Goal: Task Accomplishment & Management: Manage account settings

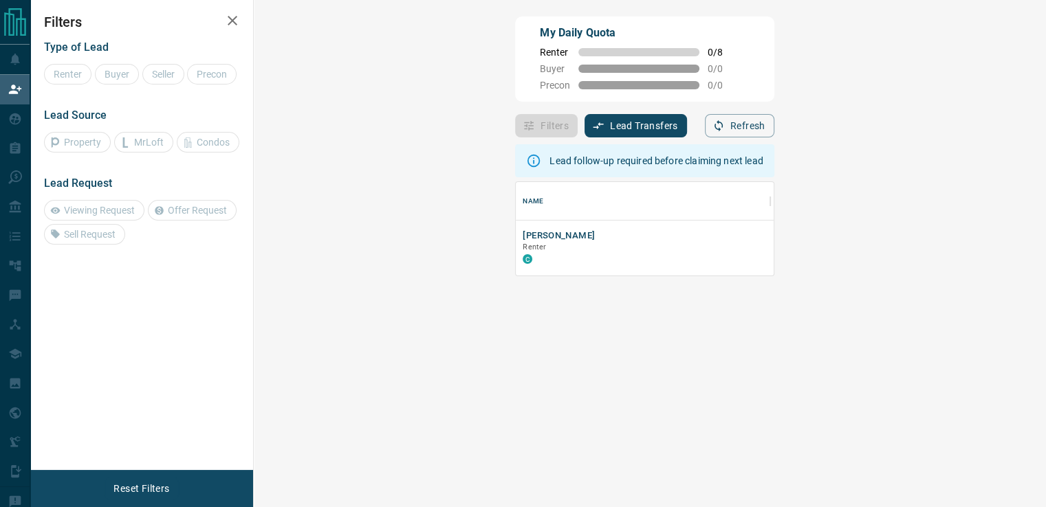
scroll to position [82, 751]
click at [649, 106] on div "Filters Lead Transfers 0 Refresh" at bounding box center [644, 120] width 258 height 36
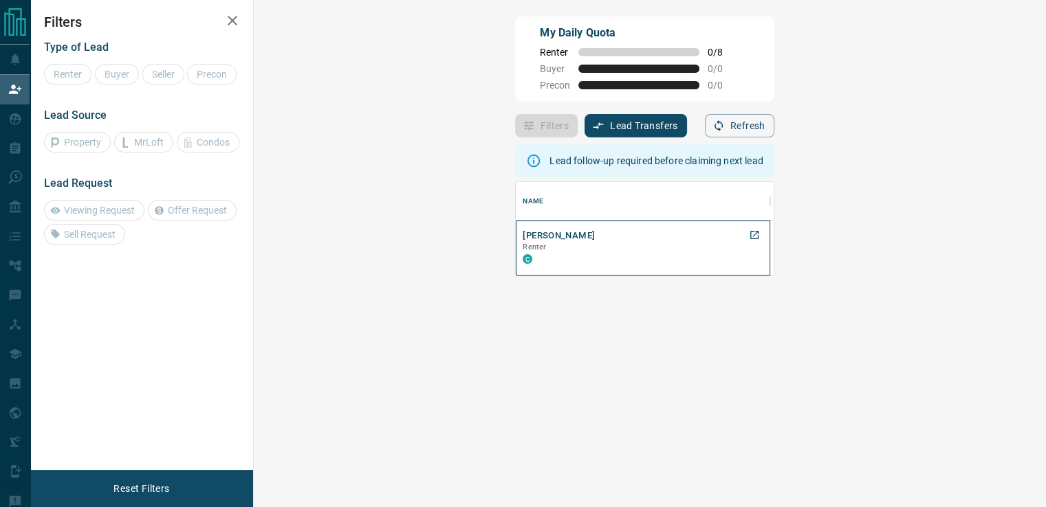
click at [522, 247] on p "Renter" at bounding box center [642, 247] width 241 height 11
click at [515, 327] on div "Lead follow-up required before claiming next lead Name Details Last Active Clai…" at bounding box center [644, 333] width 258 height 392
click at [777, 256] on div "[GEOGRAPHIC_DATA], [GEOGRAPHIC_DATA], +1" at bounding box center [839, 253] width 124 height 24
click at [550, 300] on div "Lead follow-up required before claiming next lead Name Details Last Active Clai…" at bounding box center [644, 333] width 258 height 392
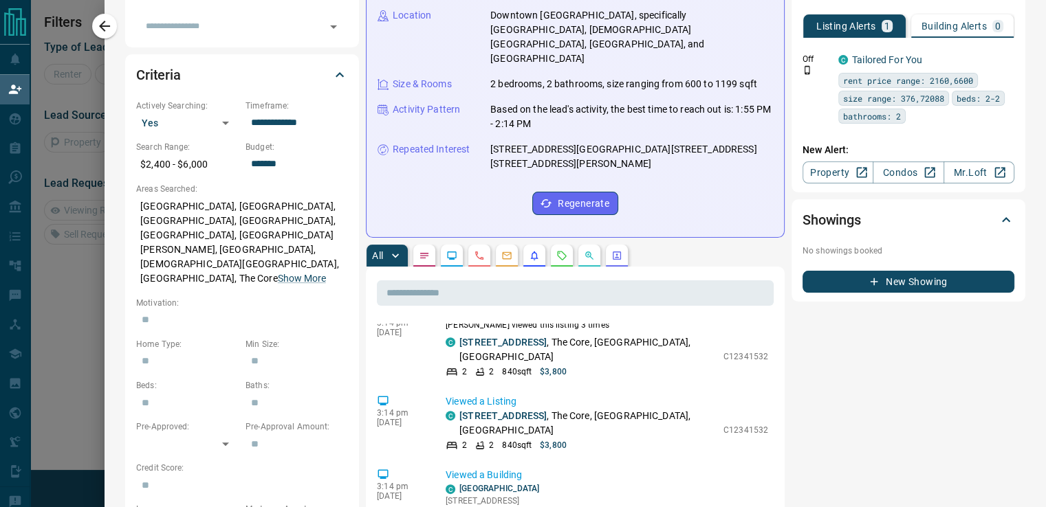
scroll to position [69, 0]
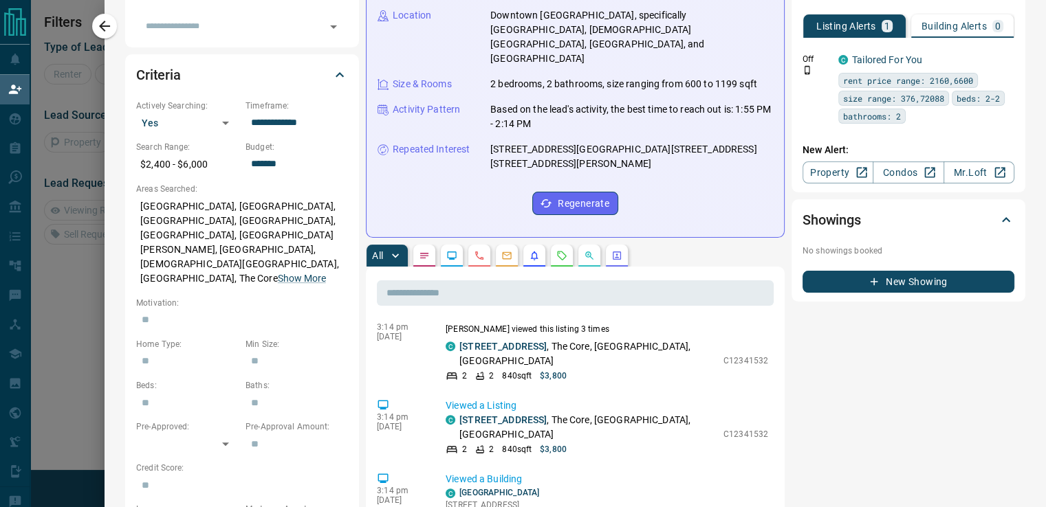
drag, startPoint x: 543, startPoint y: 279, endPoint x: 509, endPoint y: 313, distance: 48.1
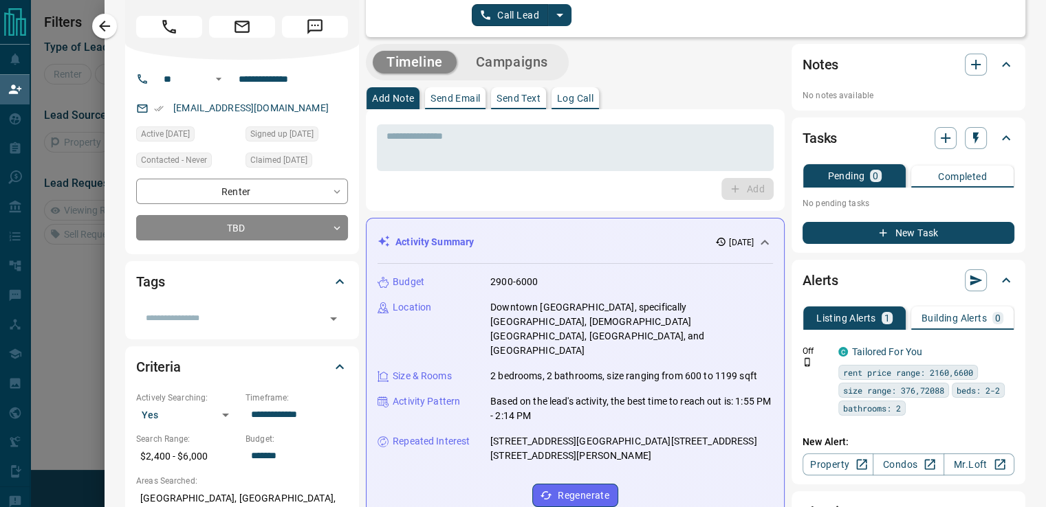
scroll to position [0, 0]
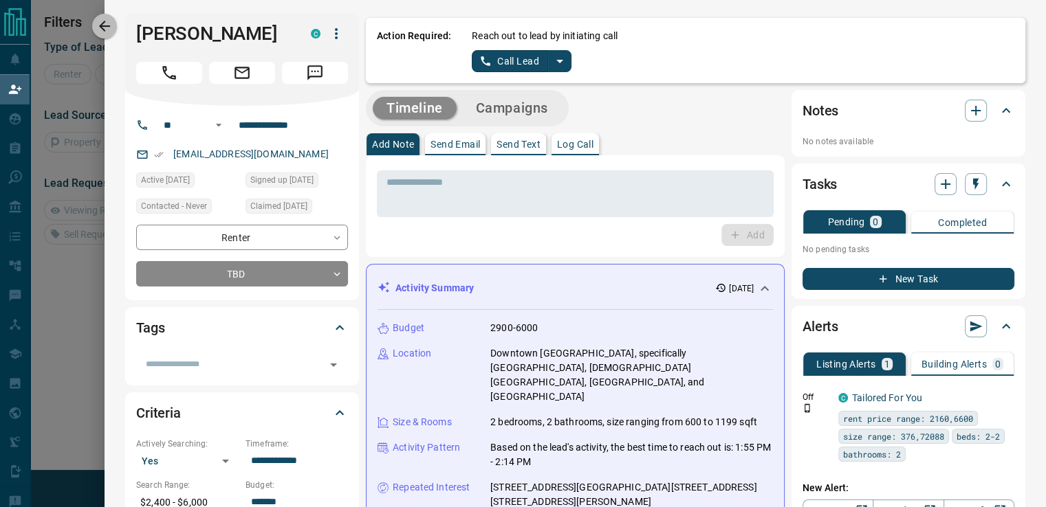
click at [107, 32] on icon "button" at bounding box center [104, 26] width 16 height 16
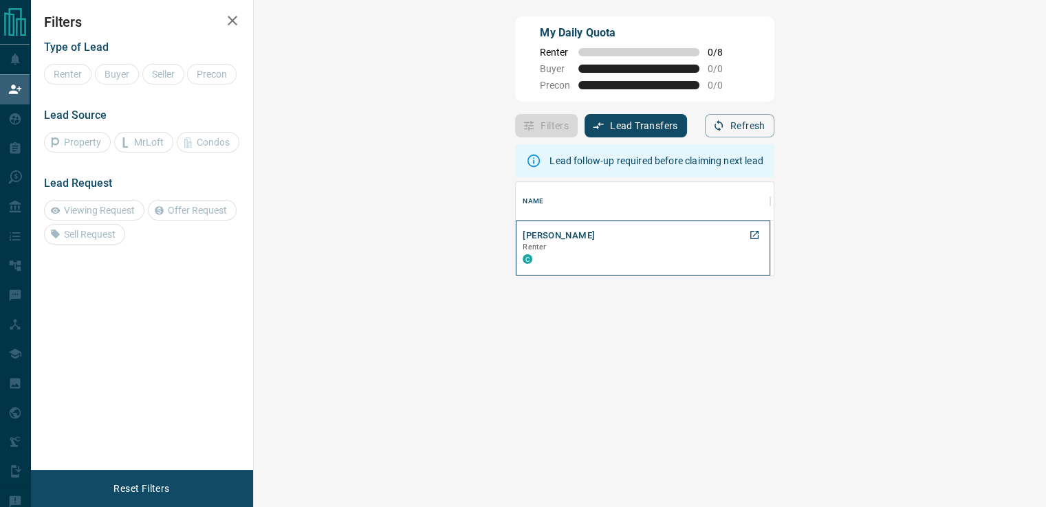
click at [522, 248] on p "Renter" at bounding box center [642, 247] width 241 height 11
click at [777, 256] on div "[GEOGRAPHIC_DATA], [GEOGRAPHIC_DATA], +1" at bounding box center [839, 253] width 124 height 24
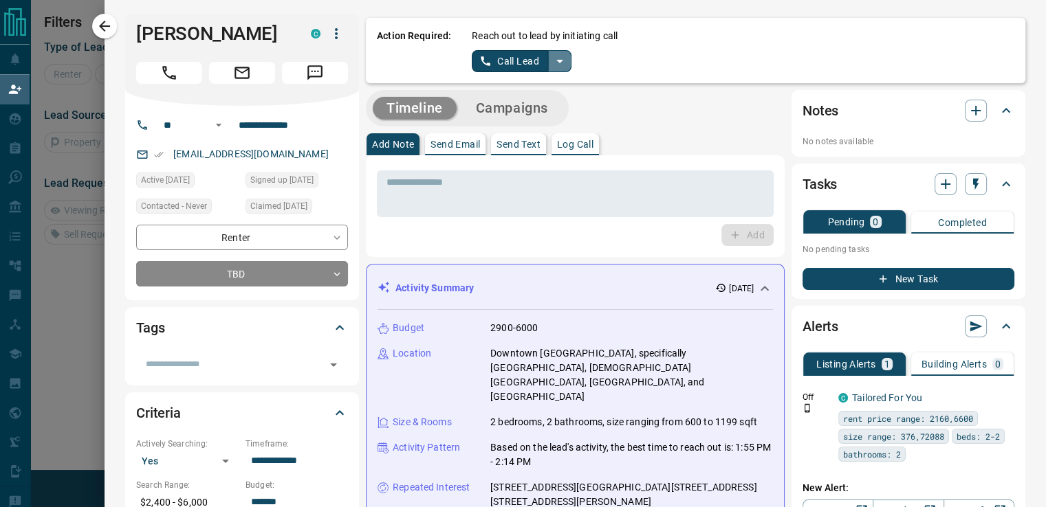
click at [551, 69] on icon "split button" at bounding box center [559, 61] width 16 height 16
click at [532, 108] on li "Log Manual Call" at bounding box center [520, 108] width 84 height 21
click at [557, 142] on p "Log Call" at bounding box center [575, 145] width 36 height 10
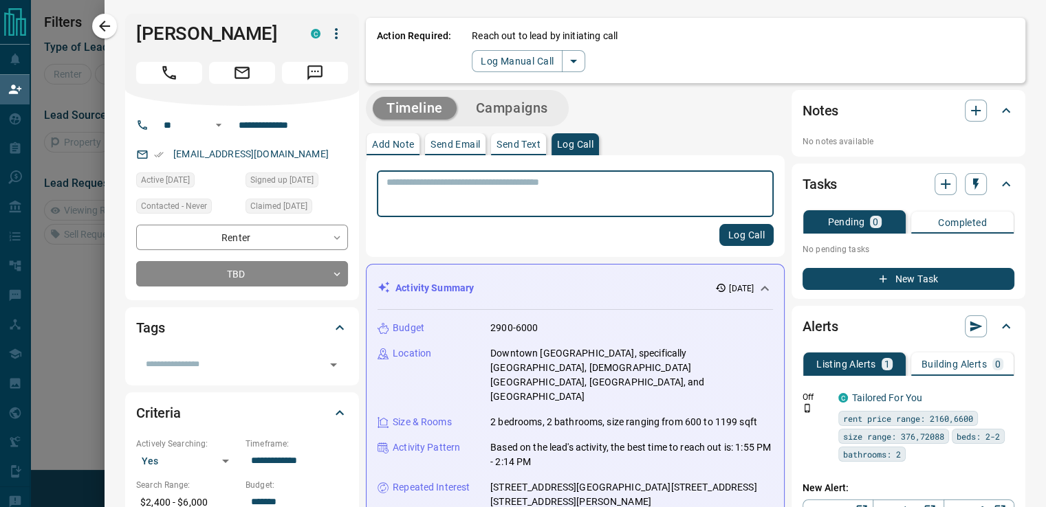
click at [531, 184] on textarea at bounding box center [574, 194] width 377 height 35
type textarea "**********"
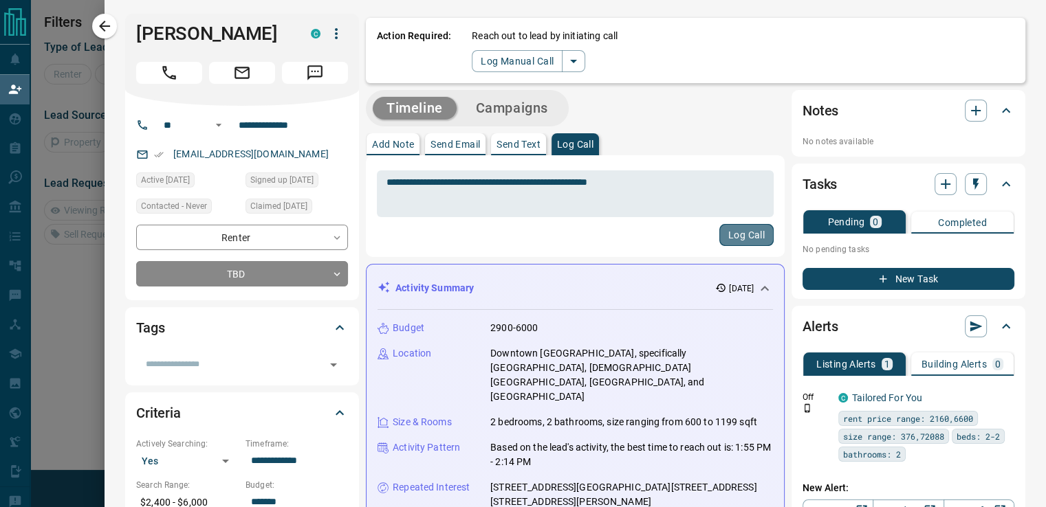
click at [732, 232] on button "Log Call" at bounding box center [746, 235] width 54 height 22
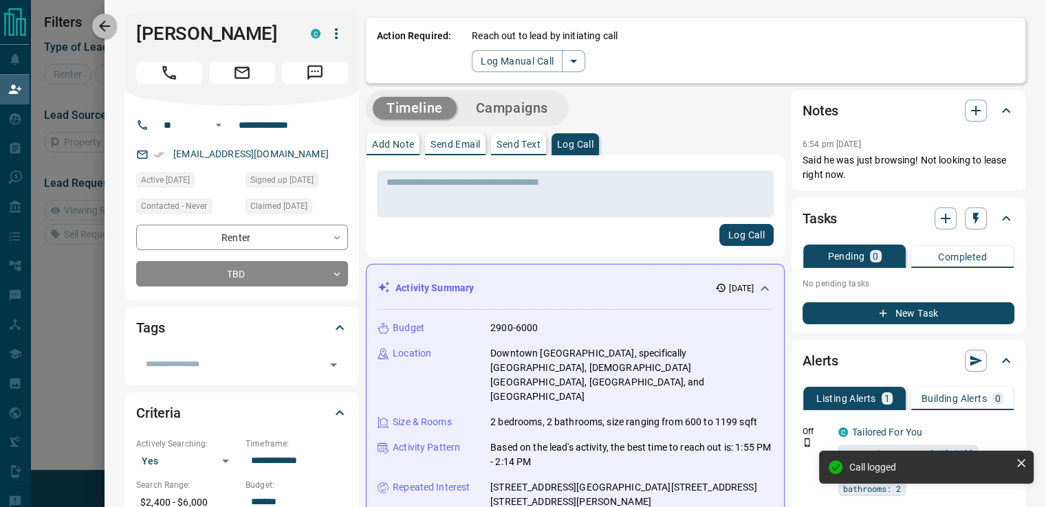
click at [107, 21] on icon "button" at bounding box center [104, 26] width 16 height 16
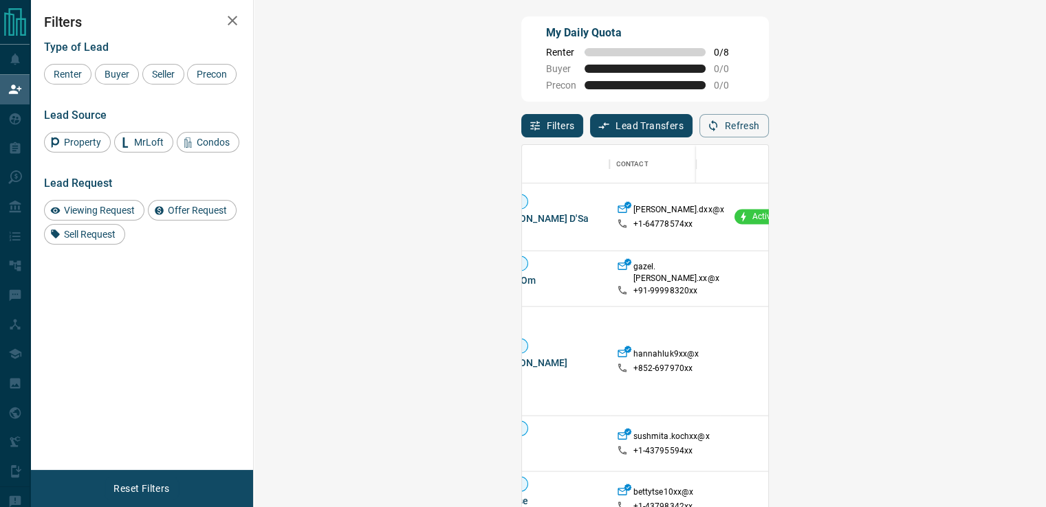
scroll to position [890, 0]
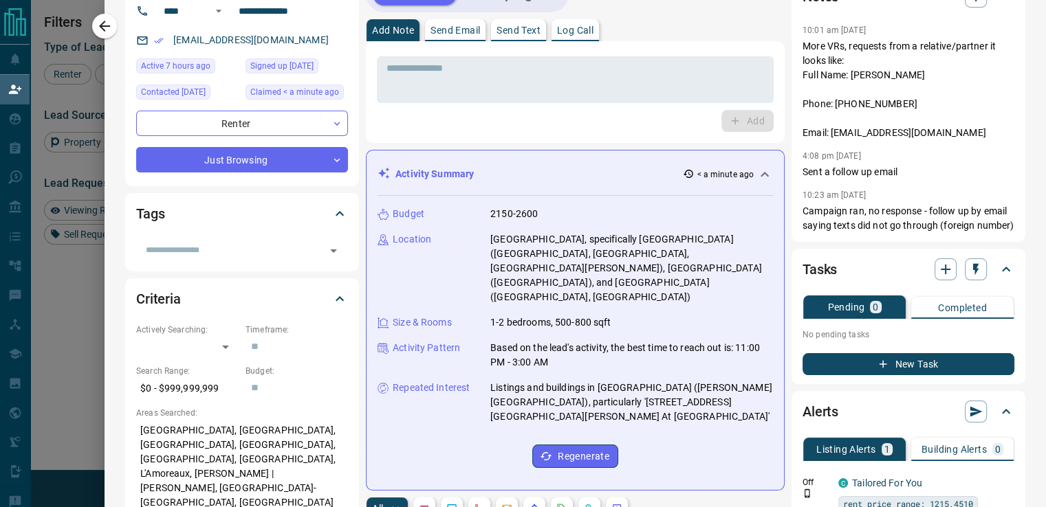
scroll to position [0, 0]
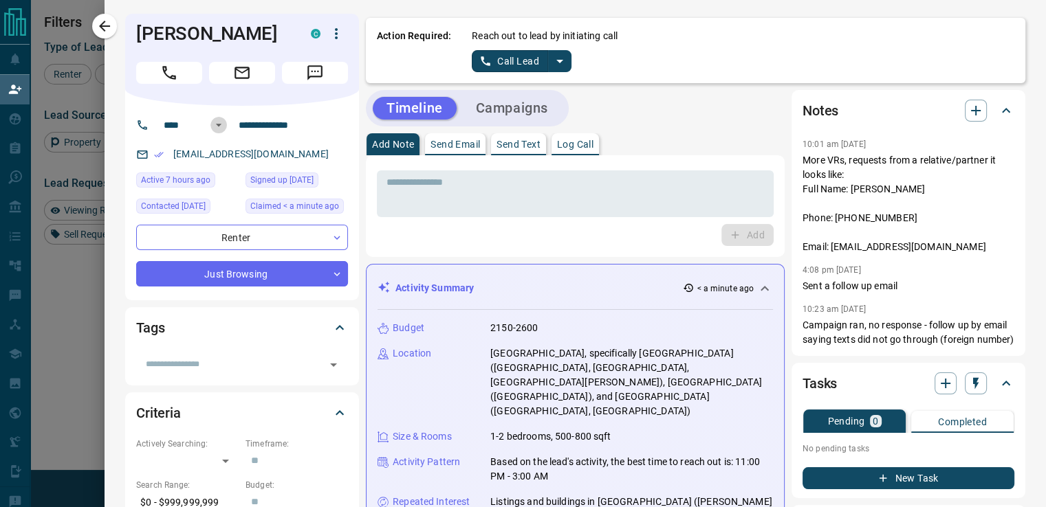
click at [213, 129] on icon "Open" at bounding box center [219, 125] width 14 height 14
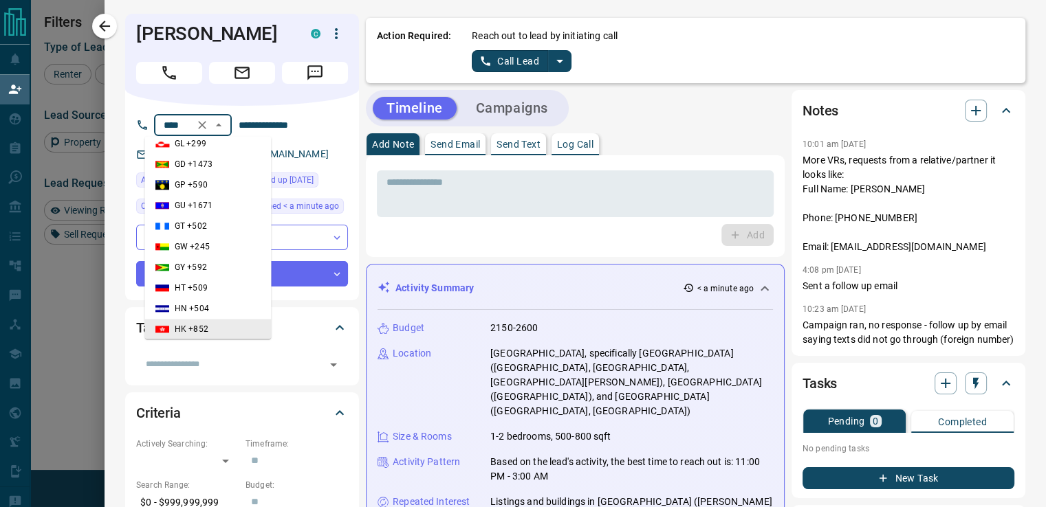
scroll to position [1536, 0]
click at [213, 129] on icon "Close" at bounding box center [219, 125] width 14 height 14
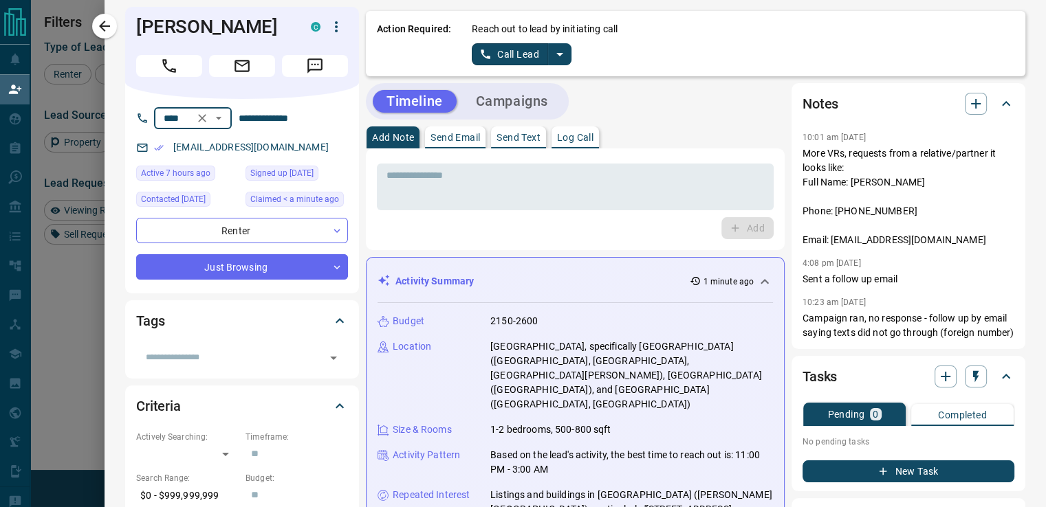
scroll to position [0, 0]
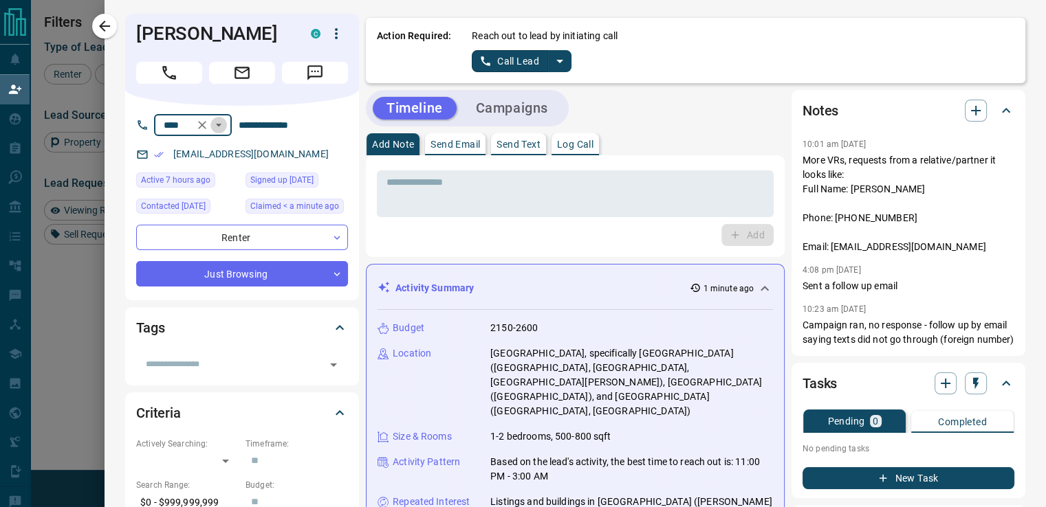
click at [212, 131] on icon "Open" at bounding box center [219, 125] width 14 height 14
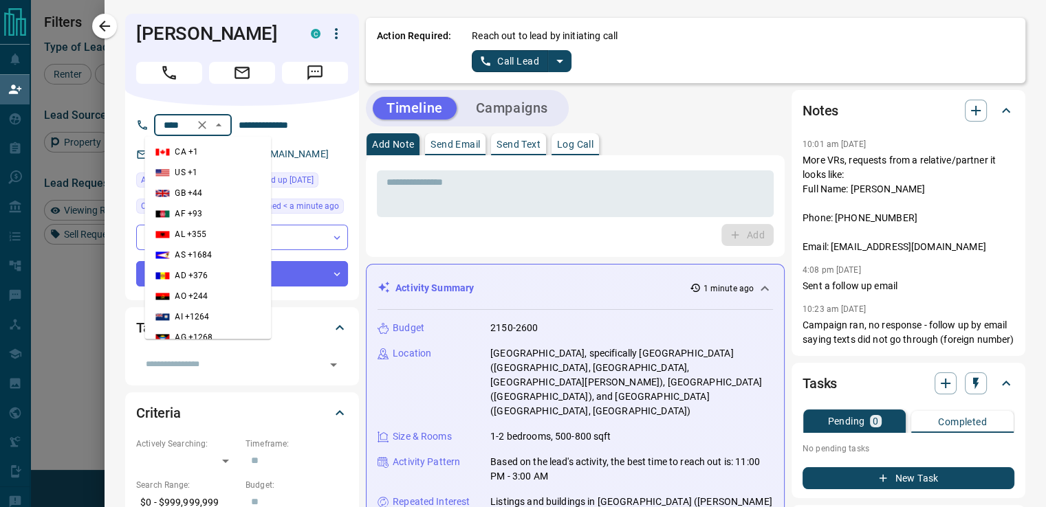
scroll to position [1536, 0]
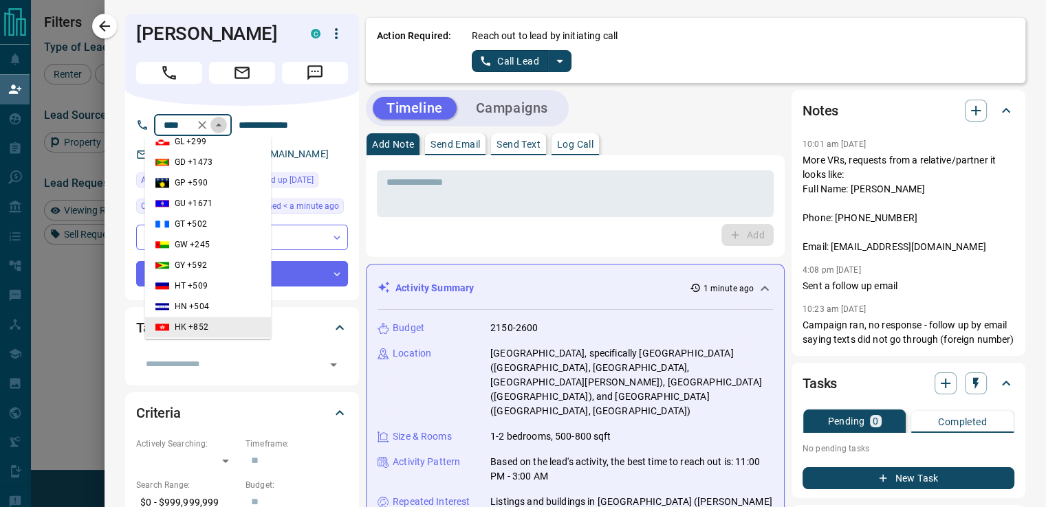
click at [212, 131] on icon "Close" at bounding box center [219, 125] width 14 height 14
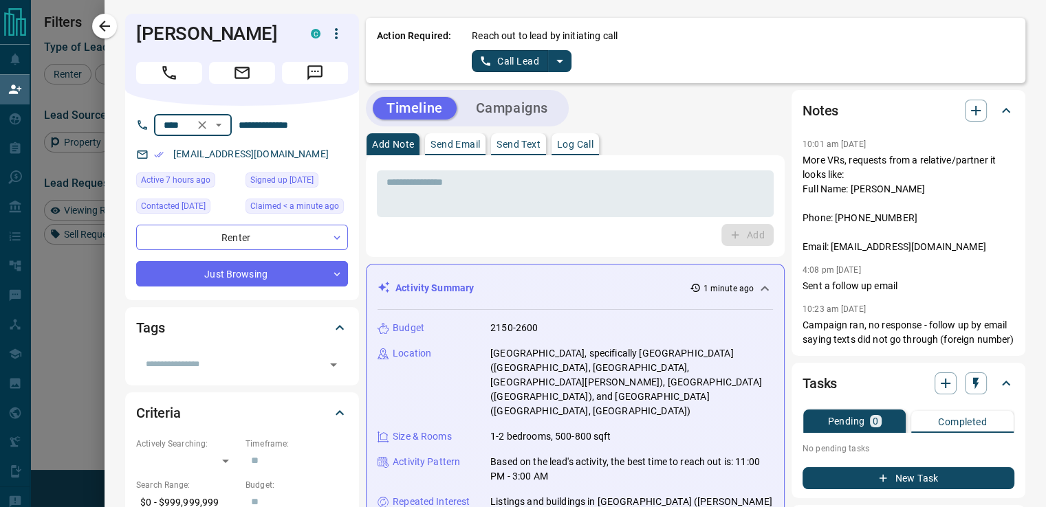
scroll to position [0, 0]
click at [491, 104] on button "Campaigns" at bounding box center [512, 108] width 100 height 23
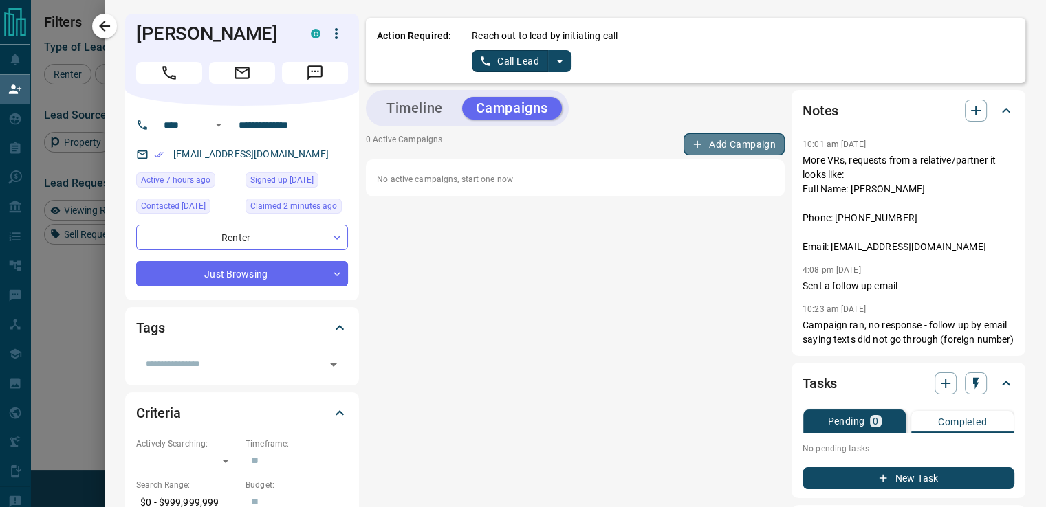
click at [683, 144] on button "Add Campaign" at bounding box center [733, 144] width 101 height 22
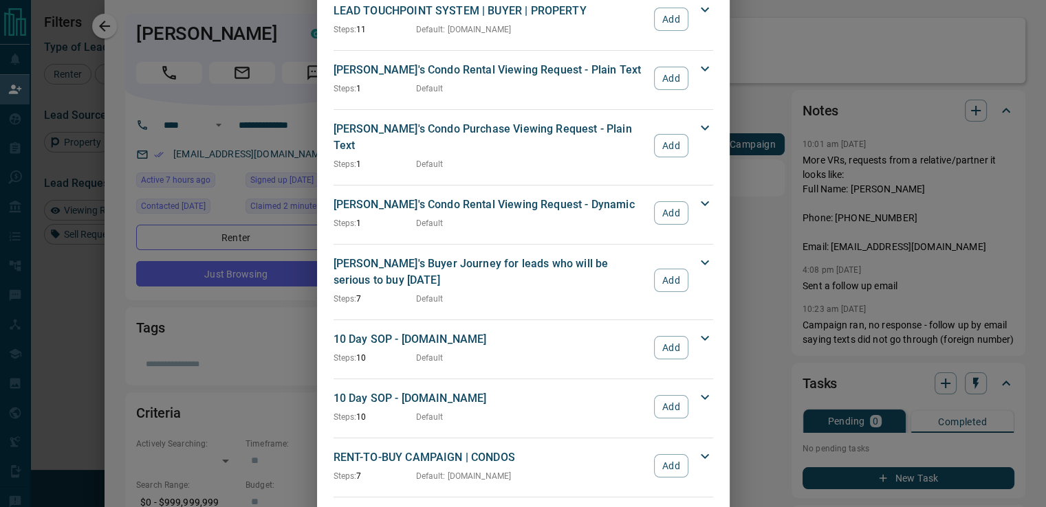
scroll to position [657, 0]
click at [657, 336] on button "Add" at bounding box center [671, 347] width 34 height 23
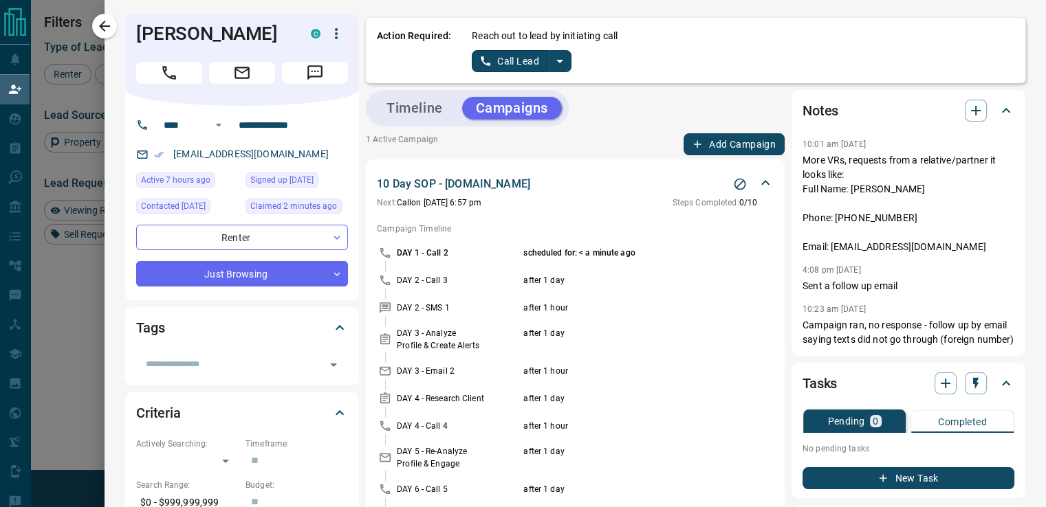
scroll to position [0, 0]
click at [551, 65] on icon "split button" at bounding box center [559, 61] width 16 height 16
click at [522, 109] on li "Log Manual Call" at bounding box center [520, 108] width 84 height 21
click at [571, 61] on button "split button" at bounding box center [573, 61] width 23 height 22
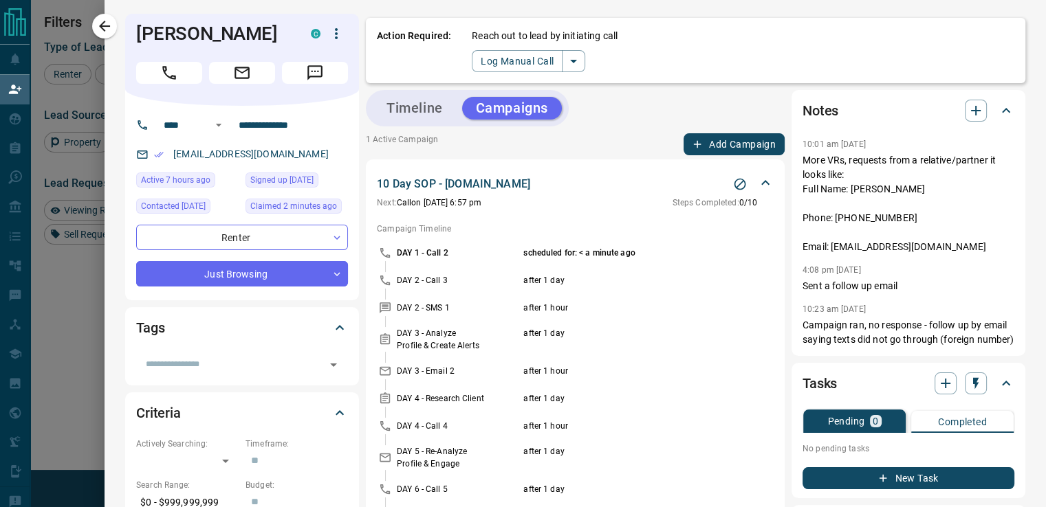
drag, startPoint x: 423, startPoint y: 128, endPoint x: 423, endPoint y: 113, distance: 14.4
click at [423, 113] on button "Timeline" at bounding box center [415, 108] width 84 height 23
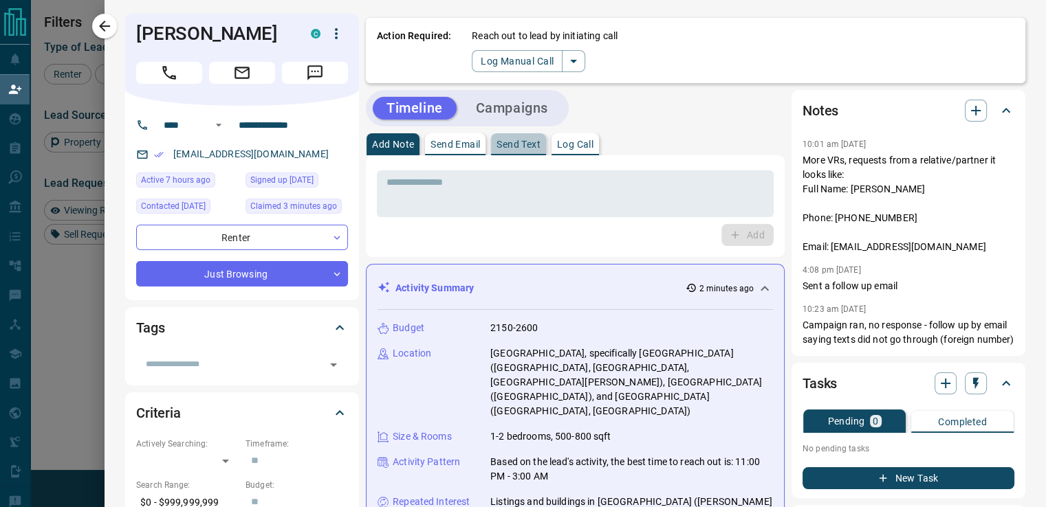
click at [518, 149] on p "Send Text" at bounding box center [518, 145] width 44 height 10
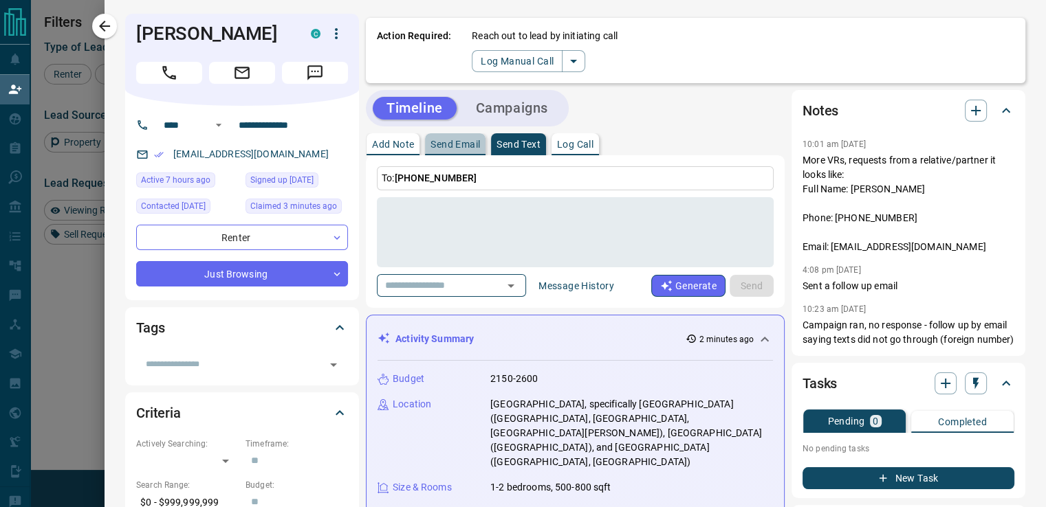
click at [462, 144] on p "Send Email" at bounding box center [454, 145] width 49 height 10
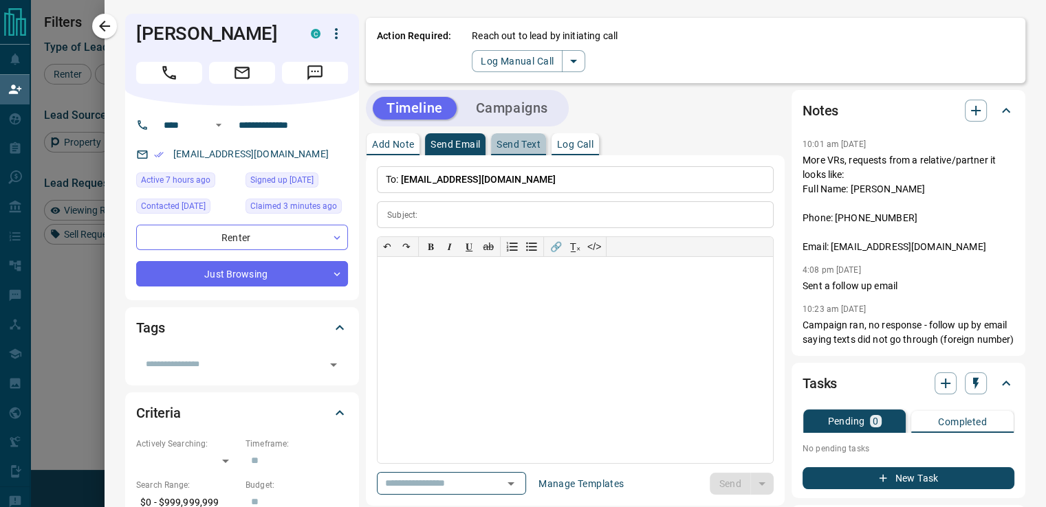
click at [509, 145] on p "Send Text" at bounding box center [518, 145] width 44 height 10
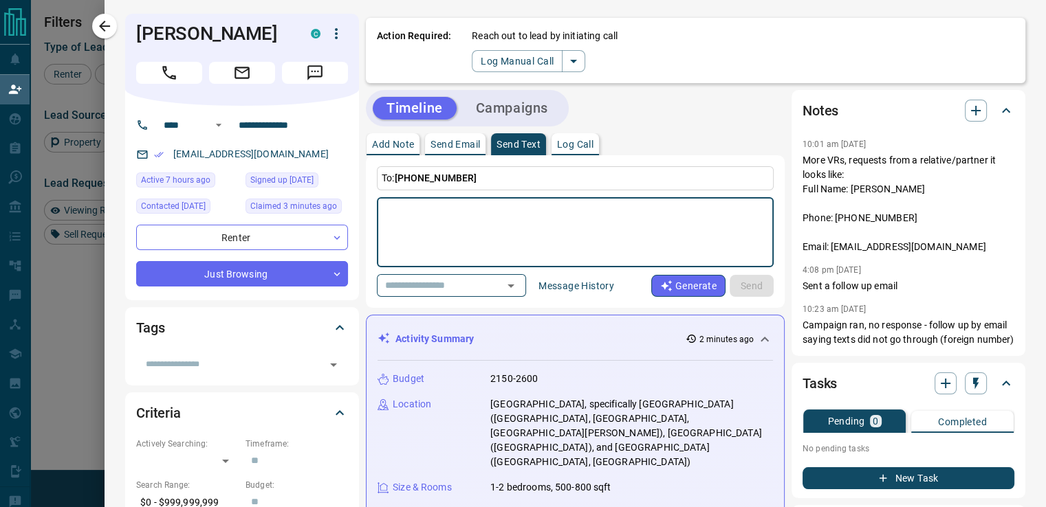
click at [479, 223] on textarea at bounding box center [574, 232] width 377 height 58
type textarea "*"
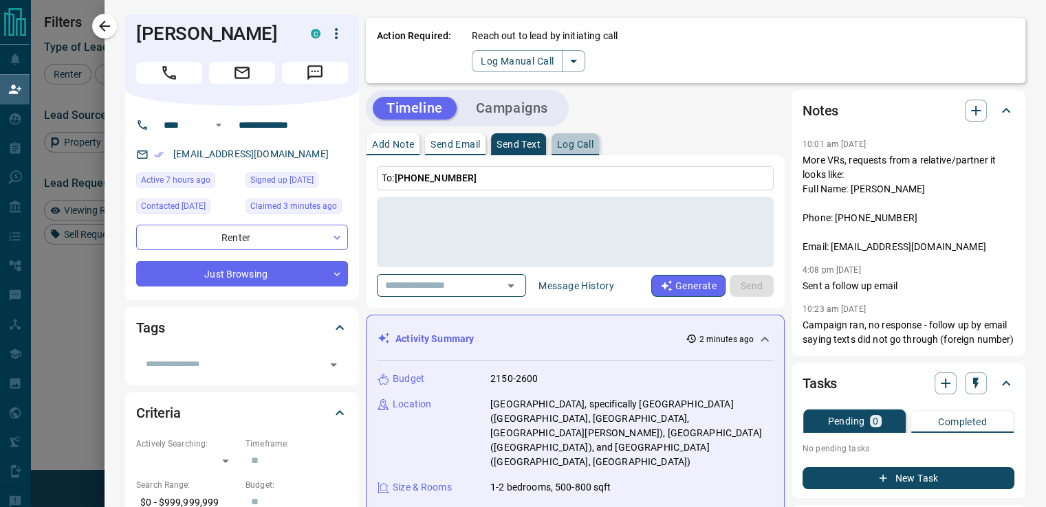
click at [565, 140] on p "Log Call" at bounding box center [575, 145] width 36 height 10
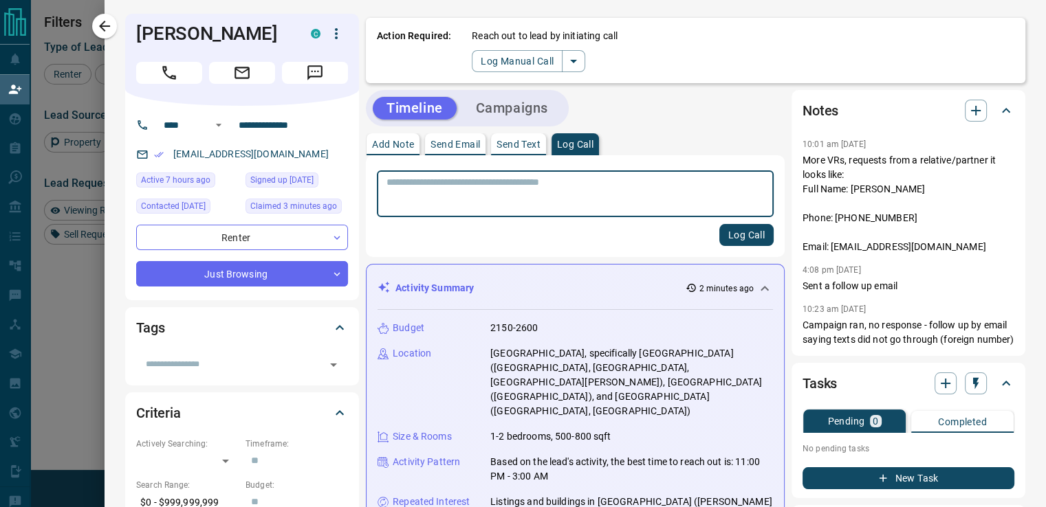
click at [529, 190] on textarea at bounding box center [574, 194] width 377 height 35
type textarea "**********"
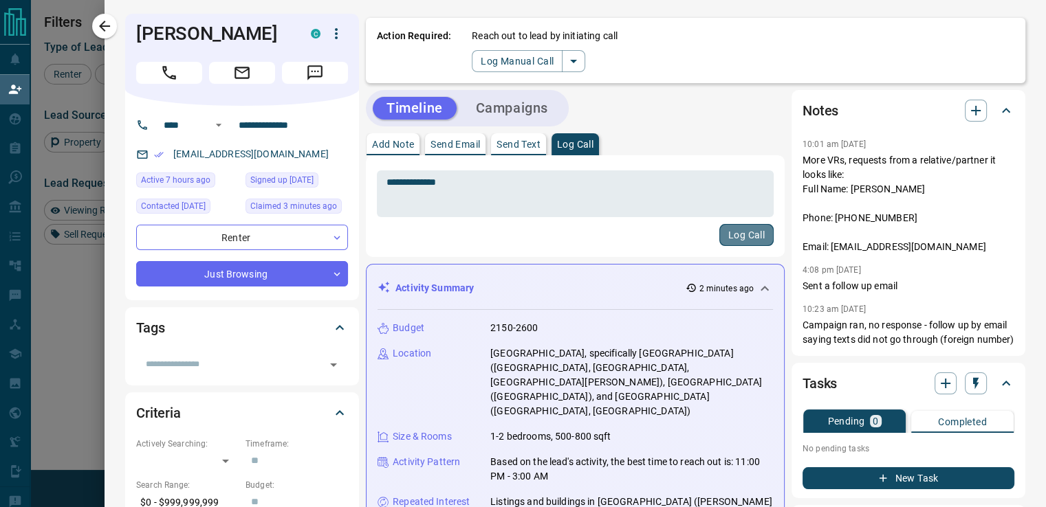
click at [727, 241] on button "Log Call" at bounding box center [746, 235] width 54 height 22
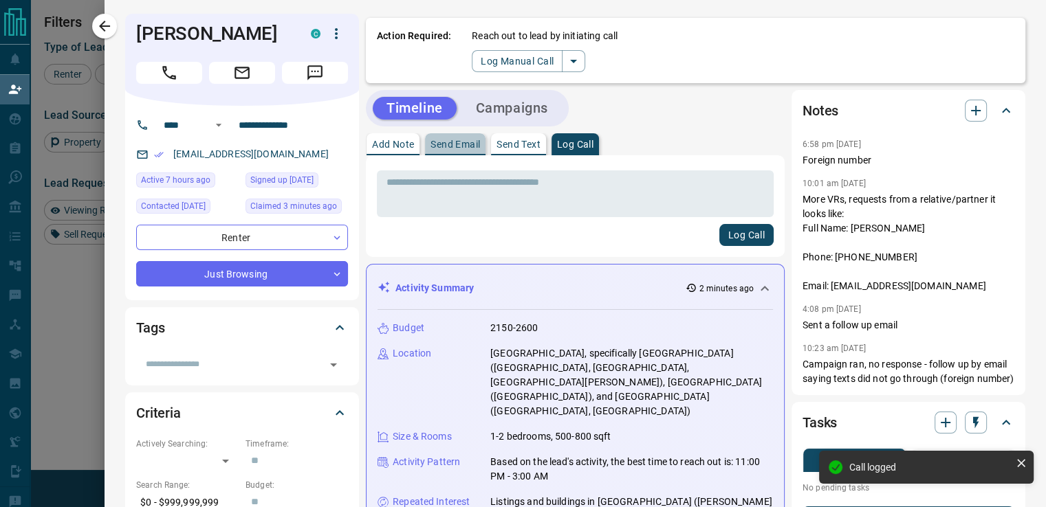
click at [448, 147] on p "Send Email" at bounding box center [454, 145] width 49 height 10
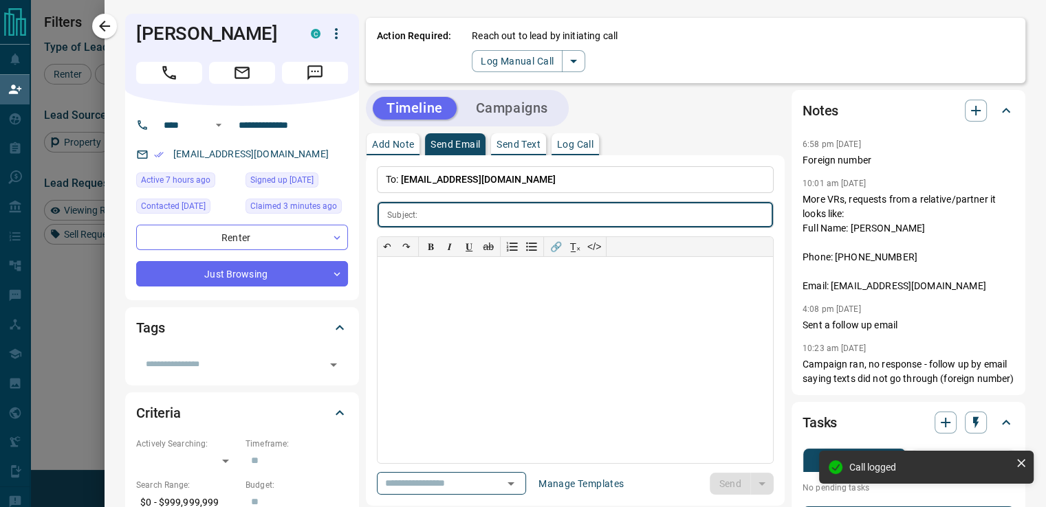
click at [453, 216] on input "text" at bounding box center [598, 214] width 350 height 25
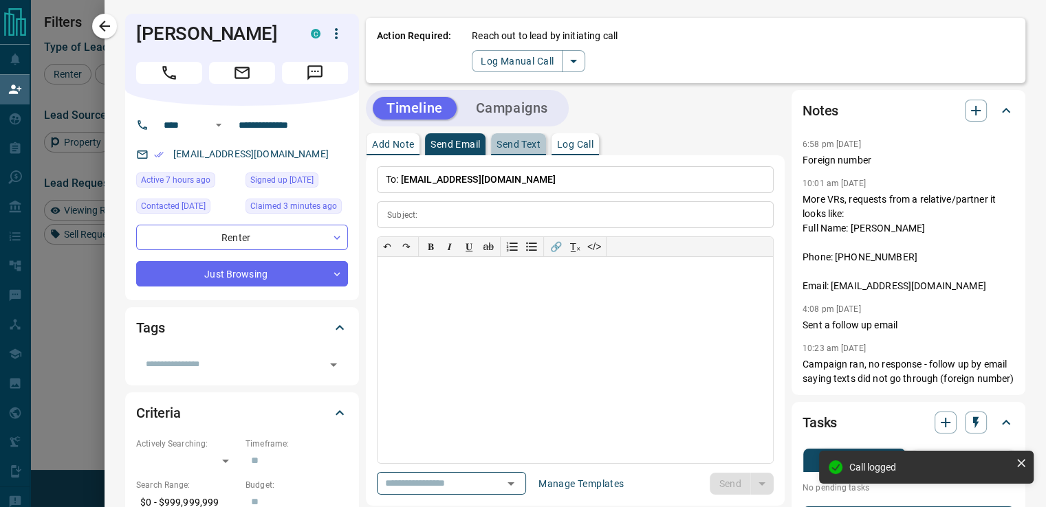
click at [496, 149] on p "Send Text" at bounding box center [518, 145] width 44 height 10
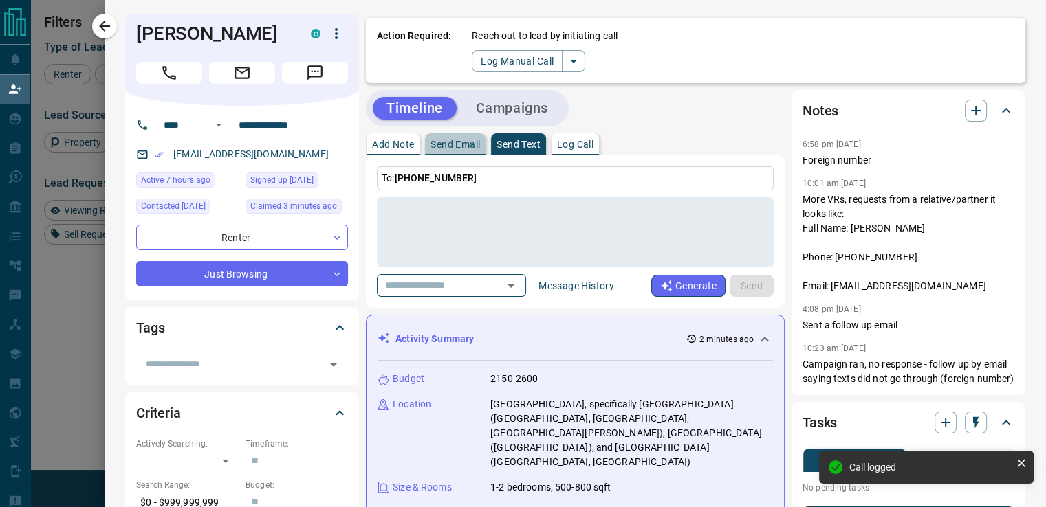
click at [444, 147] on p "Send Email" at bounding box center [454, 145] width 49 height 10
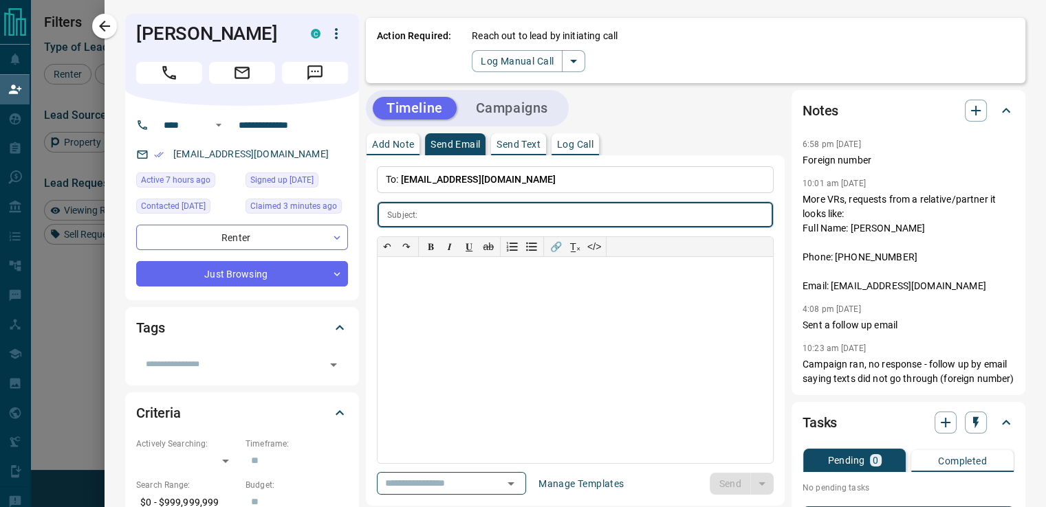
click at [455, 210] on input "text" at bounding box center [598, 214] width 350 height 25
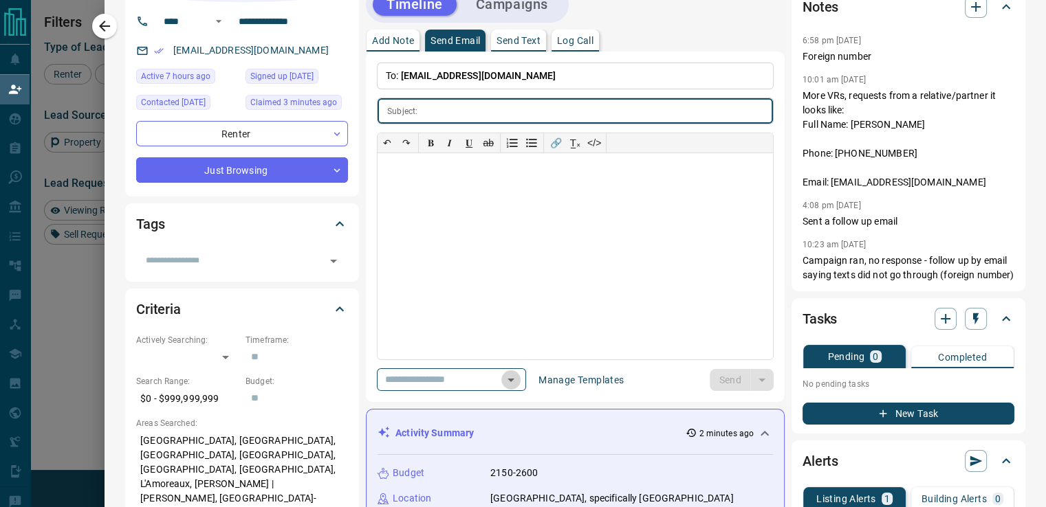
click at [519, 386] on icon "Open" at bounding box center [511, 380] width 16 height 16
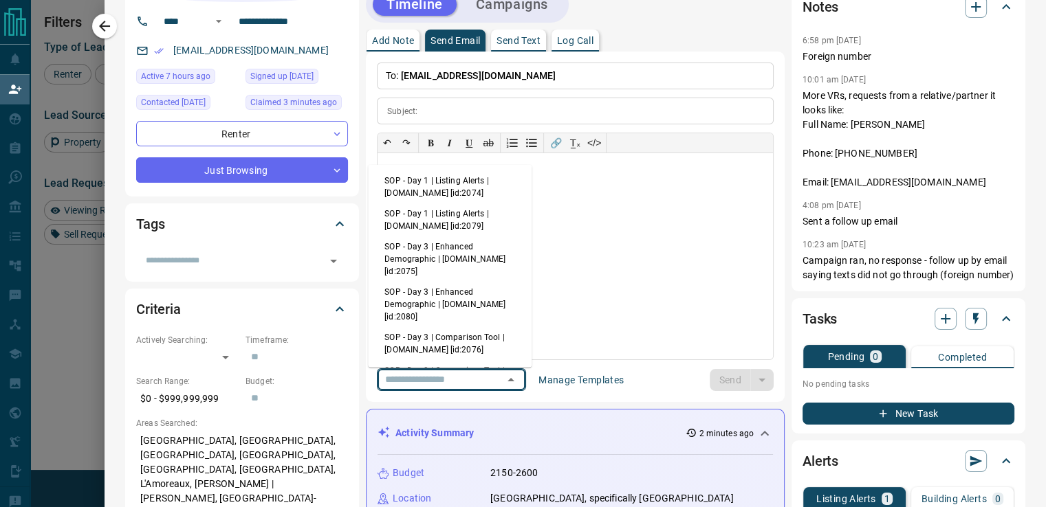
click at [479, 188] on li "SOP - Day 1 | Listing Alerts | [DOMAIN_NAME] [id:2074]" at bounding box center [450, 186] width 164 height 33
type input "**********"
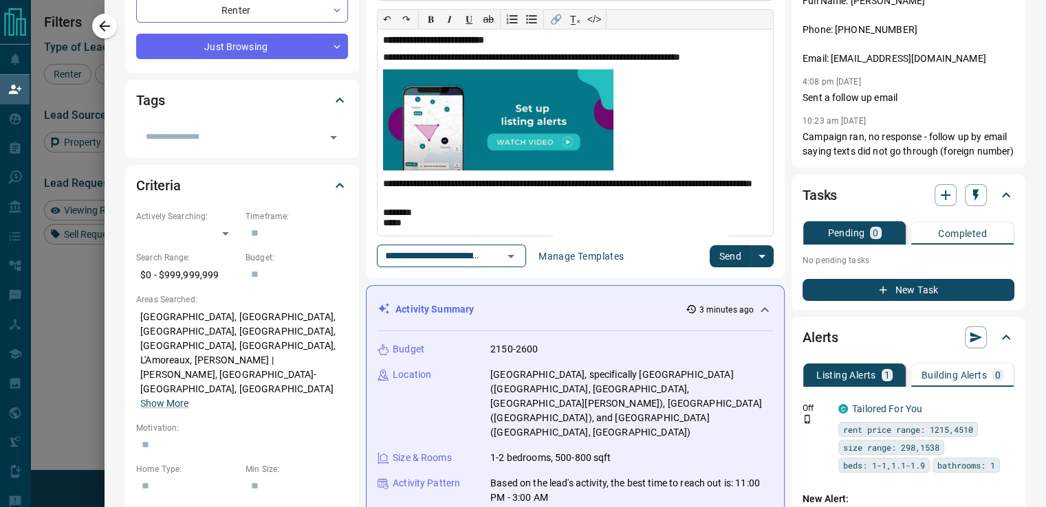
scroll to position [228, 0]
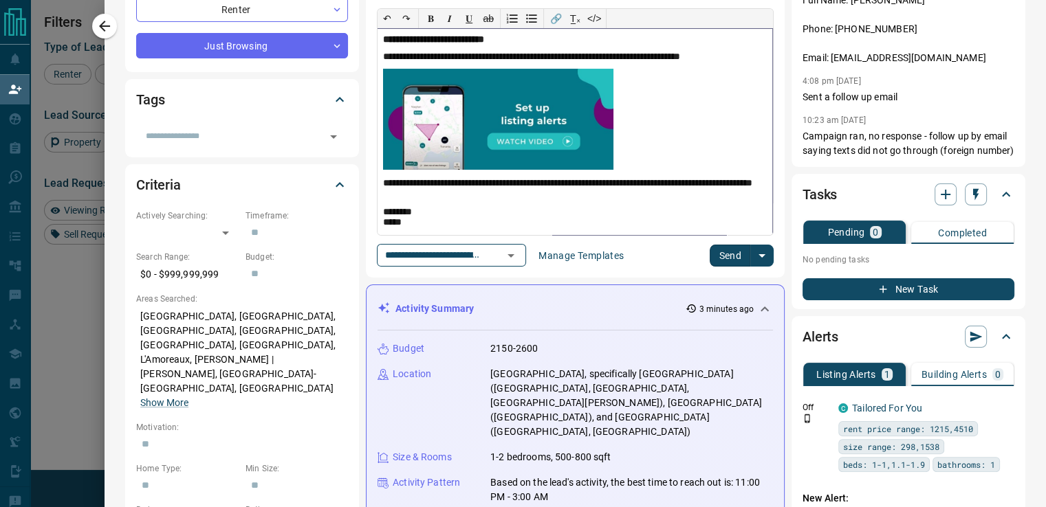
click at [517, 221] on p "******** *****" at bounding box center [569, 218] width 373 height 23
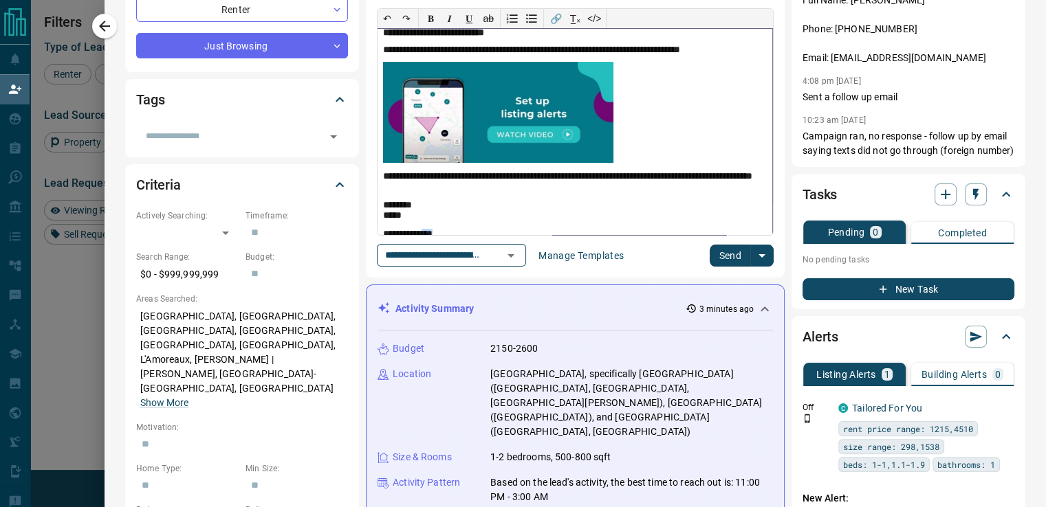
scroll to position [282, 0]
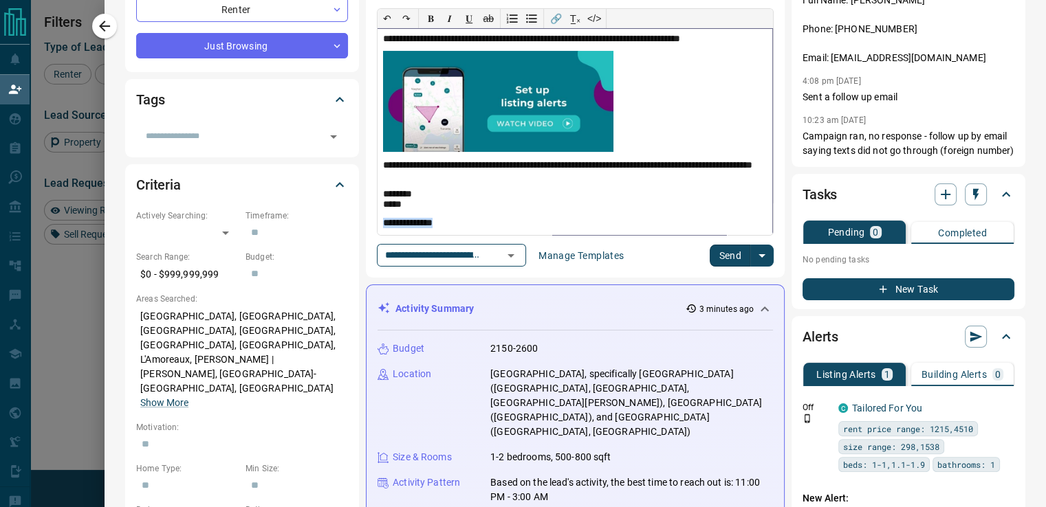
drag, startPoint x: 445, startPoint y: 225, endPoint x: 371, endPoint y: 228, distance: 73.6
click at [377, 228] on div "**********" at bounding box center [574, 132] width 395 height 206
click at [474, 168] on p "**********" at bounding box center [569, 171] width 373 height 23
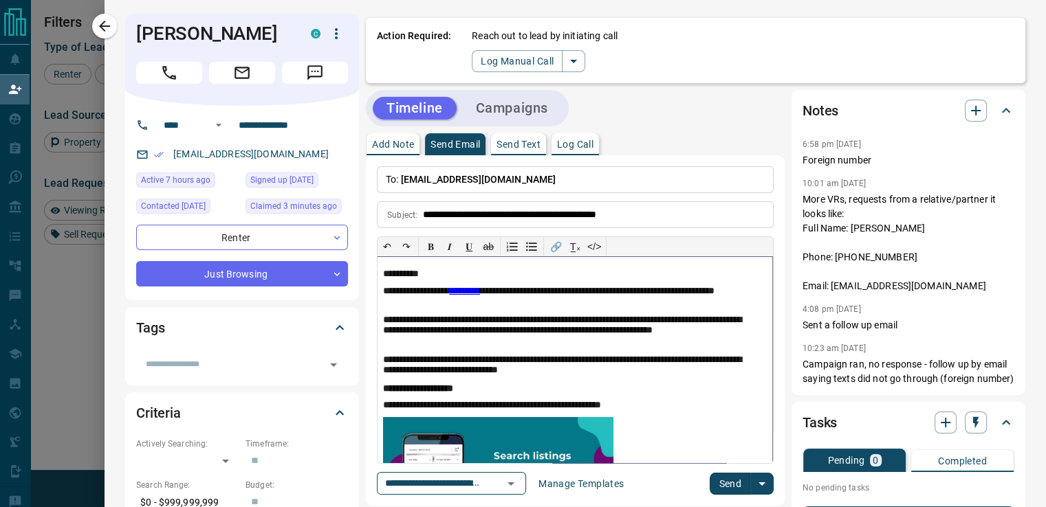
scroll to position [30, 0]
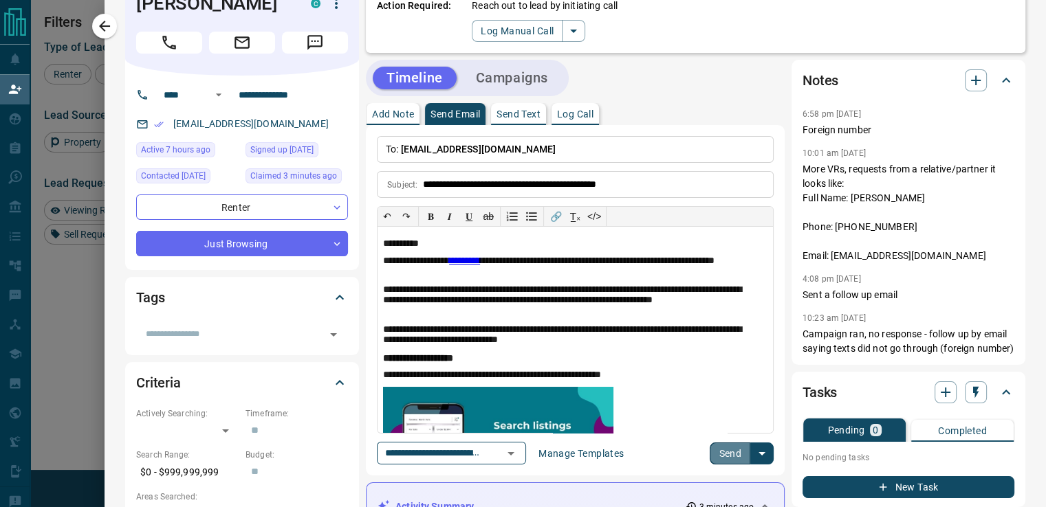
click at [722, 456] on button "Send" at bounding box center [729, 454] width 41 height 22
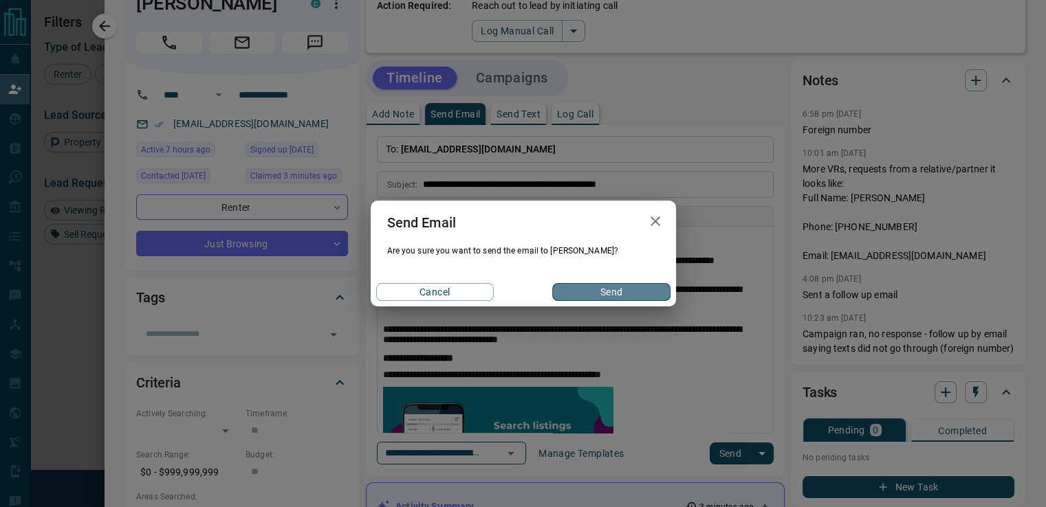
click at [617, 291] on button "Send" at bounding box center [611, 292] width 118 height 18
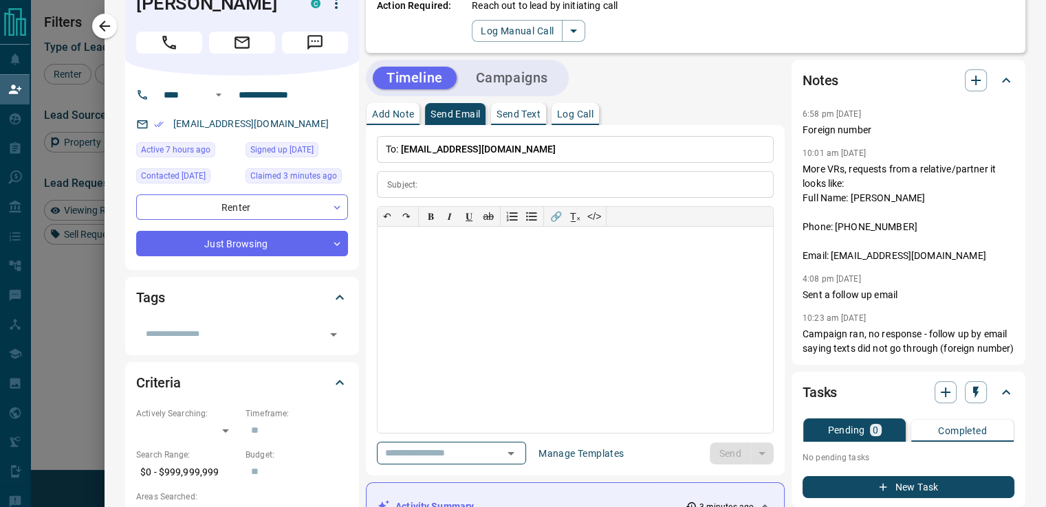
scroll to position [0, 0]
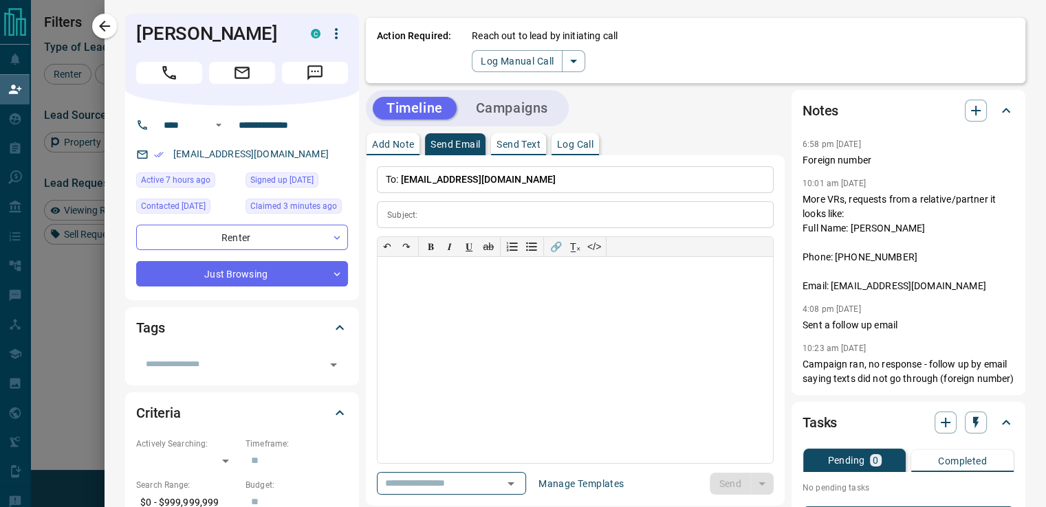
click at [52, 122] on div at bounding box center [523, 253] width 1046 height 507
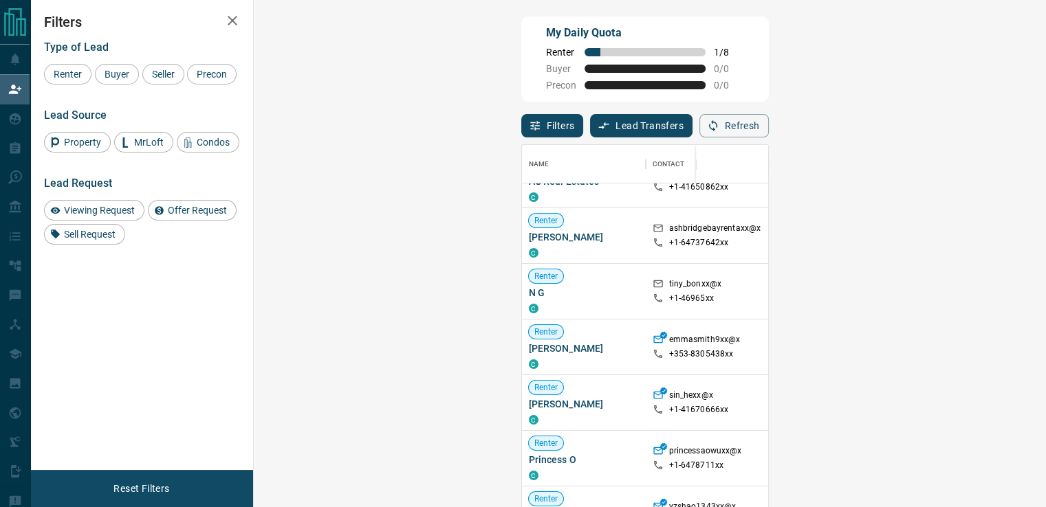
scroll to position [602, 0]
click at [755, 351] on div at bounding box center [793, 346] width 76 height 56
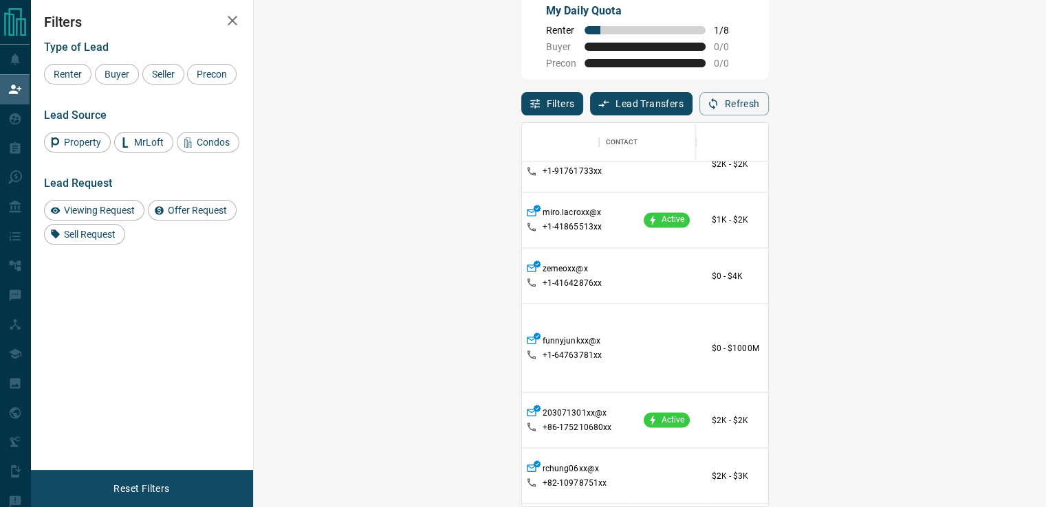
scroll to position [3742, 0]
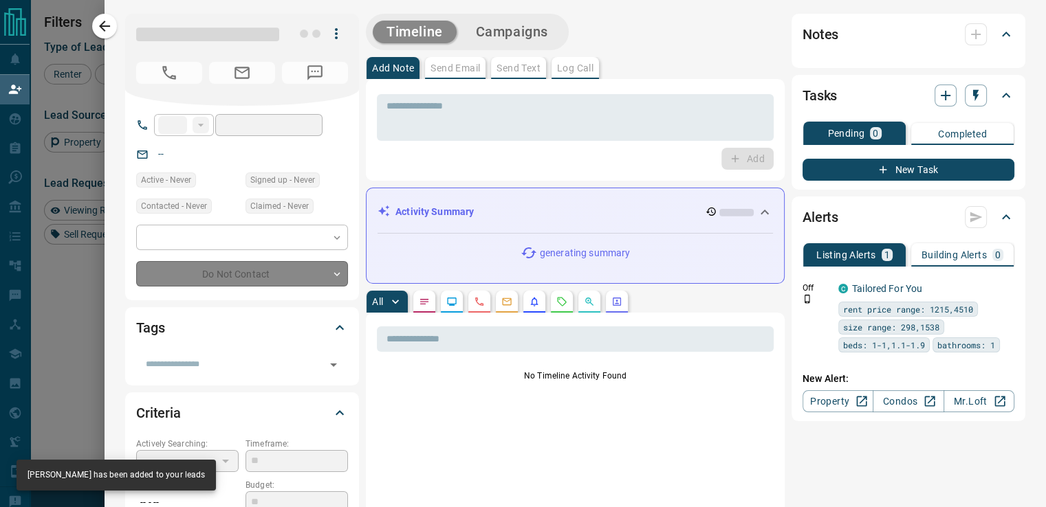
type input "**"
type input "**********"
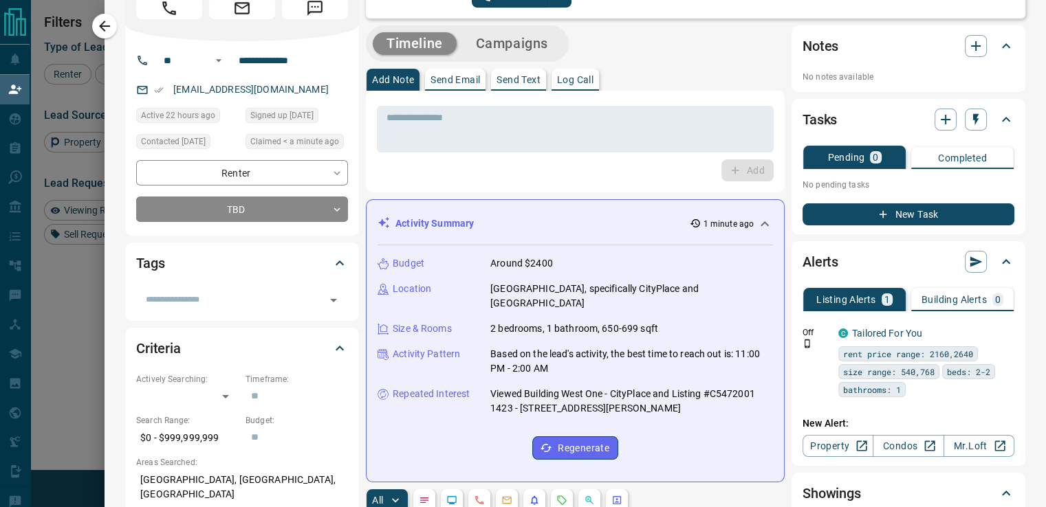
scroll to position [0, 0]
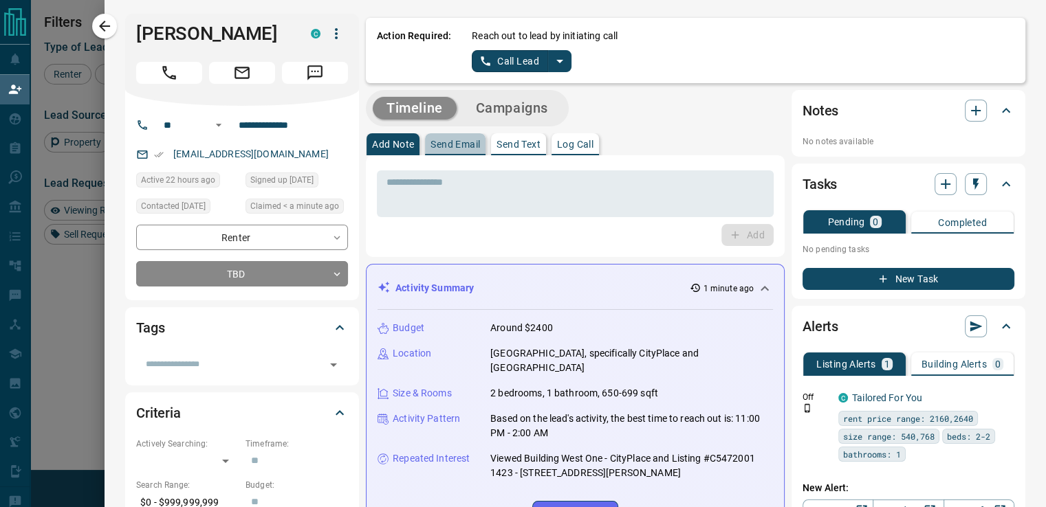
click at [456, 142] on p "Send Email" at bounding box center [454, 145] width 49 height 10
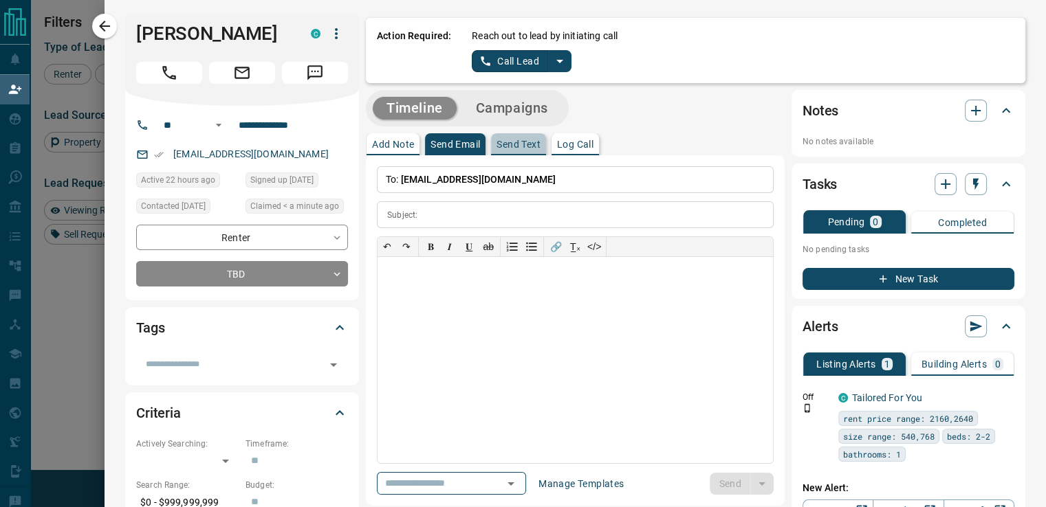
click at [496, 140] on p "Send Text" at bounding box center [518, 145] width 44 height 10
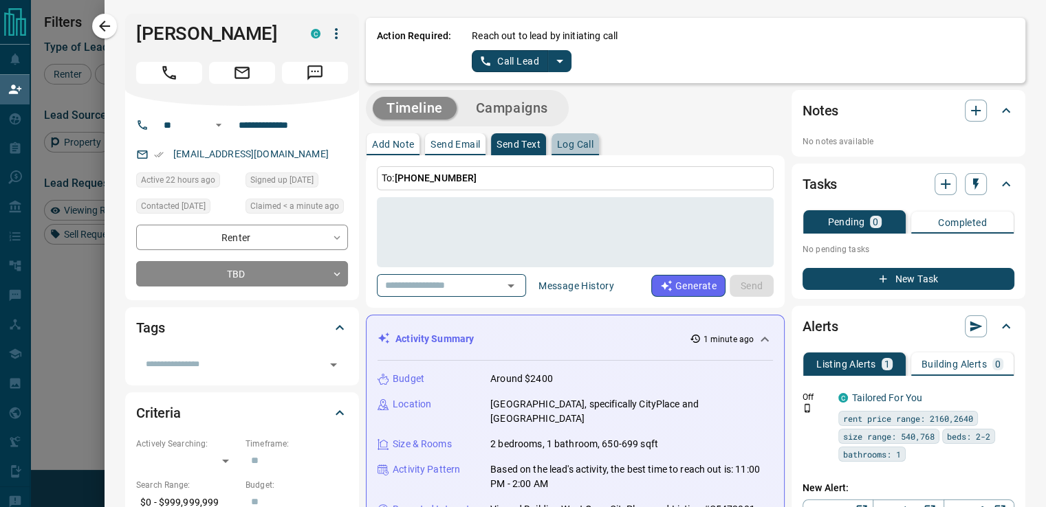
click at [564, 140] on p "Log Call" at bounding box center [575, 145] width 36 height 10
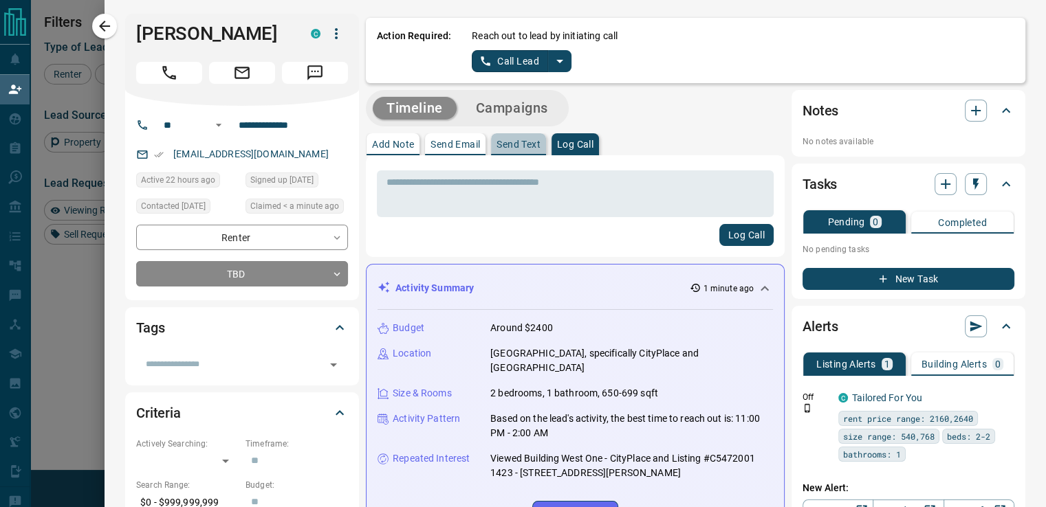
click at [531, 133] on button "Send Text" at bounding box center [518, 144] width 55 height 22
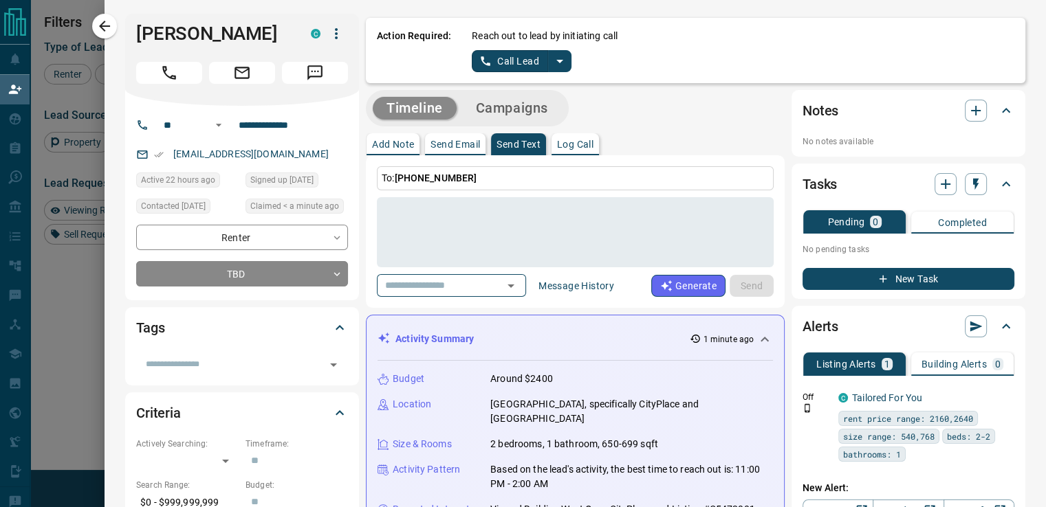
click at [393, 160] on div "To: [PHONE_NUMBER] * ​ ​ Message History Generate Send" at bounding box center [575, 231] width 419 height 153
click at [536, 262] on div "* ​" at bounding box center [575, 232] width 397 height 70
click at [572, 146] on p "Log Call" at bounding box center [575, 145] width 36 height 10
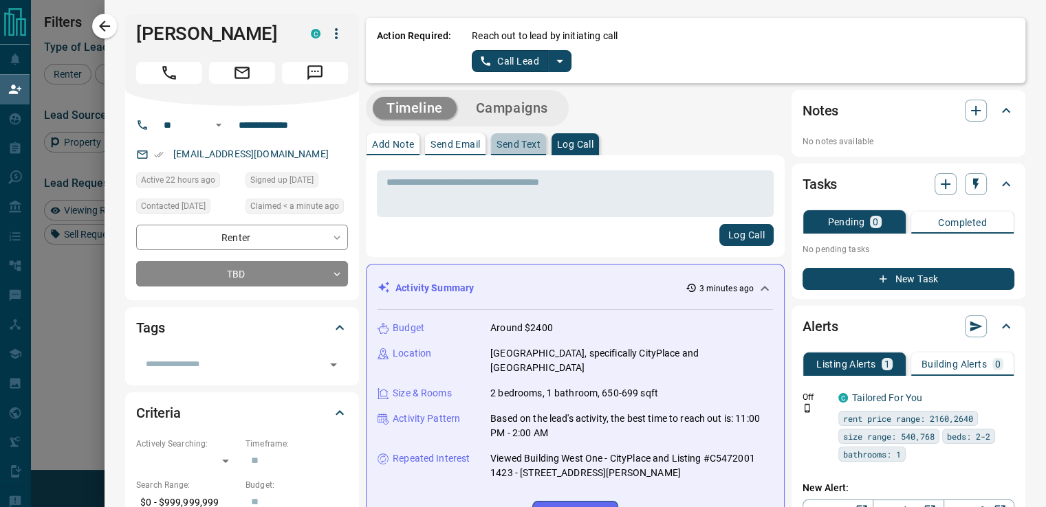
click at [504, 146] on p "Send Text" at bounding box center [518, 145] width 44 height 10
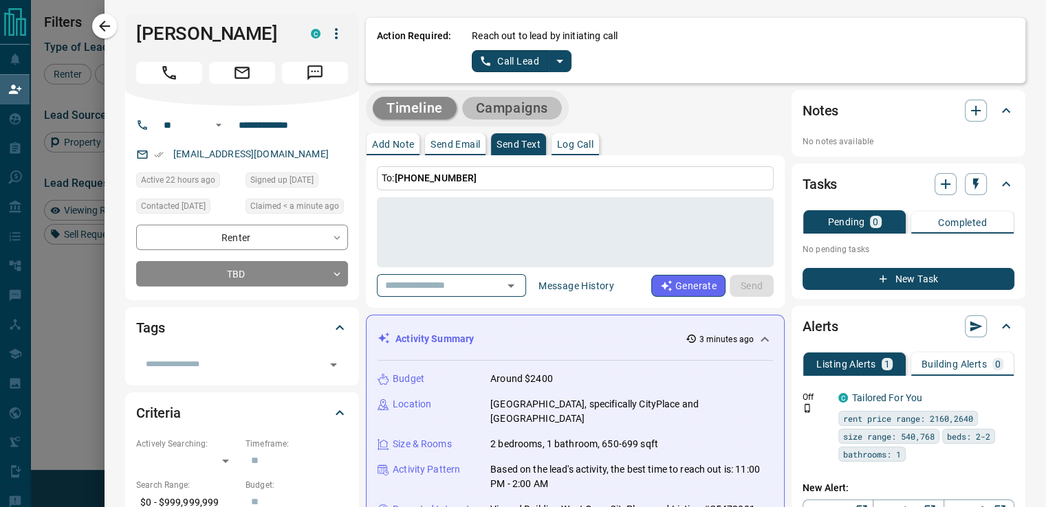
click at [493, 117] on button "Campaigns" at bounding box center [512, 108] width 100 height 23
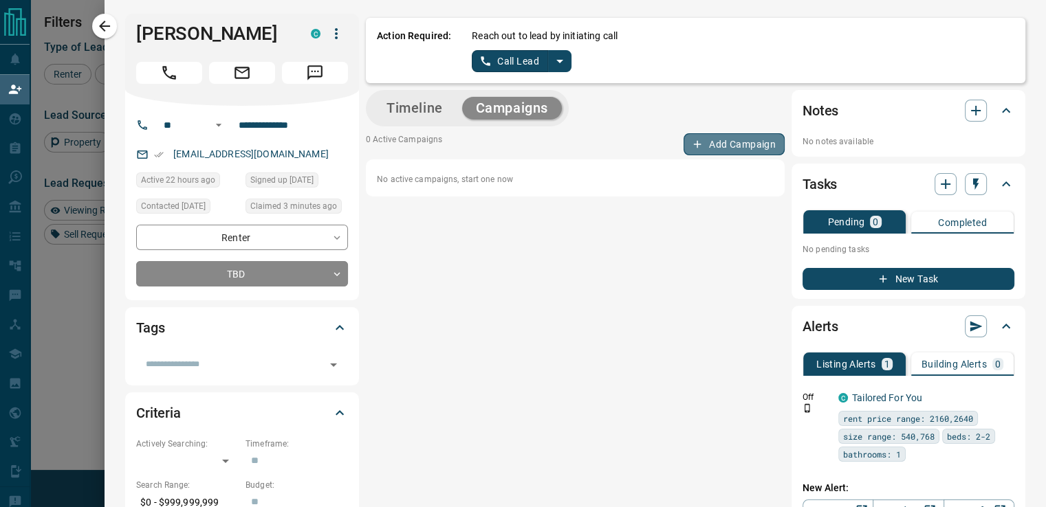
click at [709, 141] on button "Add Campaign" at bounding box center [733, 144] width 101 height 22
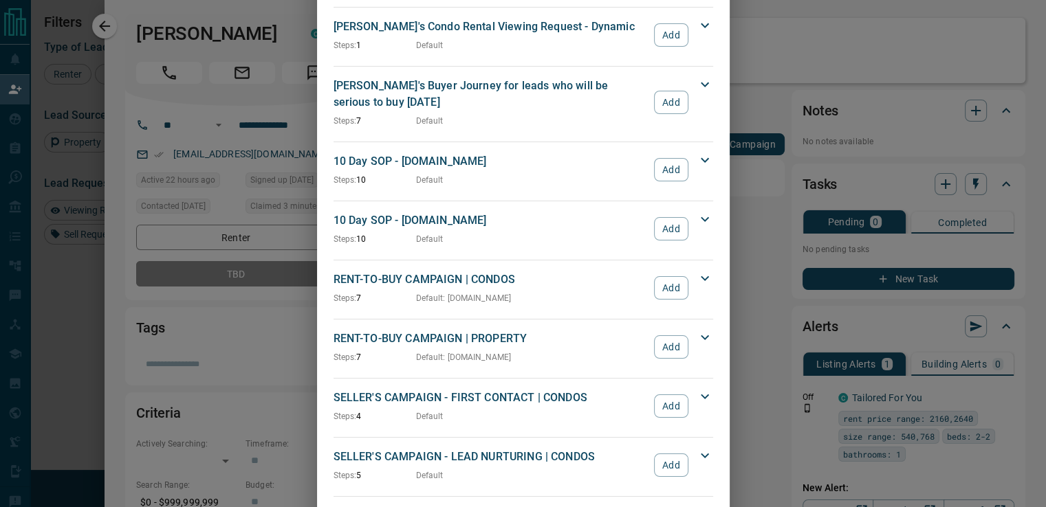
scroll to position [901, 0]
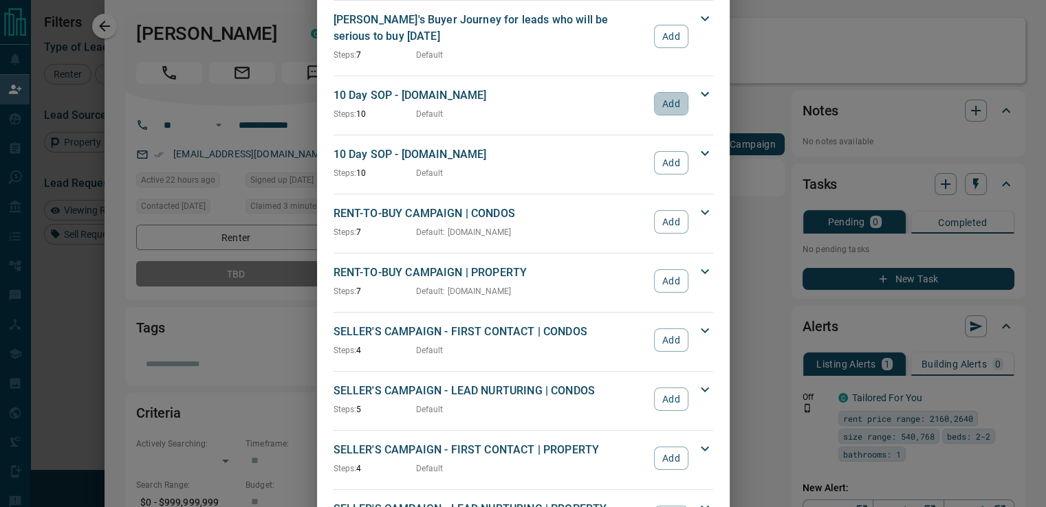
click at [667, 92] on button "Add" at bounding box center [671, 103] width 34 height 23
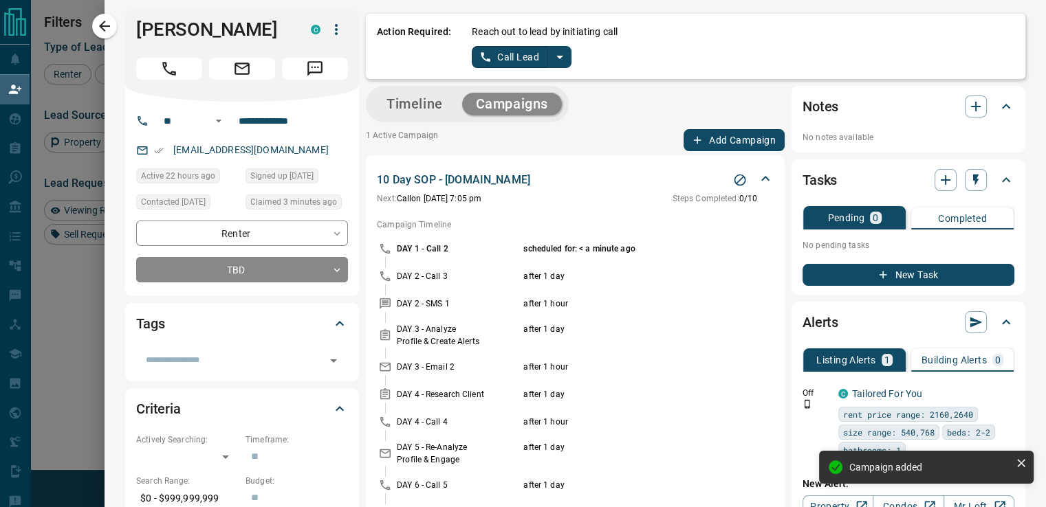
scroll to position [3, 0]
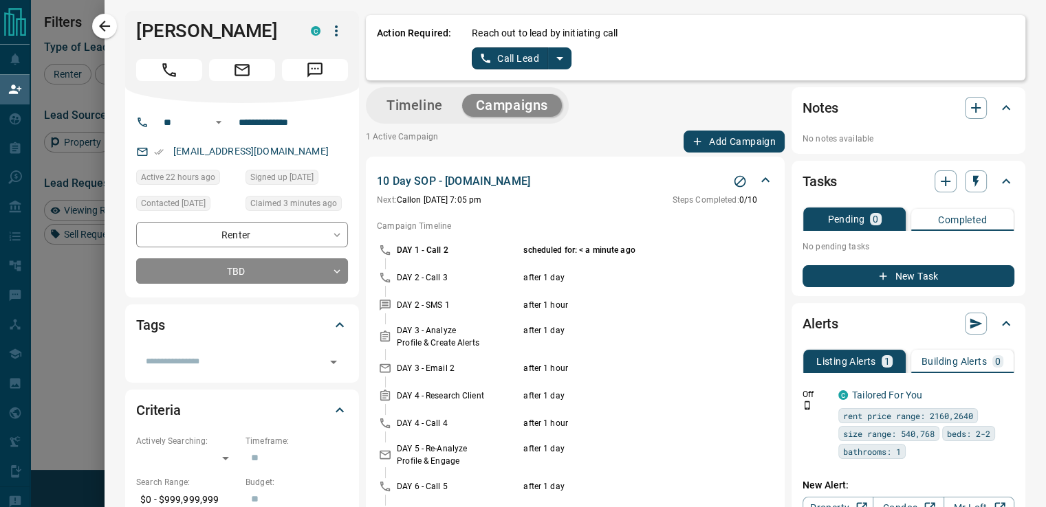
click at [711, 204] on span "Steps Completed:" at bounding box center [705, 200] width 67 height 10
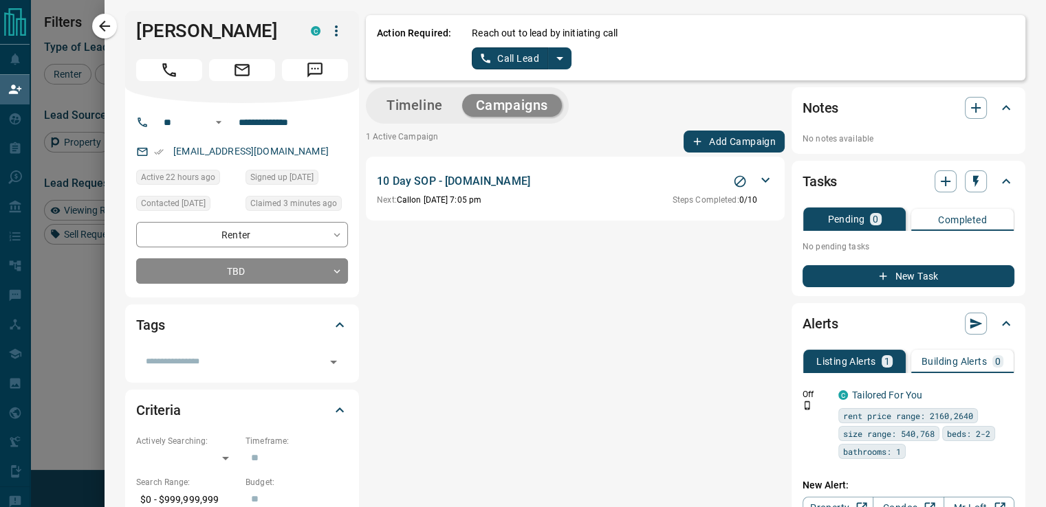
click at [711, 204] on span "Steps Completed:" at bounding box center [705, 200] width 67 height 10
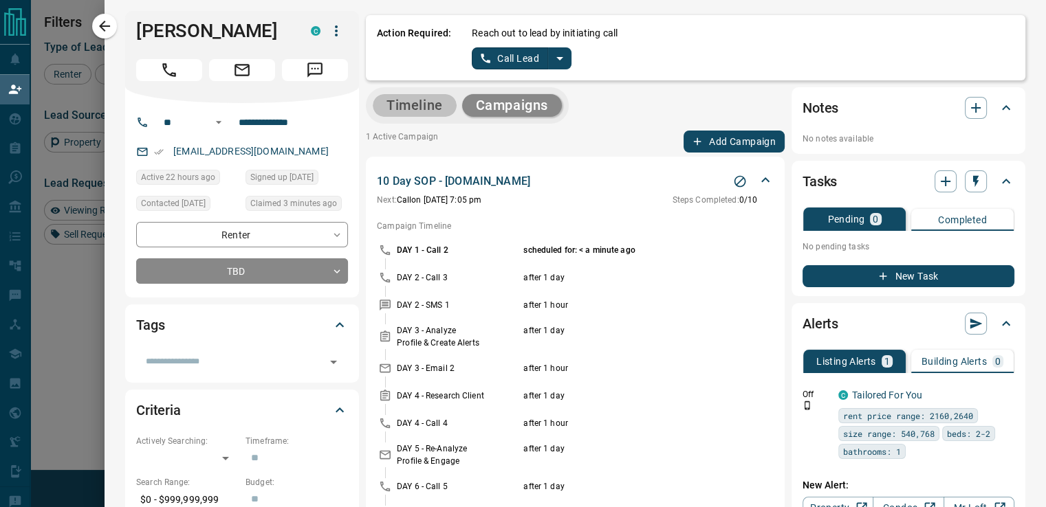
click at [433, 112] on button "Timeline" at bounding box center [415, 105] width 84 height 23
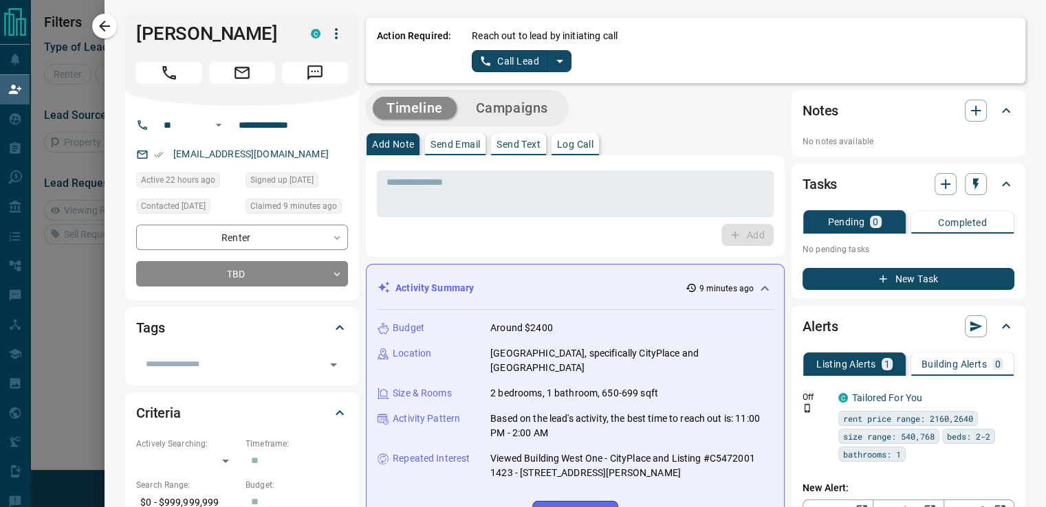
scroll to position [775, 0]
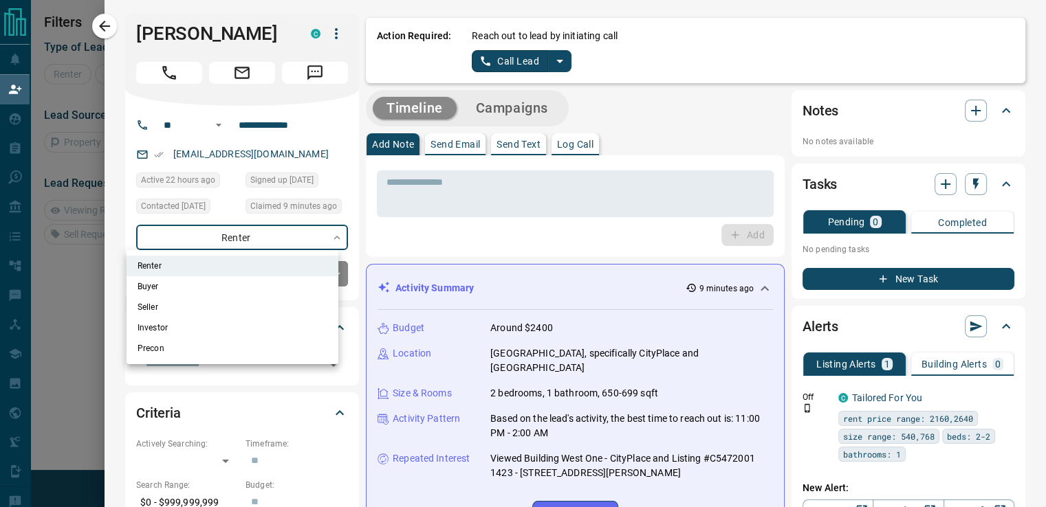
click at [327, 236] on body "**********" at bounding box center [523, 216] width 1046 height 433
click at [327, 236] on div at bounding box center [523, 253] width 1046 height 507
click at [327, 236] on body "**********" at bounding box center [523, 216] width 1046 height 433
click at [327, 236] on div at bounding box center [523, 253] width 1046 height 507
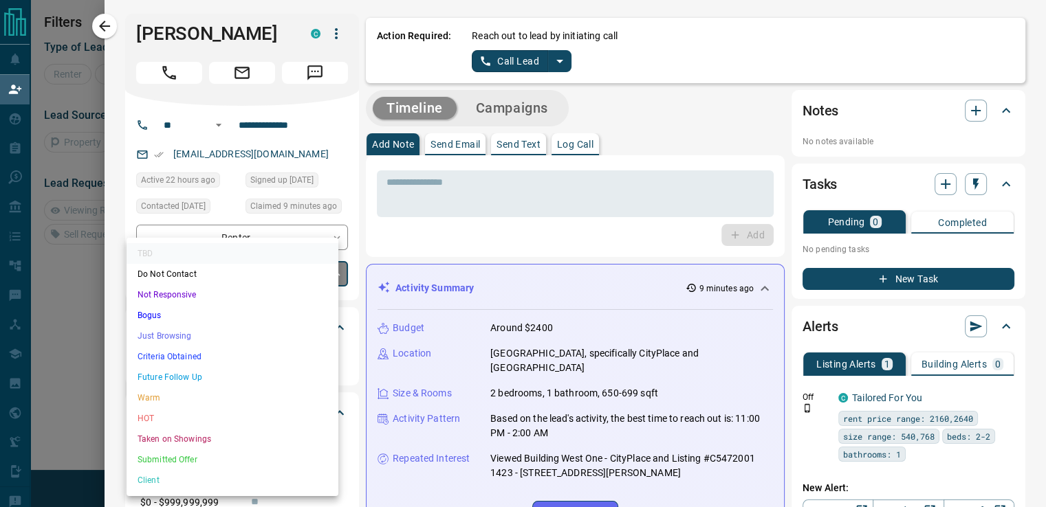
click at [327, 268] on body "**********" at bounding box center [523, 216] width 1046 height 433
click at [186, 296] on li "Not Responsive" at bounding box center [232, 295] width 212 height 21
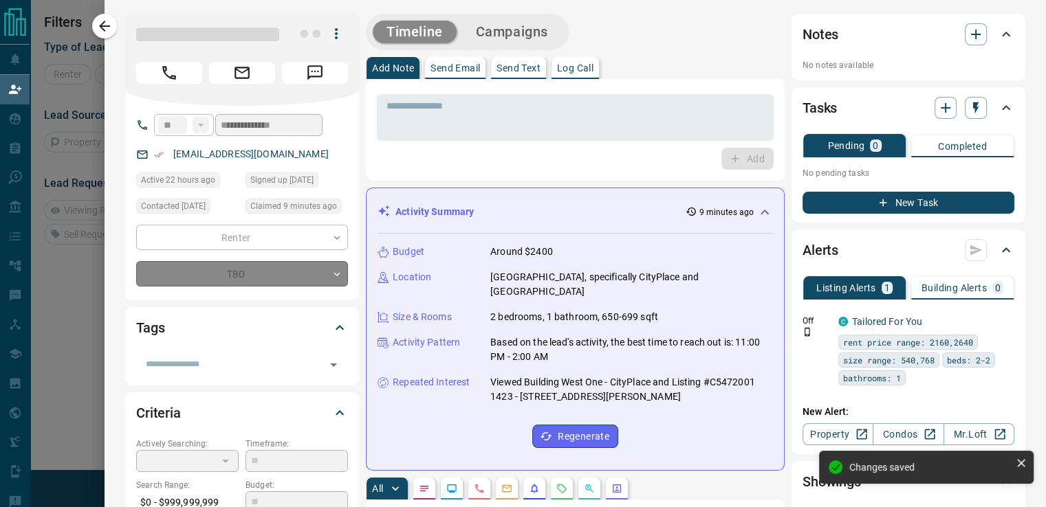
type input "*"
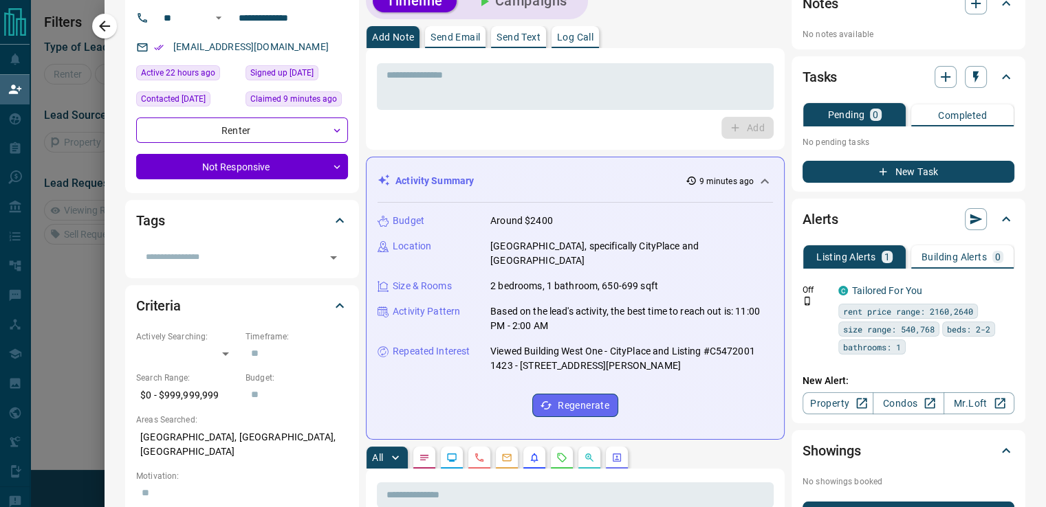
scroll to position [0, 0]
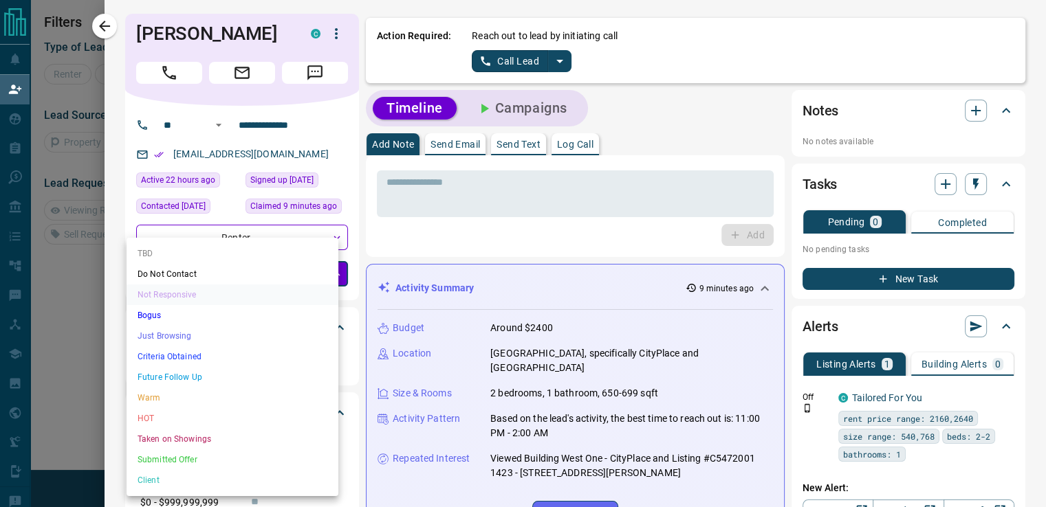
click at [335, 281] on body "**********" at bounding box center [523, 216] width 1046 height 433
click at [182, 276] on li "Do Not Contact" at bounding box center [232, 274] width 212 height 21
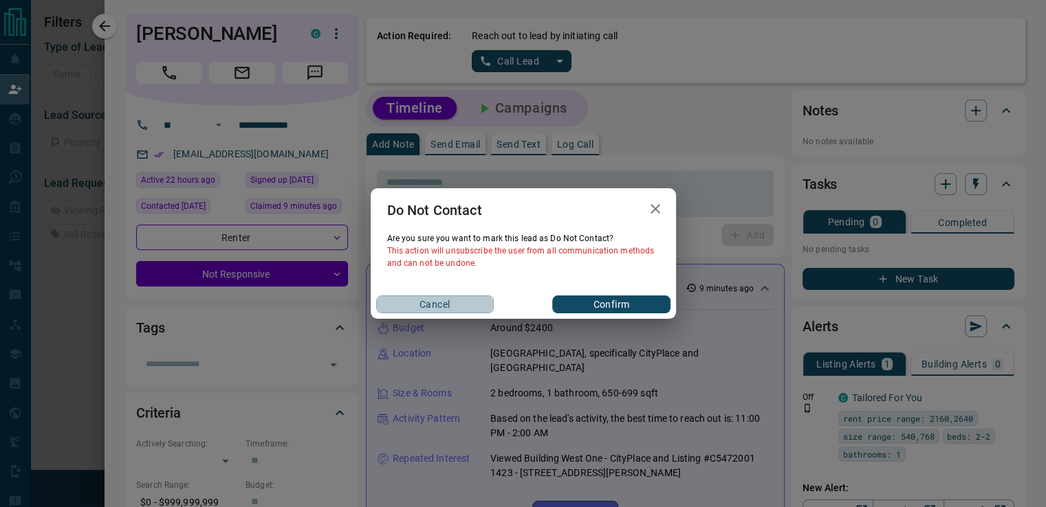
click at [427, 309] on button "Cancel" at bounding box center [435, 305] width 118 height 18
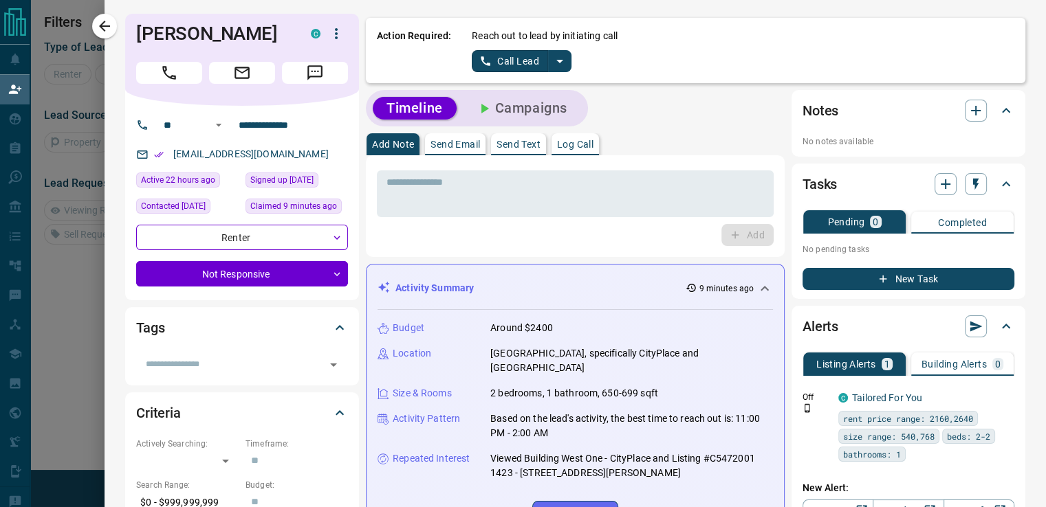
click at [339, 276] on div "**********" at bounding box center [242, 203] width 234 height 195
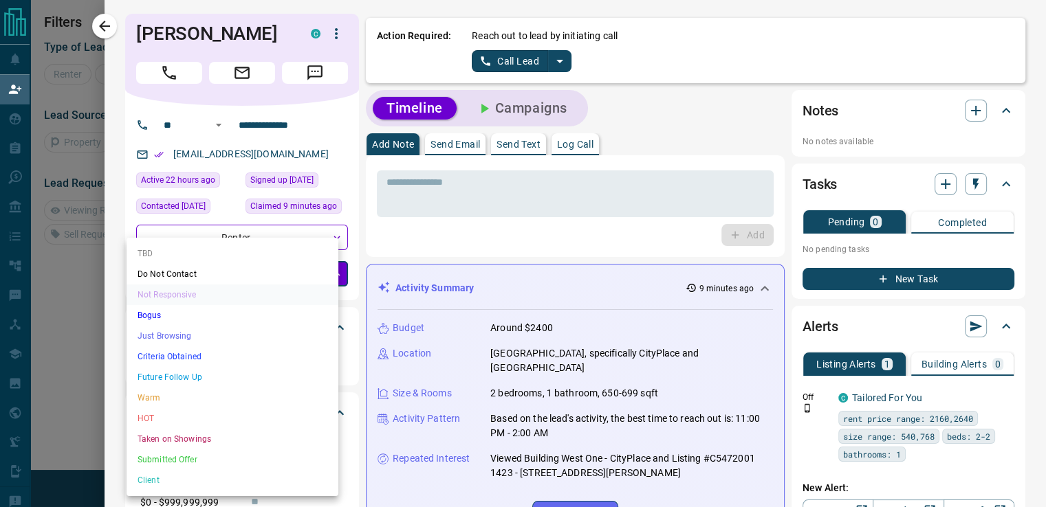
click at [324, 273] on body "**********" at bounding box center [523, 216] width 1046 height 433
click at [437, 230] on div at bounding box center [523, 253] width 1046 height 507
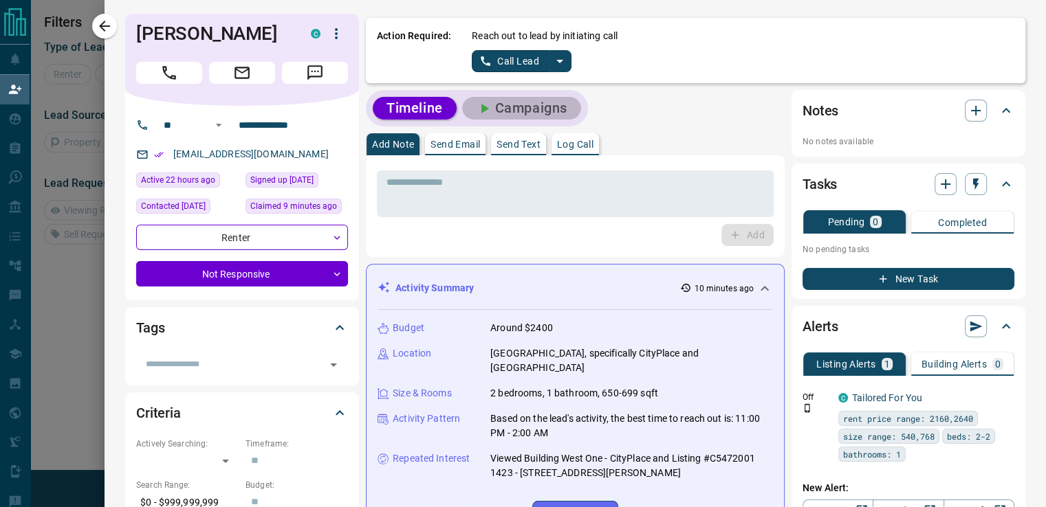
click at [537, 104] on button "Campaigns" at bounding box center [521, 108] width 119 height 23
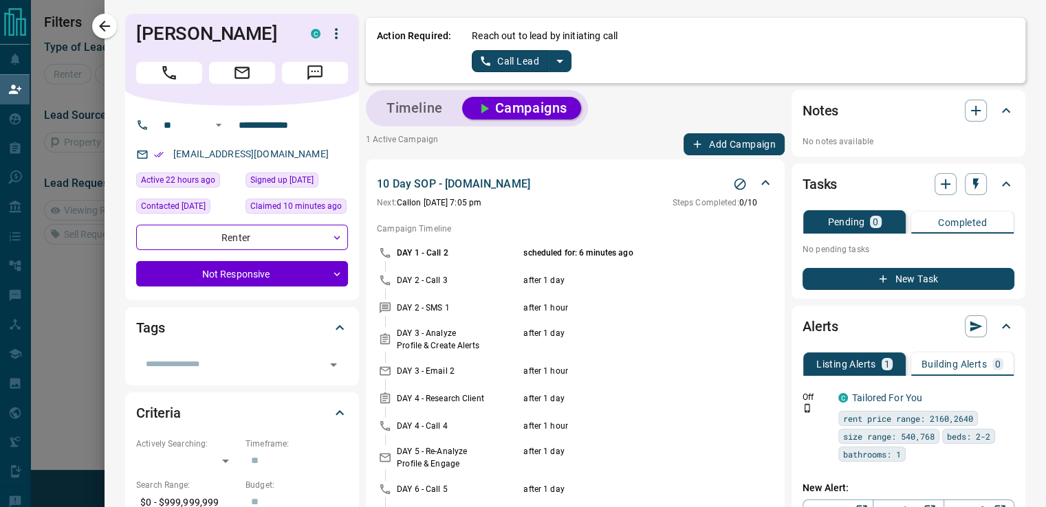
click at [417, 96] on div "Timeline Campaigns" at bounding box center [477, 108] width 214 height 28
click at [442, 109] on button "Timeline" at bounding box center [415, 108] width 84 height 23
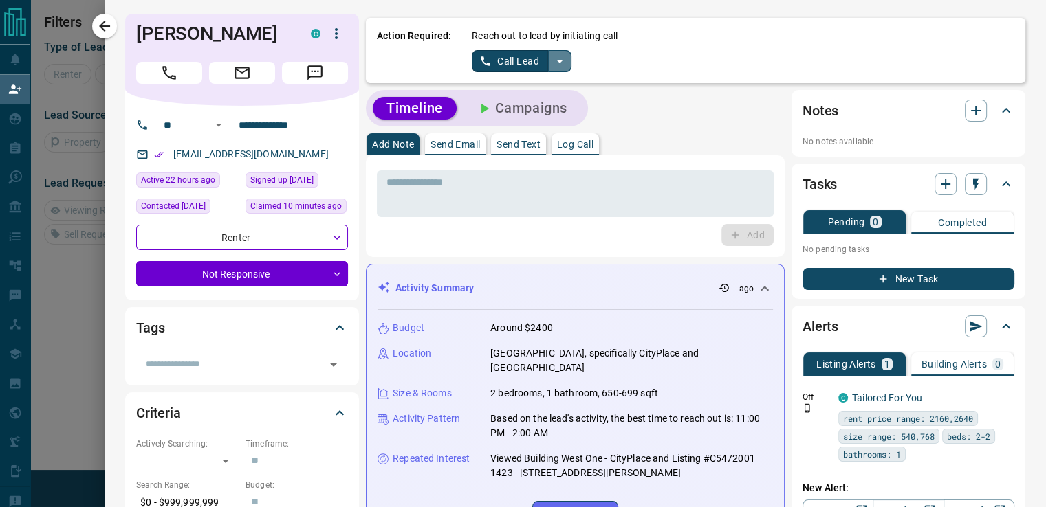
click at [551, 61] on icon "split button" at bounding box center [559, 61] width 16 height 16
click at [527, 108] on li "Log Manual Call" at bounding box center [520, 108] width 84 height 21
click at [529, 62] on button "Log Manual Call" at bounding box center [517, 61] width 91 height 22
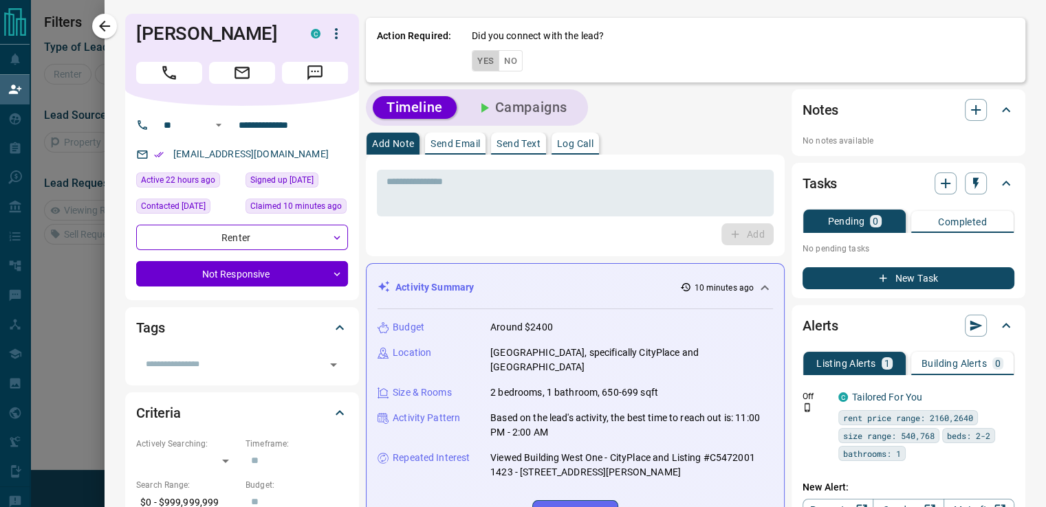
click at [485, 58] on button "Yes" at bounding box center [485, 60] width 27 height 21
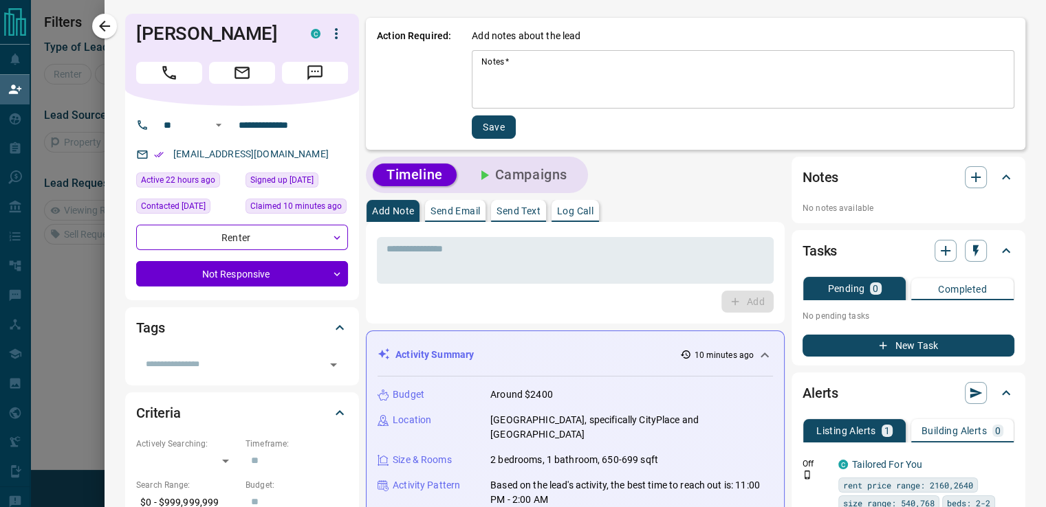
click at [514, 95] on textarea "Notes   *" at bounding box center [742, 79] width 523 height 47
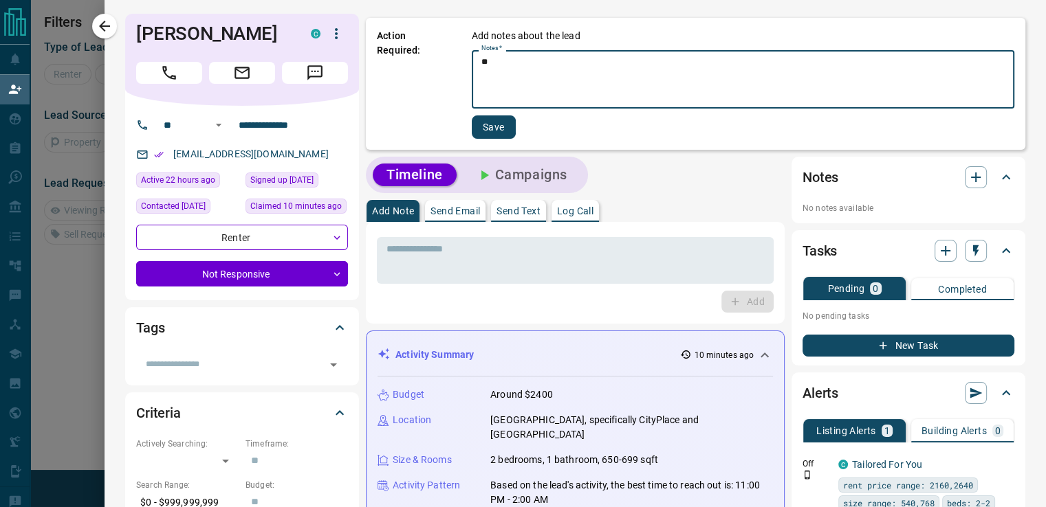
type textarea "*"
type textarea "**********"
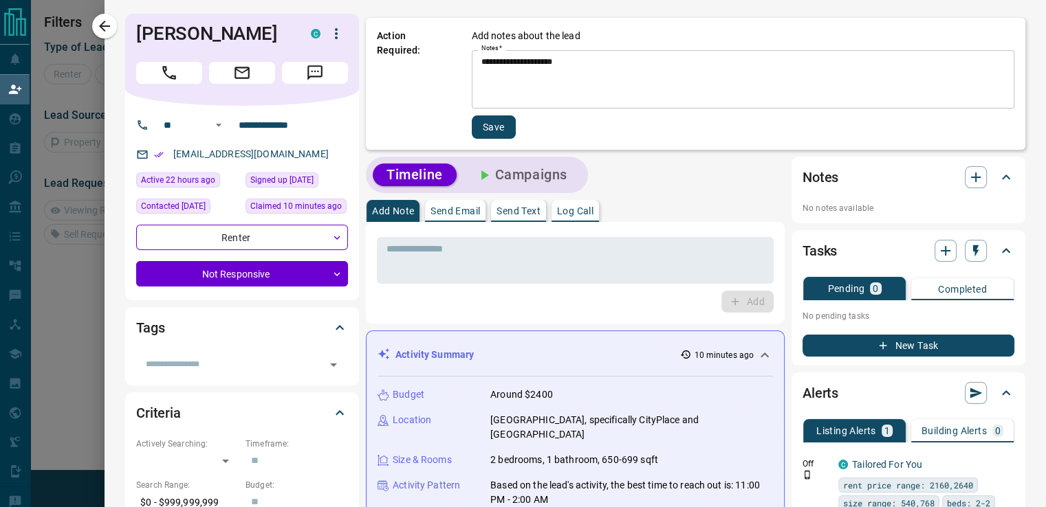
click at [502, 111] on div "**********" at bounding box center [743, 84] width 543 height 110
click at [498, 119] on button "Save" at bounding box center [494, 126] width 44 height 23
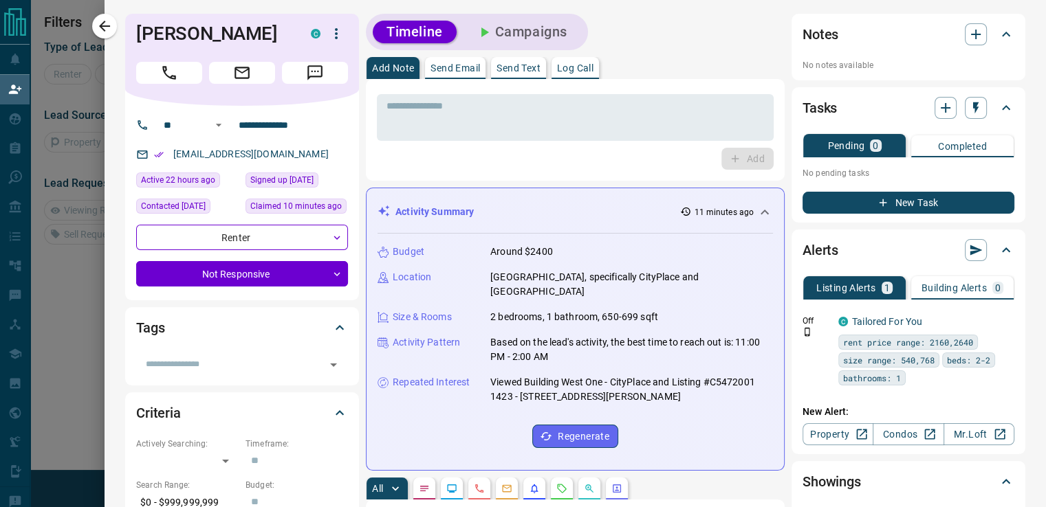
click at [109, 27] on icon "button" at bounding box center [104, 26] width 16 height 16
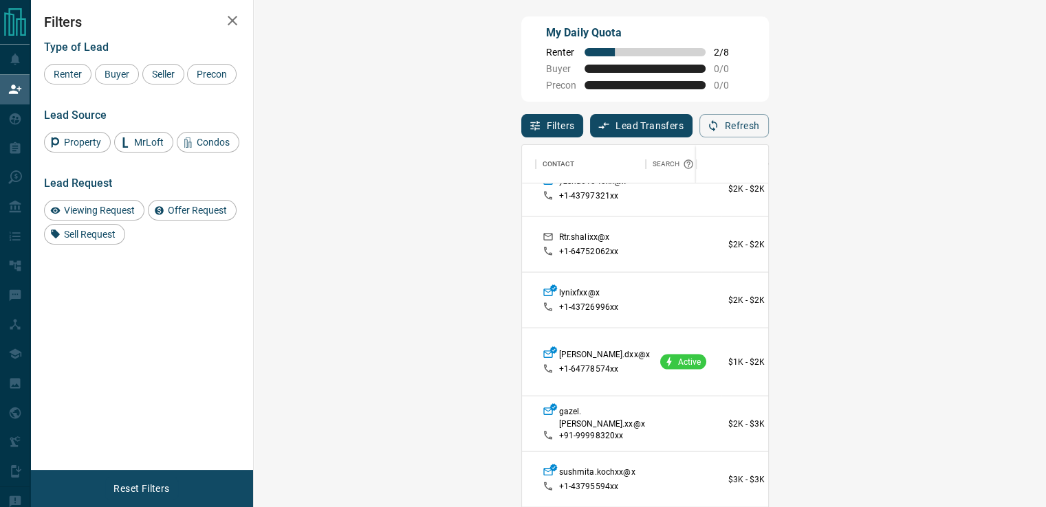
scroll to position [1023, 0]
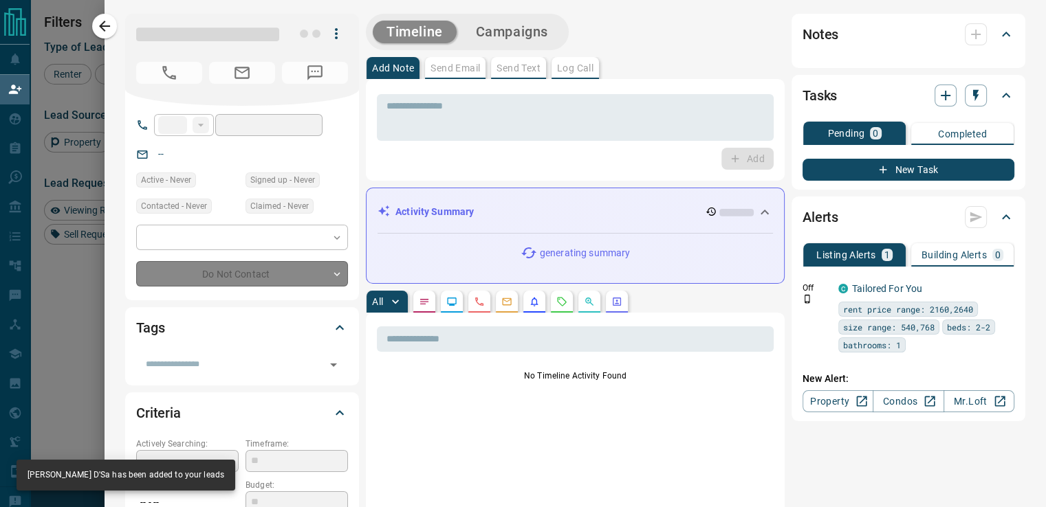
type input "**"
type input "**********"
type input "*"
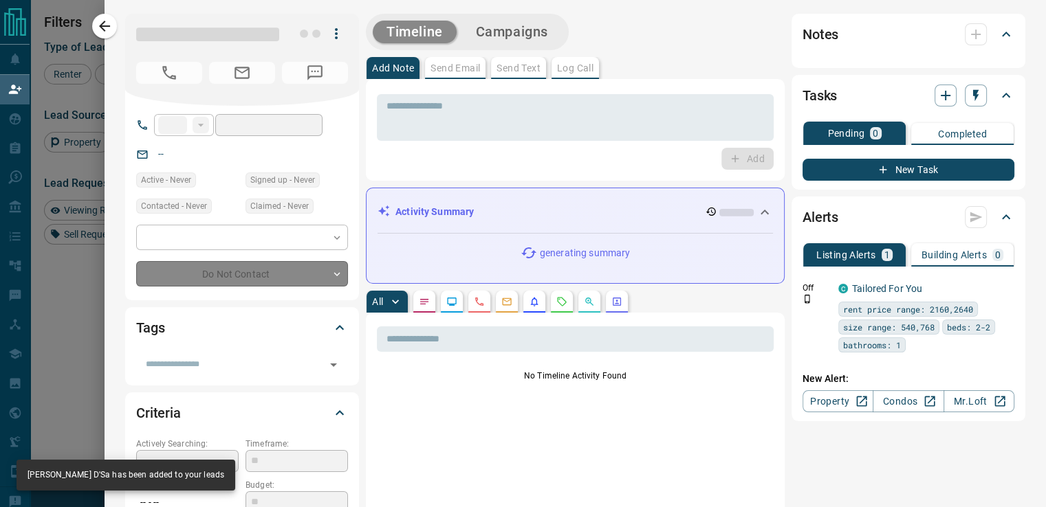
type input "**********"
type input "*******"
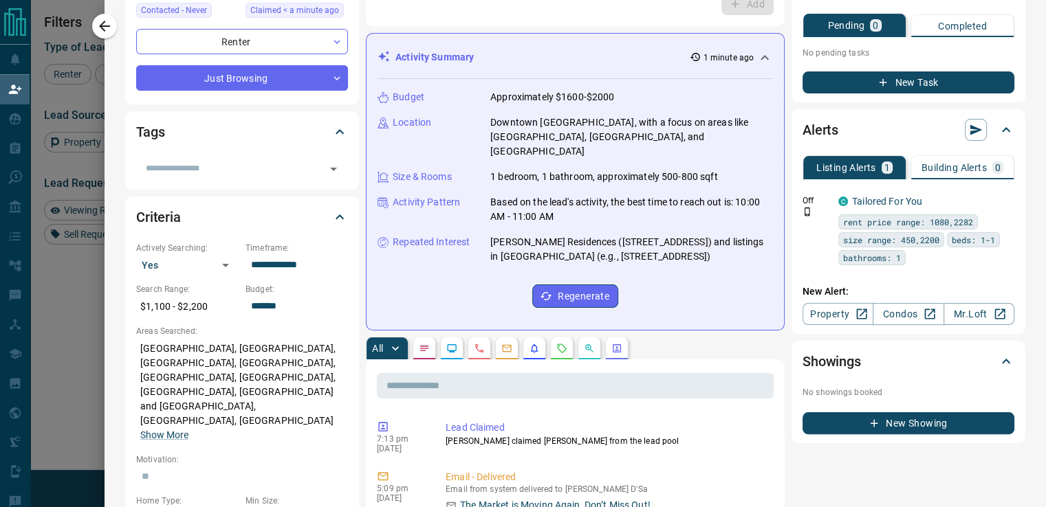
scroll to position [231, 0]
click at [997, 133] on icon at bounding box center [1005, 130] width 16 height 16
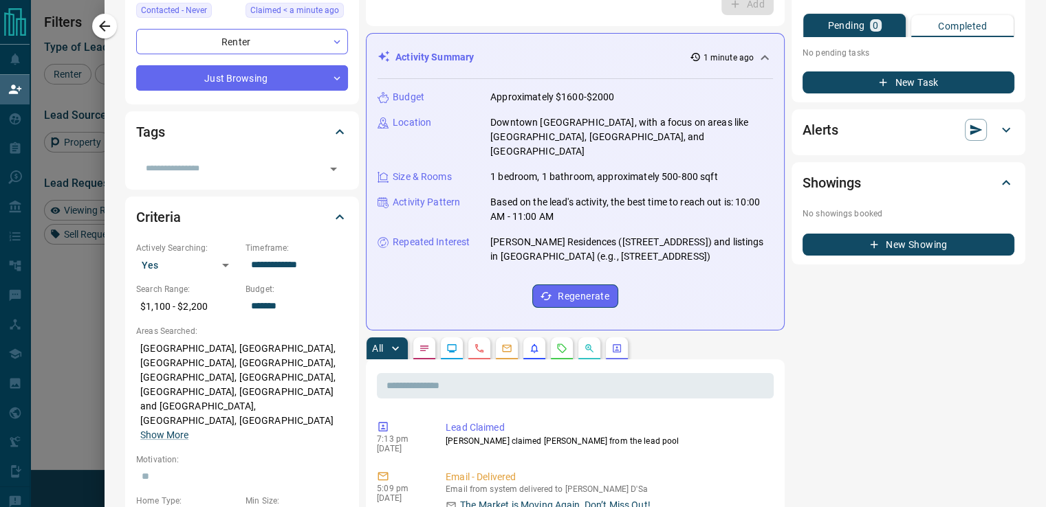
click at [997, 133] on icon at bounding box center [1005, 130] width 16 height 16
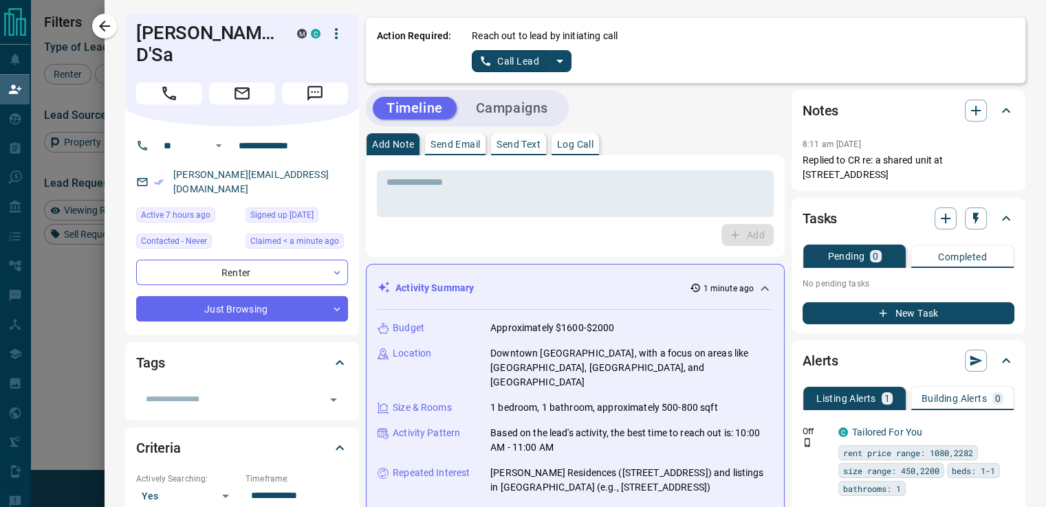
scroll to position [5, 0]
click at [41, 131] on div at bounding box center [523, 253] width 1046 height 507
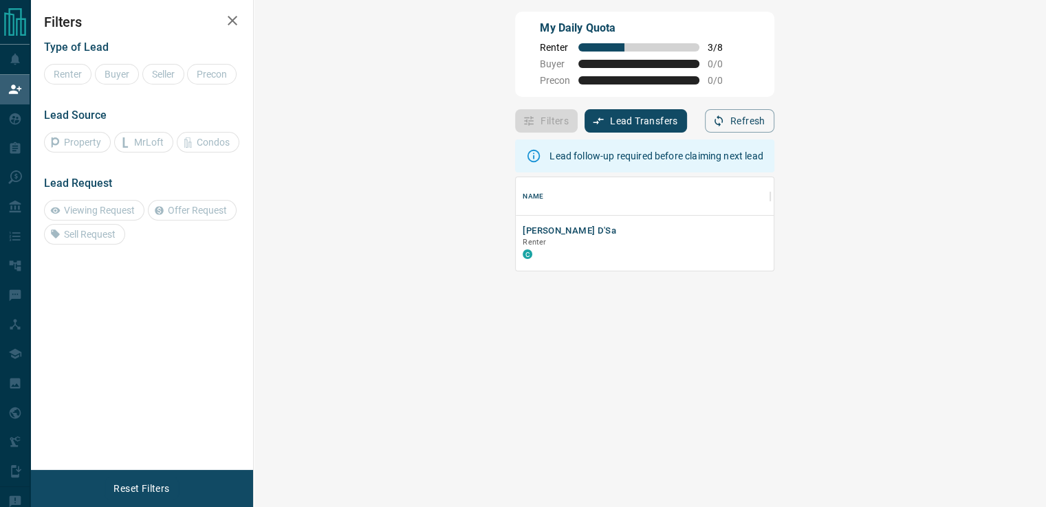
scroll to position [82, 751]
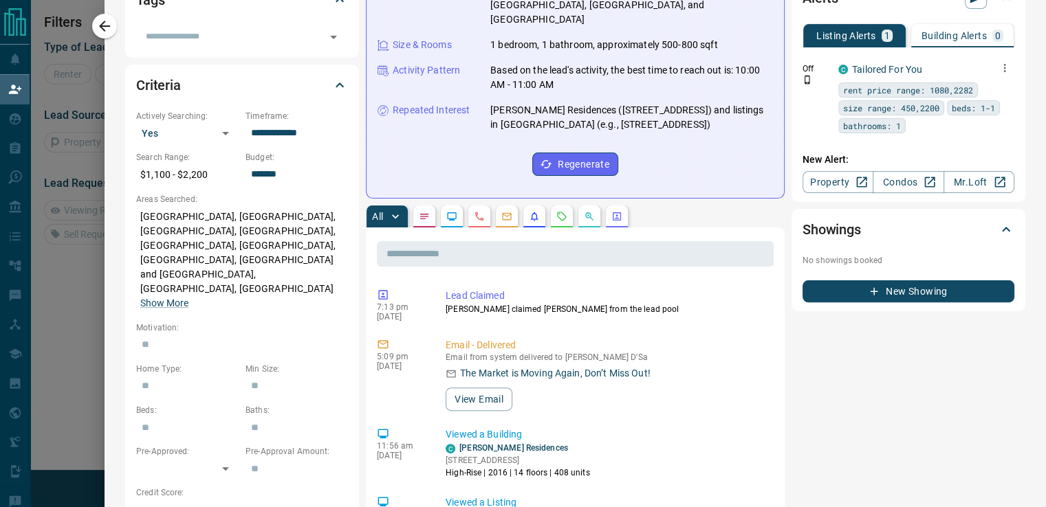
scroll to position [381, 0]
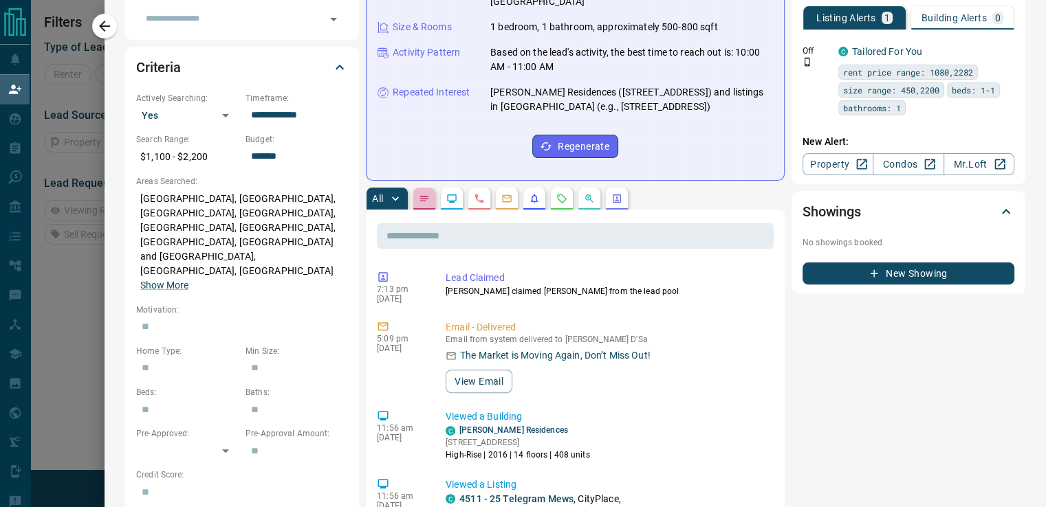
click at [413, 188] on button "button" at bounding box center [424, 199] width 22 height 22
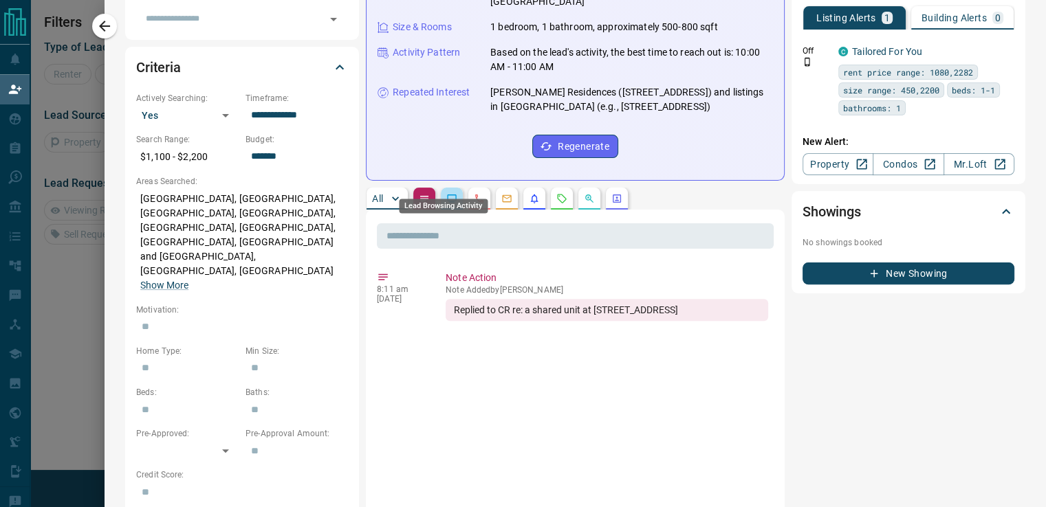
click at [446, 193] on icon "Lead Browsing Activity" at bounding box center [451, 198] width 11 height 11
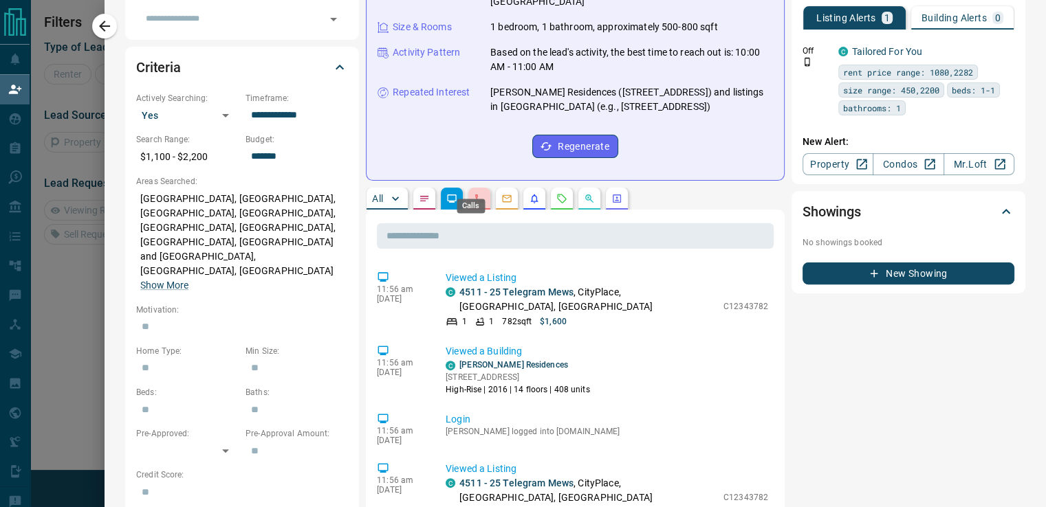
click at [474, 193] on icon "Calls" at bounding box center [479, 198] width 11 height 11
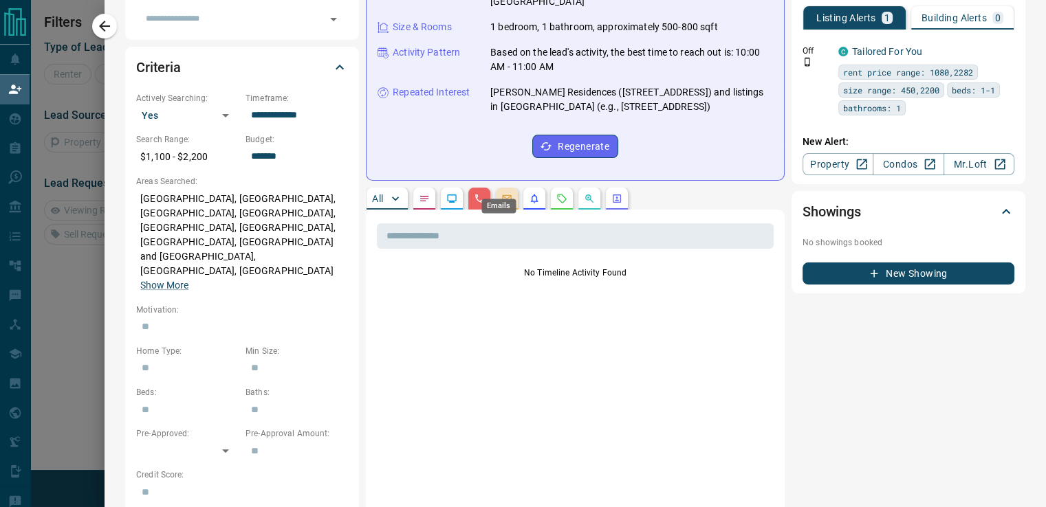
click at [501, 193] on icon "Emails" at bounding box center [506, 198] width 11 height 11
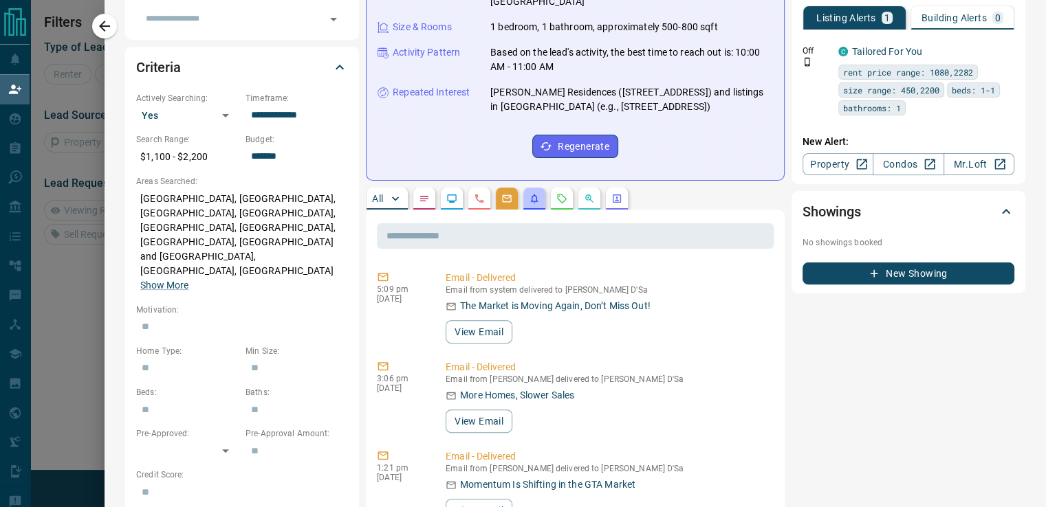
click at [533, 188] on button "button" at bounding box center [534, 199] width 22 height 22
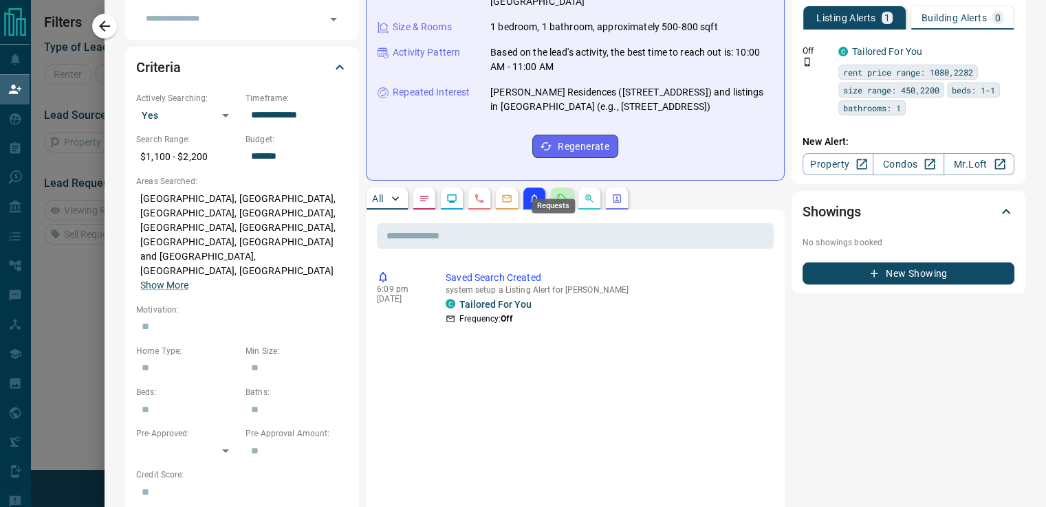
click at [556, 193] on icon "Requests" at bounding box center [561, 198] width 11 height 11
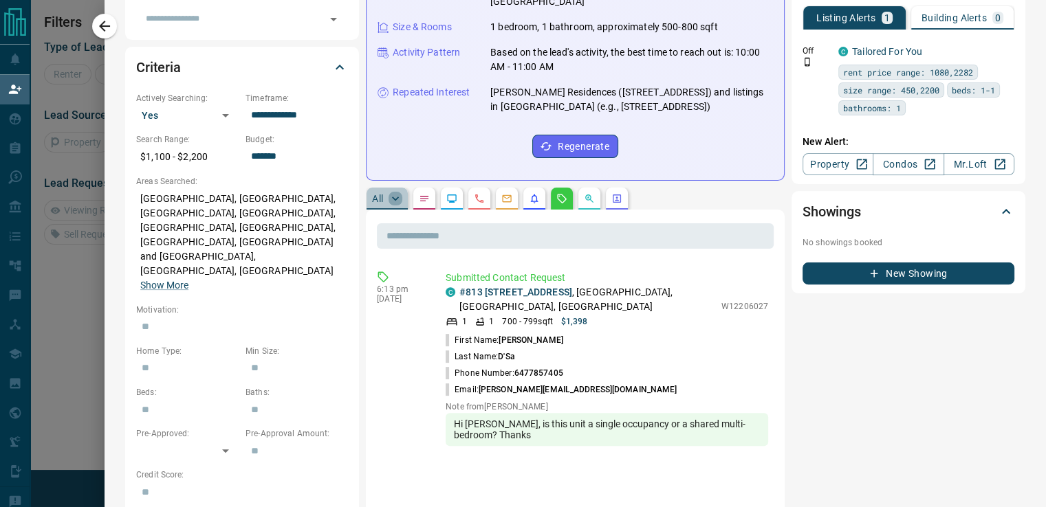
click at [388, 192] on icon "button" at bounding box center [395, 199] width 14 height 14
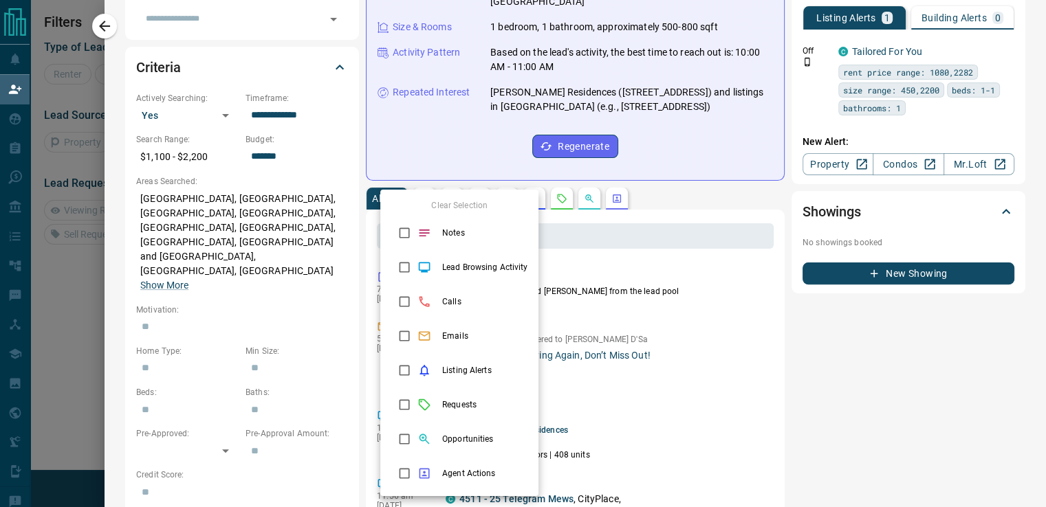
click at [619, 254] on div at bounding box center [523, 253] width 1046 height 507
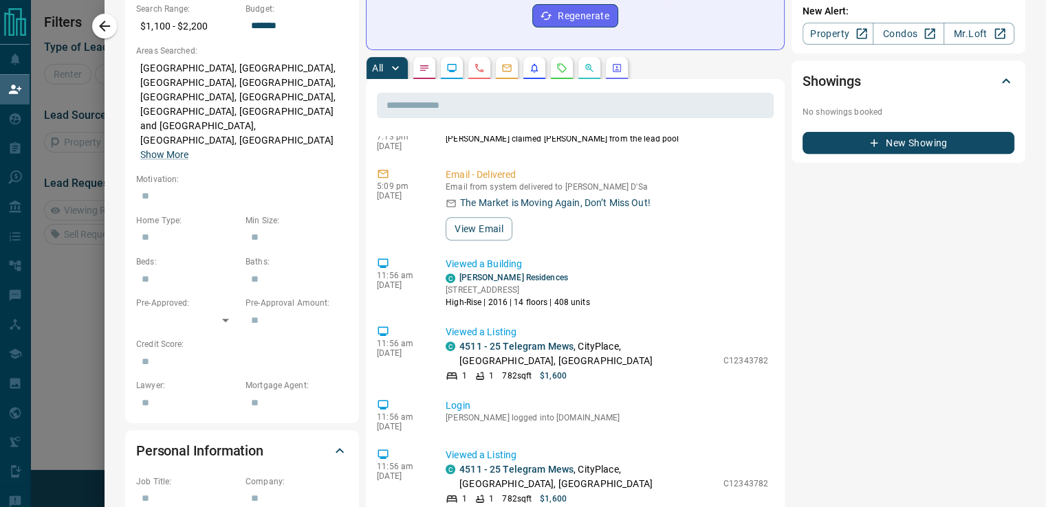
scroll to position [511, 0]
drag, startPoint x: 780, startPoint y: 267, endPoint x: 777, endPoint y: 296, distance: 28.3
click at [777, 296] on div "Timeline Campaigns Add Note Send Email Send Text Log Call * ​ Add Activity Summ…" at bounding box center [695, 414] width 659 height 1671
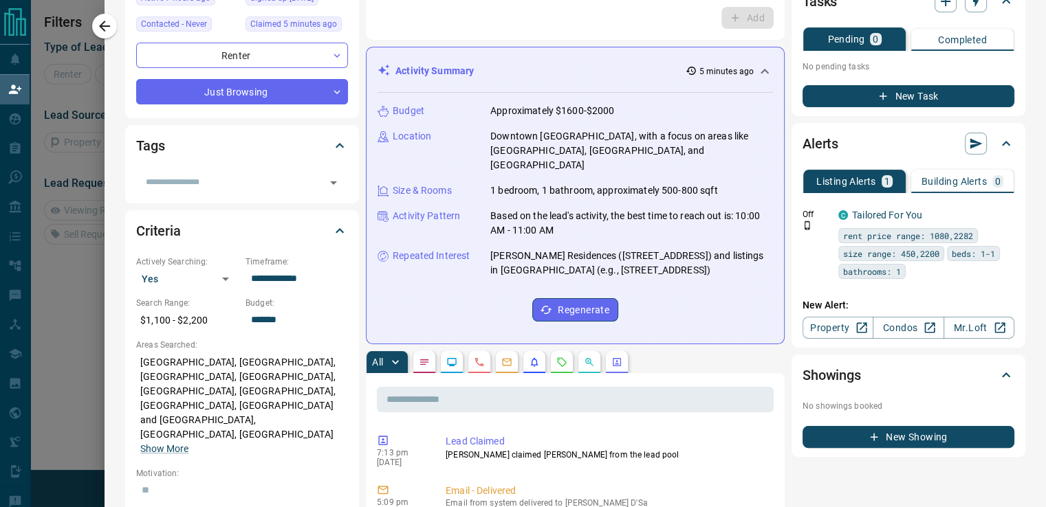
scroll to position [0, 0]
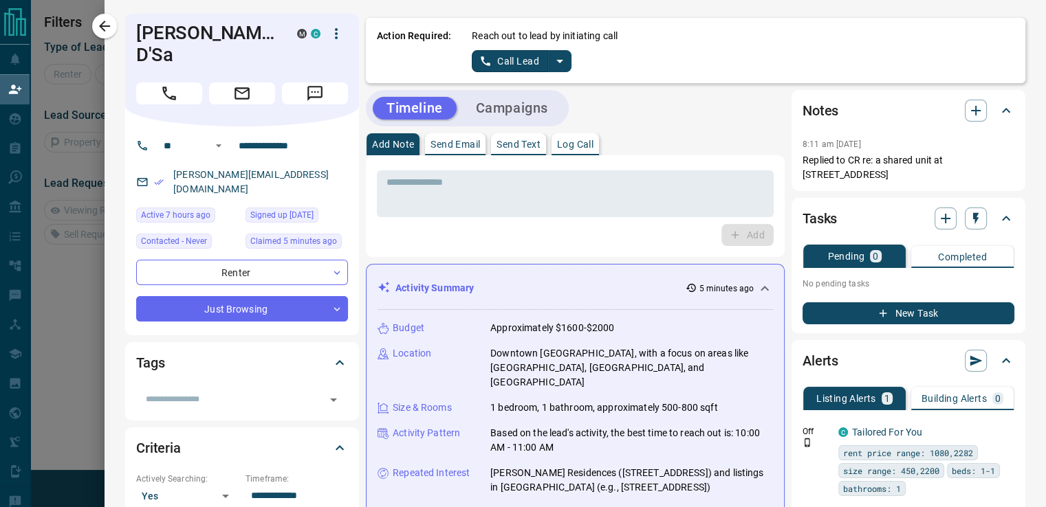
click at [553, 62] on icon "split button" at bounding box center [559, 61] width 16 height 16
click at [557, 144] on p "Log Call" at bounding box center [575, 145] width 36 height 10
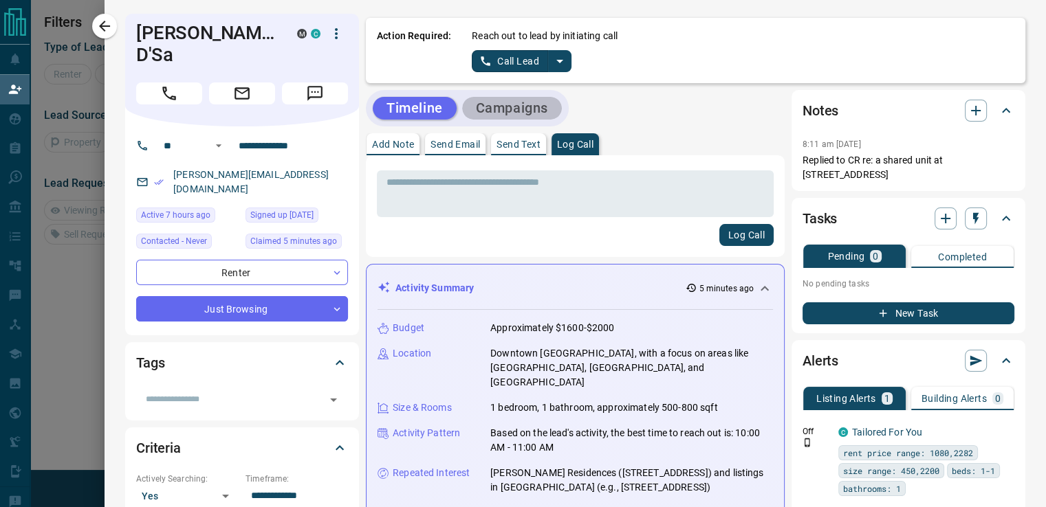
click at [502, 98] on button "Campaigns" at bounding box center [512, 108] width 100 height 23
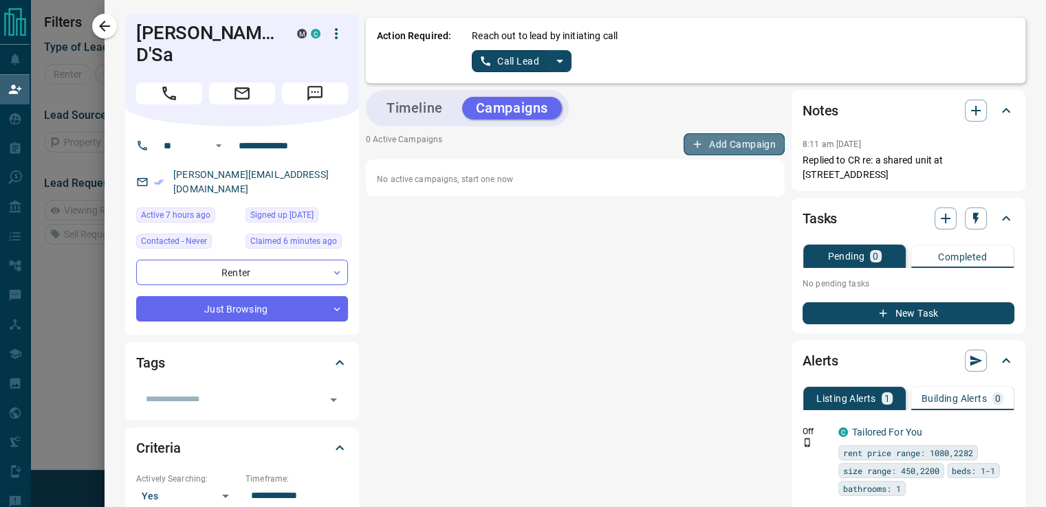
click at [694, 153] on button "Add Campaign" at bounding box center [733, 144] width 101 height 22
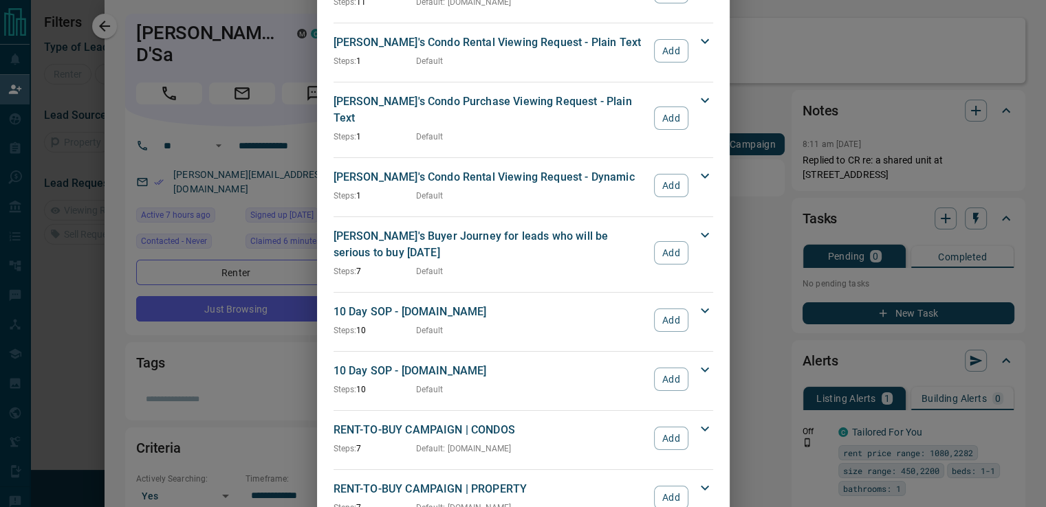
scroll to position [687, 0]
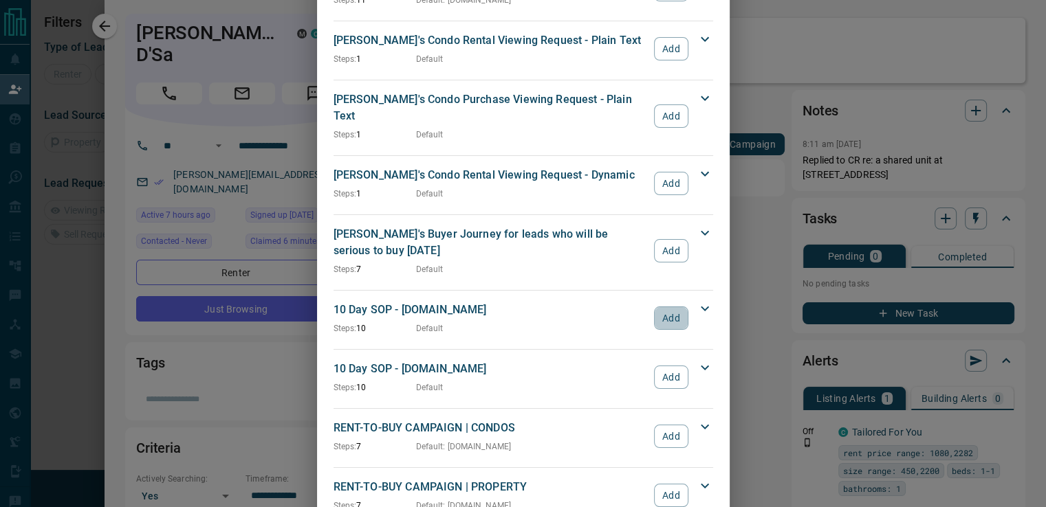
click at [676, 307] on button "Add" at bounding box center [671, 318] width 34 height 23
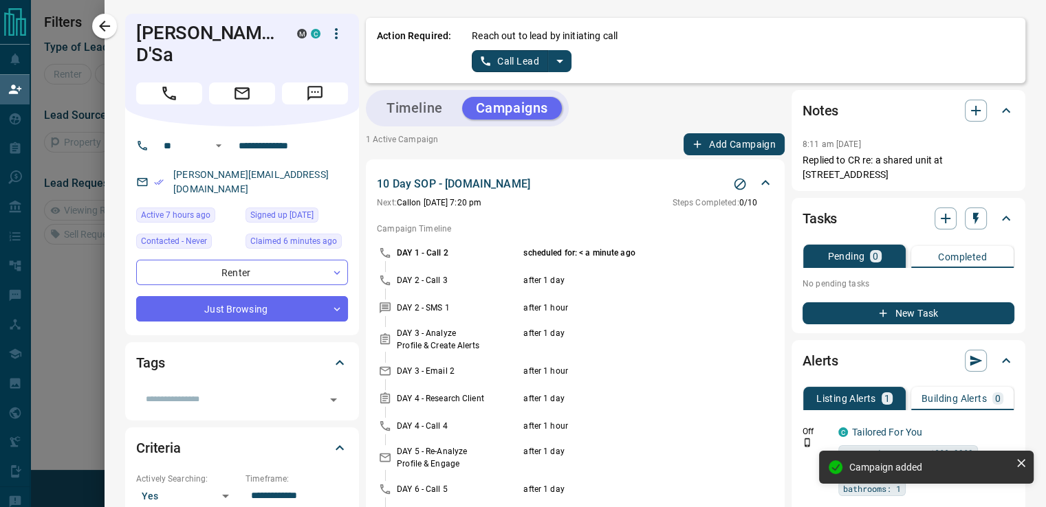
scroll to position [0, 0]
click at [428, 105] on button "Timeline" at bounding box center [415, 108] width 84 height 23
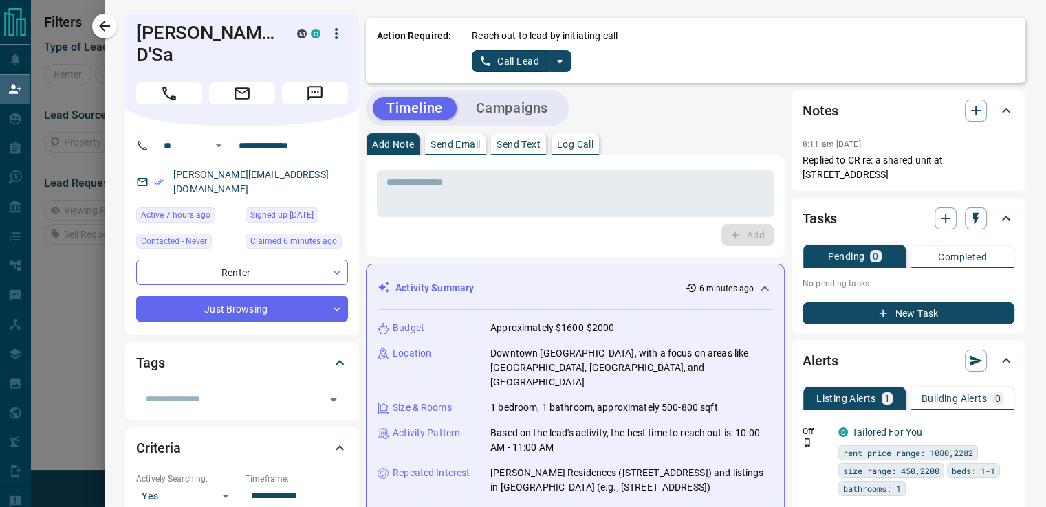
click at [437, 161] on div "* ​ Add" at bounding box center [575, 206] width 419 height 102
click at [509, 81] on div "Action Required: Reach out to lead by initiating call Call Lead" at bounding box center [695, 50] width 659 height 65
click at [505, 100] on button "Campaigns" at bounding box center [512, 108] width 100 height 23
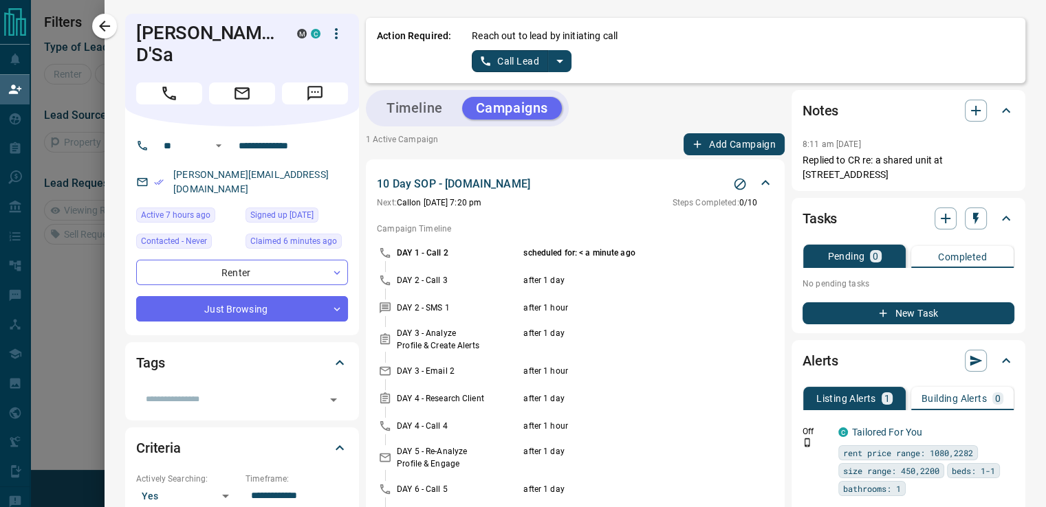
click at [410, 99] on button "Timeline" at bounding box center [415, 108] width 84 height 23
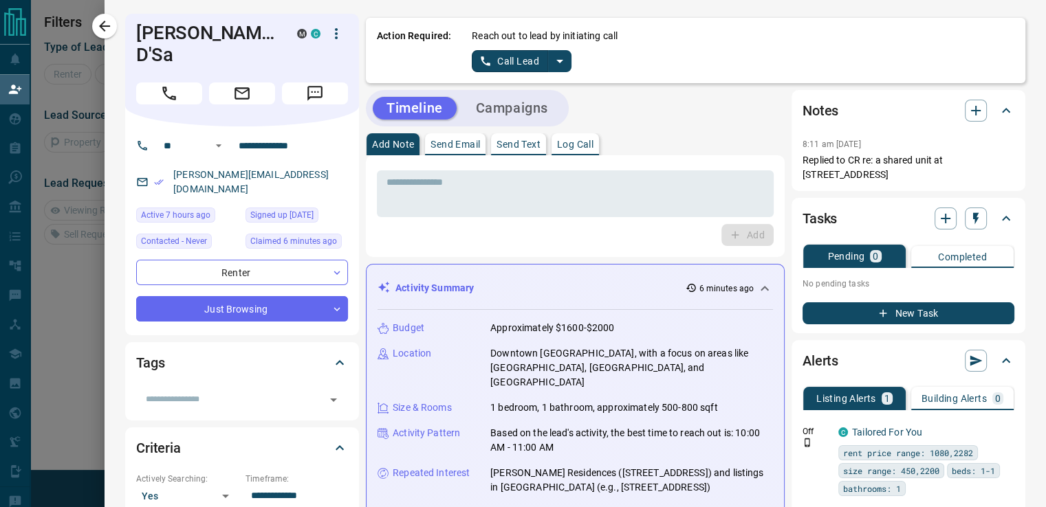
click at [463, 93] on div "Timeline Campaigns" at bounding box center [467, 108] width 203 height 36
click at [553, 63] on icon "split button" at bounding box center [559, 61] width 16 height 16
click at [535, 110] on li "Log Manual Call" at bounding box center [520, 108] width 84 height 21
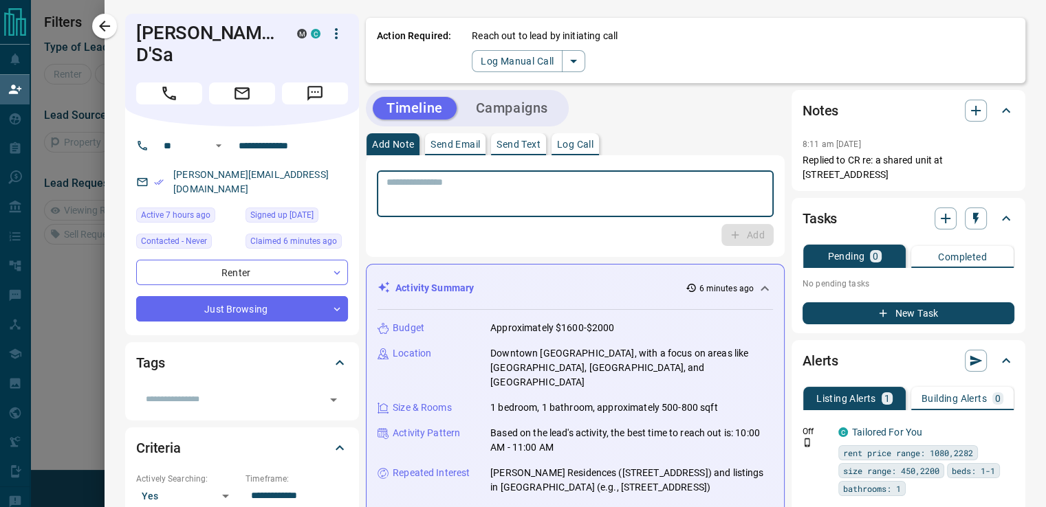
click at [516, 181] on textarea at bounding box center [574, 194] width 377 height 35
type textarea "**"
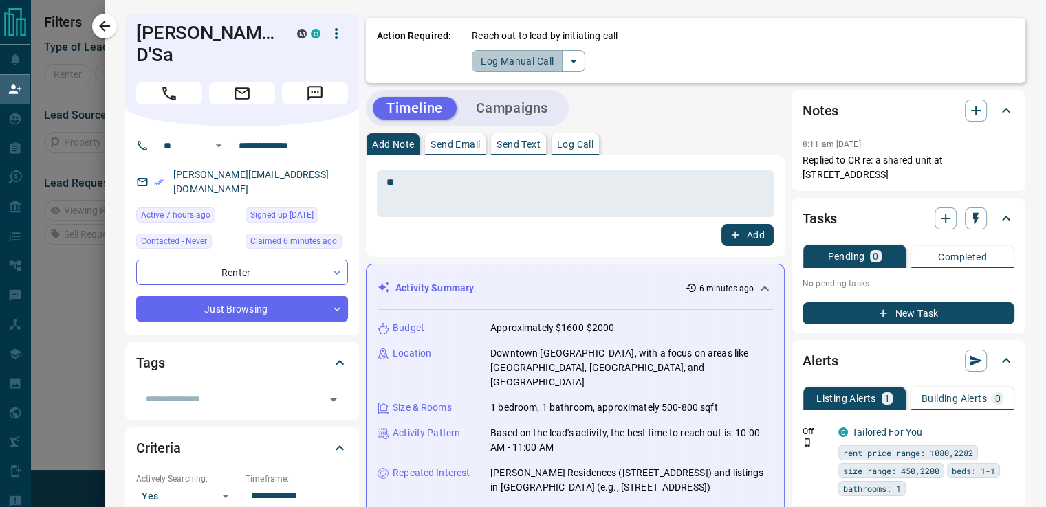
click at [520, 61] on button "Log Manual Call" at bounding box center [517, 61] width 91 height 22
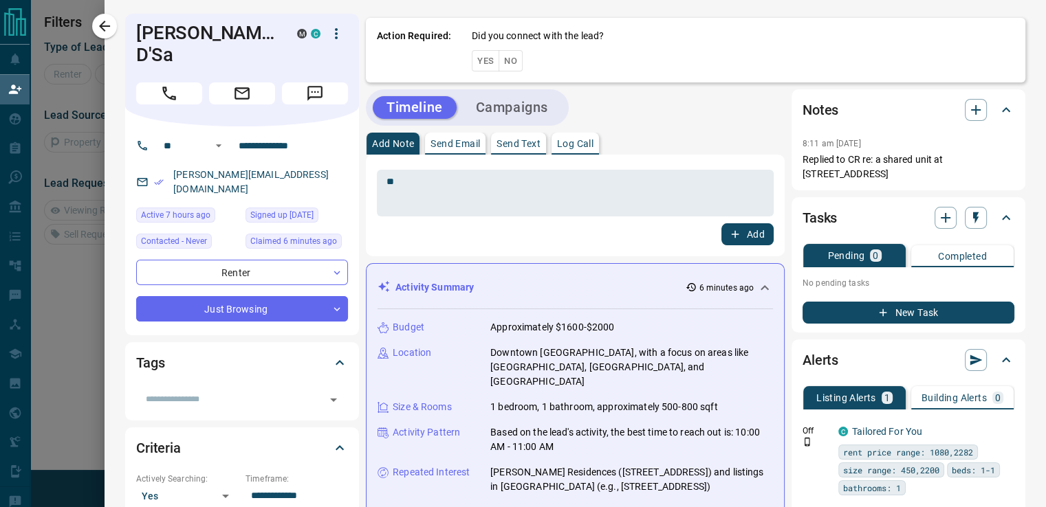
click at [472, 65] on button "Yes" at bounding box center [485, 60] width 27 height 21
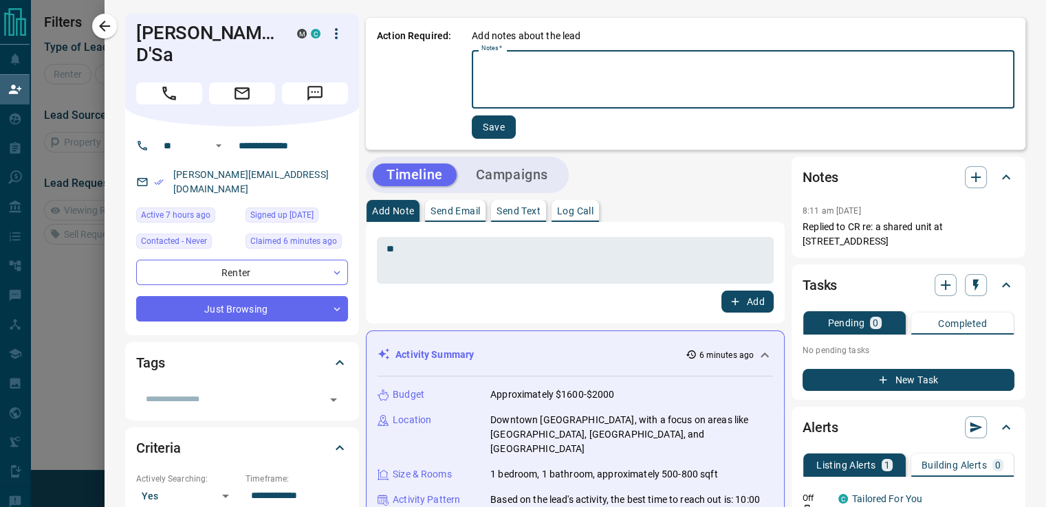
click at [489, 84] on textarea "Notes   *" at bounding box center [742, 79] width 523 height 47
click at [509, 63] on textarea "**********" at bounding box center [743, 79] width 524 height 47
drag, startPoint x: 500, startPoint y: 63, endPoint x: 581, endPoint y: 61, distance: 80.5
click at [581, 61] on textarea "**********" at bounding box center [743, 79] width 524 height 47
type textarea "**********"
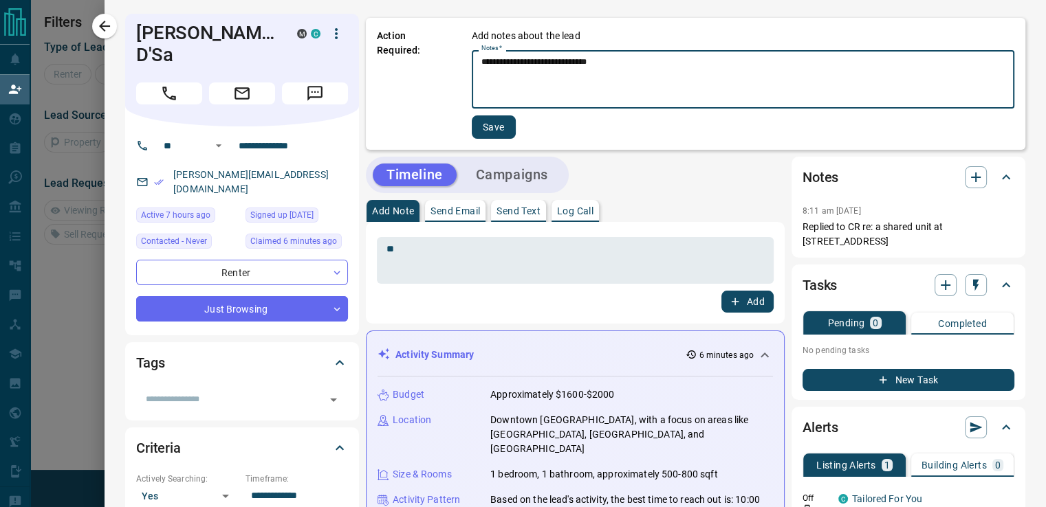
click at [494, 122] on button "Save" at bounding box center [494, 126] width 44 height 23
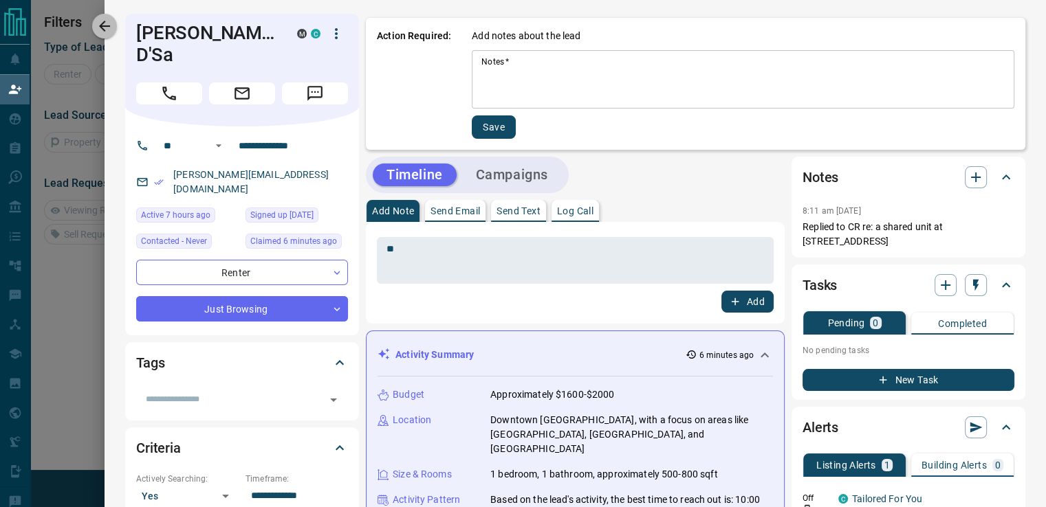
click at [102, 33] on icon "button" at bounding box center [104, 26] width 16 height 16
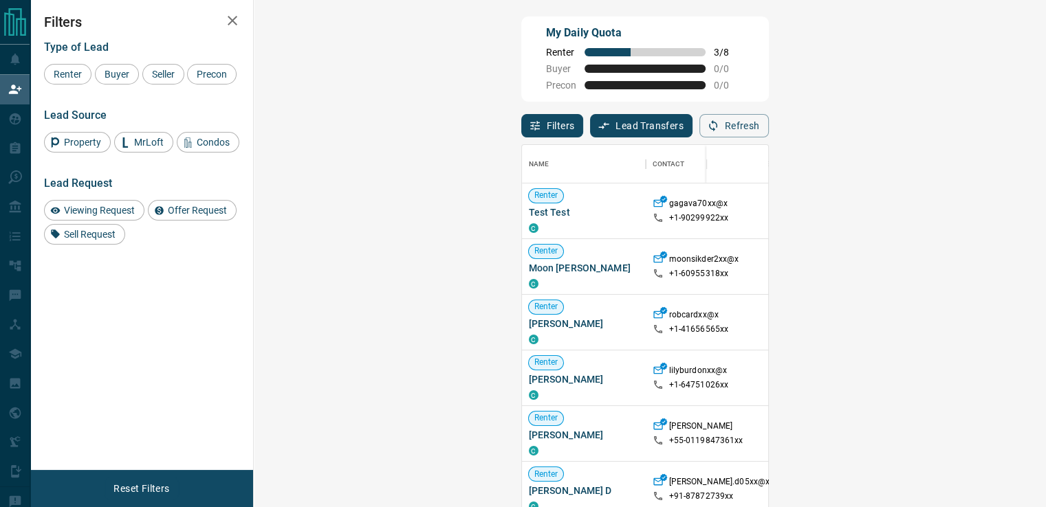
scroll to position [373, 751]
click at [529, 241] on div "Renter Moon [PERSON_NAME] C" at bounding box center [584, 266] width 110 height 55
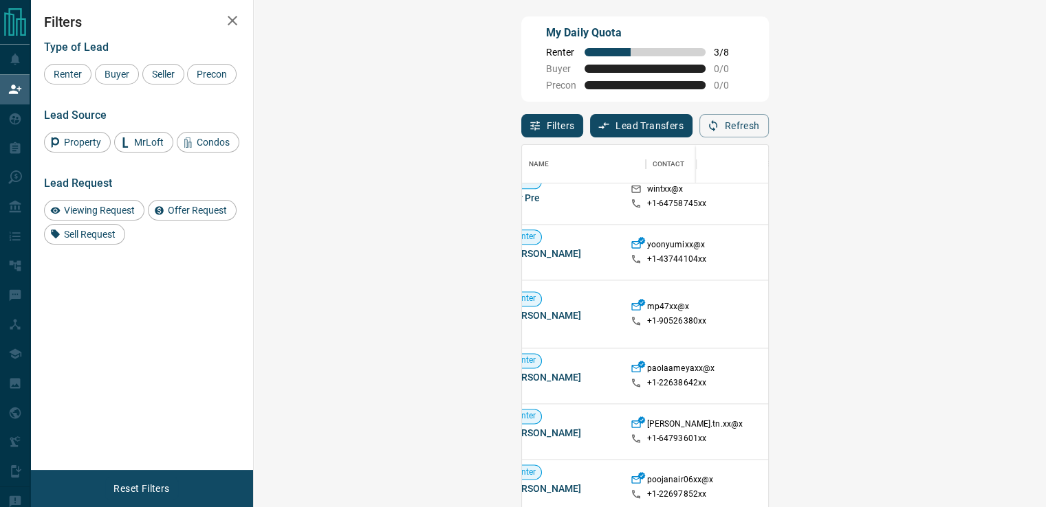
scroll to position [1862, 0]
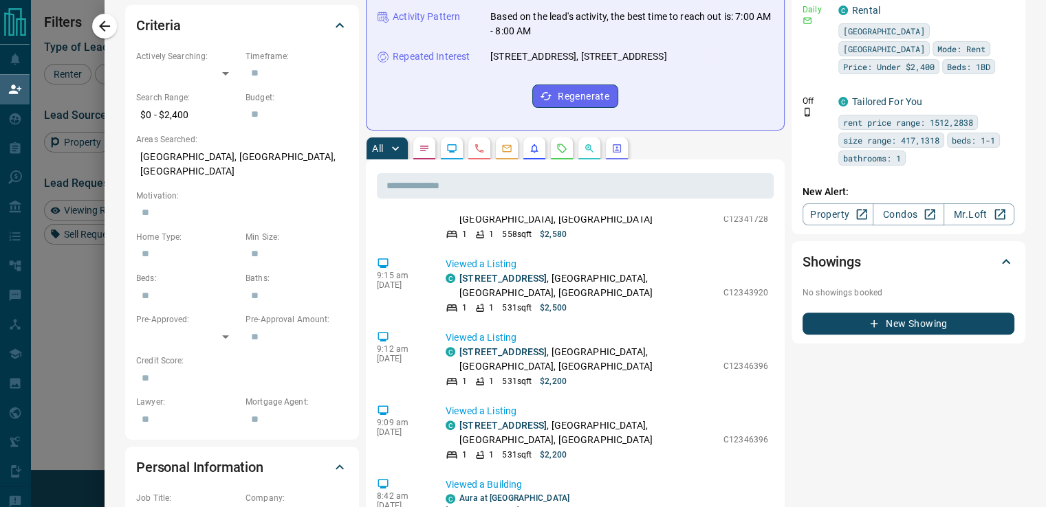
scroll to position [467, 0]
click at [612, 139] on button "button" at bounding box center [617, 148] width 22 height 22
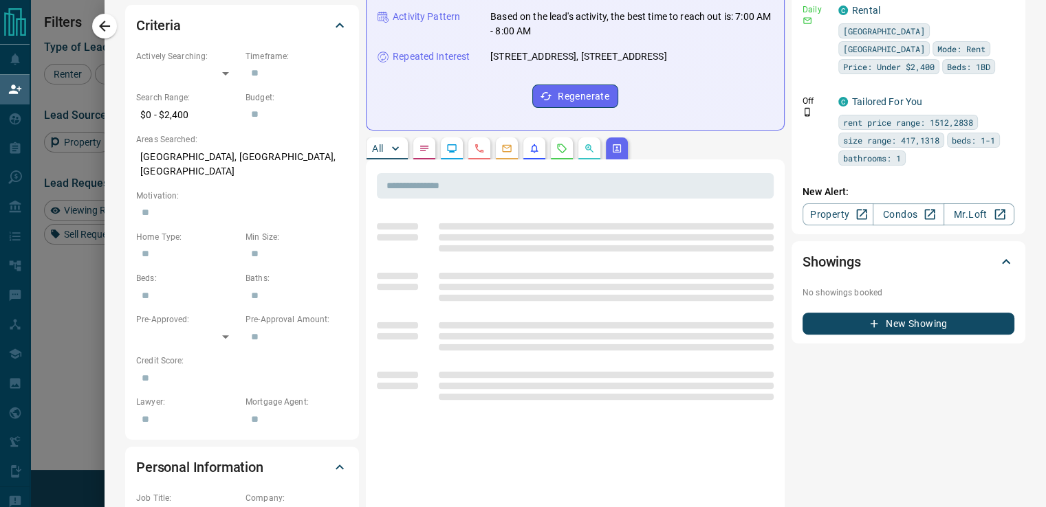
scroll to position [0, 0]
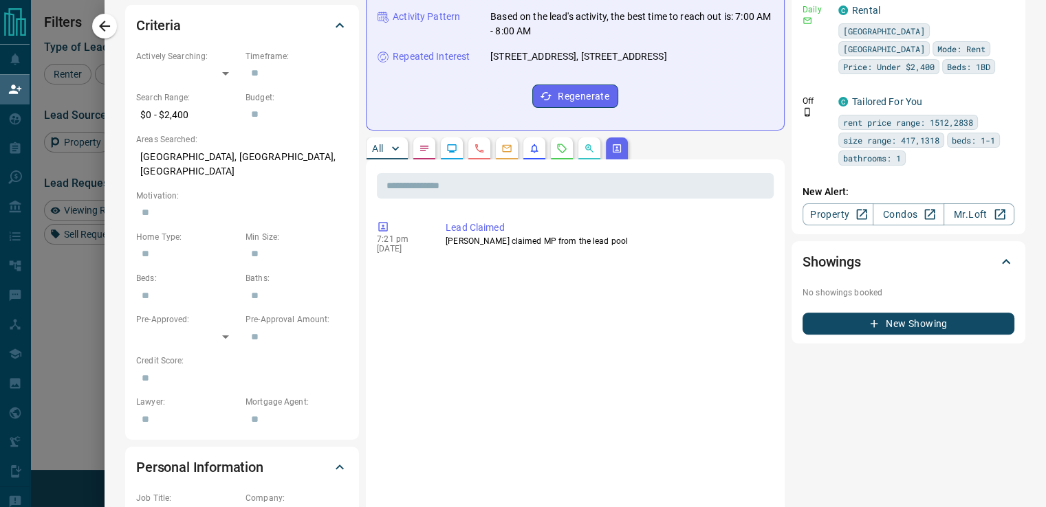
click at [586, 143] on button "button" at bounding box center [589, 148] width 22 height 22
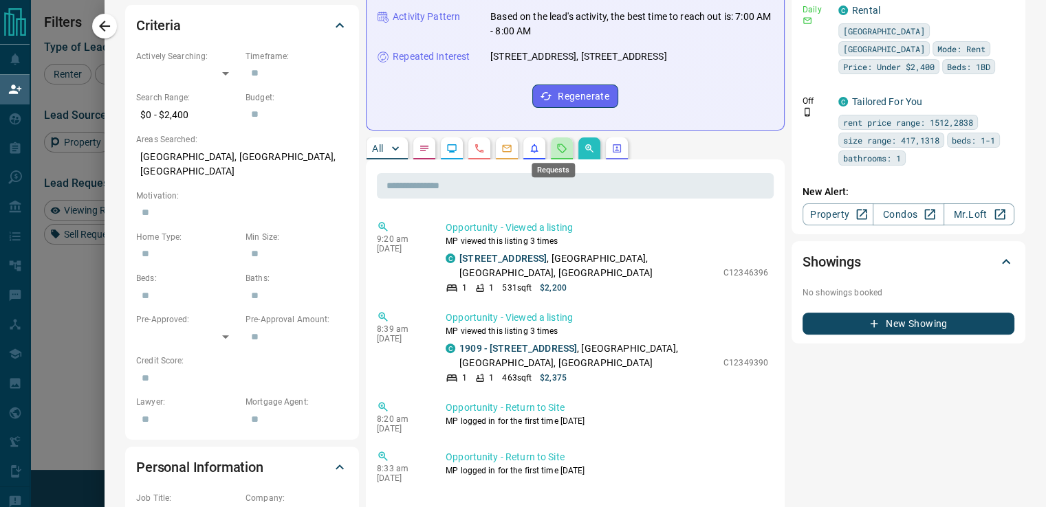
click at [556, 145] on icon "Requests" at bounding box center [561, 148] width 11 height 11
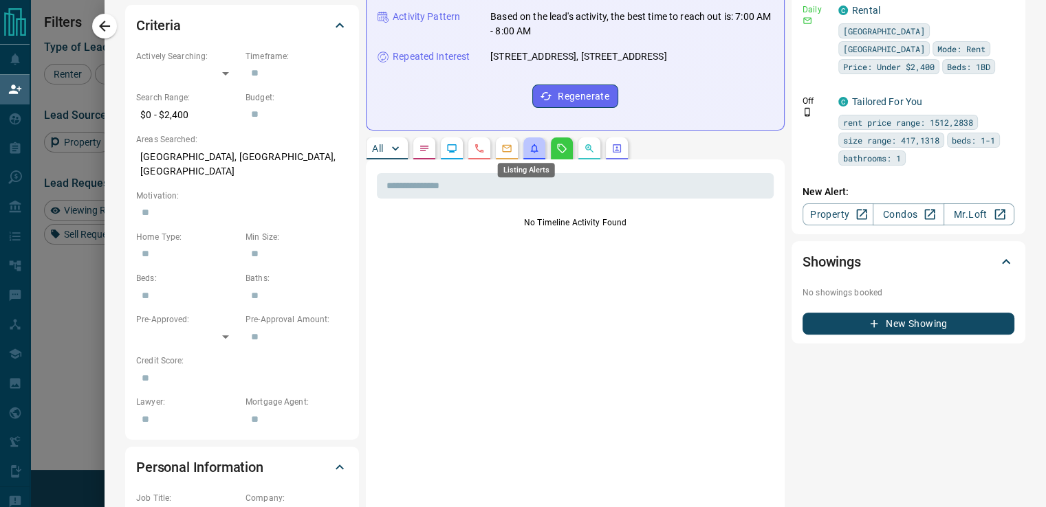
click at [531, 150] on icon "Listing Alerts" at bounding box center [535, 148] width 8 height 9
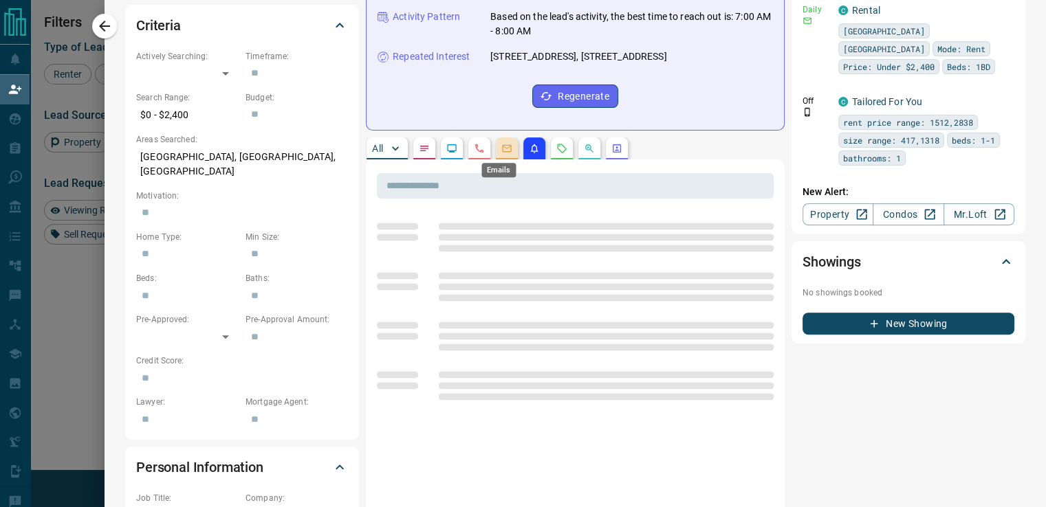
click at [503, 151] on icon "Emails" at bounding box center [507, 149] width 9 height 8
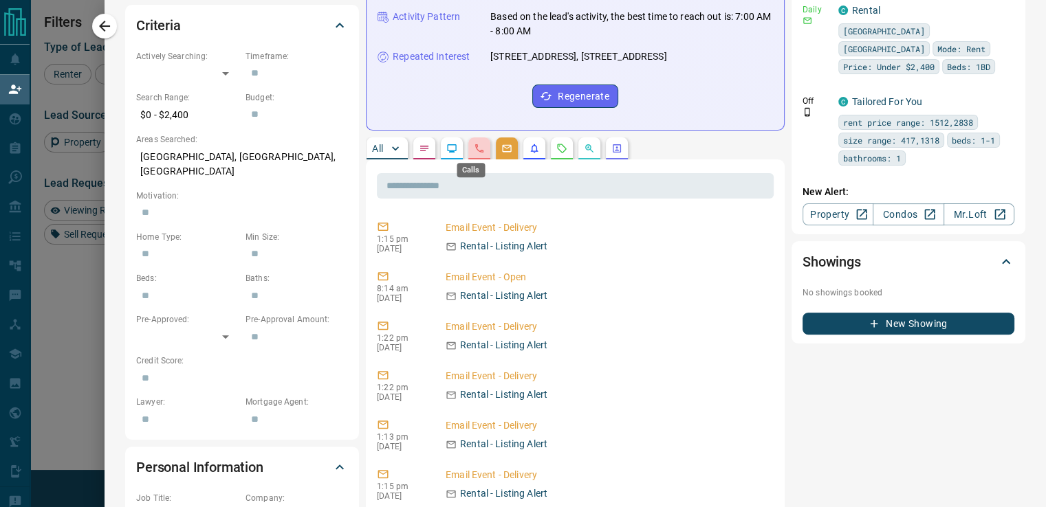
click at [474, 147] on icon "Calls" at bounding box center [479, 148] width 11 height 11
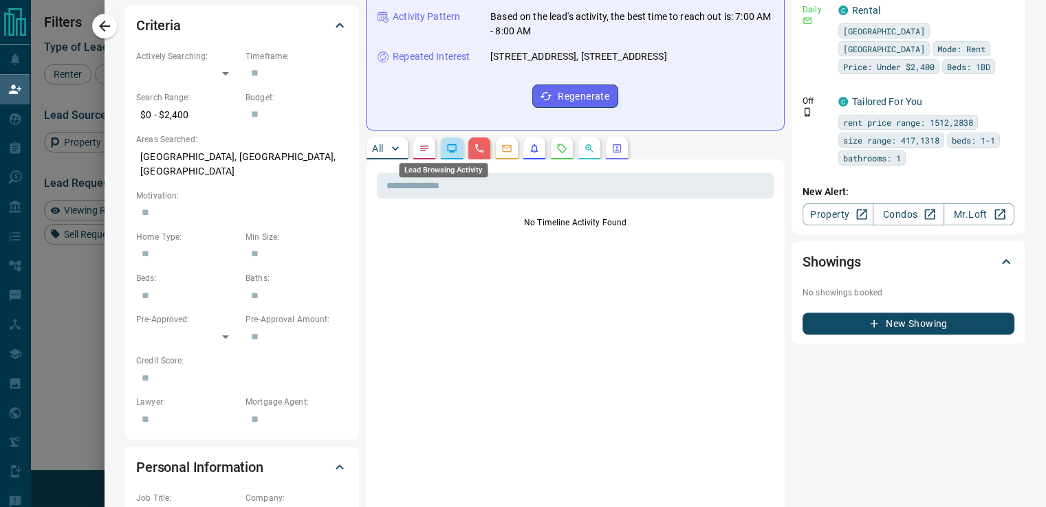
click at [446, 149] on icon "Lead Browsing Activity" at bounding box center [451, 148] width 11 height 11
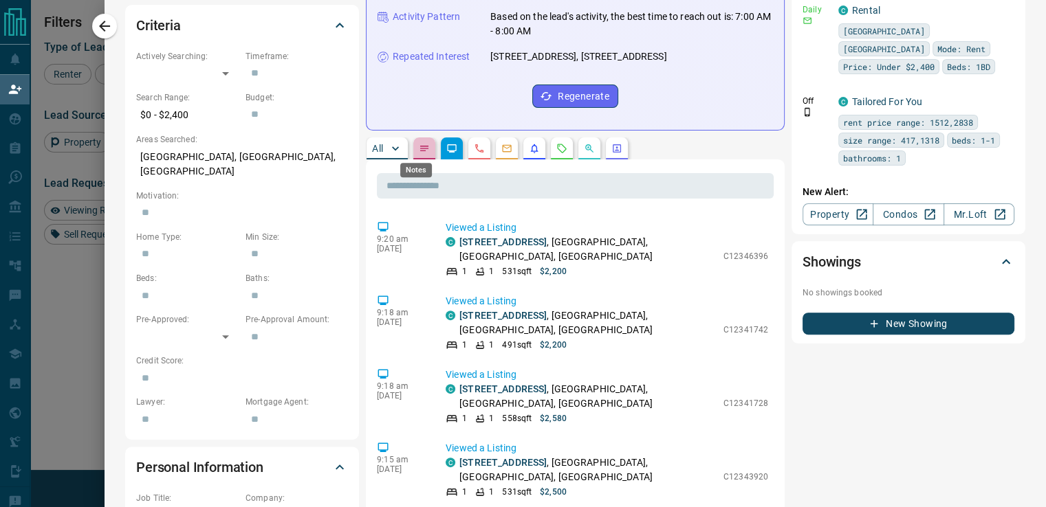
click at [419, 149] on icon "Notes" at bounding box center [424, 148] width 11 height 11
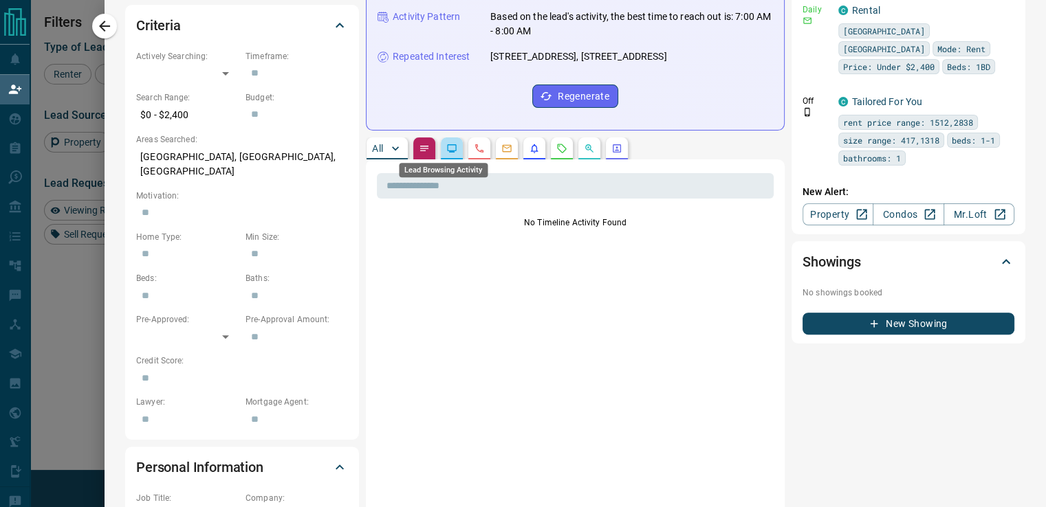
click at [446, 148] on icon "Lead Browsing Activity" at bounding box center [451, 148] width 11 height 11
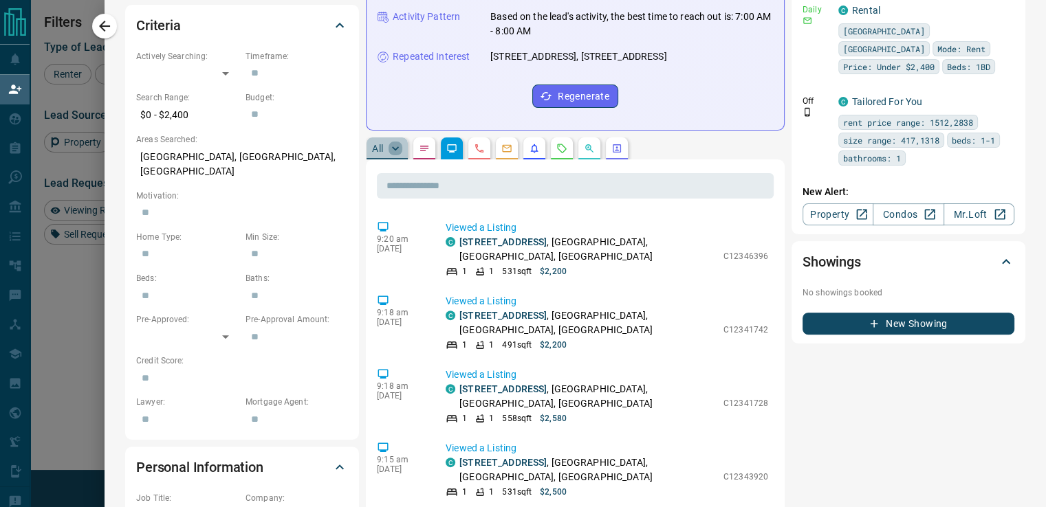
click at [388, 151] on icon "button" at bounding box center [395, 149] width 14 height 14
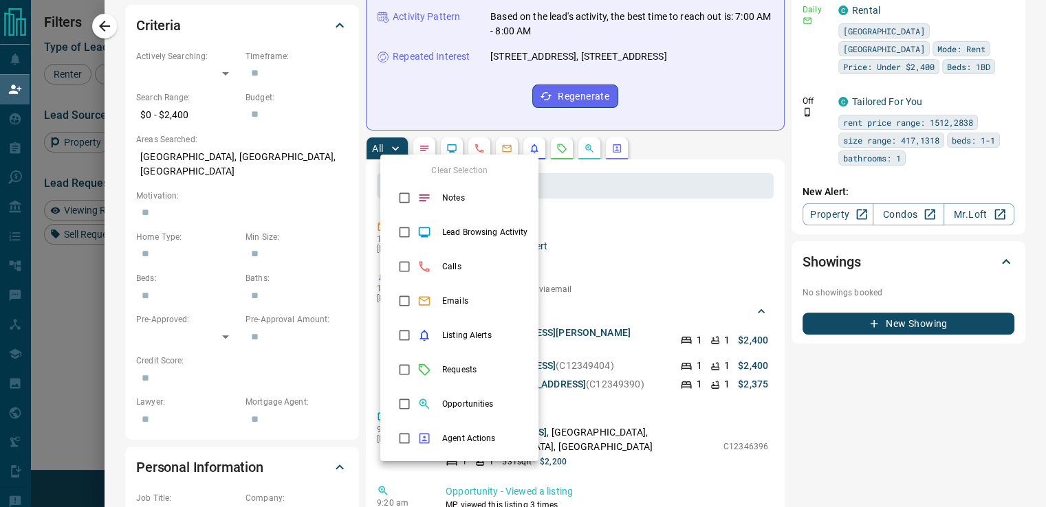
click at [621, 245] on div at bounding box center [523, 253] width 1046 height 507
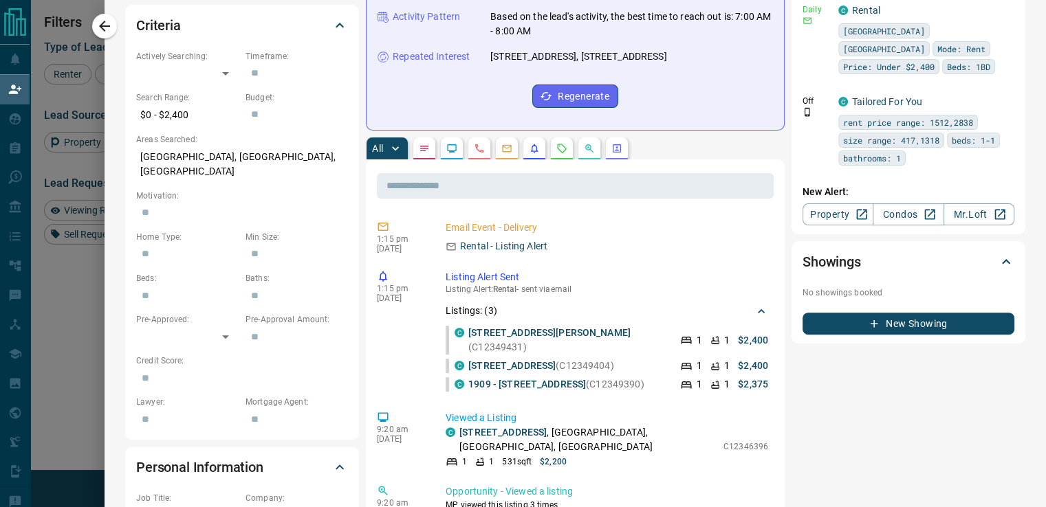
scroll to position [23, 0]
click at [621, 245] on div "Rental - Listing Alert" at bounding box center [606, 246] width 322 height 14
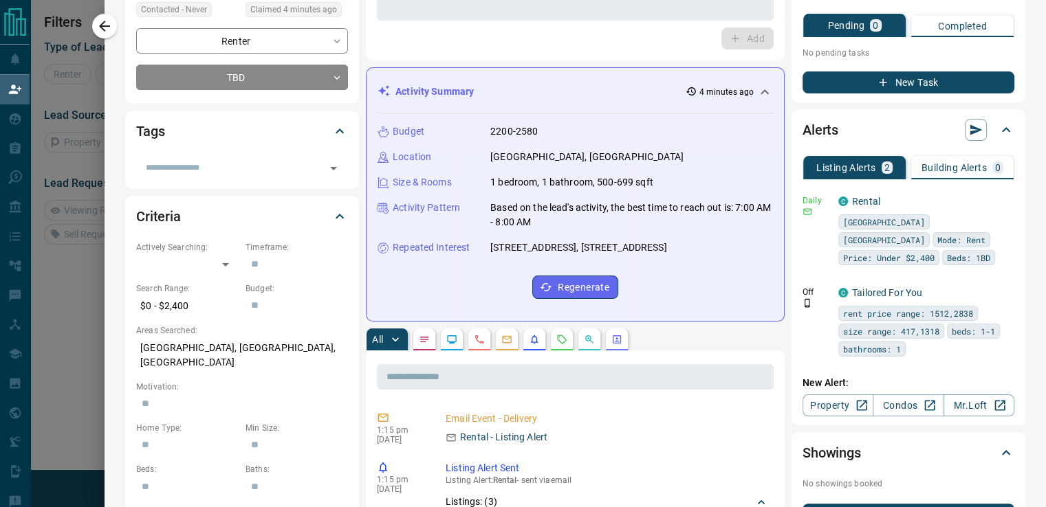
scroll to position [0, 0]
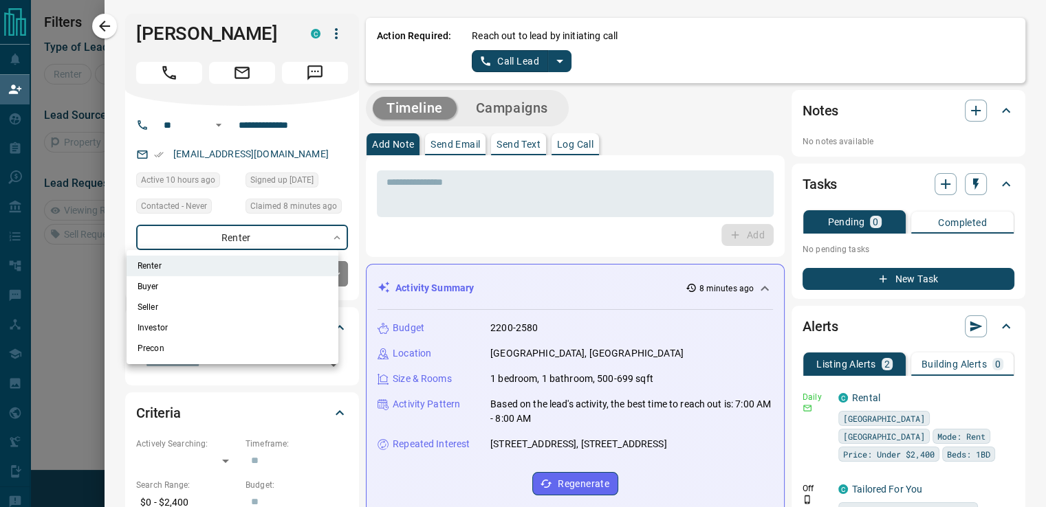
click at [320, 230] on body "**********" at bounding box center [523, 194] width 1046 height 433
click at [328, 226] on div at bounding box center [523, 253] width 1046 height 507
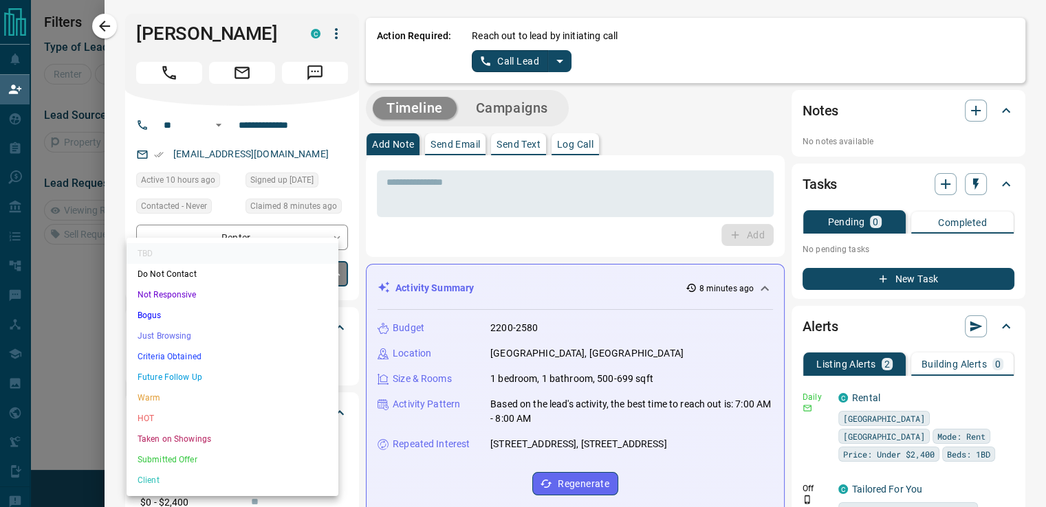
click at [323, 273] on body "**********" at bounding box center [523, 194] width 1046 height 433
click at [323, 273] on li "Do Not Contact" at bounding box center [232, 274] width 212 height 21
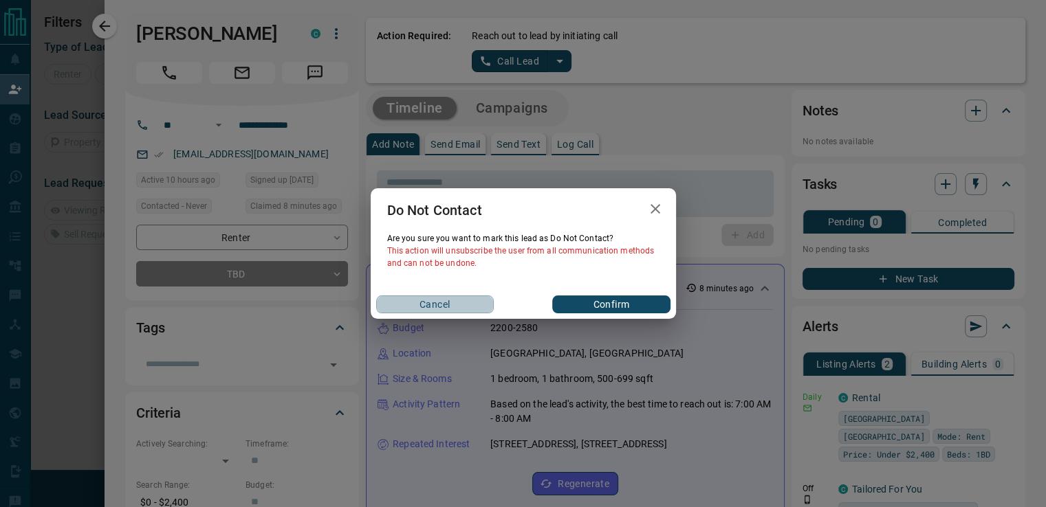
click at [412, 302] on button "Cancel" at bounding box center [435, 305] width 118 height 18
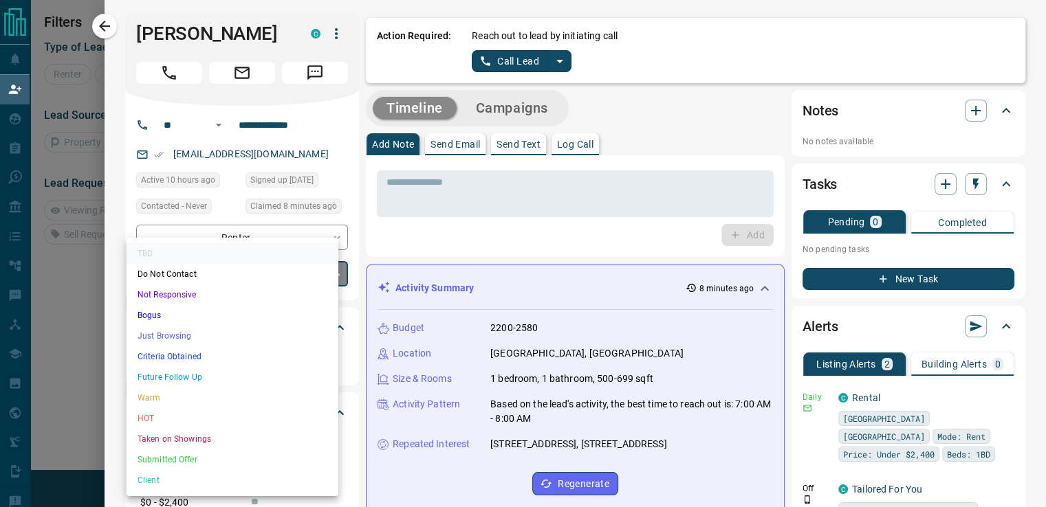
click at [335, 274] on body "**********" at bounding box center [523, 194] width 1046 height 433
click at [169, 320] on li "Bogus" at bounding box center [232, 315] width 212 height 21
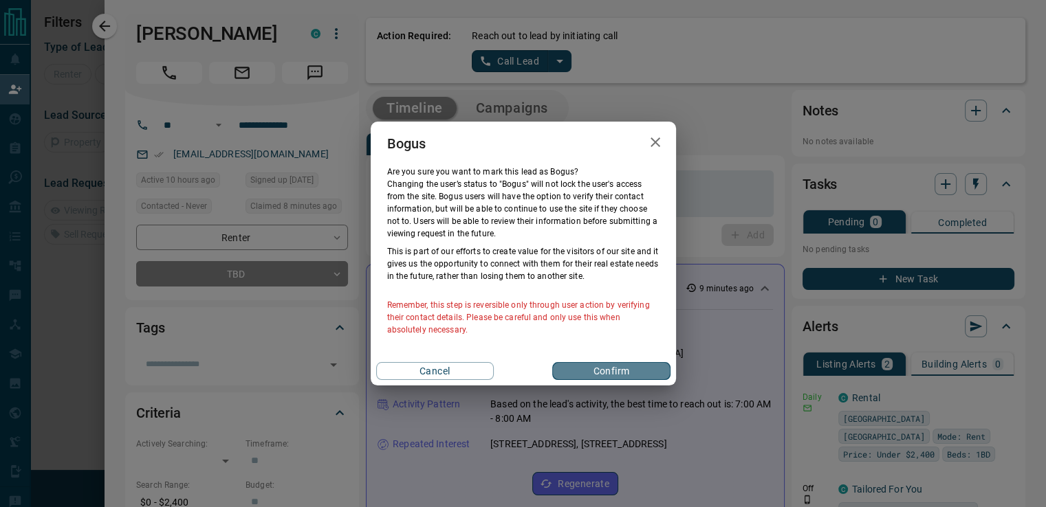
click at [587, 371] on button "Confirm" at bounding box center [611, 371] width 118 height 18
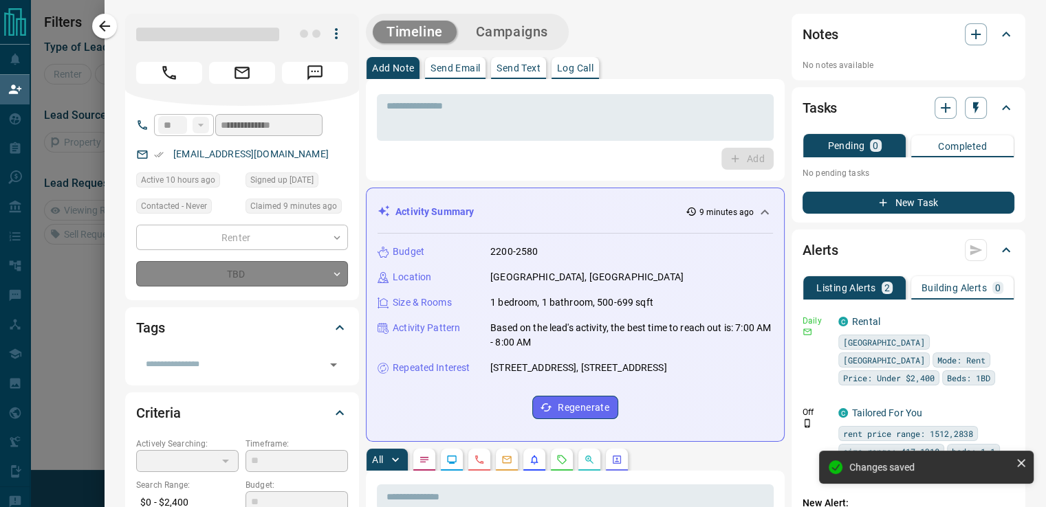
type input "**********"
type input "*"
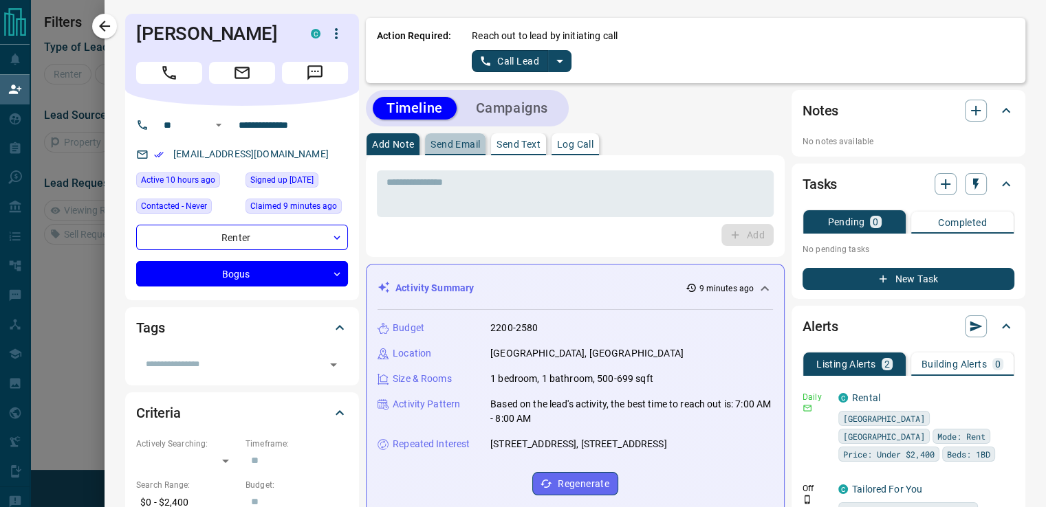
click at [448, 146] on p "Send Email" at bounding box center [454, 145] width 49 height 10
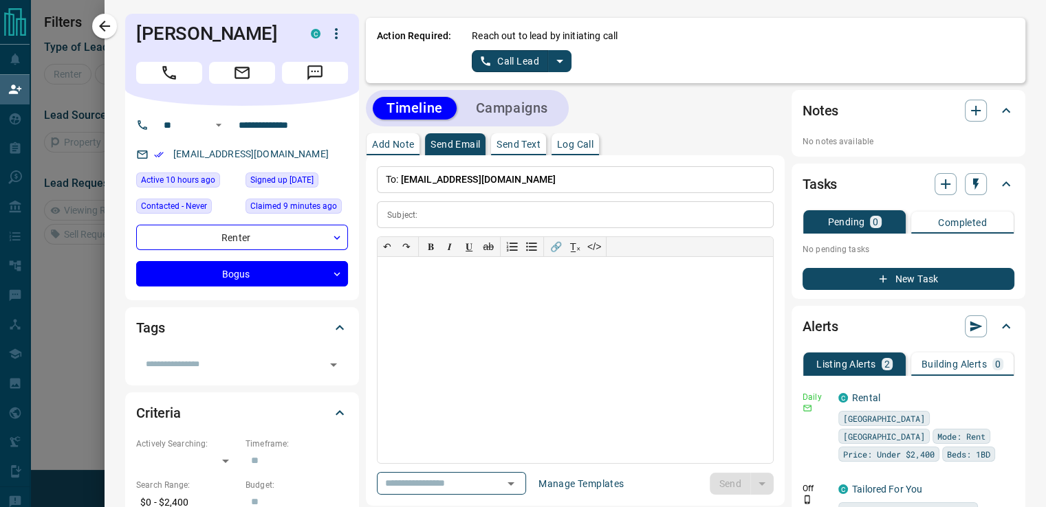
drag, startPoint x: 459, startPoint y: 469, endPoint x: 458, endPoint y: 480, distance: 11.0
click at [458, 480] on div "**********" at bounding box center [575, 330] width 397 height 329
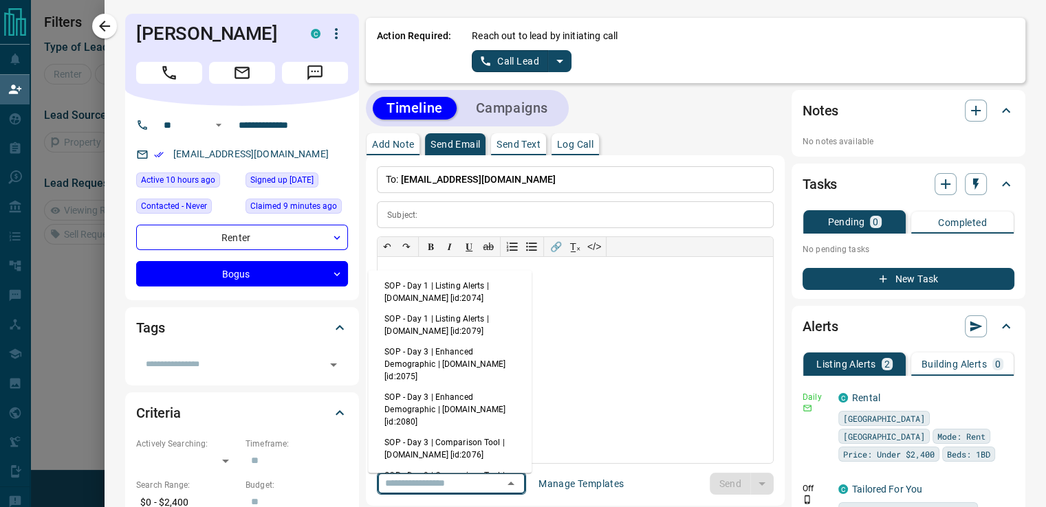
click at [458, 480] on input "text" at bounding box center [431, 483] width 104 height 17
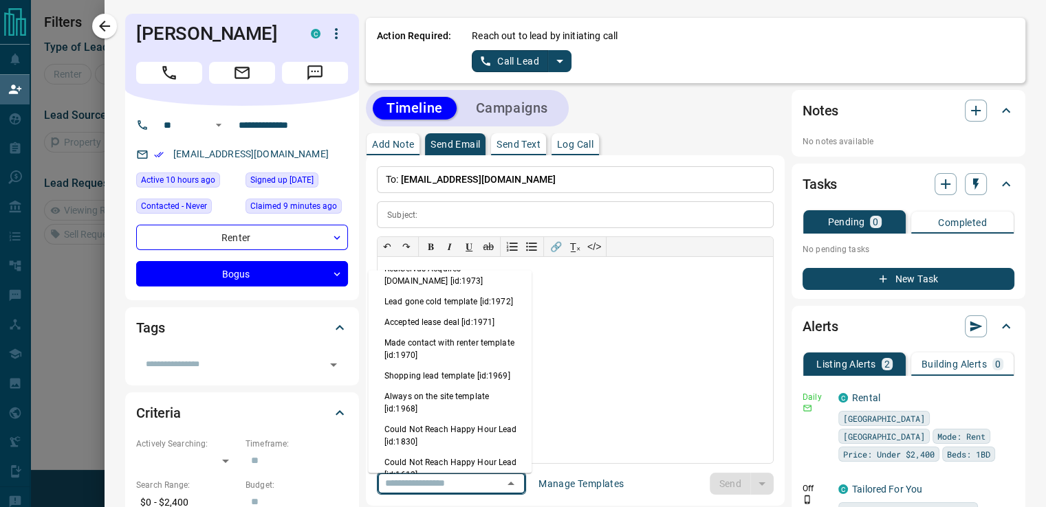
scroll to position [454, 0]
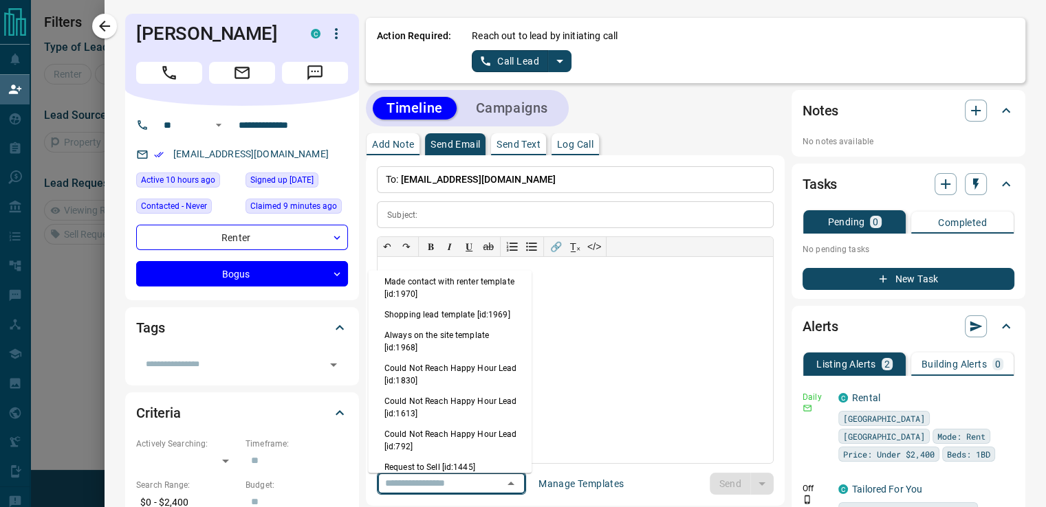
click at [478, 295] on li "Made contact with renter template [id:1970]" at bounding box center [450, 288] width 164 height 33
type input "**********"
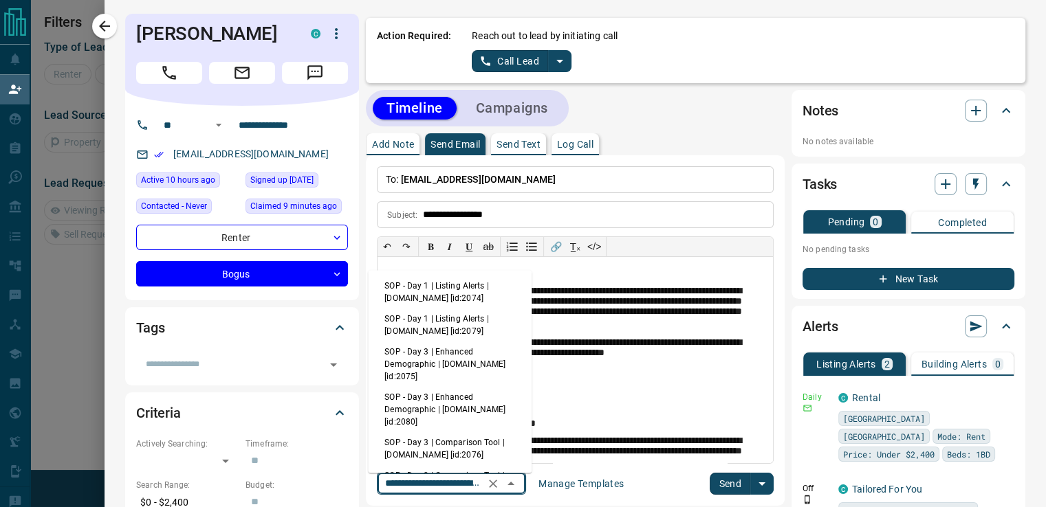
click at [429, 479] on input "**********" at bounding box center [431, 483] width 104 height 17
click at [464, 291] on li "SOP - Day 1 | Listing Alerts | [DOMAIN_NAME] [id:2074]" at bounding box center [450, 291] width 164 height 33
type input "**********"
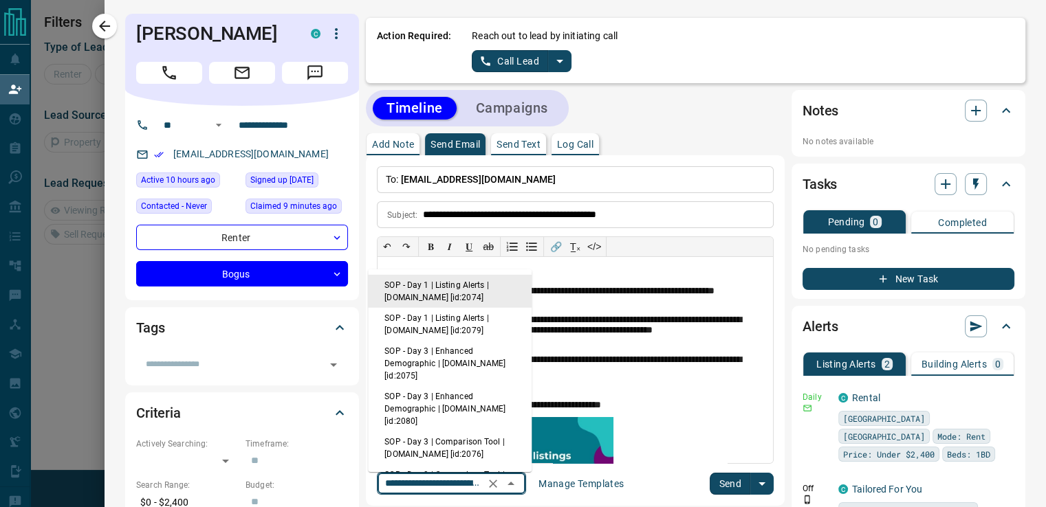
click at [407, 485] on input "**********" at bounding box center [431, 483] width 104 height 17
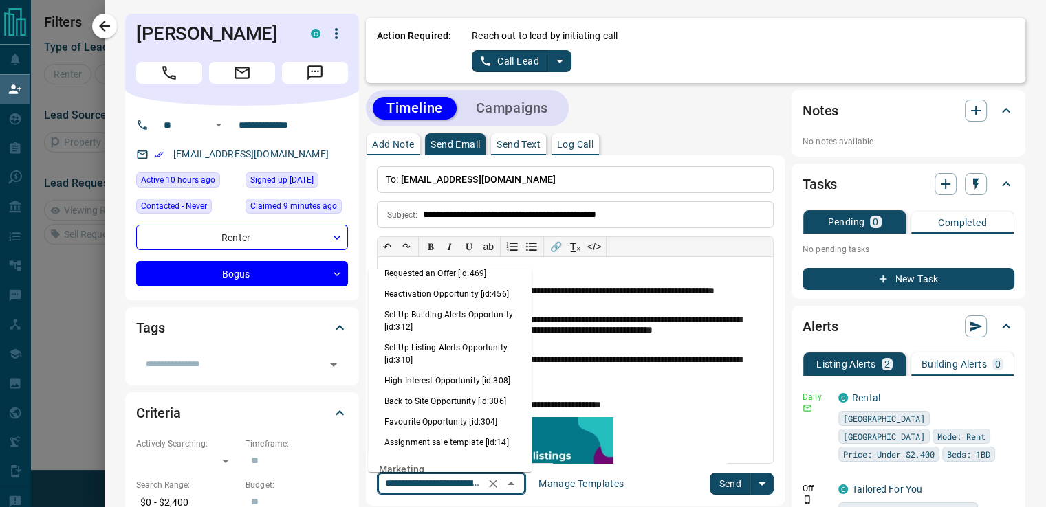
scroll to position [786, 0]
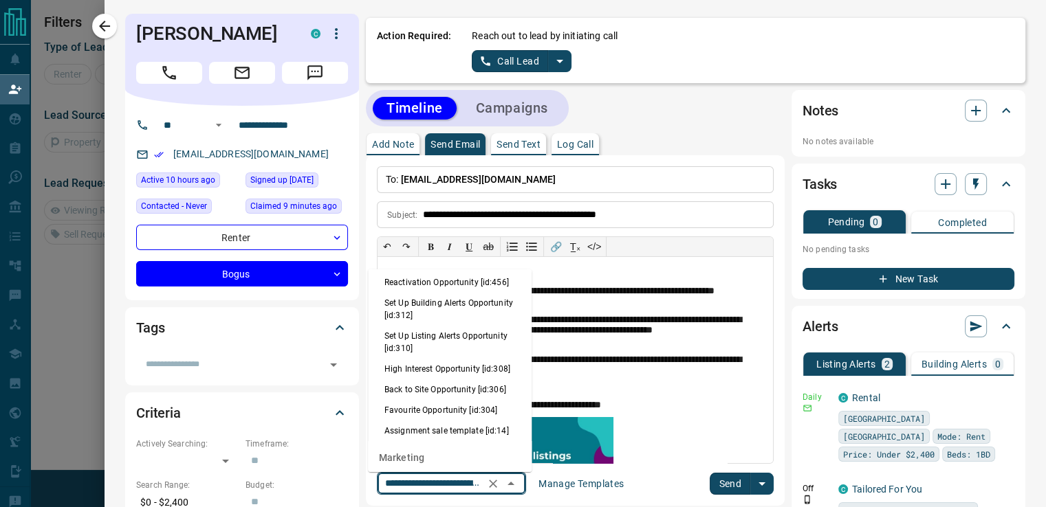
click at [455, 355] on li "Set Up Listing Alerts Opportunity [id:310]" at bounding box center [450, 342] width 164 height 33
type input "**********"
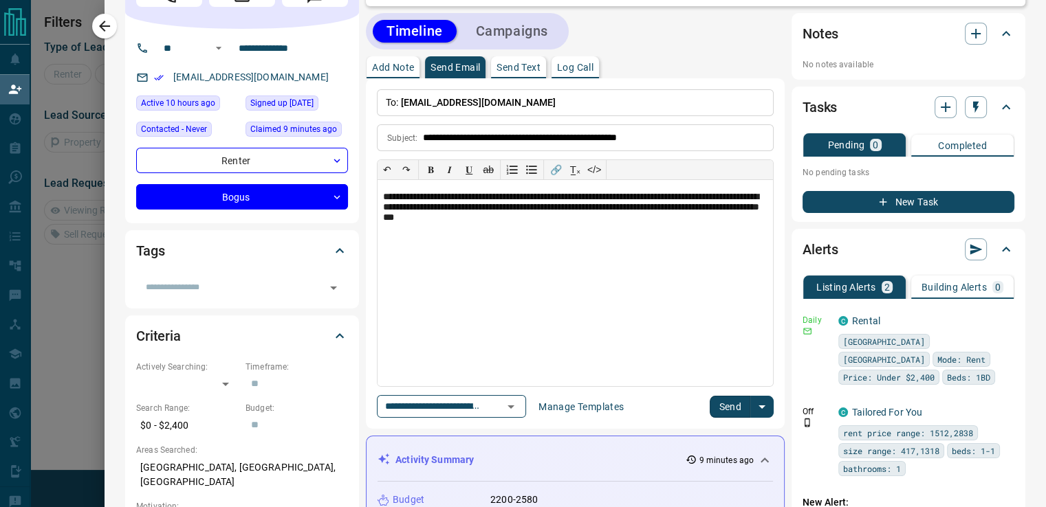
scroll to position [137, 0]
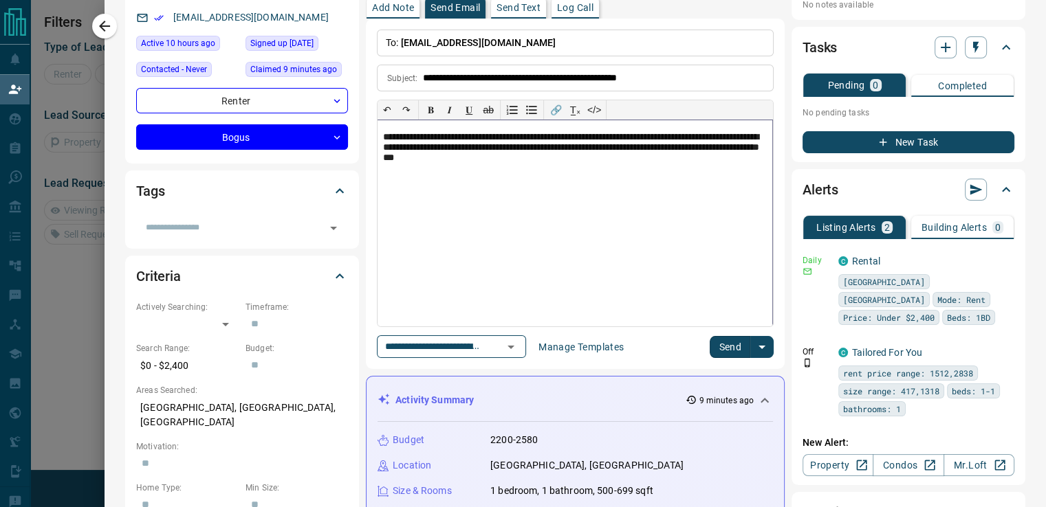
click at [599, 173] on div "**********" at bounding box center [574, 223] width 395 height 206
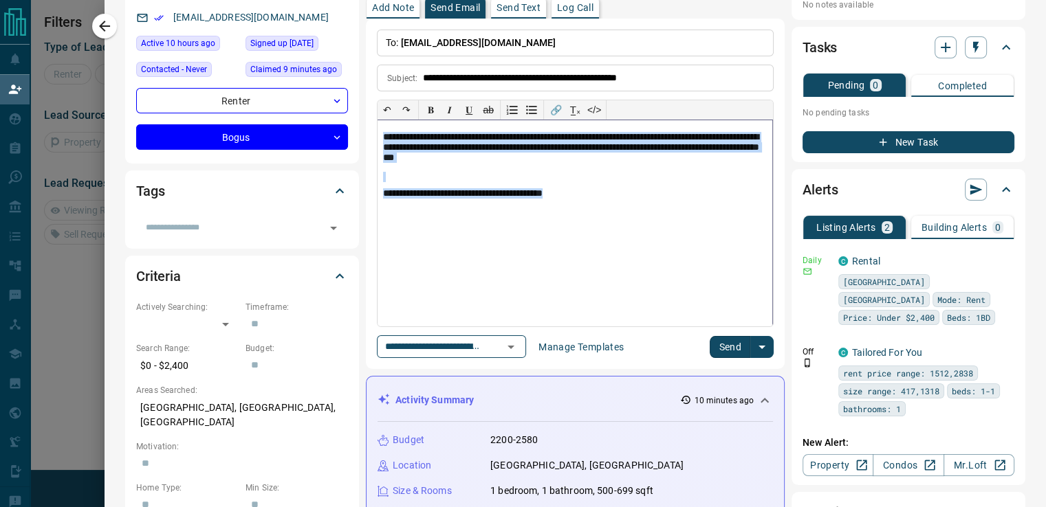
copy div "**********"
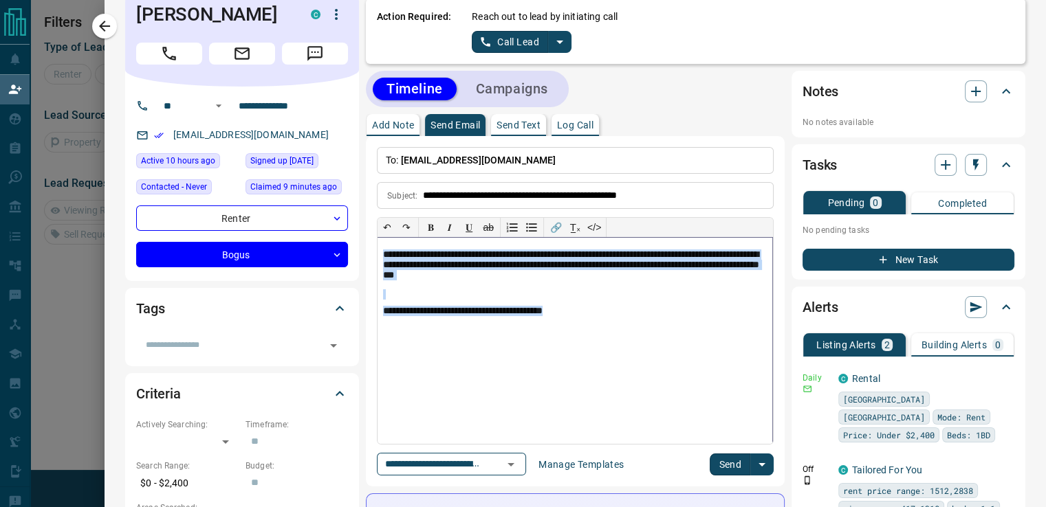
scroll to position [0, 0]
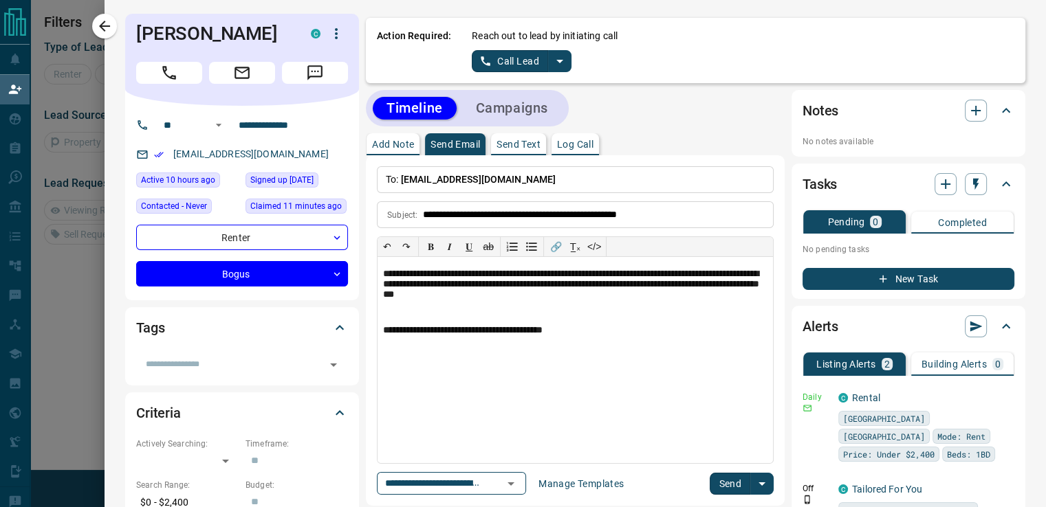
click at [463, 183] on span "[EMAIL_ADDRESS][DOMAIN_NAME]" at bounding box center [478, 179] width 155 height 11
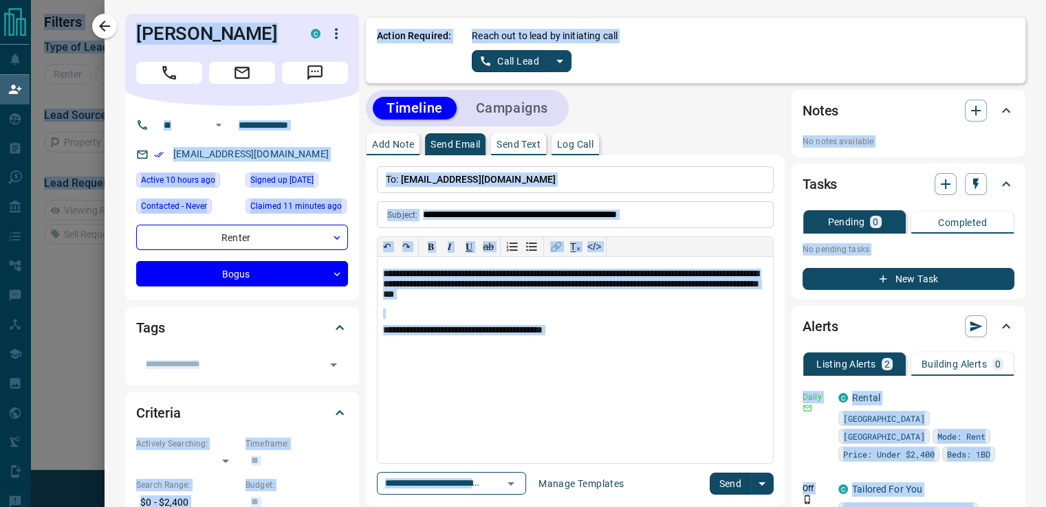
click at [506, 179] on p "To: [EMAIL_ADDRESS][DOMAIN_NAME]" at bounding box center [575, 179] width 397 height 27
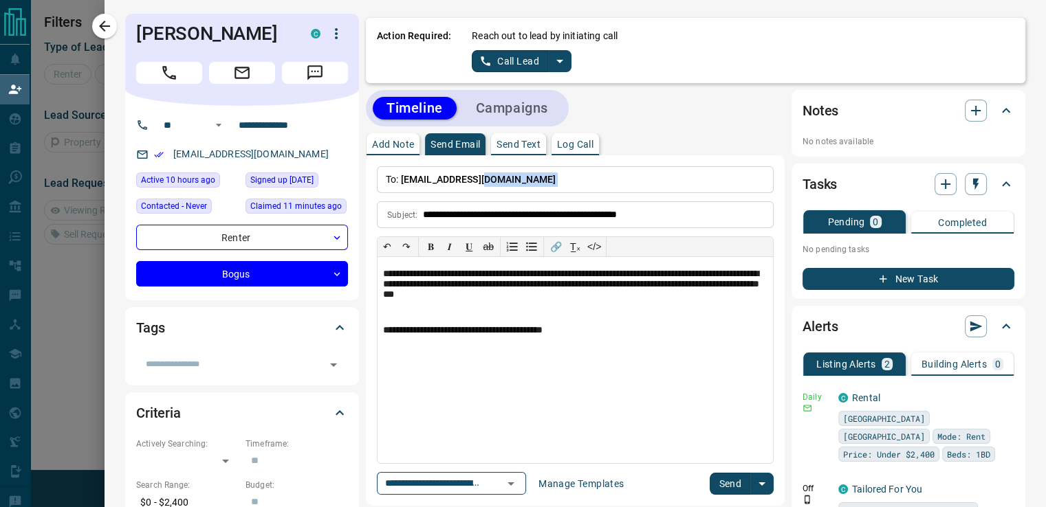
click at [506, 179] on p "To: [EMAIL_ADDRESS][DOMAIN_NAME]" at bounding box center [575, 179] width 397 height 27
drag, startPoint x: 392, startPoint y: 177, endPoint x: 437, endPoint y: 192, distance: 47.6
click at [483, 184] on p "To: [EMAIL_ADDRESS][DOMAIN_NAME]" at bounding box center [575, 179] width 397 height 27
copy span "[EMAIL_ADDRESS][DOMAIN_NAME]"
click at [553, 346] on div "**********" at bounding box center [574, 360] width 395 height 206
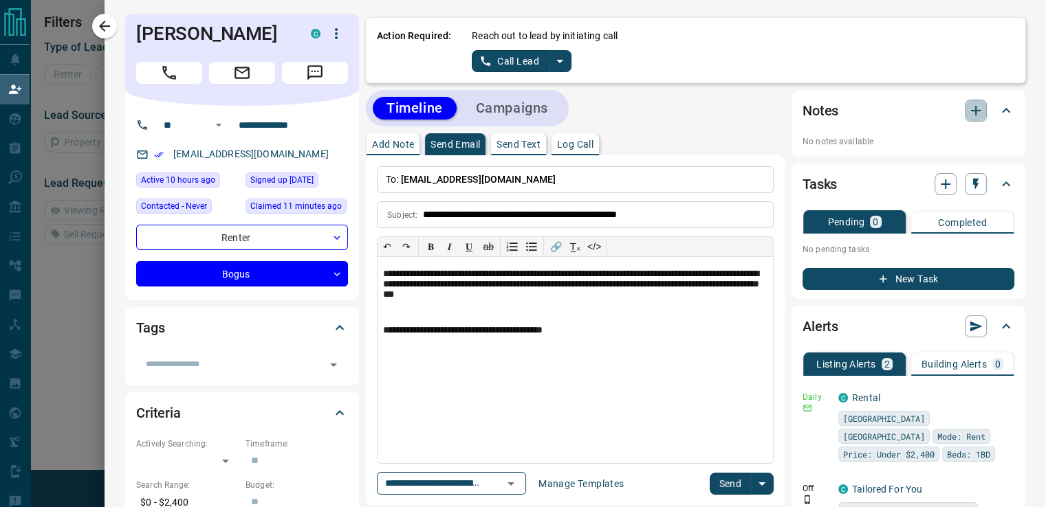
click at [967, 109] on icon "button" at bounding box center [975, 110] width 16 height 16
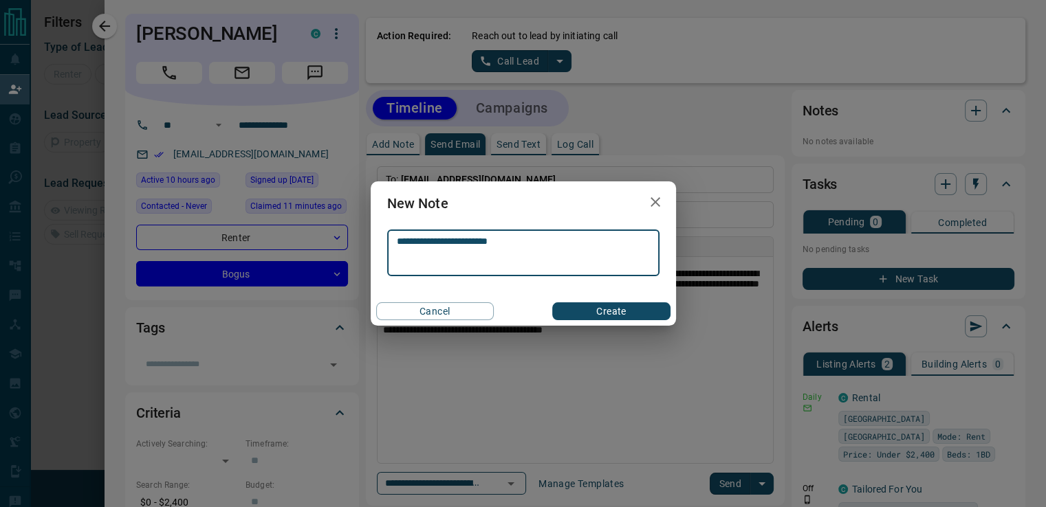
type textarea "**********"
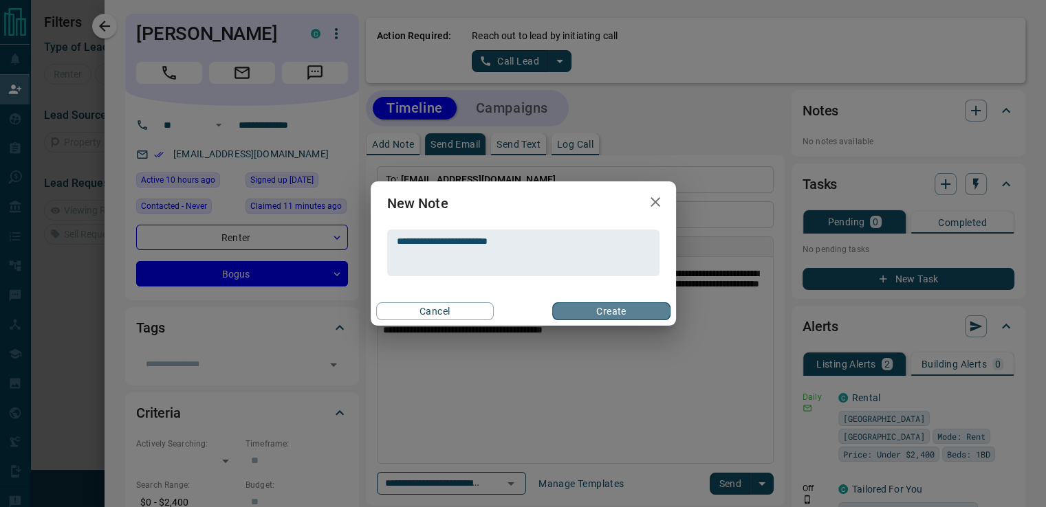
click at [608, 305] on button "Create" at bounding box center [611, 311] width 118 height 18
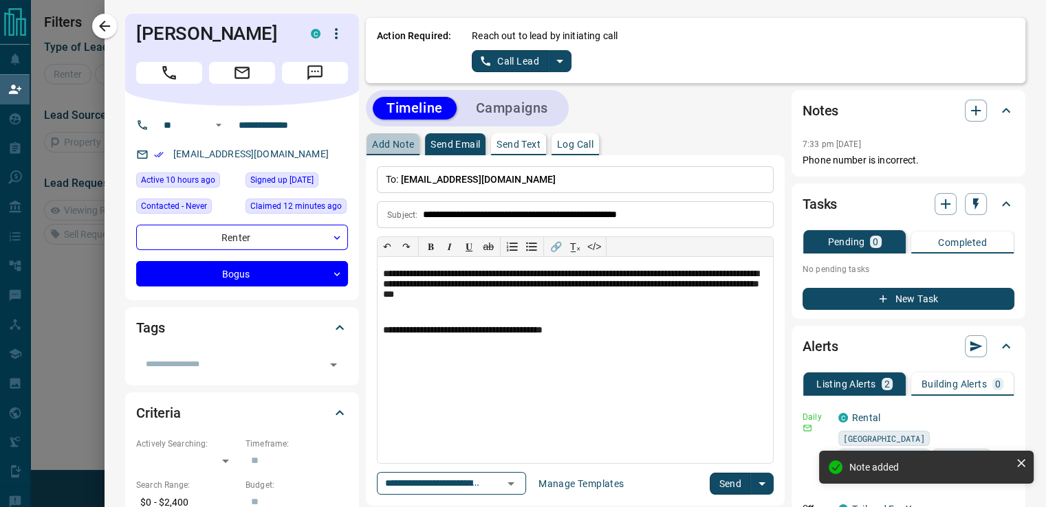
click at [392, 142] on p "Add Note" at bounding box center [393, 145] width 42 height 10
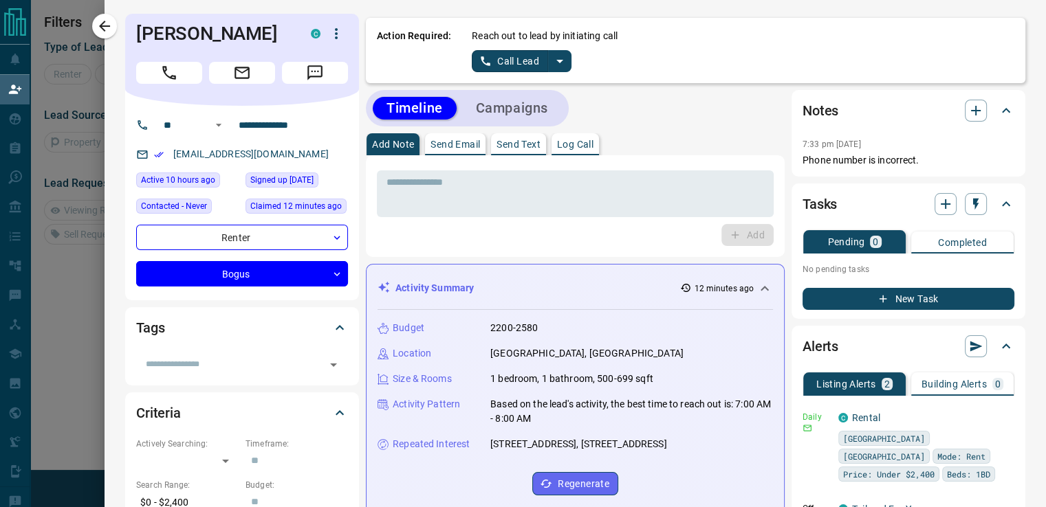
click at [967, 115] on icon "button" at bounding box center [975, 110] width 16 height 16
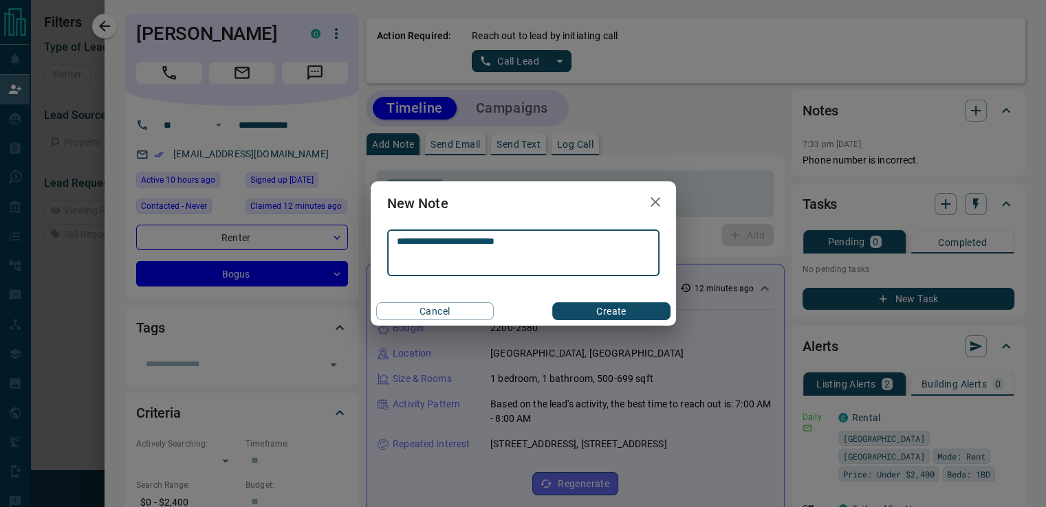
type textarea "**********"
click at [589, 310] on button "Create" at bounding box center [611, 311] width 118 height 18
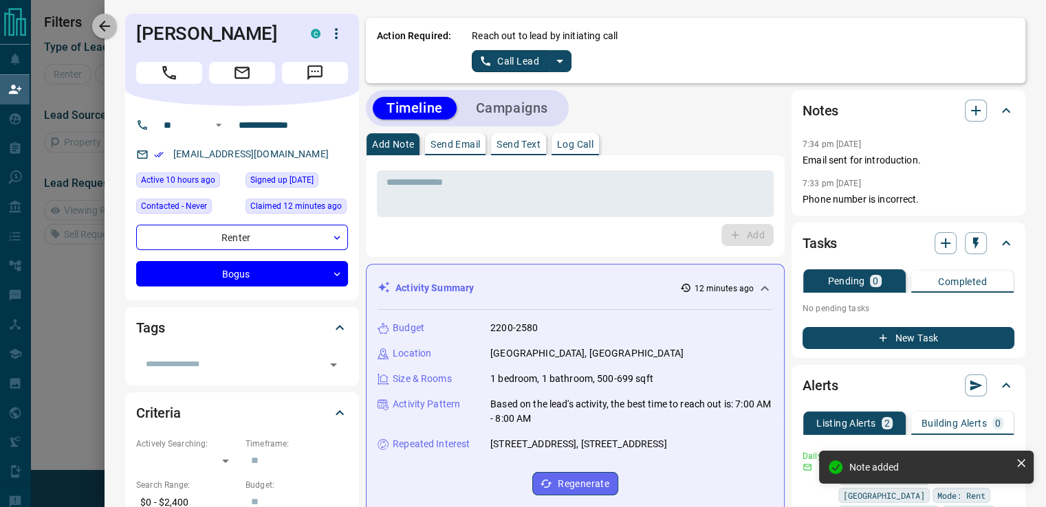
click at [115, 27] on button "button" at bounding box center [104, 26] width 25 height 25
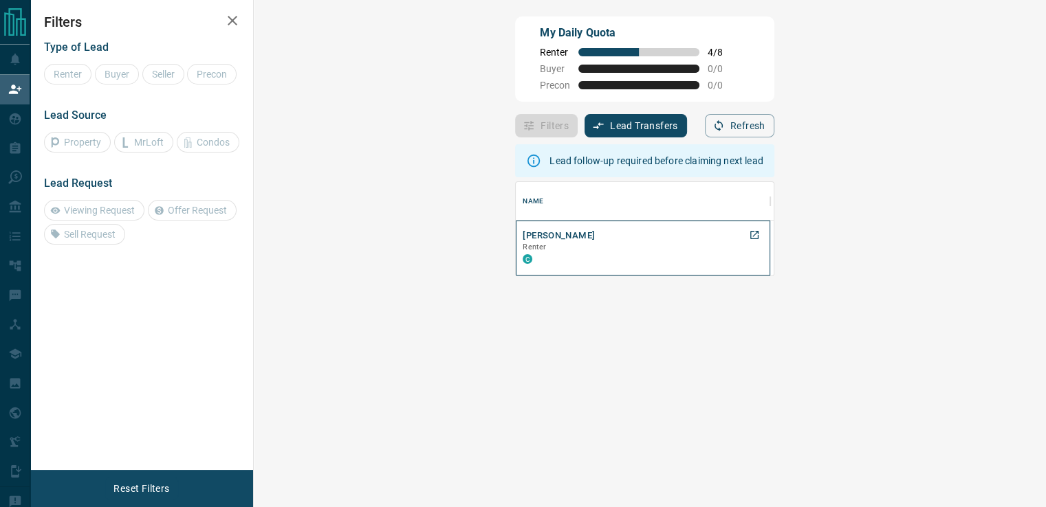
click at [522, 246] on p "Renter" at bounding box center [642, 247] width 241 height 11
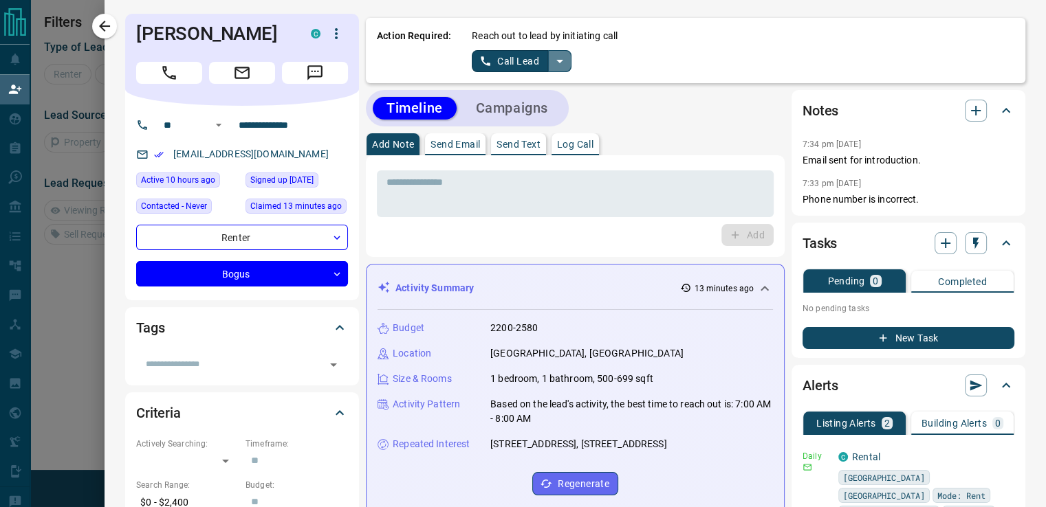
click at [551, 66] on icon "split button" at bounding box center [559, 61] width 16 height 16
click at [507, 109] on li "Log Manual Call" at bounding box center [520, 108] width 84 height 21
click at [503, 64] on button "Log Manual Call" at bounding box center [517, 61] width 91 height 22
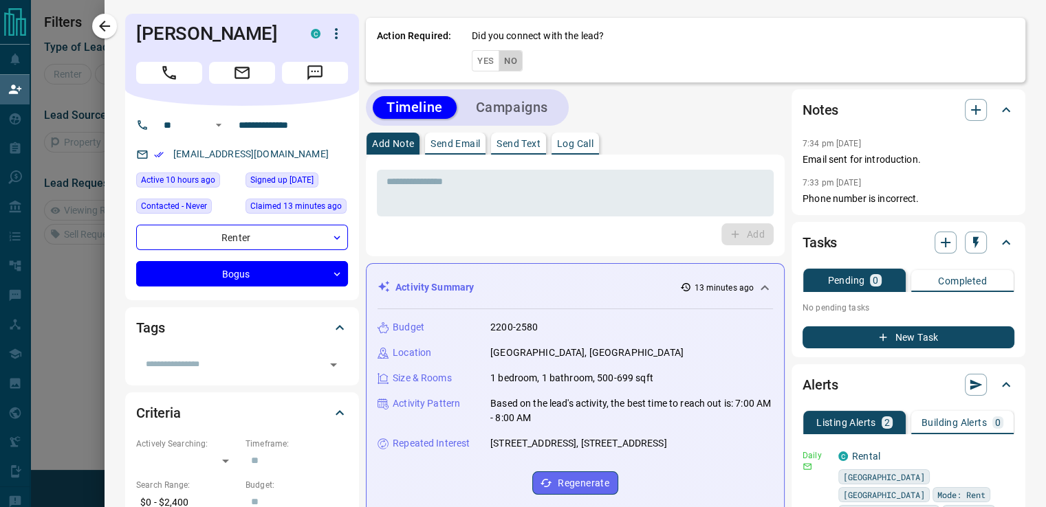
click at [503, 64] on button "No" at bounding box center [510, 60] width 24 height 21
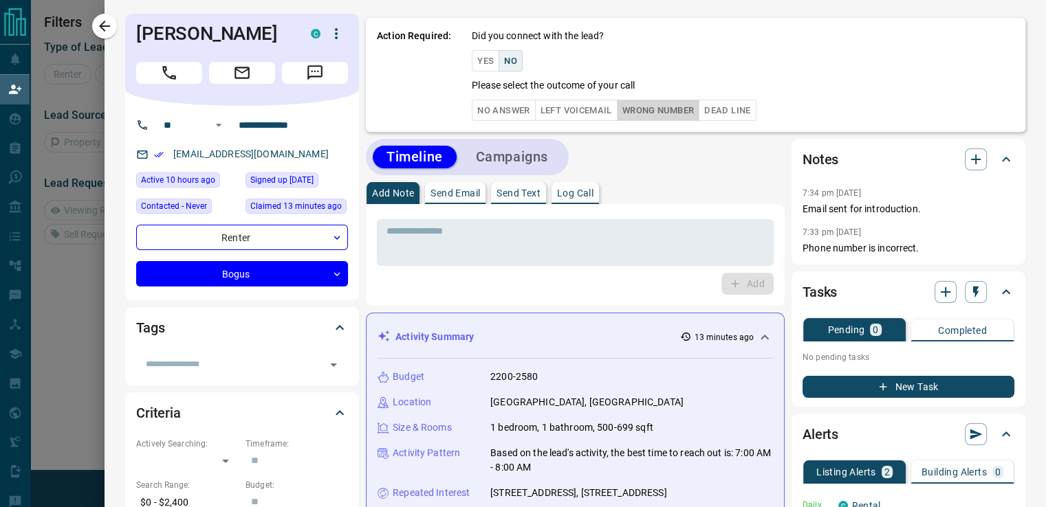
click at [631, 113] on button "Wrong Number" at bounding box center [658, 110] width 82 height 21
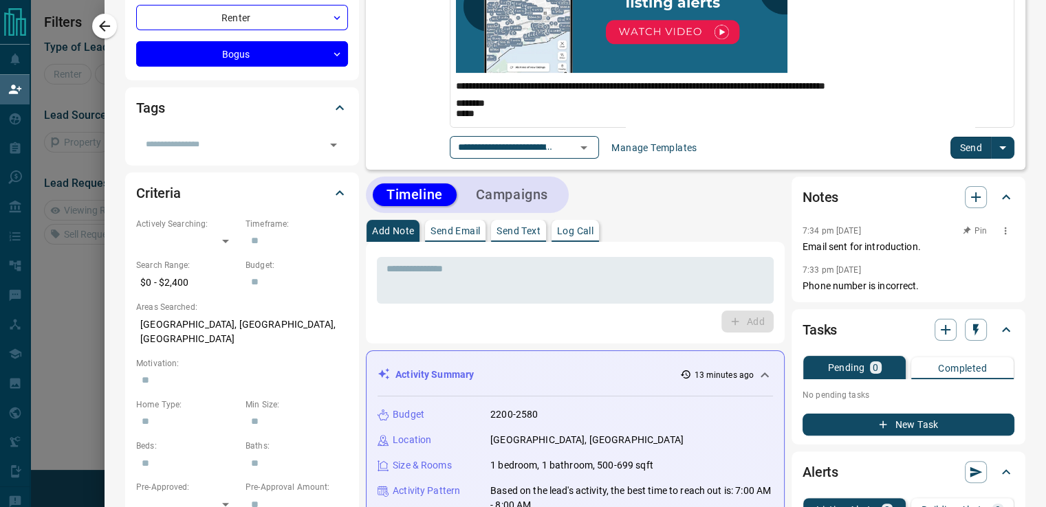
scroll to position [225, 0]
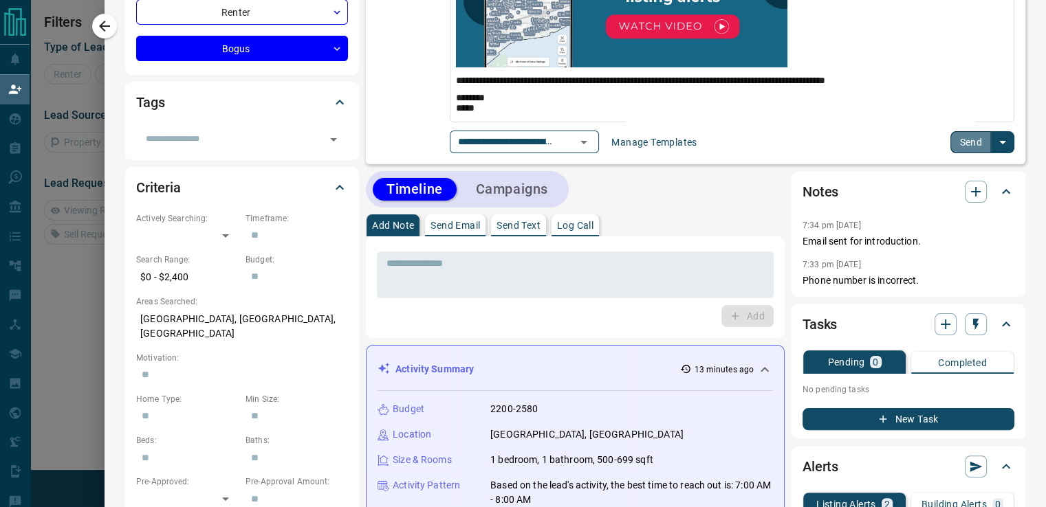
click at [965, 146] on button "Send" at bounding box center [970, 142] width 41 height 22
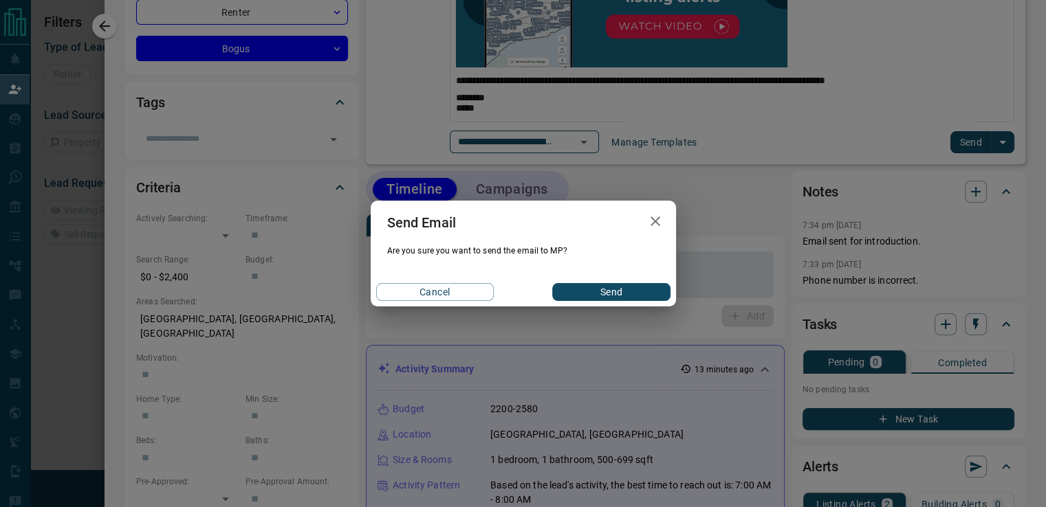
click at [624, 297] on button "Send" at bounding box center [611, 292] width 118 height 18
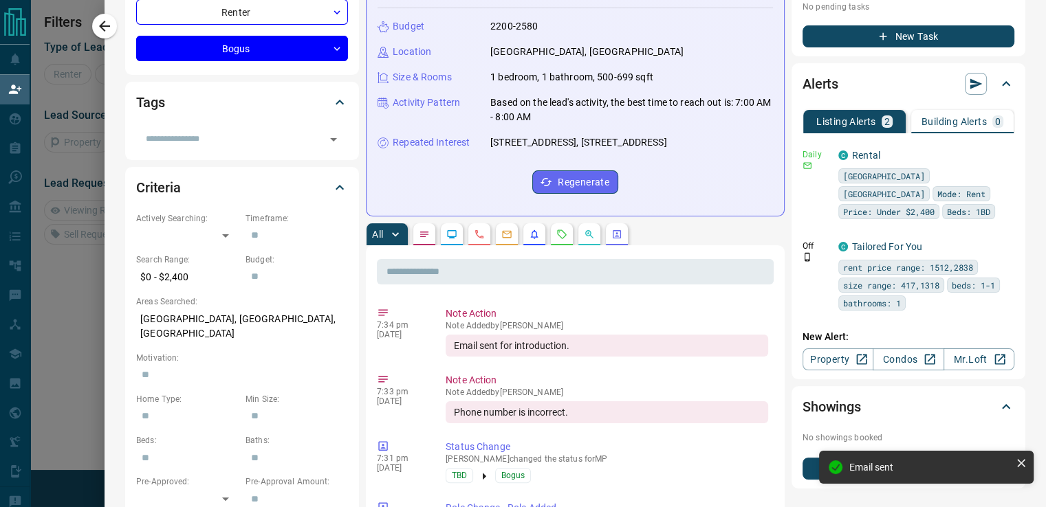
scroll to position [0, 0]
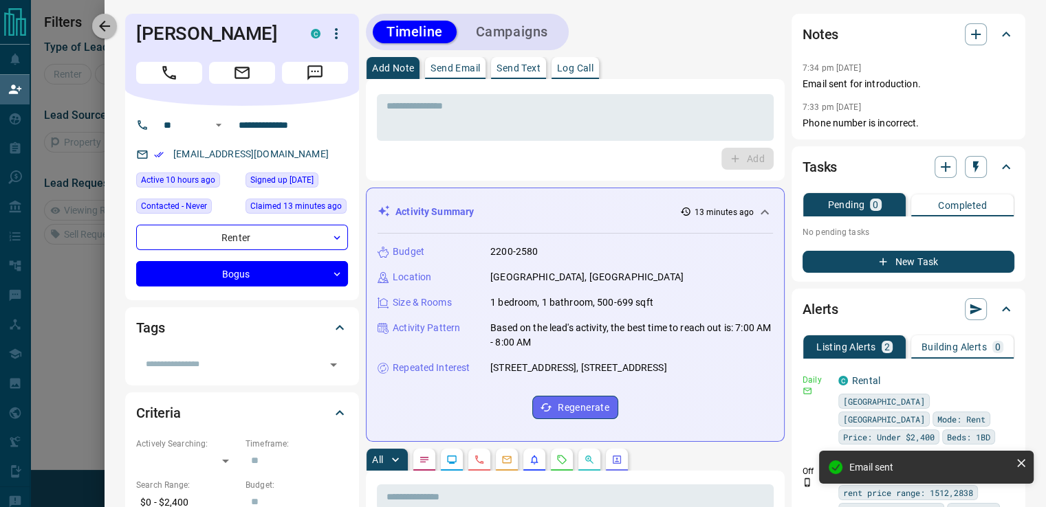
click at [110, 27] on icon "button" at bounding box center [104, 26] width 16 height 16
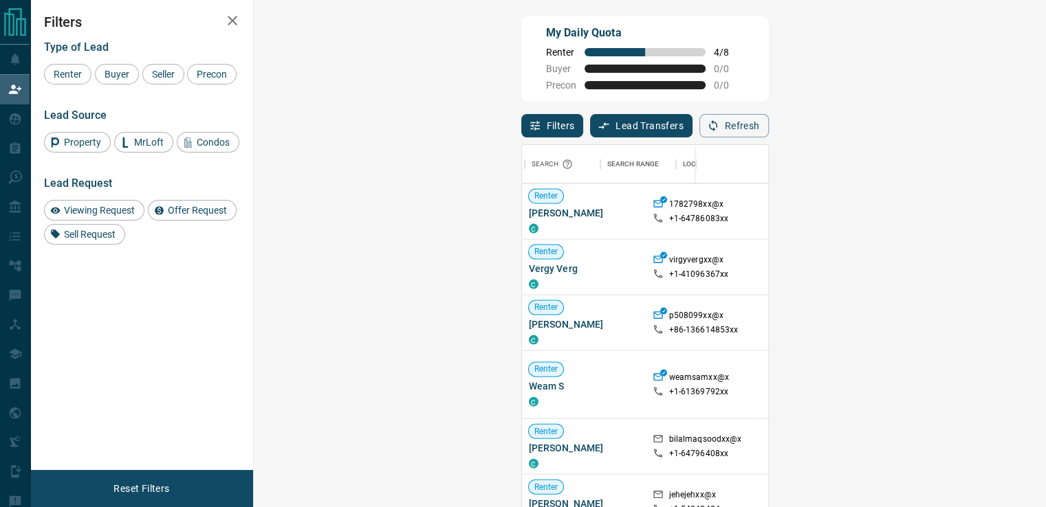
scroll to position [2458, 231]
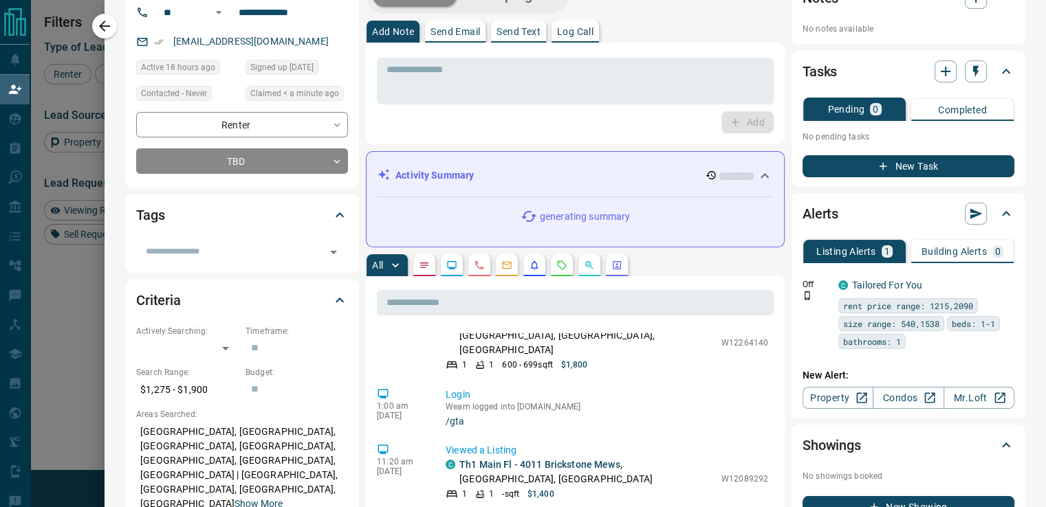
scroll to position [38, 0]
click at [584, 264] on icon "Opportunities" at bounding box center [589, 265] width 11 height 11
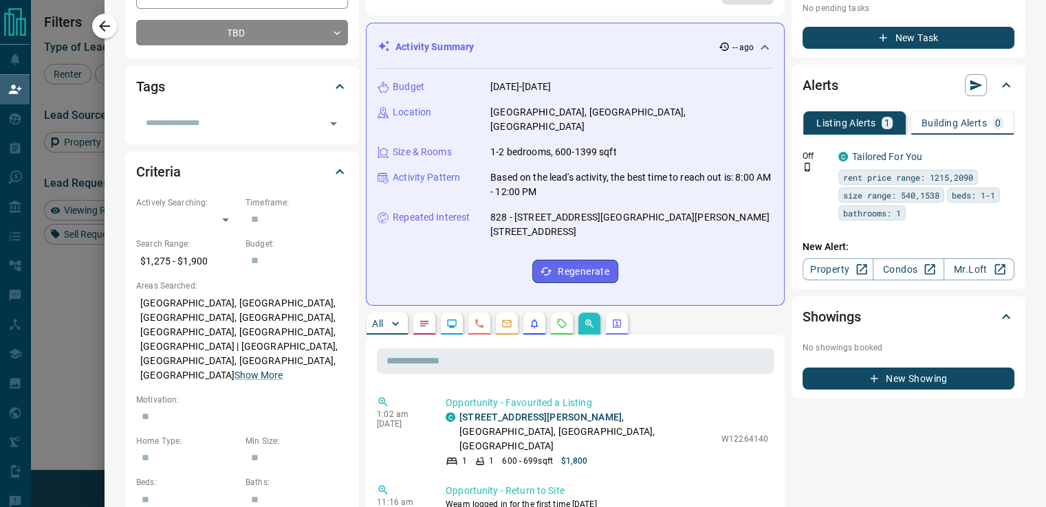
scroll to position [222, 0]
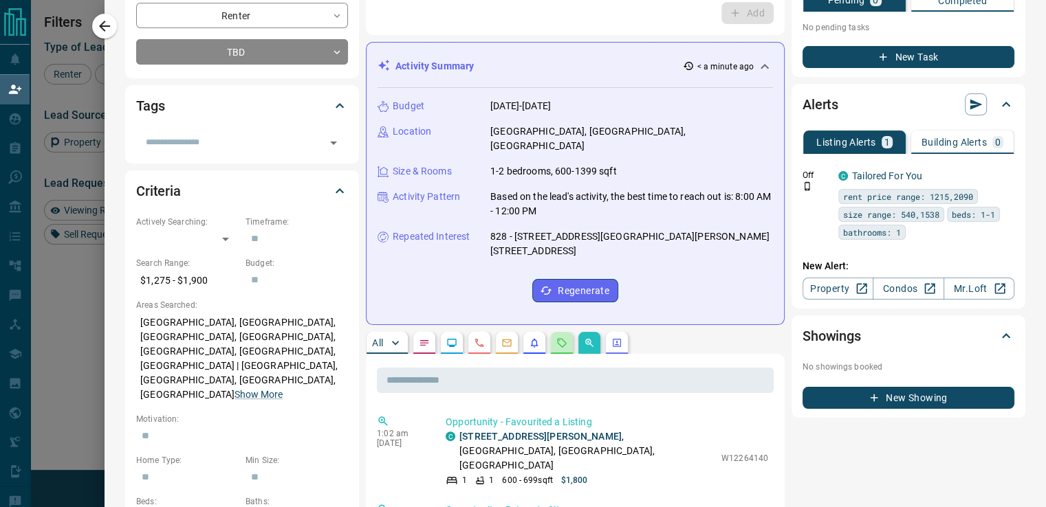
click at [551, 332] on button "button" at bounding box center [562, 343] width 22 height 22
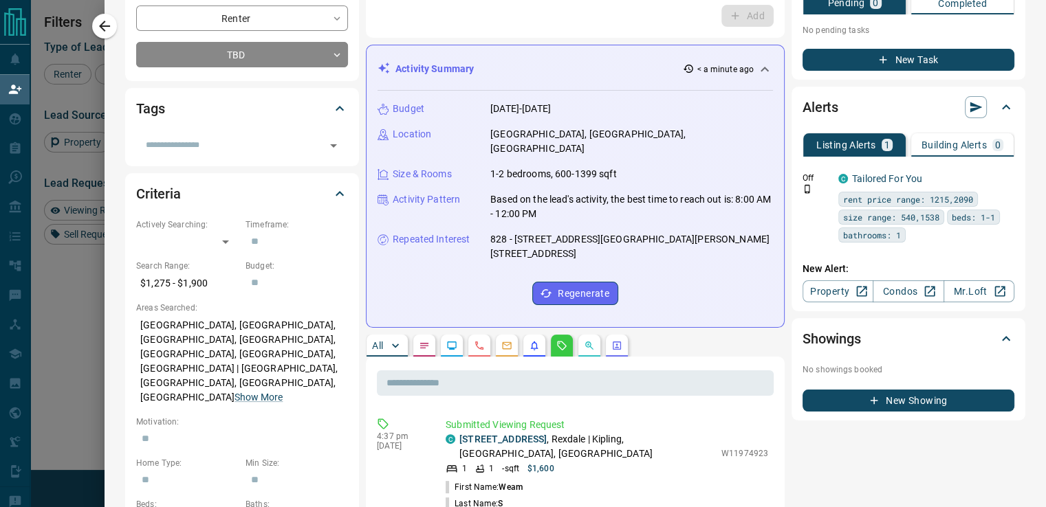
scroll to position [0, 0]
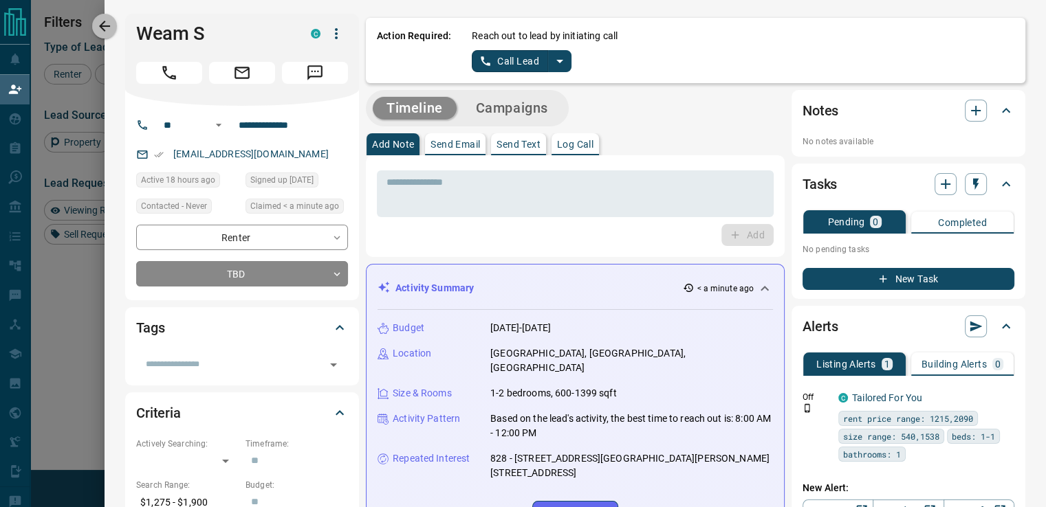
click at [112, 22] on icon "button" at bounding box center [104, 26] width 16 height 16
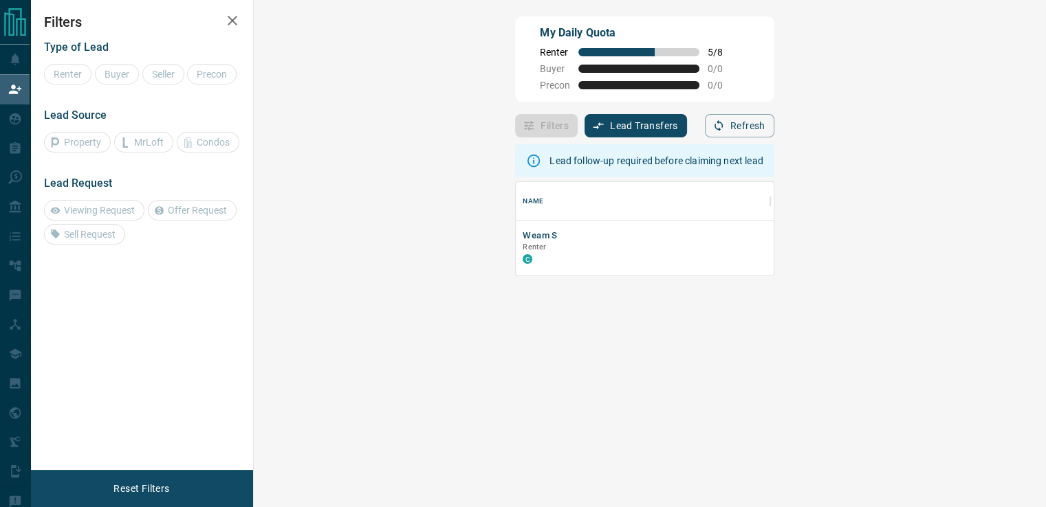
scroll to position [82, 751]
click at [522, 253] on p "Renter" at bounding box center [642, 247] width 241 height 11
click at [907, 274] on div "18 hours ago" at bounding box center [975, 248] width 137 height 55
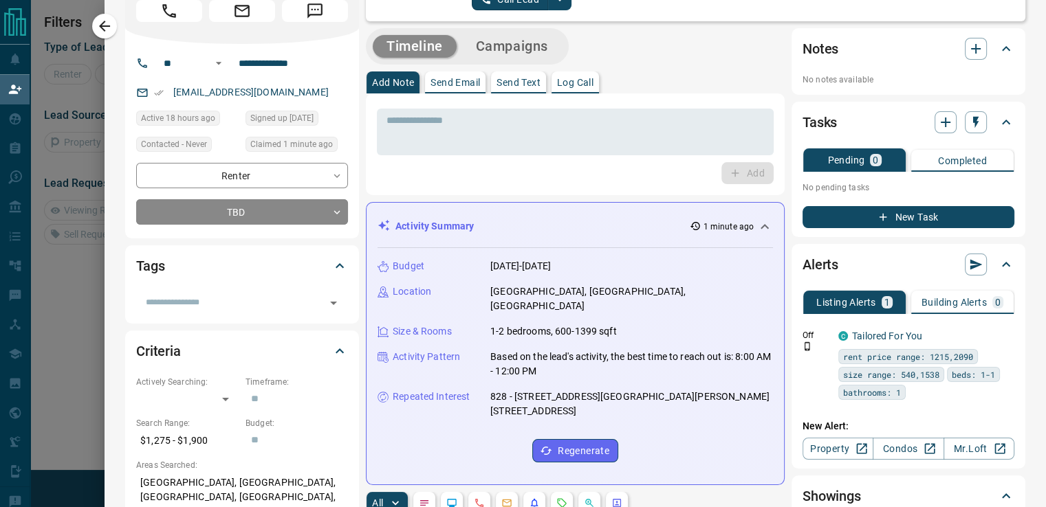
scroll to position [0, 0]
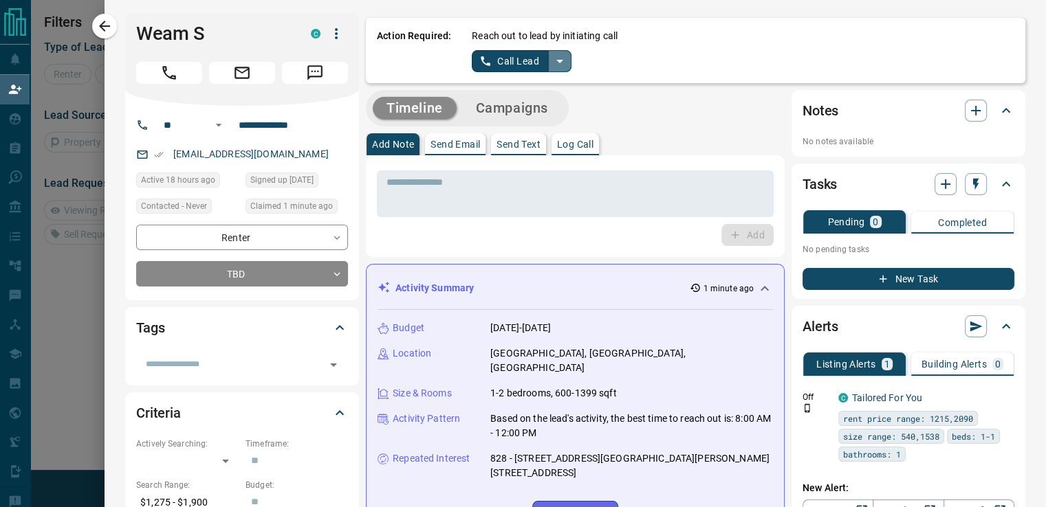
click at [551, 65] on icon "split button" at bounding box center [559, 61] width 16 height 16
click at [529, 108] on li "Log Manual Call" at bounding box center [520, 108] width 84 height 21
click at [522, 61] on button "Log Manual Call" at bounding box center [517, 61] width 91 height 22
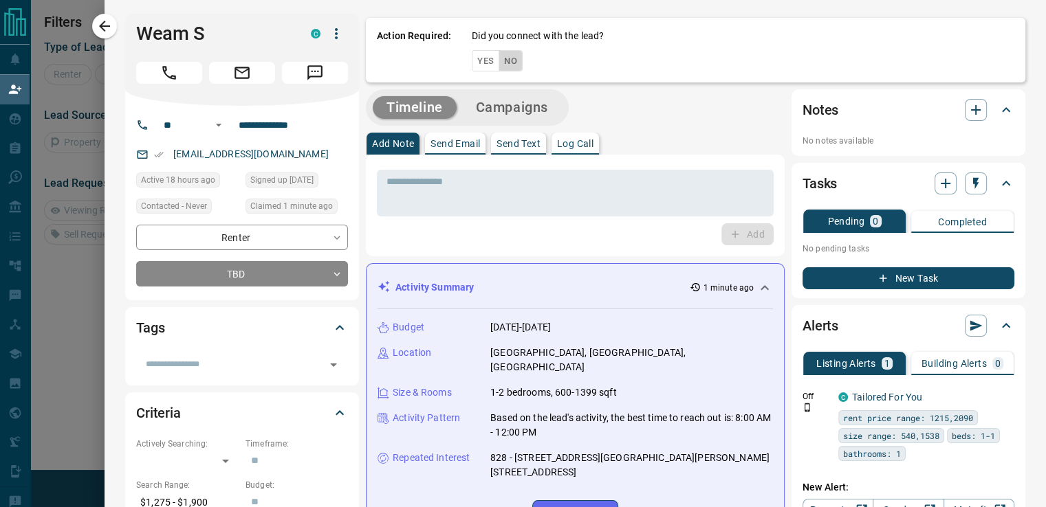
click at [503, 64] on button "No" at bounding box center [510, 60] width 24 height 21
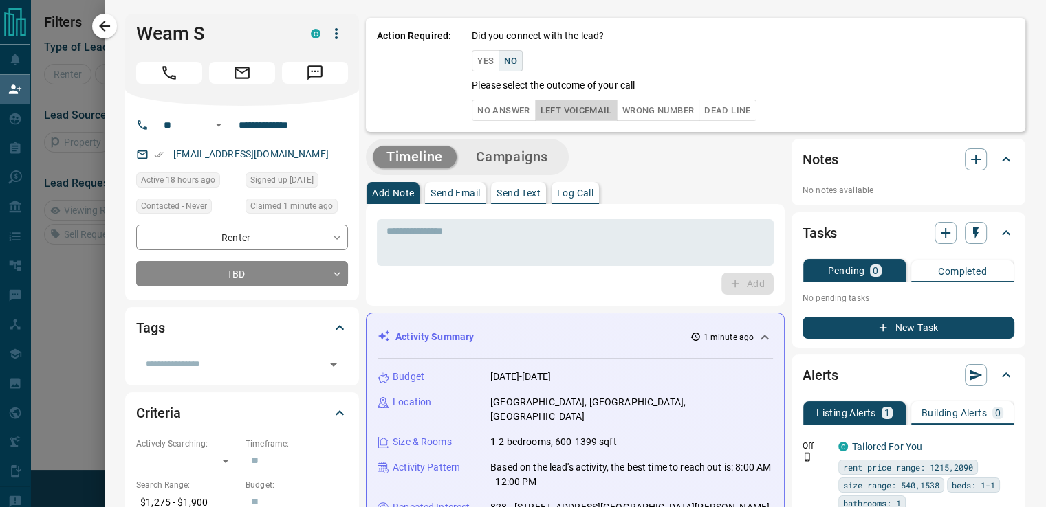
click at [586, 109] on button "Left Voicemail" at bounding box center [576, 110] width 82 height 21
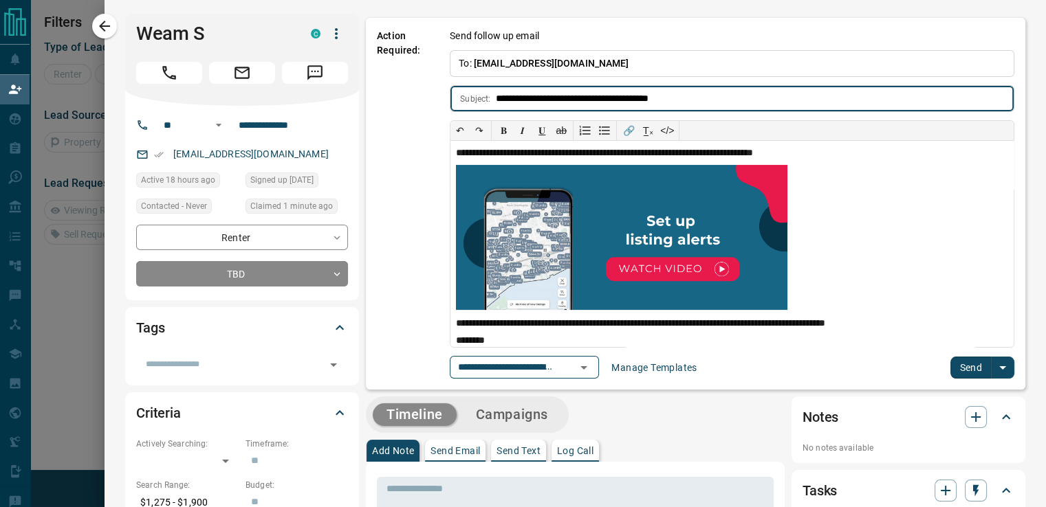
scroll to position [316, 0]
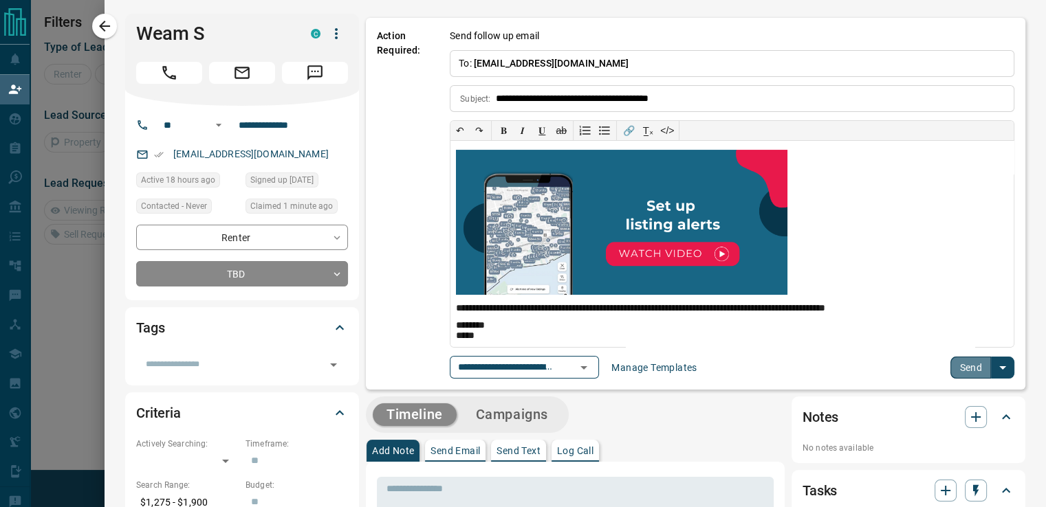
click at [963, 365] on button "Send" at bounding box center [970, 368] width 41 height 22
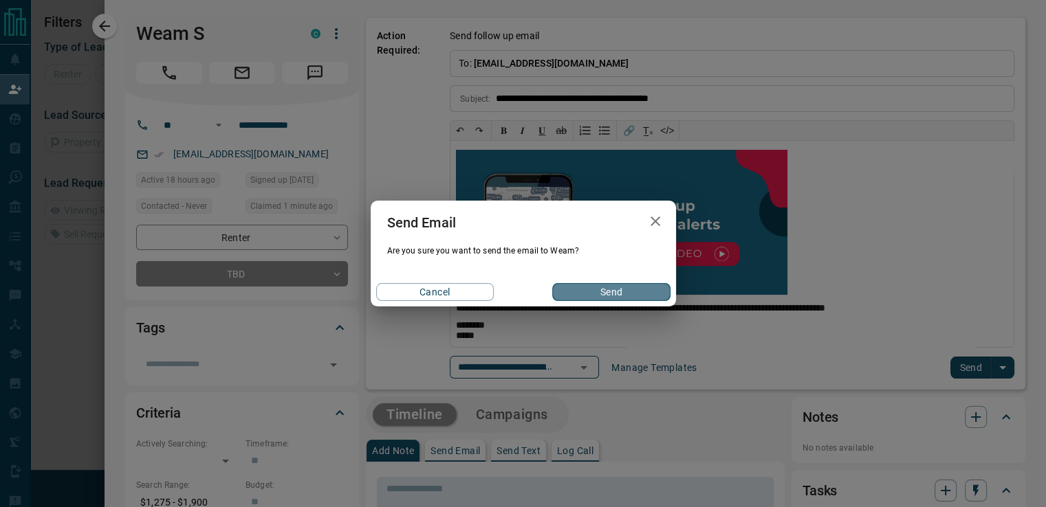
click at [611, 289] on button "Send" at bounding box center [611, 292] width 118 height 18
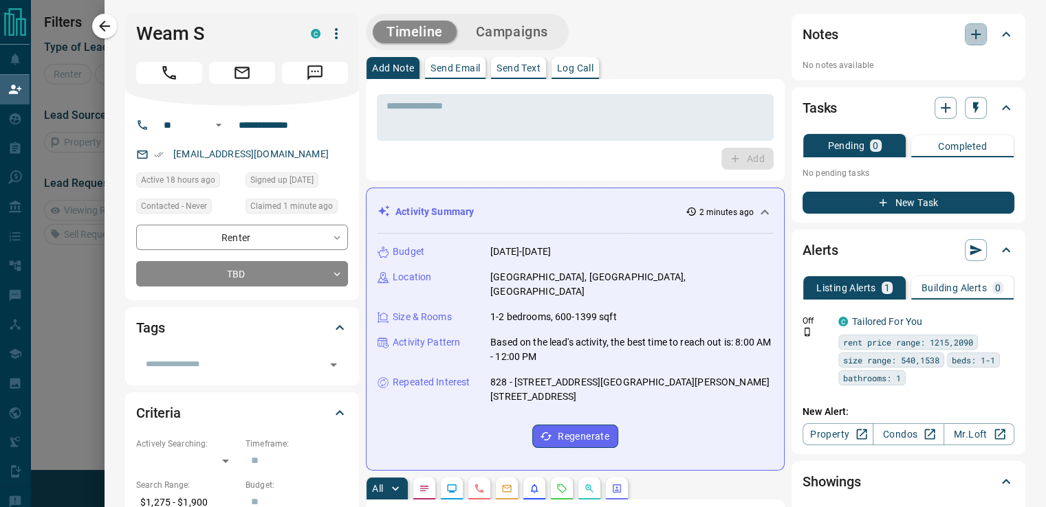
click at [973, 34] on button "button" at bounding box center [975, 34] width 22 height 22
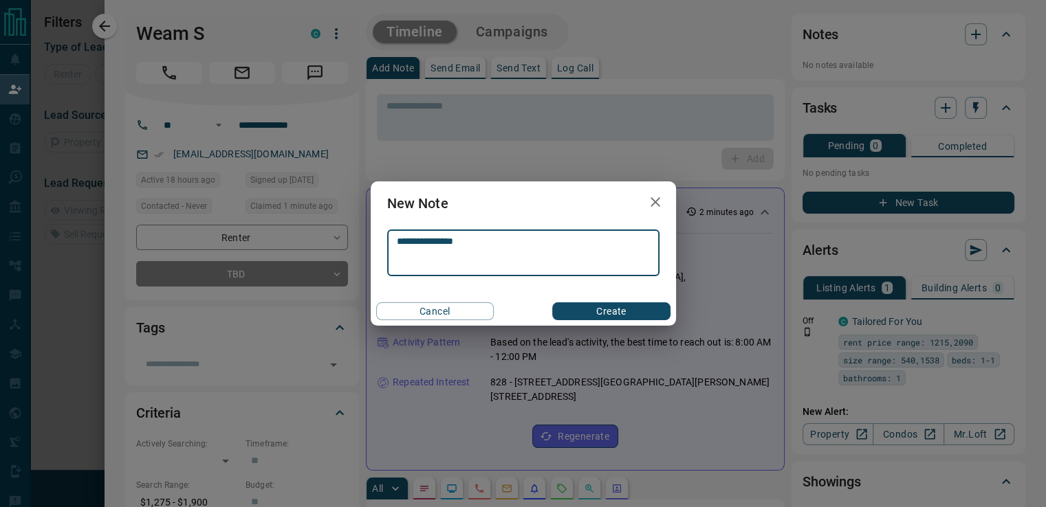
type textarea "**********"
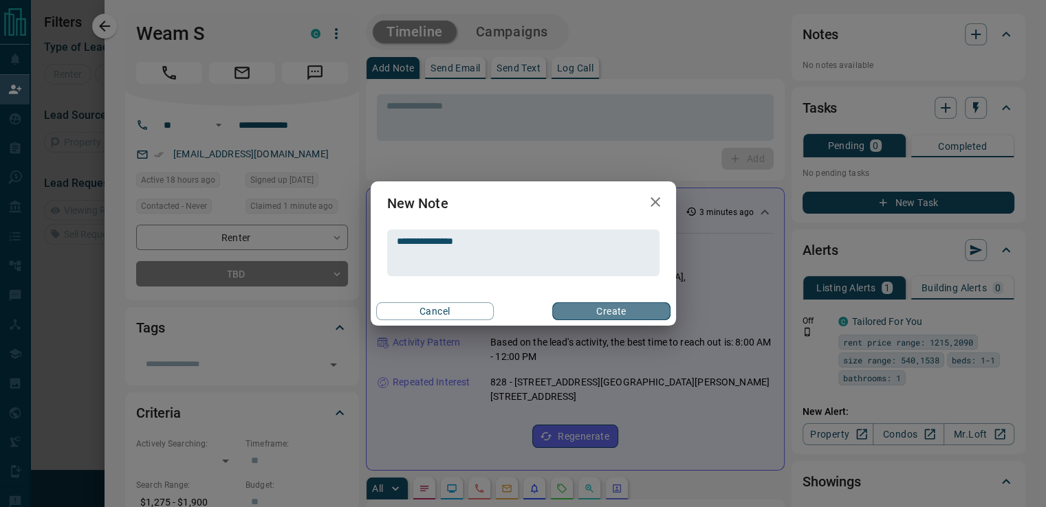
click at [594, 314] on button "Create" at bounding box center [611, 311] width 118 height 18
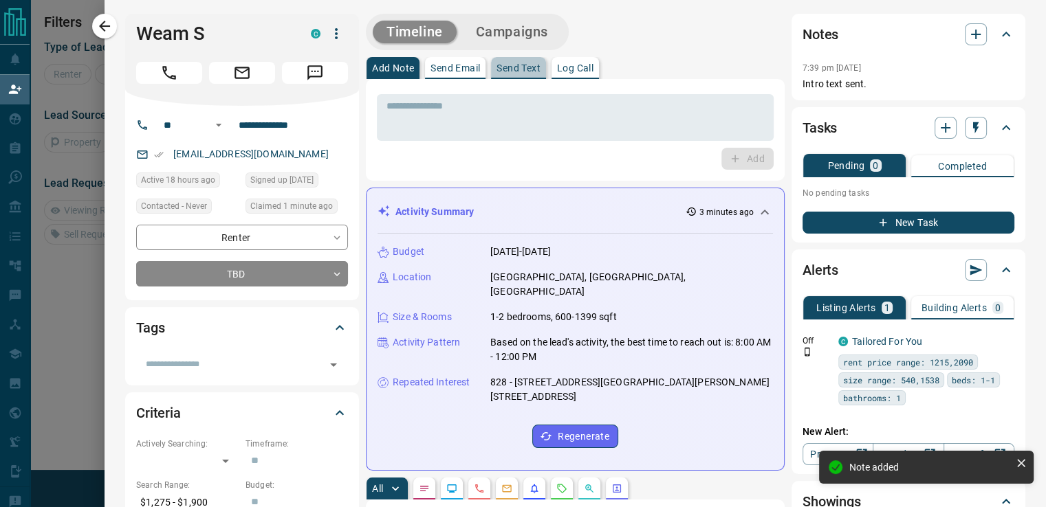
click at [526, 69] on p "Send Text" at bounding box center [518, 68] width 44 height 10
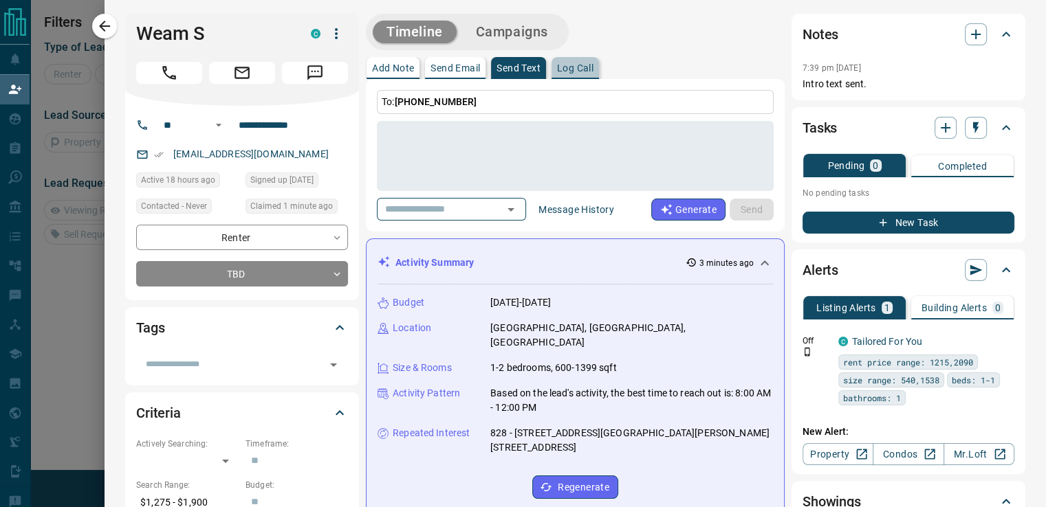
click at [557, 76] on button "Log Call" at bounding box center [574, 68] width 47 height 22
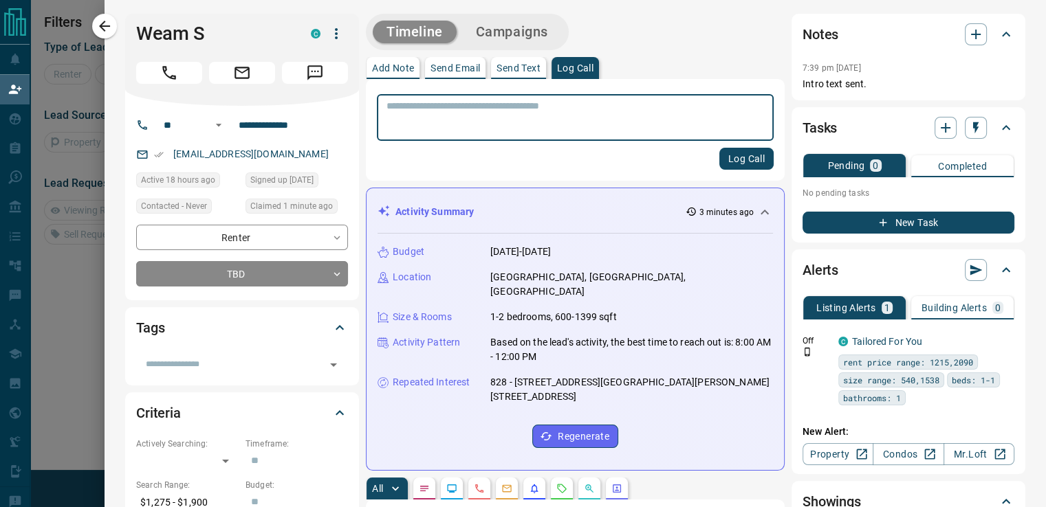
click at [481, 63] on div "Add Note Send Email Send Text Log Call" at bounding box center [575, 68] width 419 height 22
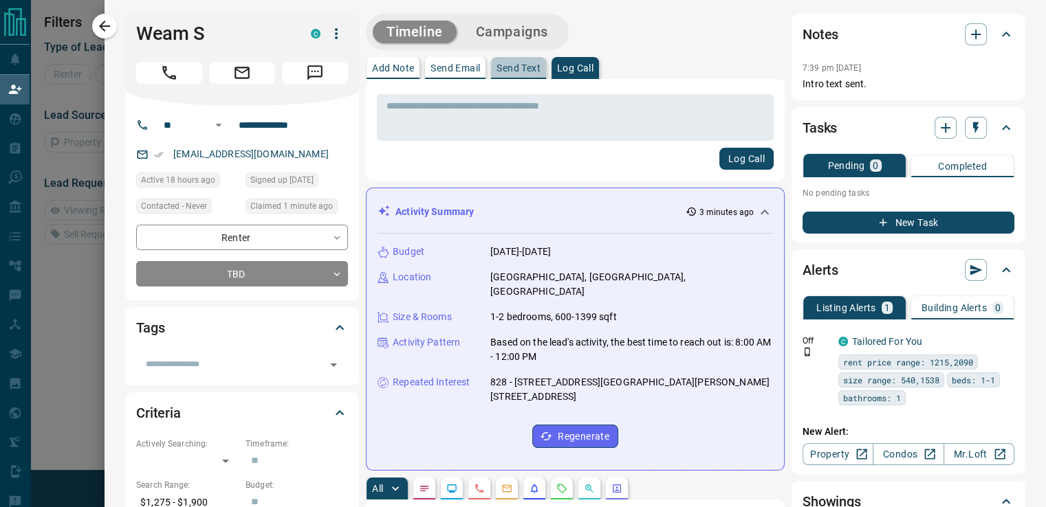
click at [496, 67] on p "Send Text" at bounding box center [518, 68] width 44 height 10
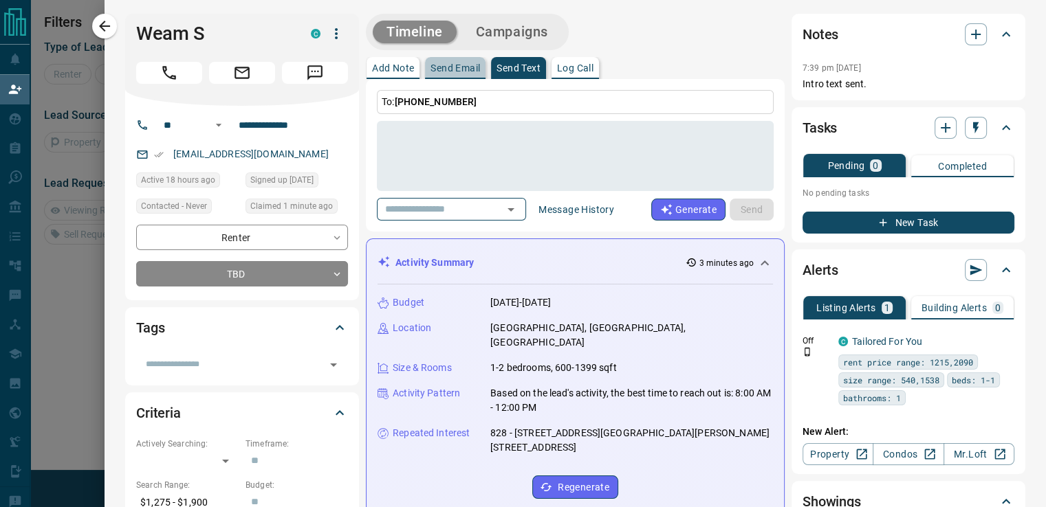
click at [445, 67] on p "Send Email" at bounding box center [454, 68] width 49 height 10
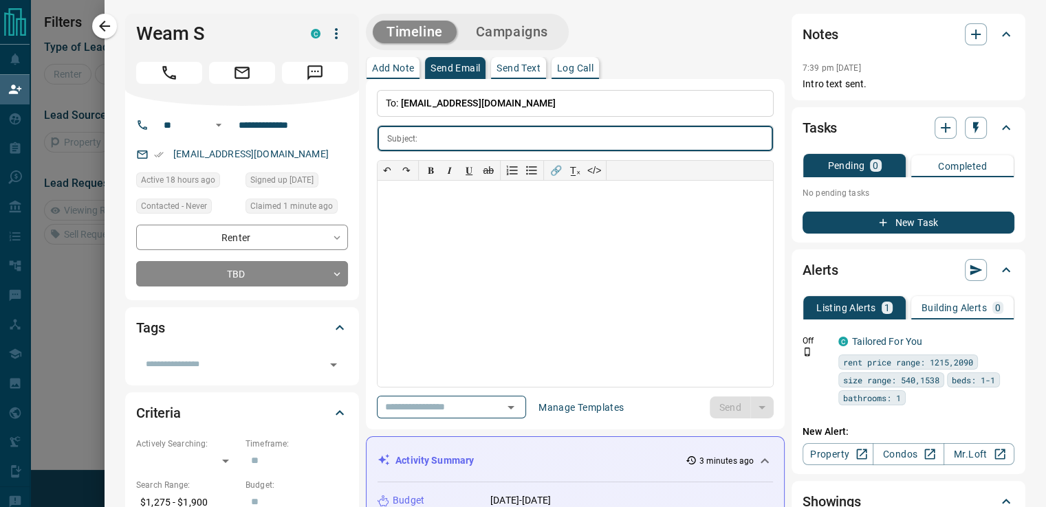
click at [476, 33] on button "Campaigns" at bounding box center [512, 32] width 100 height 23
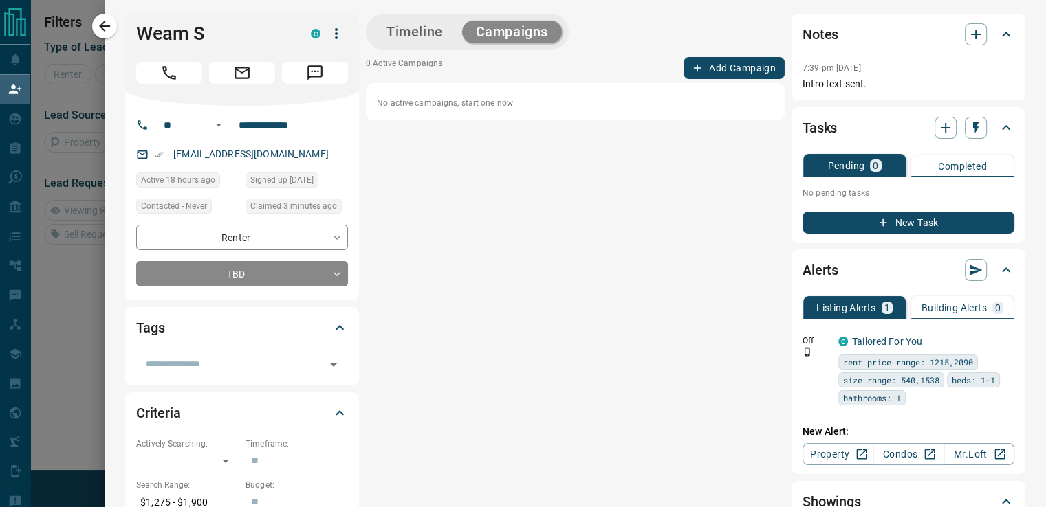
click at [696, 80] on div "0 Active Campaigns Add Campaign No active campaigns, start one now" at bounding box center [575, 88] width 419 height 63
click at [698, 76] on button "Add Campaign" at bounding box center [733, 68] width 101 height 22
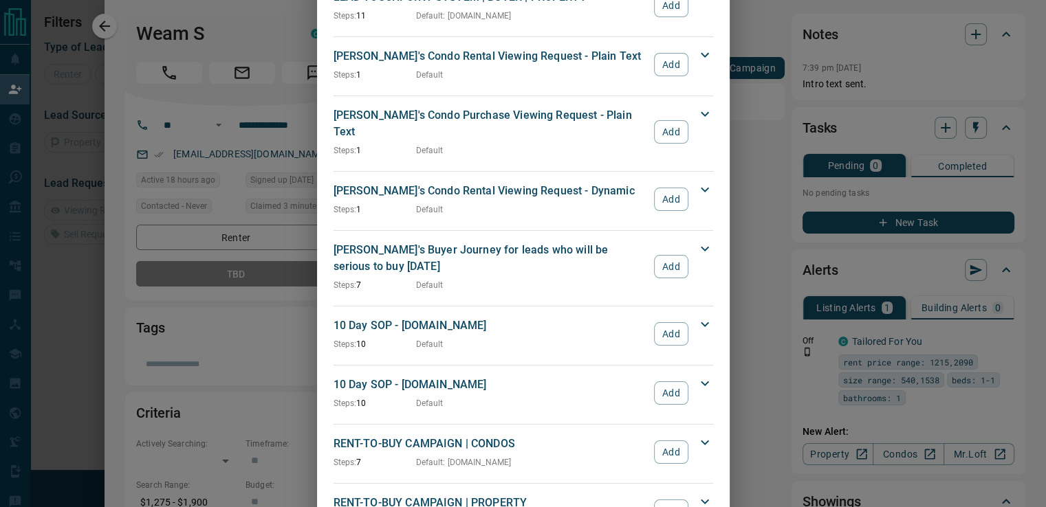
scroll to position [777, 0]
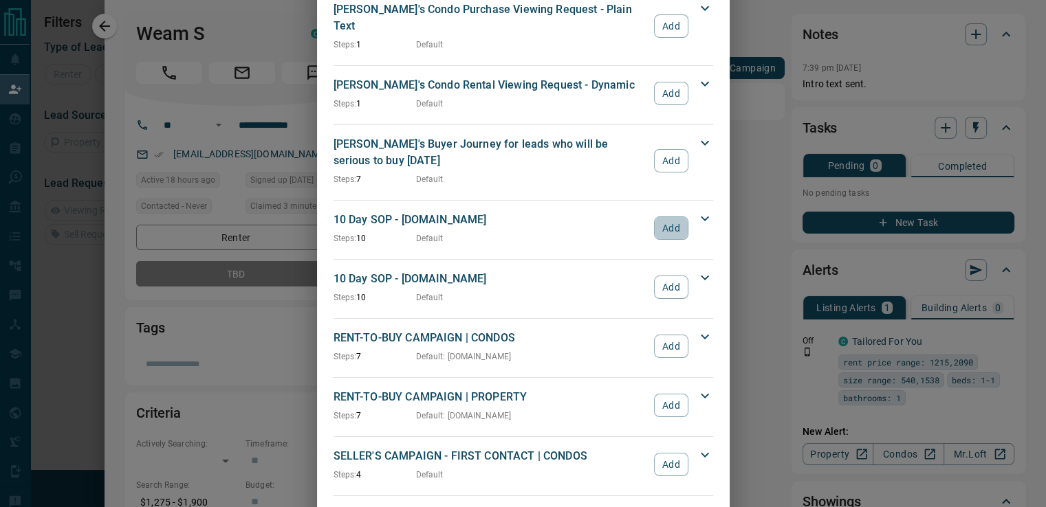
click at [658, 217] on button "Add" at bounding box center [671, 228] width 34 height 23
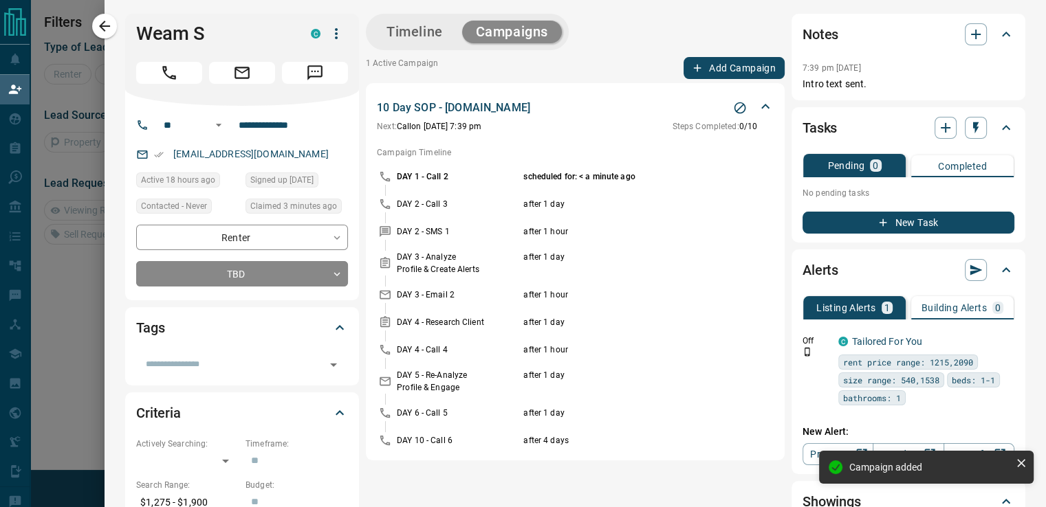
click at [441, 45] on div "Timeline Campaigns" at bounding box center [467, 32] width 195 height 28
click at [426, 36] on button "Timeline" at bounding box center [415, 32] width 84 height 23
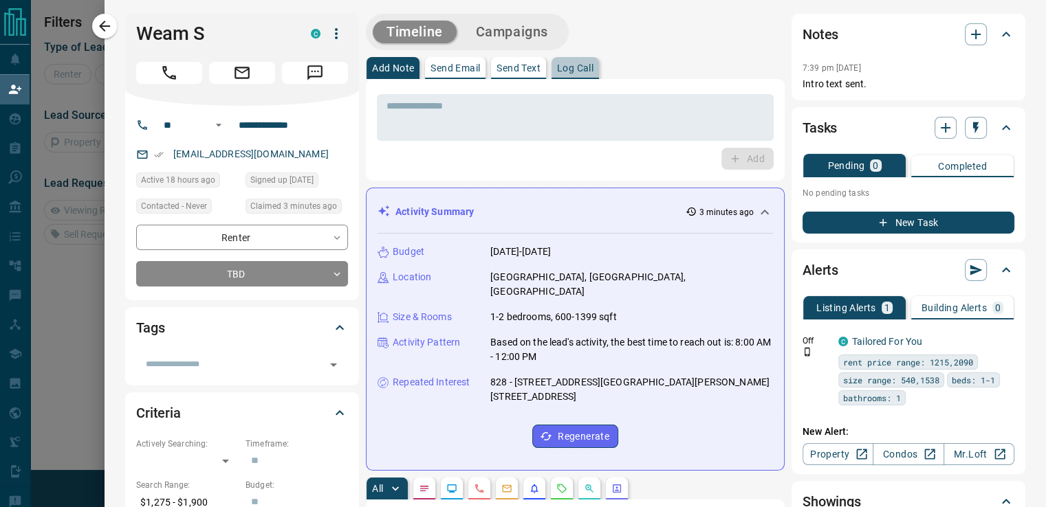
click at [557, 78] on button "Log Call" at bounding box center [574, 68] width 47 height 22
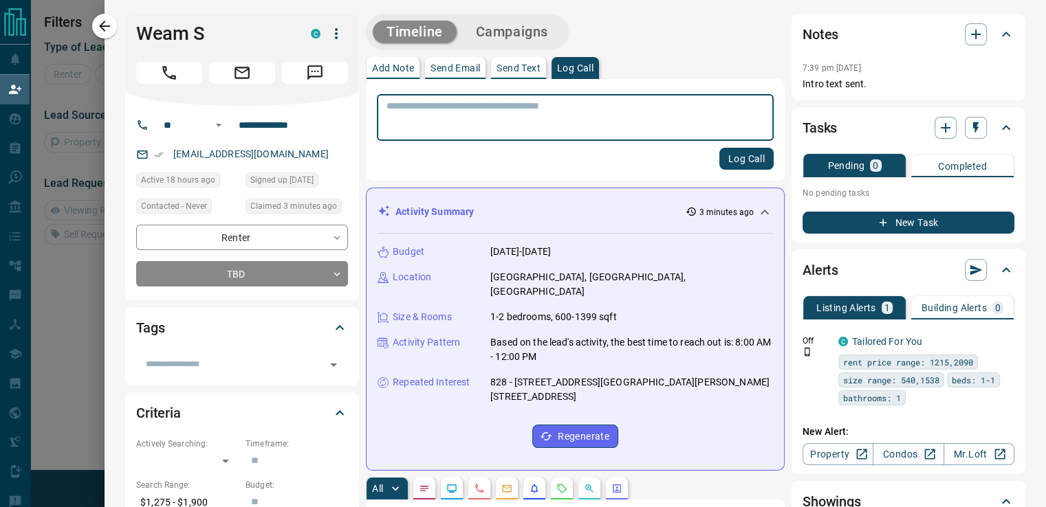
click at [544, 103] on textarea at bounding box center [574, 117] width 377 height 35
type textarea "**********"
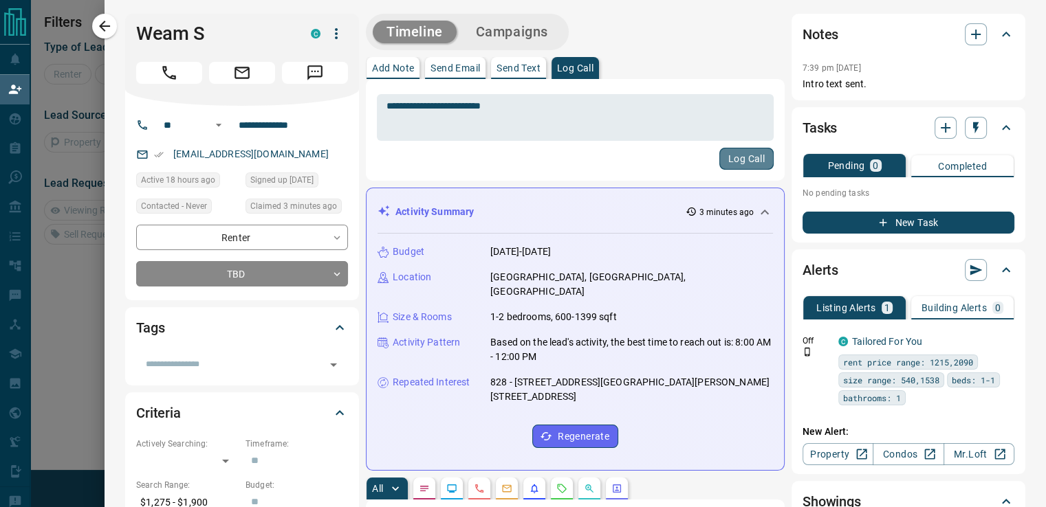
click at [729, 162] on button "Log Call" at bounding box center [746, 159] width 54 height 22
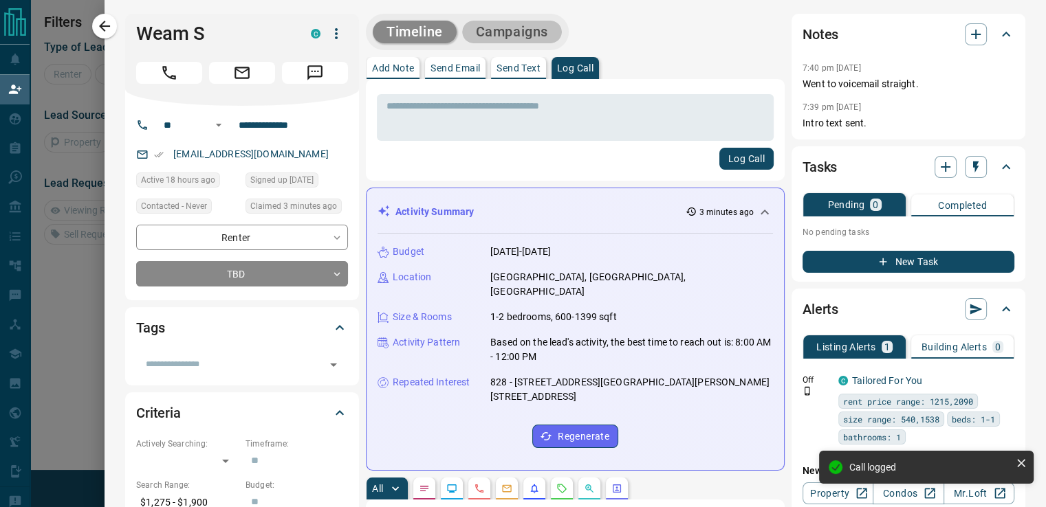
click at [515, 33] on button "Campaigns" at bounding box center [512, 32] width 100 height 23
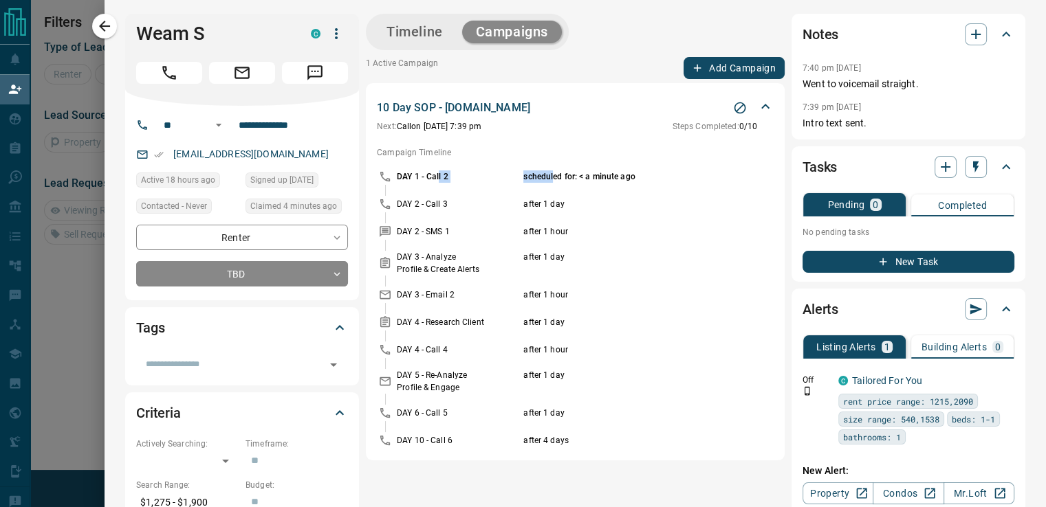
drag, startPoint x: 542, startPoint y: 173, endPoint x: 429, endPoint y: 171, distance: 113.4
click at [429, 171] on div "DAY 1 - Call 2 scheduled for: < a minute ago" at bounding box center [585, 176] width 377 height 12
click at [429, 171] on p "DAY 1 - Call 2" at bounding box center [458, 176] width 123 height 12
click at [385, 170] on div "A DAY 1 - Call 2 scheduled for: < a minute ago" at bounding box center [575, 176] width 397 height 16
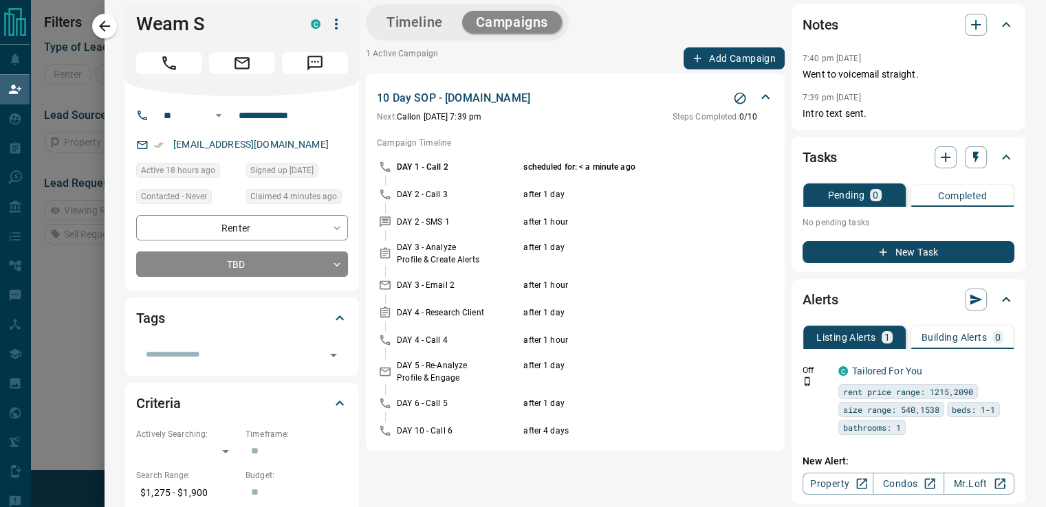
scroll to position [0, 0]
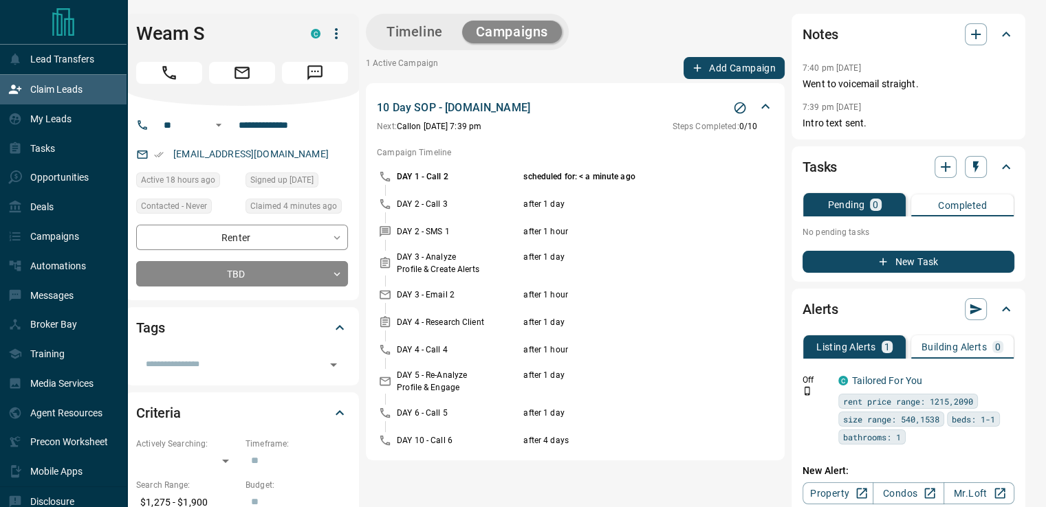
click at [6, 163] on div "Tasks" at bounding box center [63, 148] width 127 height 30
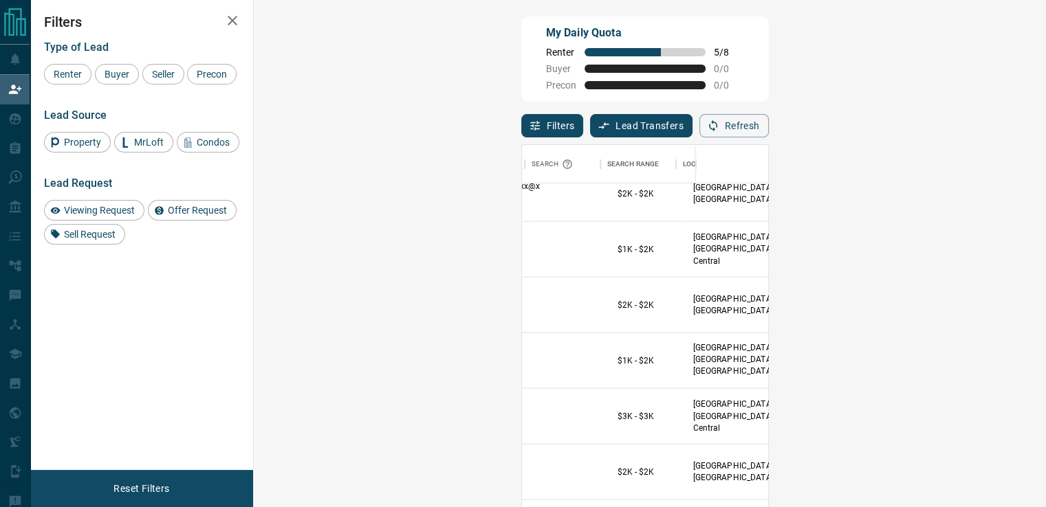
scroll to position [964, 231]
click at [769, 114] on div "Filters Lead Transfers 0 Refresh" at bounding box center [644, 120] width 247 height 36
click at [769, 127] on button "Refresh" at bounding box center [733, 125] width 69 height 23
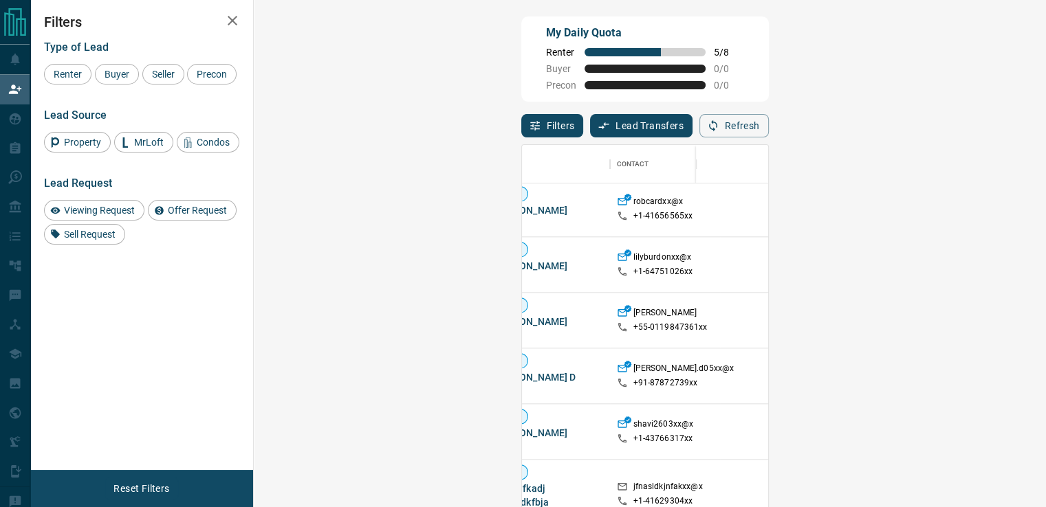
scroll to position [280, 36]
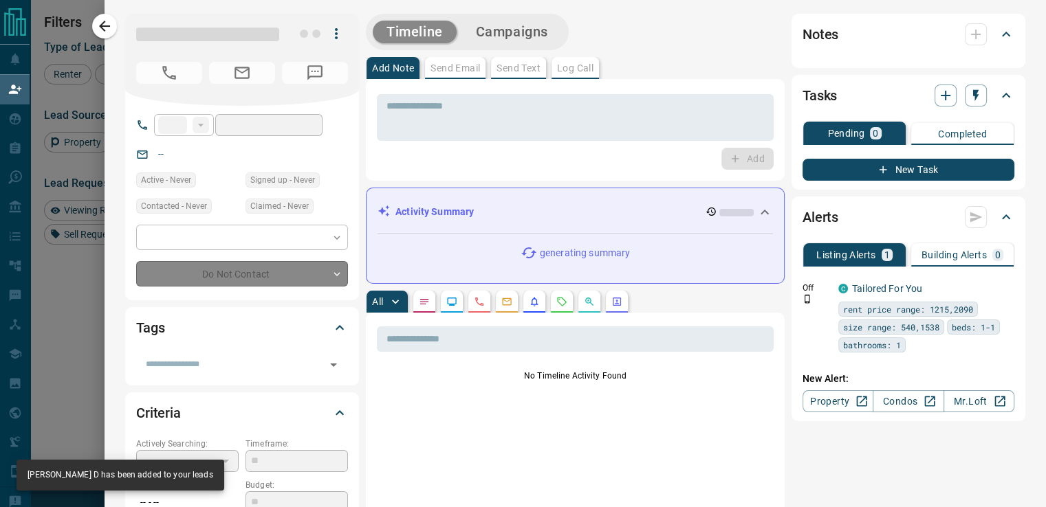
type input "***"
type input "**********"
type input "**"
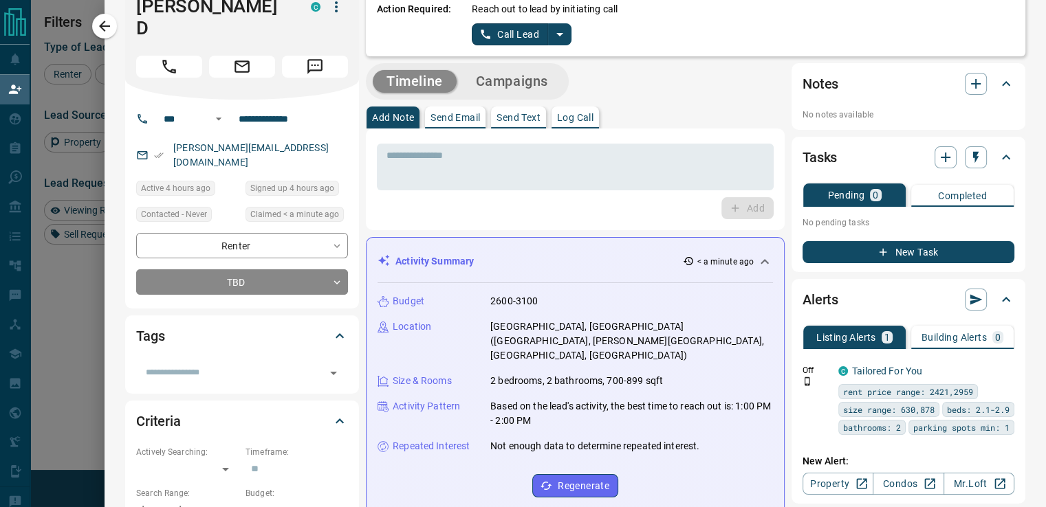
scroll to position [0, 0]
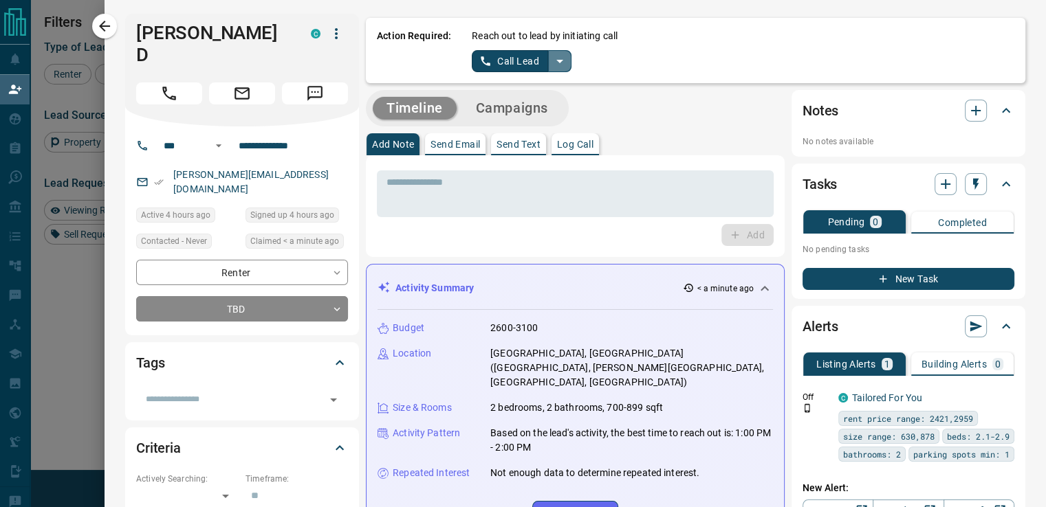
click at [551, 65] on icon "split button" at bounding box center [559, 61] width 16 height 16
click at [588, 122] on div "Timeline Campaigns" at bounding box center [575, 108] width 419 height 36
click at [453, 140] on p "Send Email" at bounding box center [454, 145] width 49 height 10
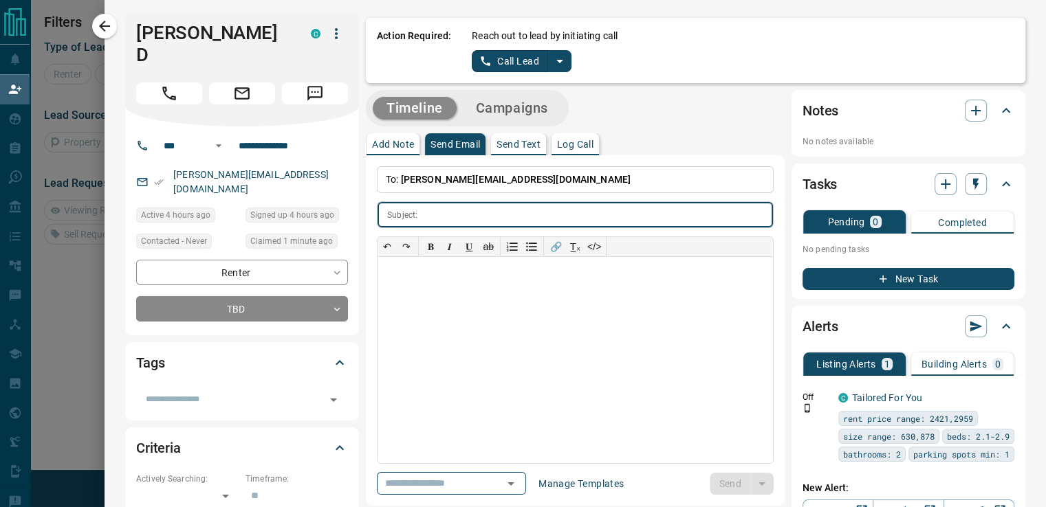
scroll to position [11, 11]
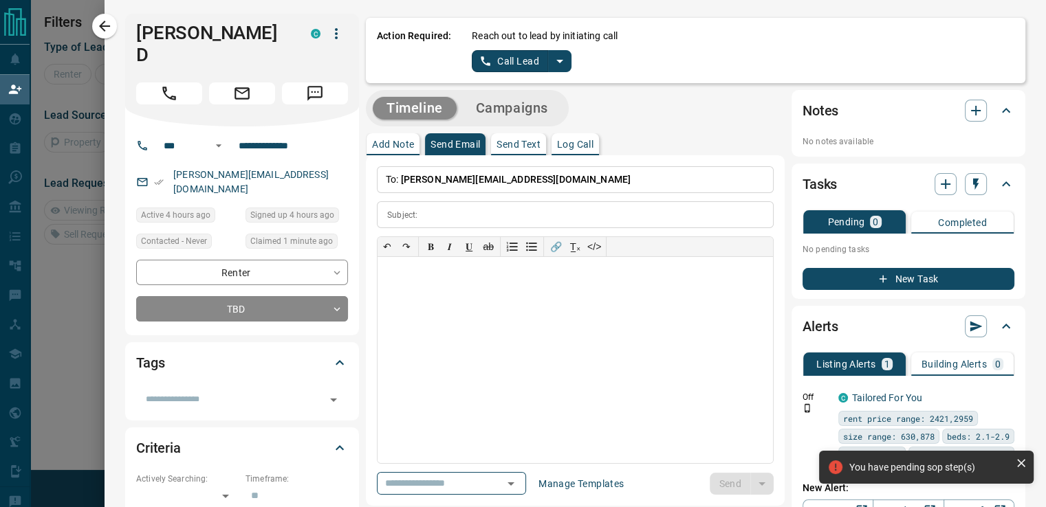
click at [496, 181] on span "[PERSON_NAME][EMAIL_ADDRESS][DOMAIN_NAME]" at bounding box center [516, 179] width 230 height 11
click at [472, 183] on span "[PERSON_NAME][EMAIL_ADDRESS][DOMAIN_NAME]" at bounding box center [516, 179] width 230 height 11
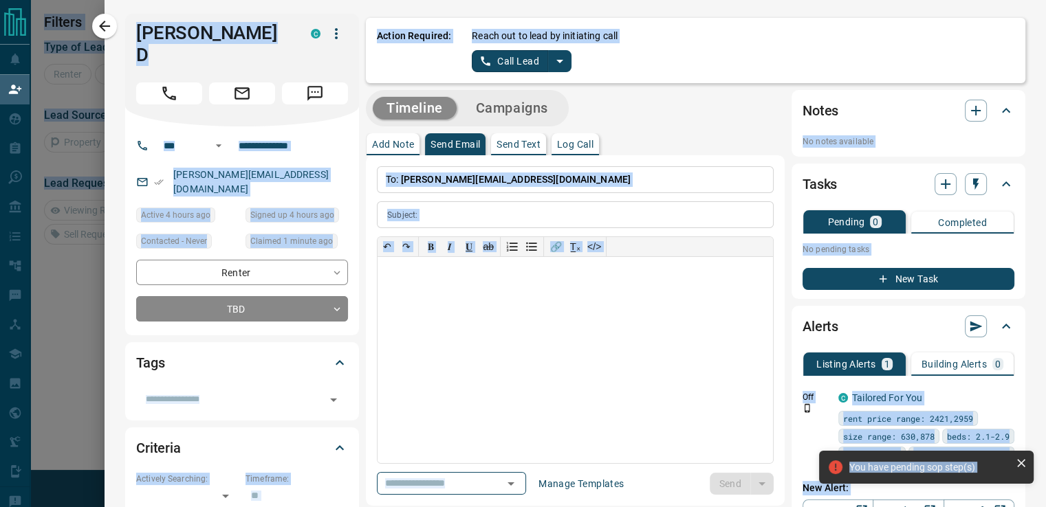
click at [472, 183] on span "[PERSON_NAME][EMAIL_ADDRESS][DOMAIN_NAME]" at bounding box center [516, 179] width 230 height 11
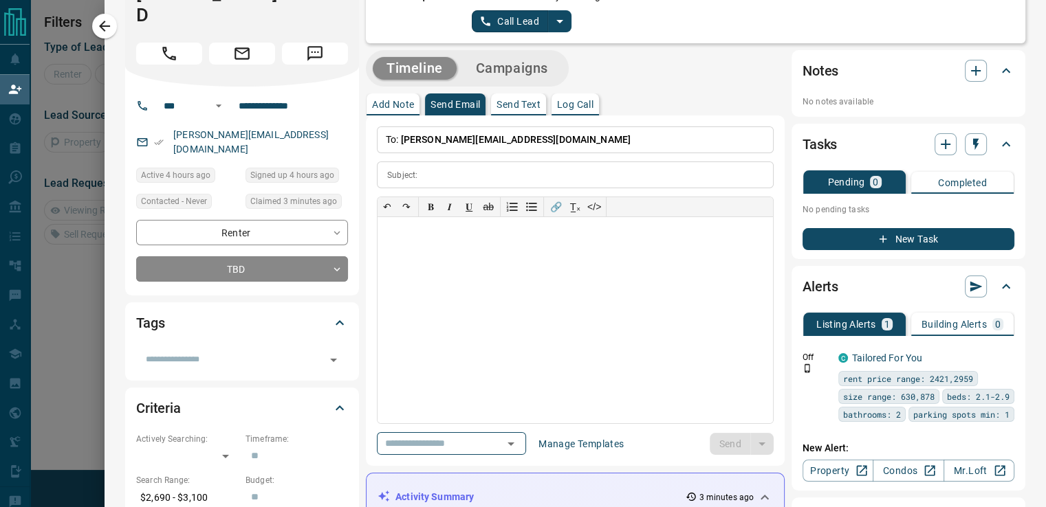
scroll to position [0, 0]
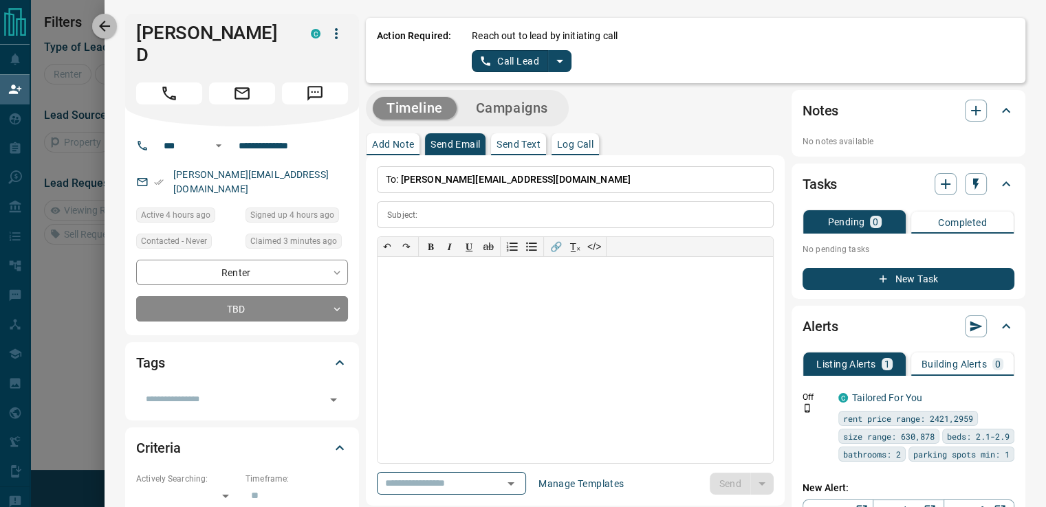
click at [108, 31] on icon "button" at bounding box center [104, 26] width 16 height 16
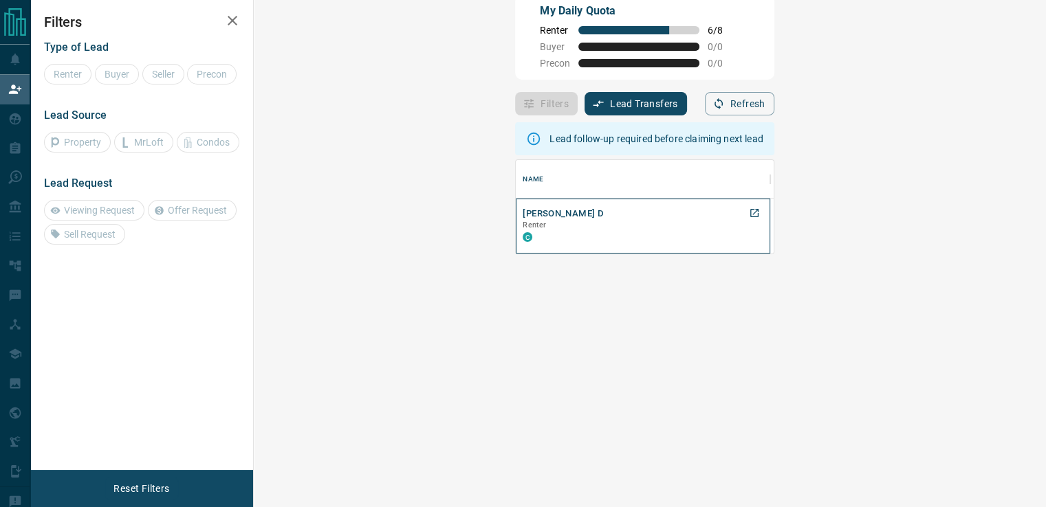
click at [522, 212] on div "[PERSON_NAME] C" at bounding box center [642, 226] width 241 height 37
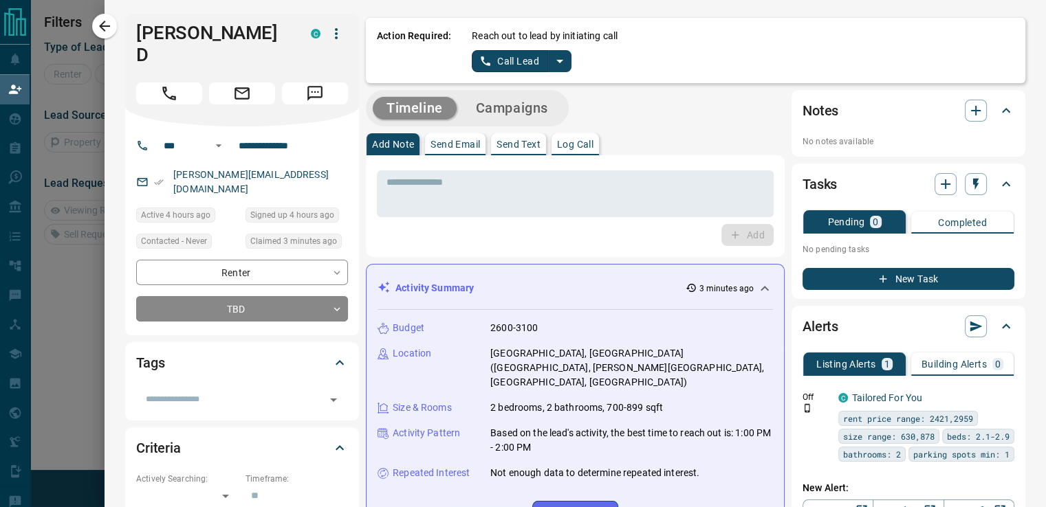
click at [551, 65] on icon "split button" at bounding box center [559, 61] width 16 height 16
click at [522, 108] on li "Log Manual Call" at bounding box center [520, 108] width 84 height 21
click at [524, 62] on button "Log Manual Call" at bounding box center [517, 61] width 91 height 22
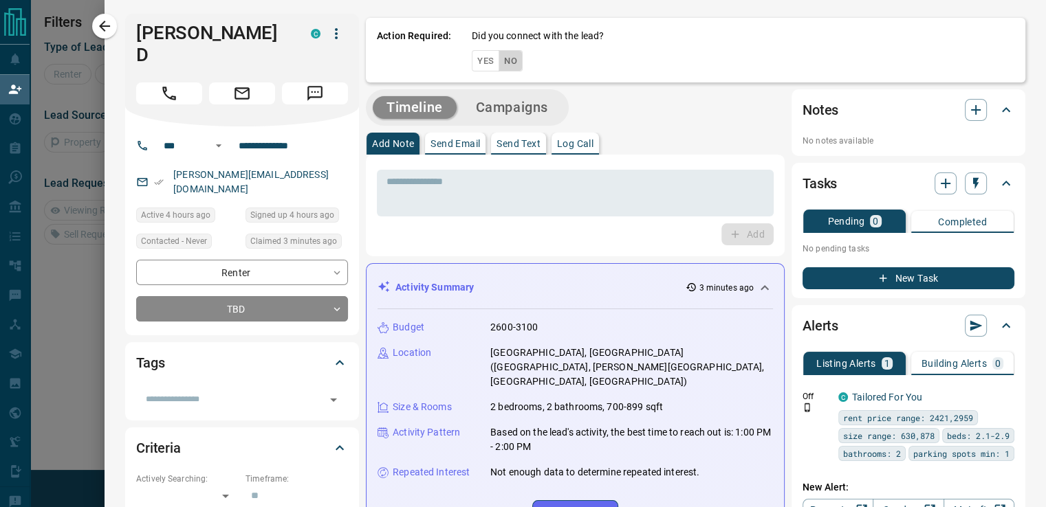
click at [505, 62] on button "No" at bounding box center [510, 60] width 24 height 21
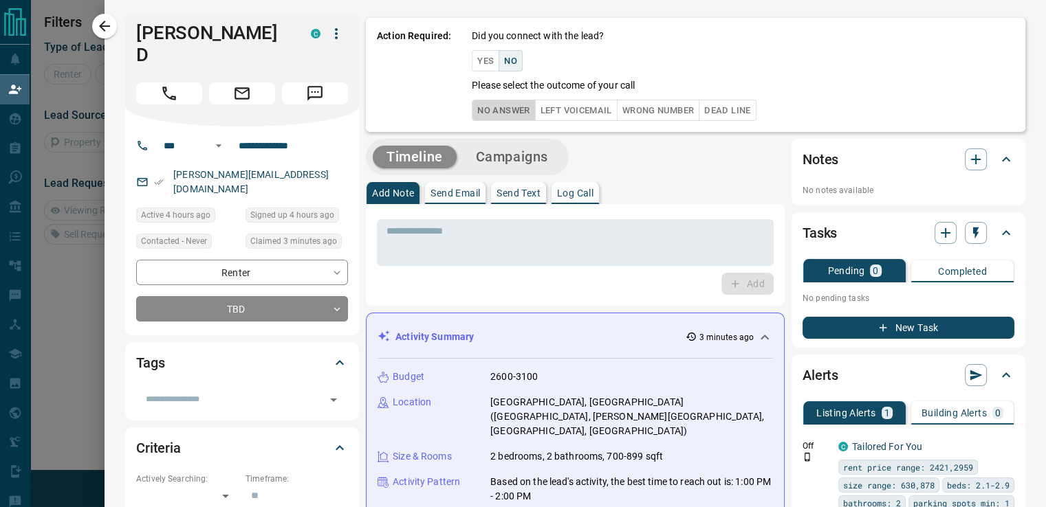
click at [503, 111] on button "No Answer" at bounding box center [503, 110] width 63 height 21
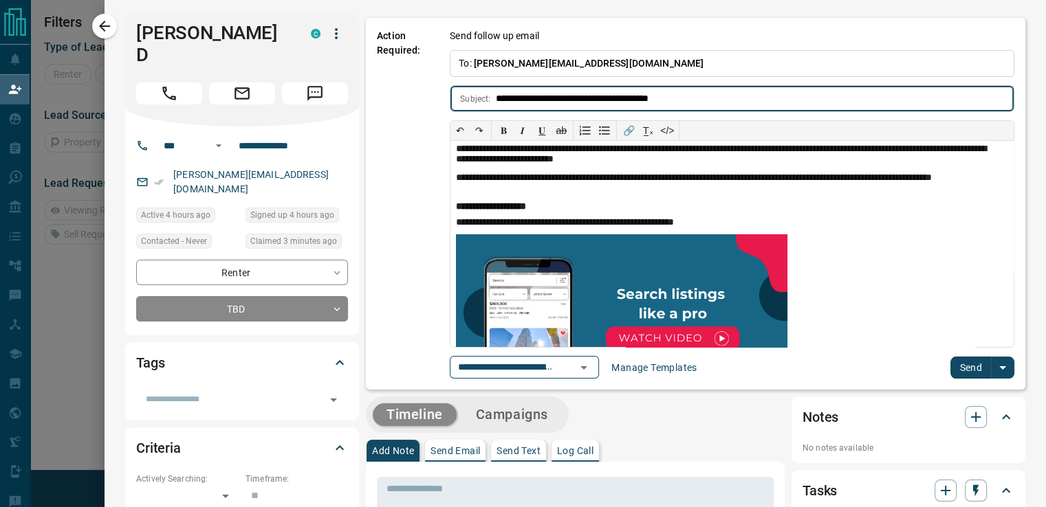
scroll to position [44, 0]
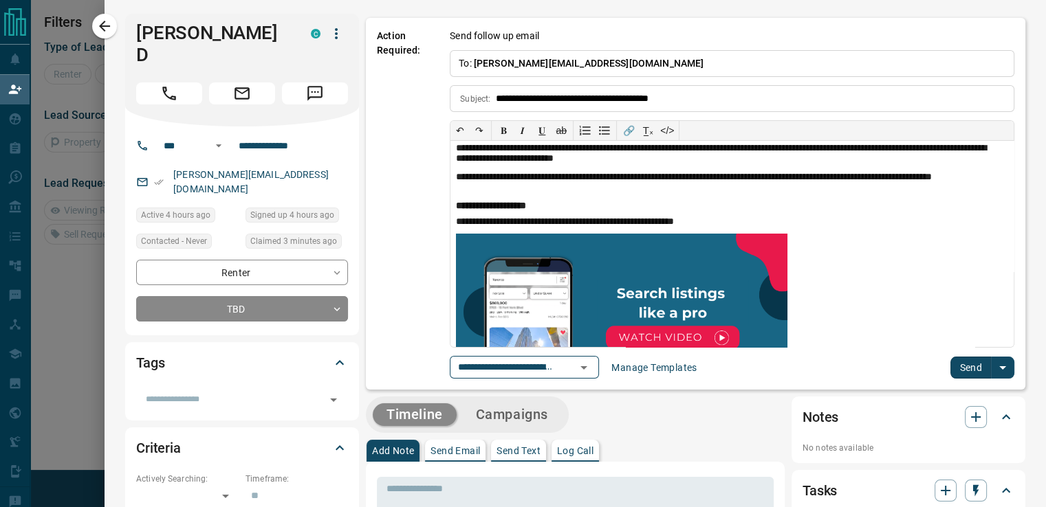
drag, startPoint x: 962, startPoint y: 381, endPoint x: 960, endPoint y: 371, distance: 9.8
click at [960, 371] on div "**********" at bounding box center [695, 204] width 659 height 372
click at [960, 371] on button "Send" at bounding box center [970, 368] width 41 height 22
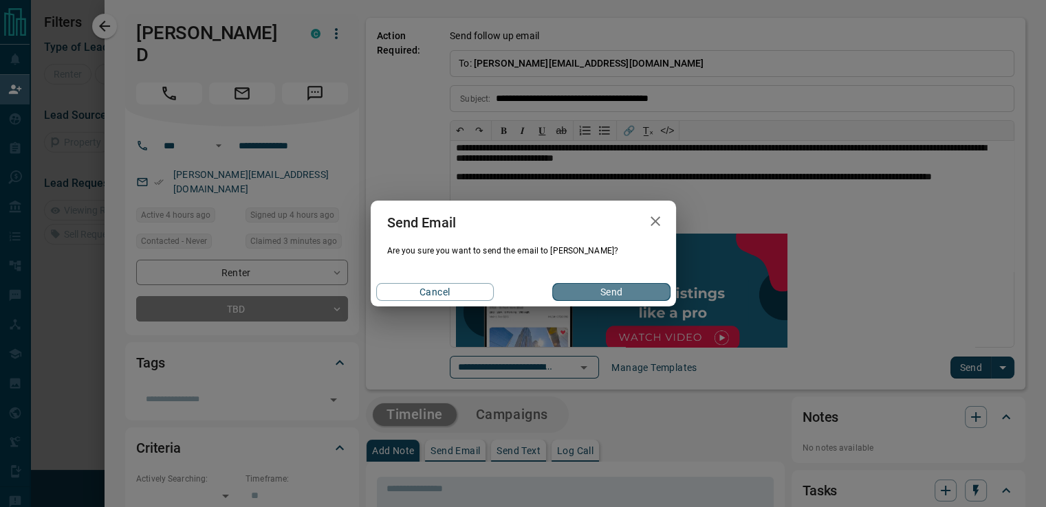
click at [630, 292] on button "Send" at bounding box center [611, 292] width 118 height 18
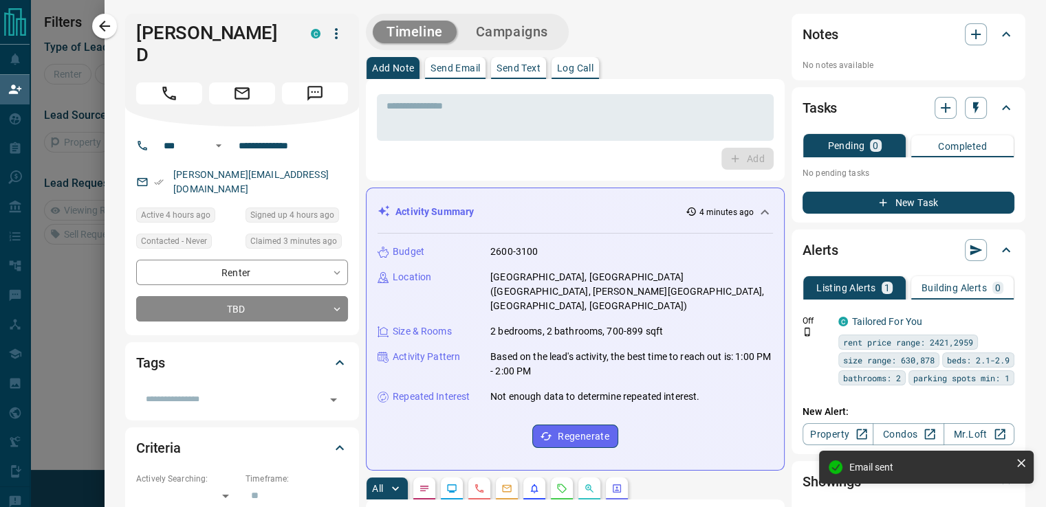
scroll to position [0, 0]
click at [111, 35] on button "button" at bounding box center [104, 26] width 25 height 25
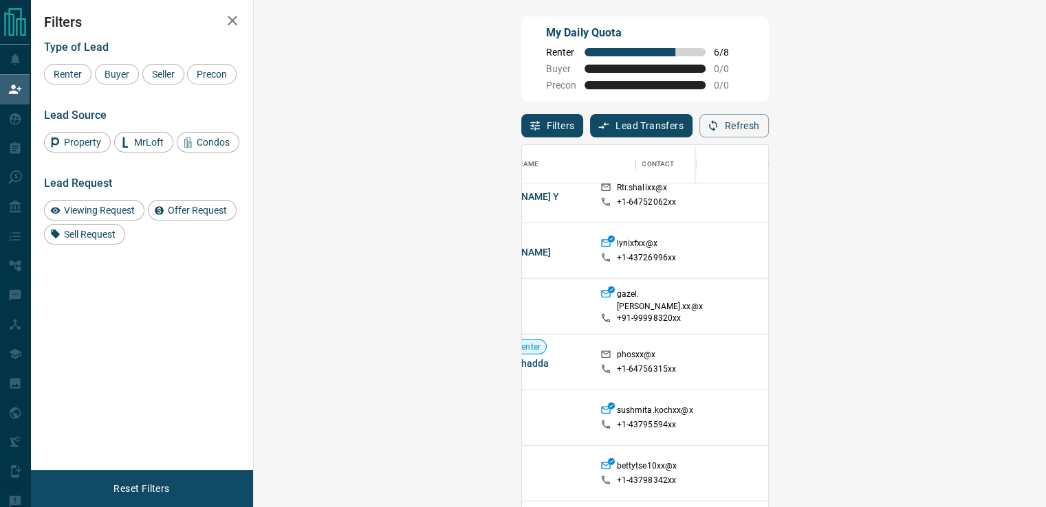
scroll to position [1294, 0]
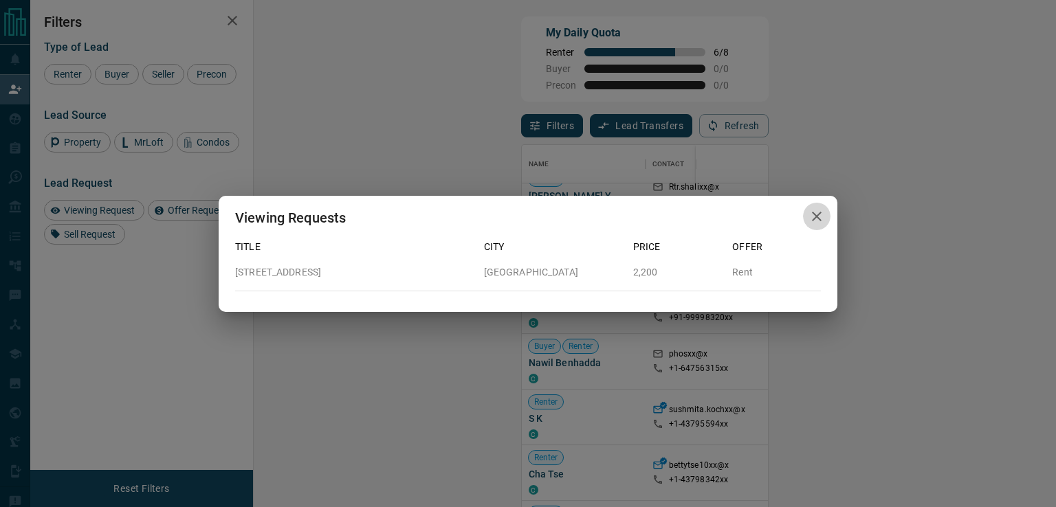
click at [825, 223] on button "button" at bounding box center [816, 217] width 27 height 28
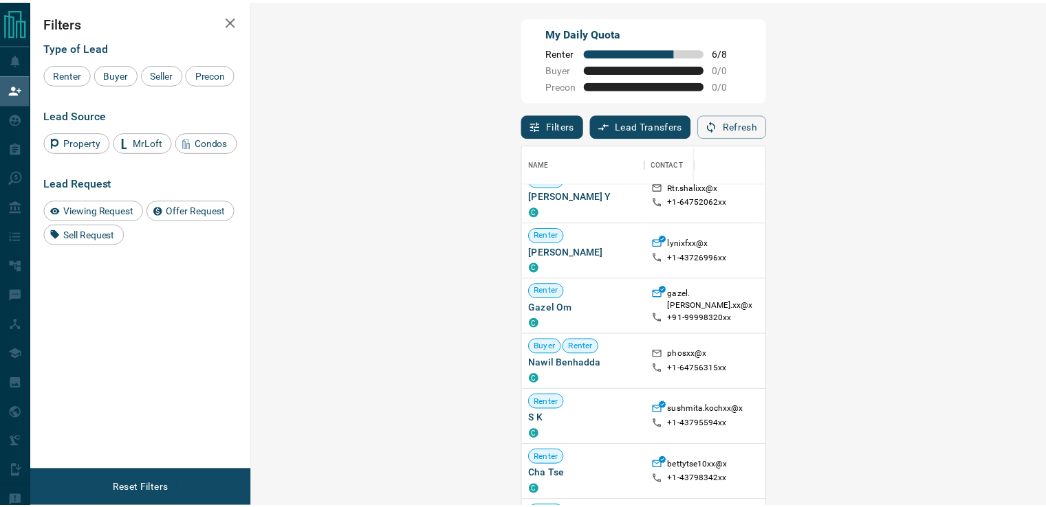
scroll to position [11, 11]
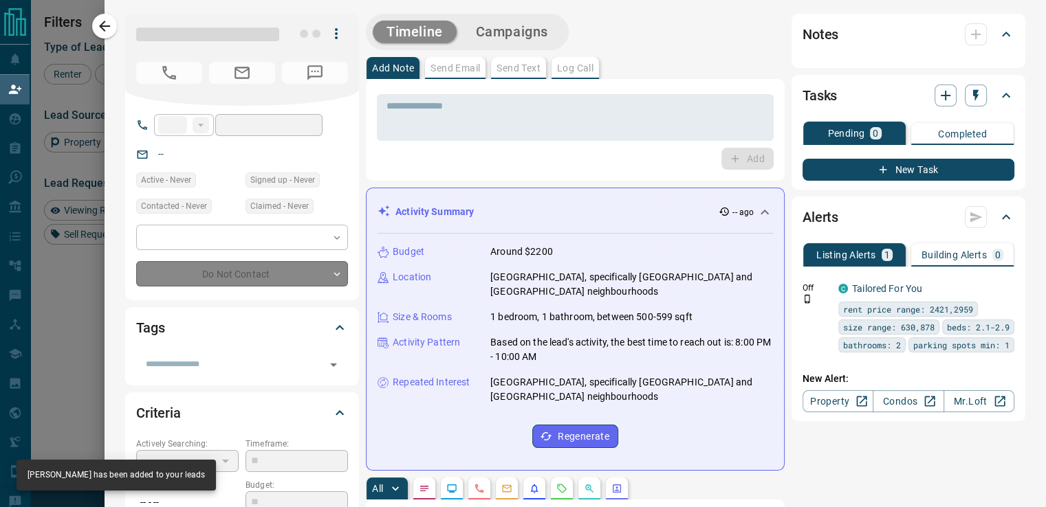
type input "**"
type input "**********"
type input "**"
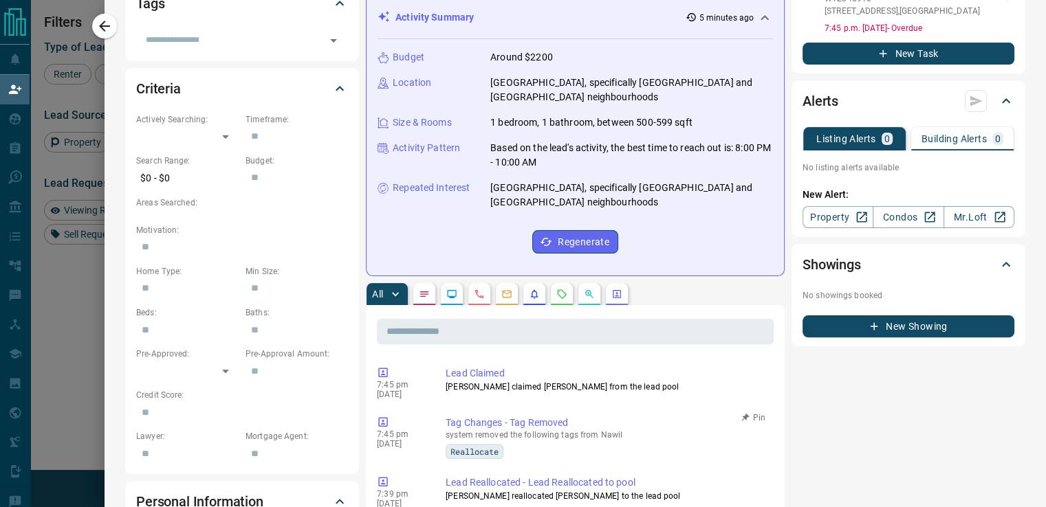
scroll to position [326, 0]
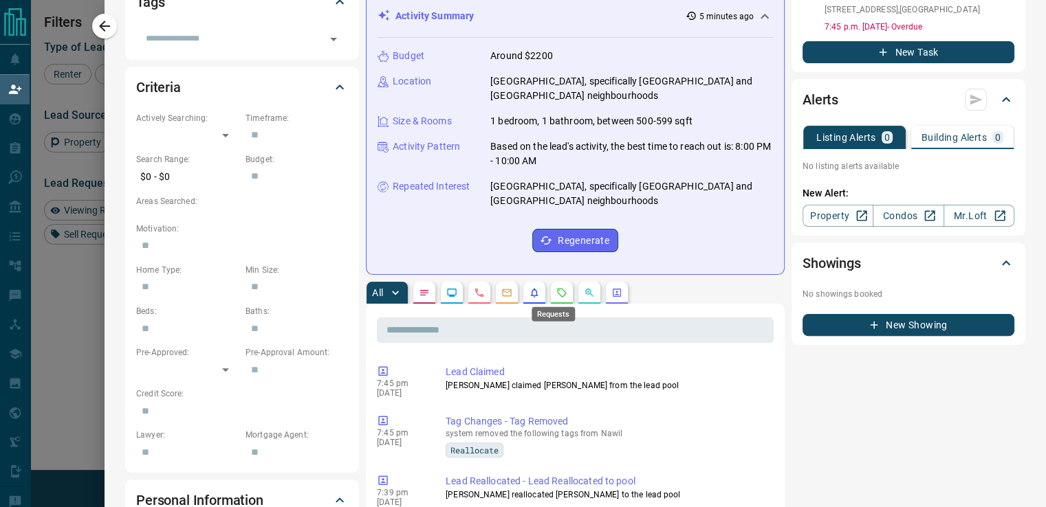
click at [557, 293] on icon "Requests" at bounding box center [561, 292] width 9 height 9
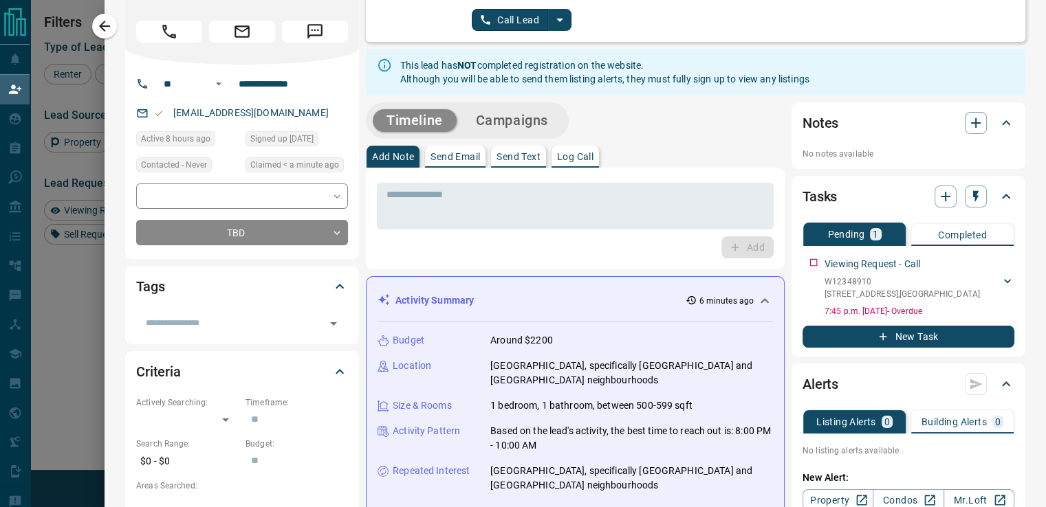
scroll to position [0, 0]
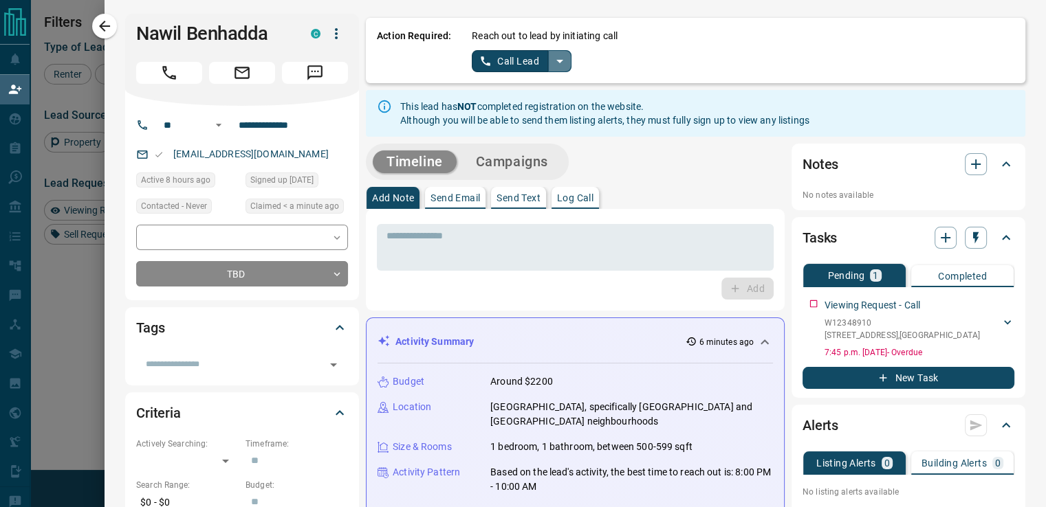
click at [554, 67] on icon "split button" at bounding box center [559, 61] width 16 height 16
click at [522, 112] on li "Log Manual Call" at bounding box center [520, 108] width 84 height 21
click at [102, 31] on icon "button" at bounding box center [104, 26] width 16 height 16
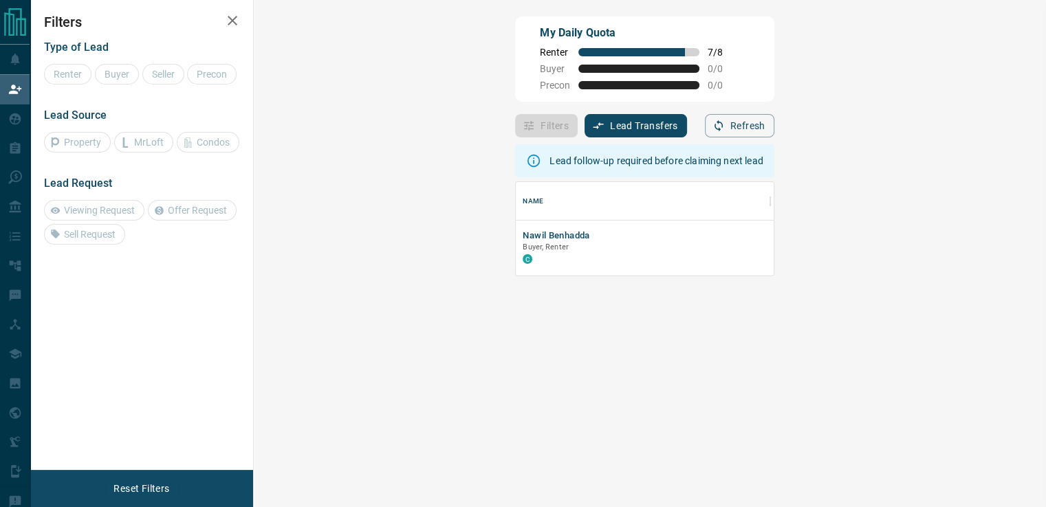
scroll to position [82, 751]
click at [777, 234] on p "$---" at bounding box center [839, 236] width 124 height 12
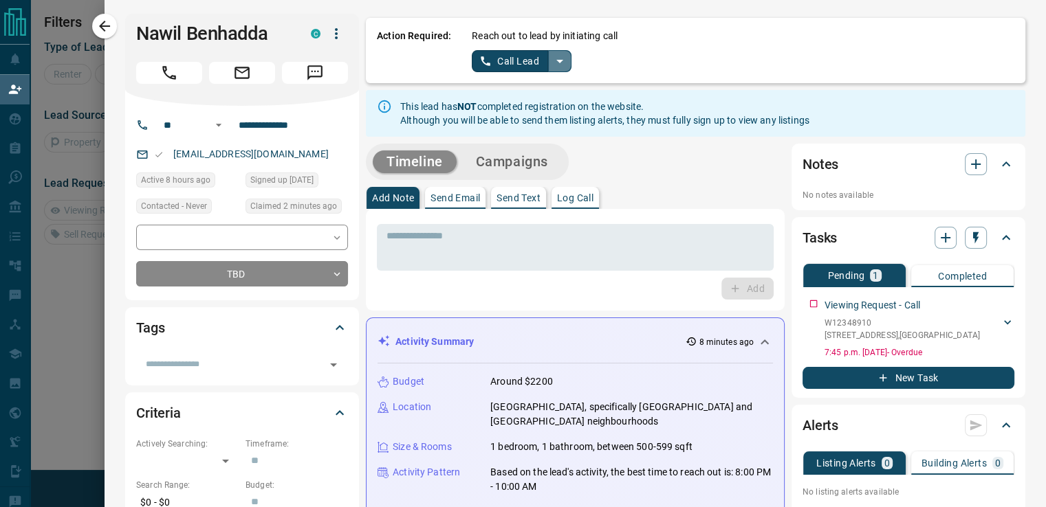
click at [551, 61] on icon "split button" at bounding box center [559, 61] width 16 height 16
click at [519, 104] on li "Log Manual Call" at bounding box center [520, 108] width 84 height 21
click at [520, 61] on button "Log Manual Call" at bounding box center [517, 61] width 91 height 22
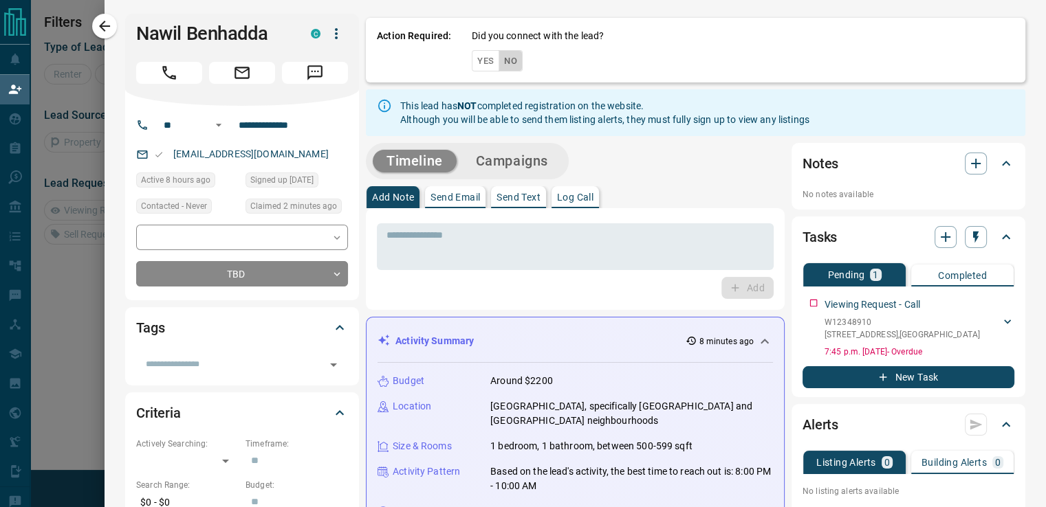
click at [504, 65] on button "No" at bounding box center [510, 60] width 24 height 21
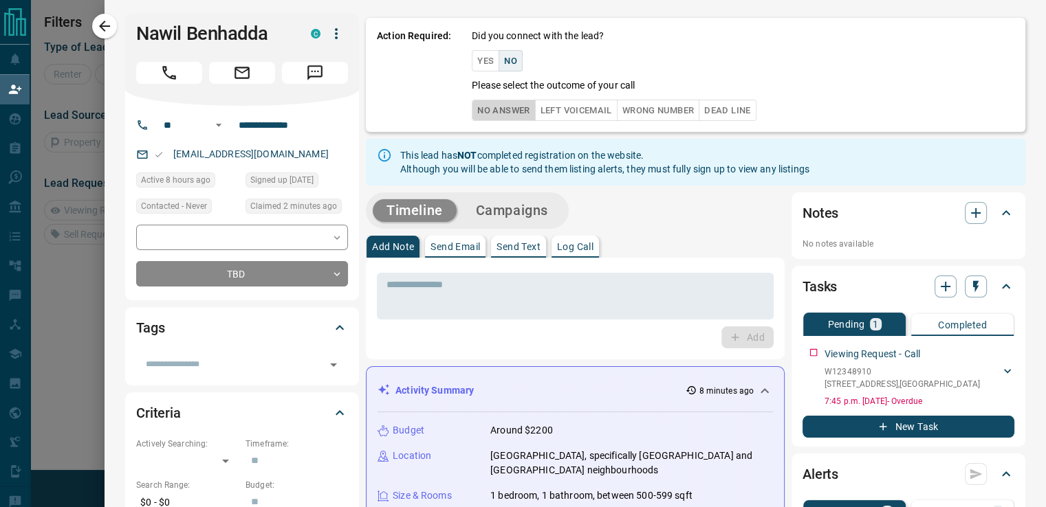
click at [500, 104] on button "No Answer" at bounding box center [503, 110] width 63 height 21
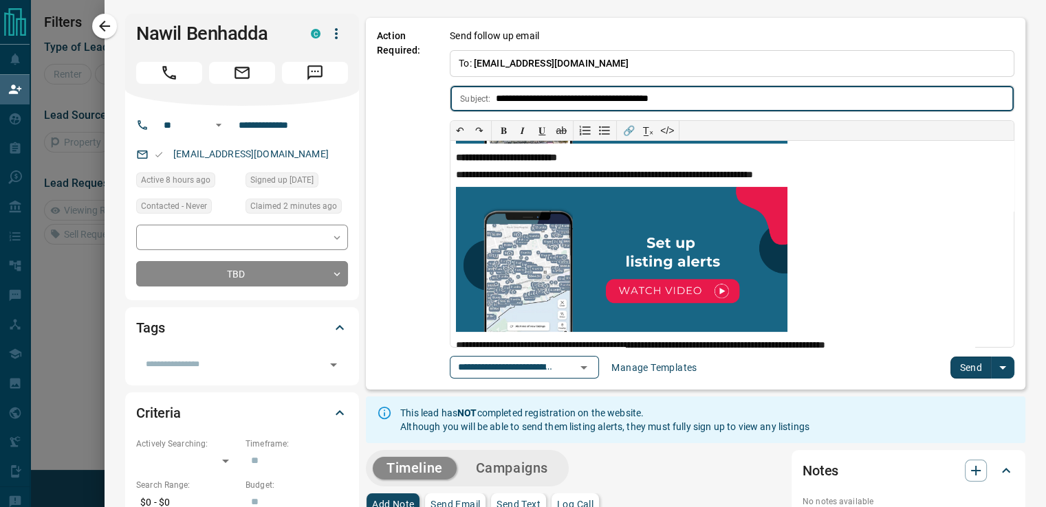
scroll to position [285, 0]
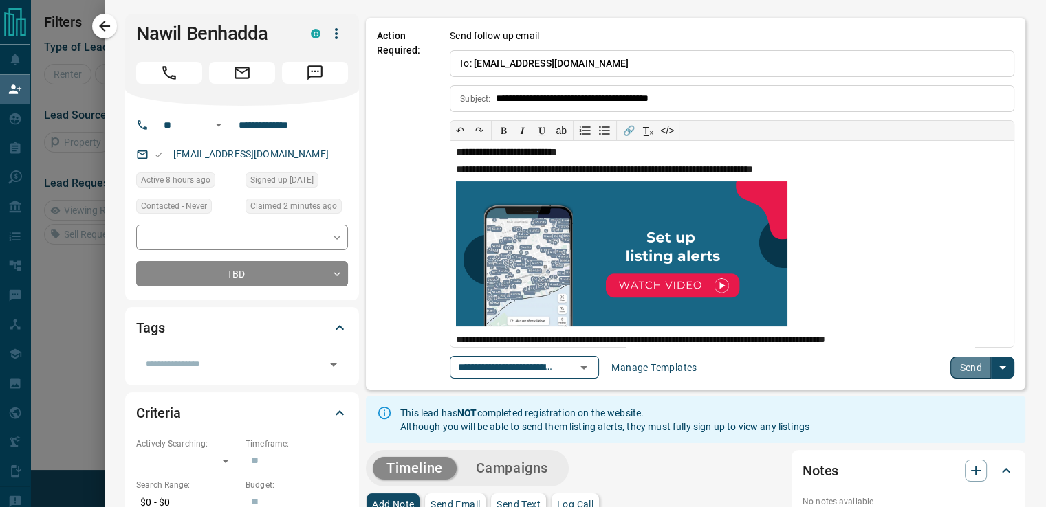
click at [967, 366] on button "Send" at bounding box center [970, 368] width 41 height 22
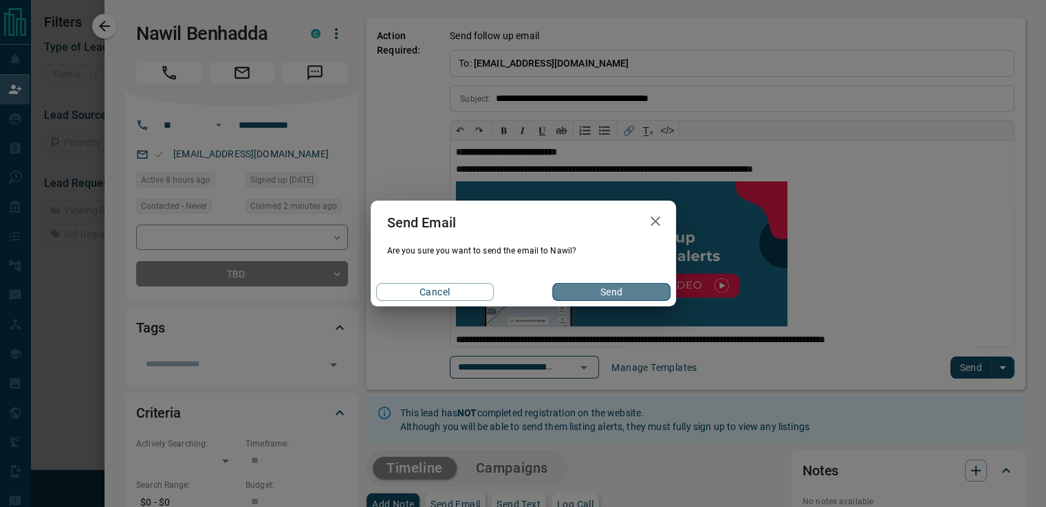
click at [641, 296] on button "Send" at bounding box center [611, 292] width 118 height 18
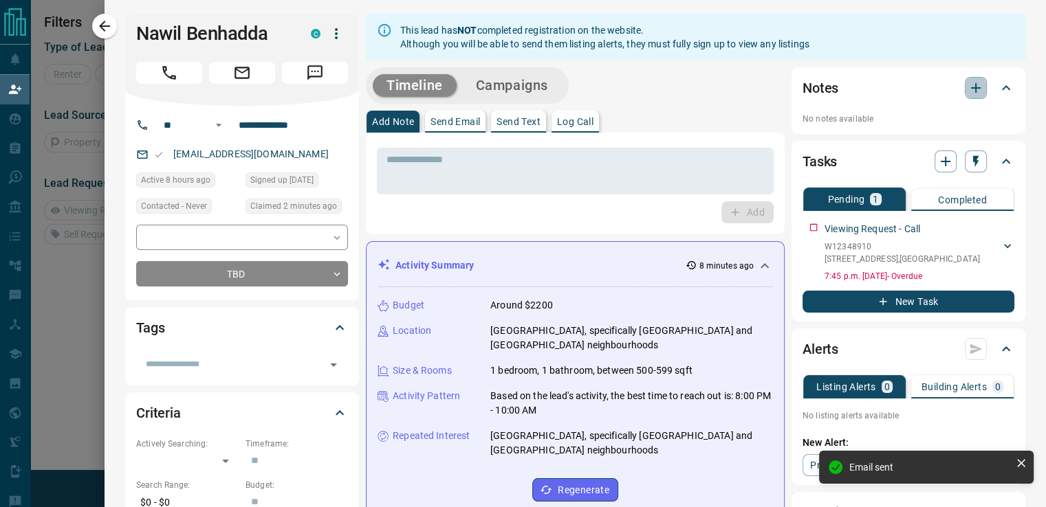
click at [967, 92] on icon "button" at bounding box center [975, 88] width 16 height 16
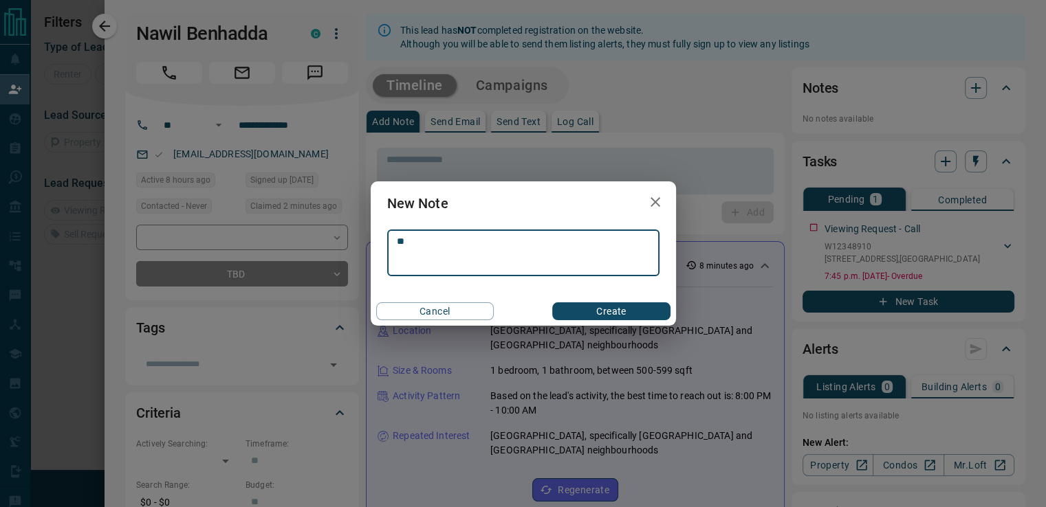
type textarea "*"
type textarea "**********"
click at [571, 306] on button "Create" at bounding box center [611, 311] width 118 height 18
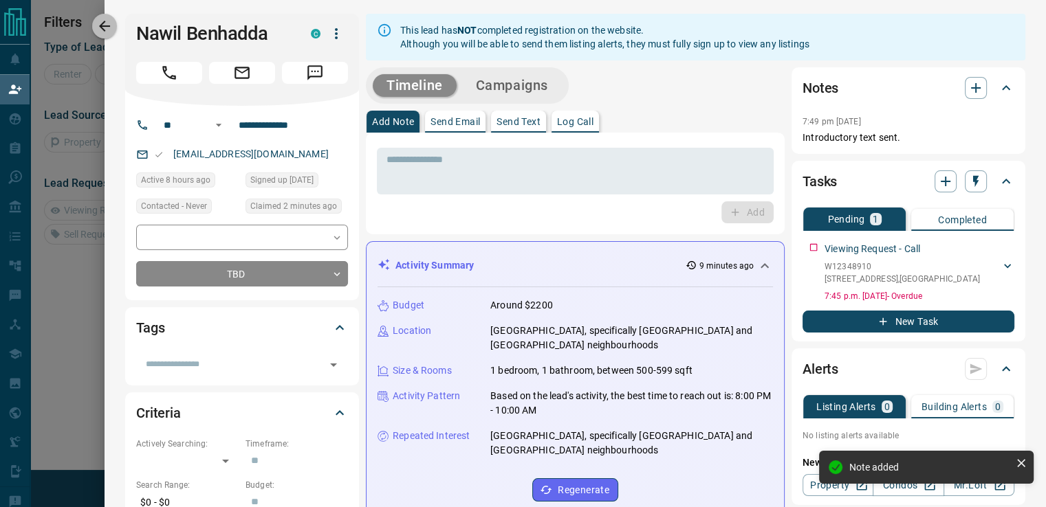
click at [108, 25] on icon "button" at bounding box center [104, 26] width 11 height 11
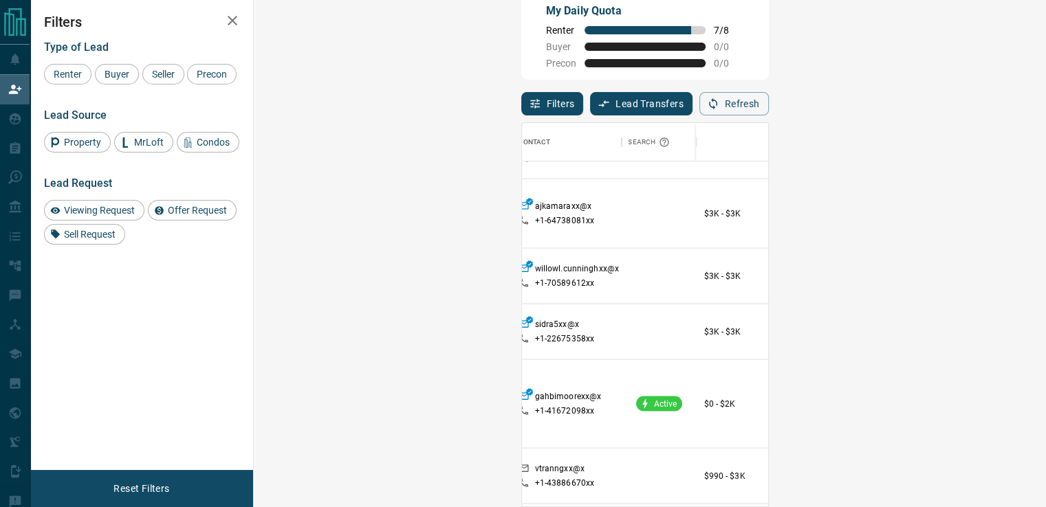
scroll to position [10095, 231]
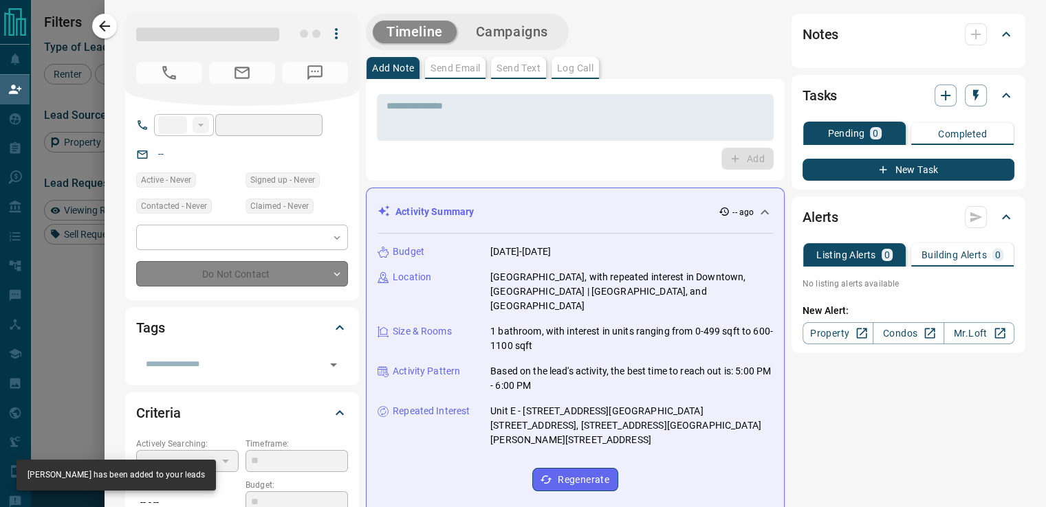
type input "**"
type input "**********"
type input "*"
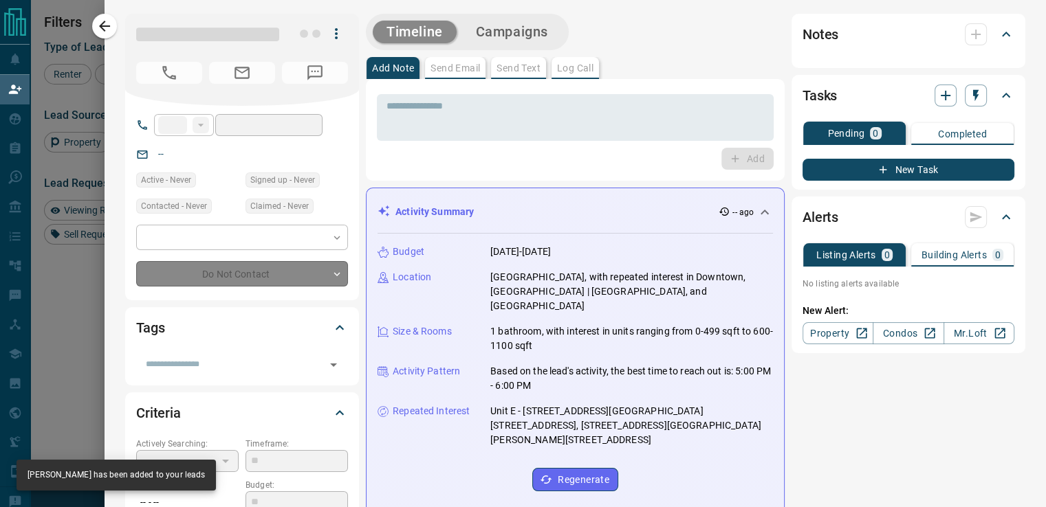
type input "**********"
type input "*******"
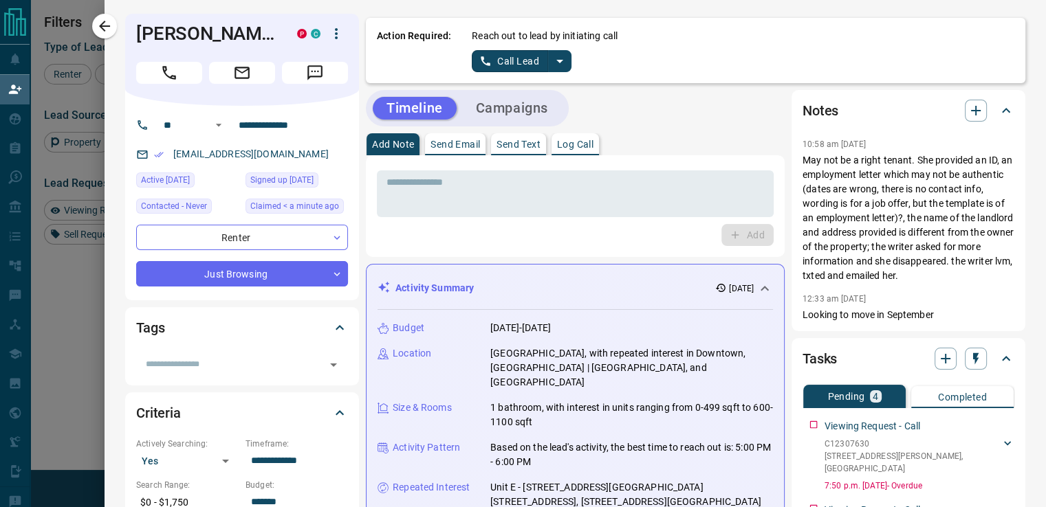
scroll to position [0, 0]
click at [100, 31] on icon "button" at bounding box center [104, 26] width 16 height 16
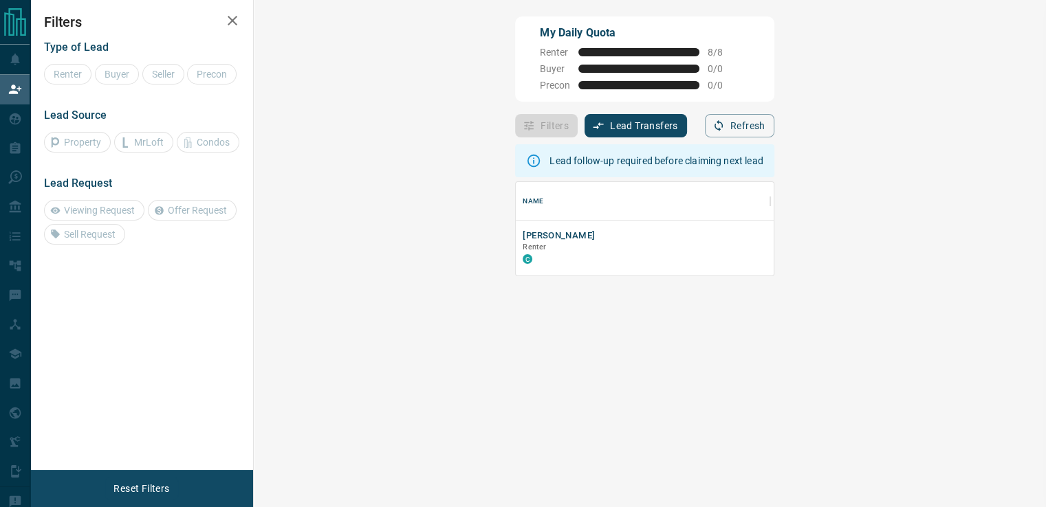
scroll to position [82, 751]
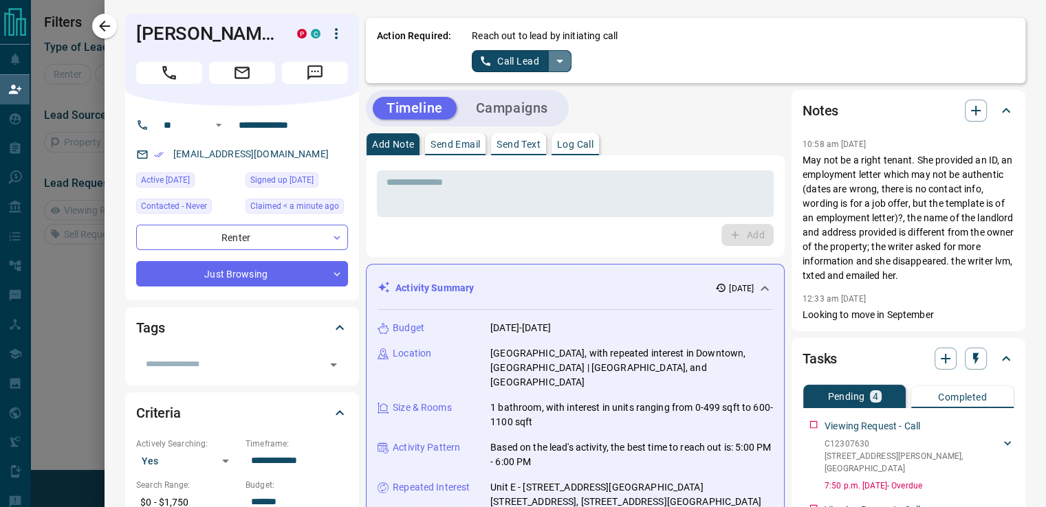
click at [551, 55] on icon "split button" at bounding box center [559, 61] width 16 height 16
click at [524, 107] on li "Log Manual Call" at bounding box center [520, 108] width 84 height 21
click at [516, 64] on button "Log Manual Call" at bounding box center [517, 61] width 91 height 22
click at [501, 64] on button "No" at bounding box center [510, 60] width 24 height 21
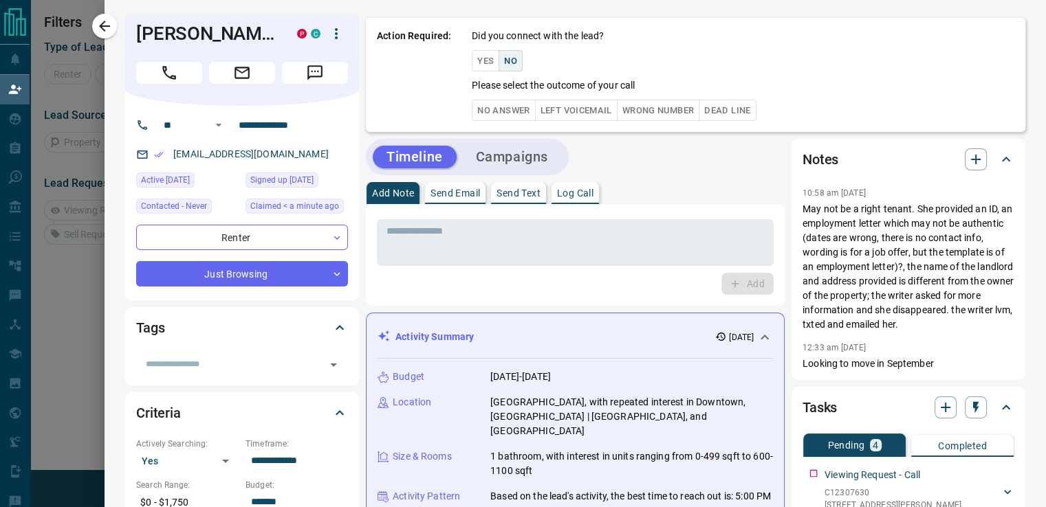
click at [496, 107] on button "No Answer" at bounding box center [503, 110] width 63 height 21
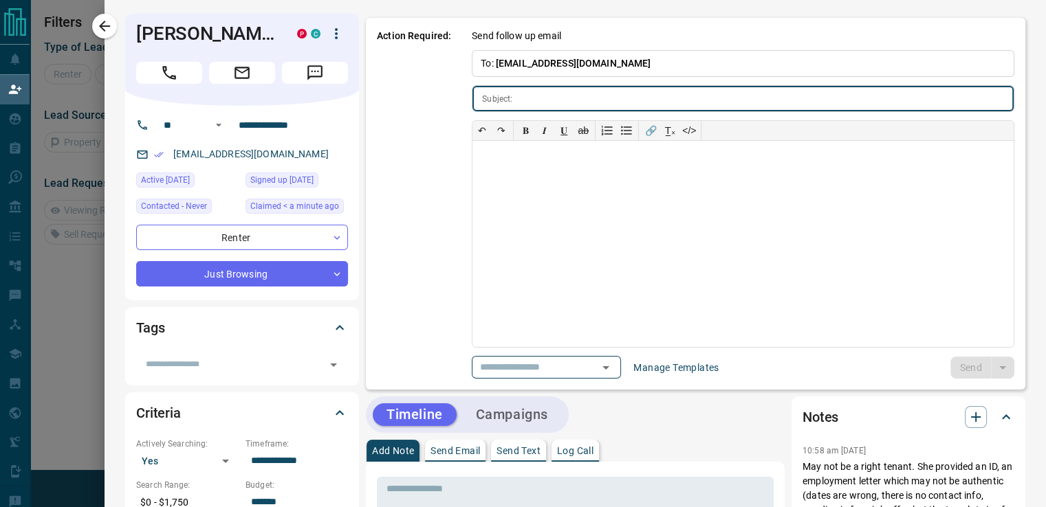
type input "**********"
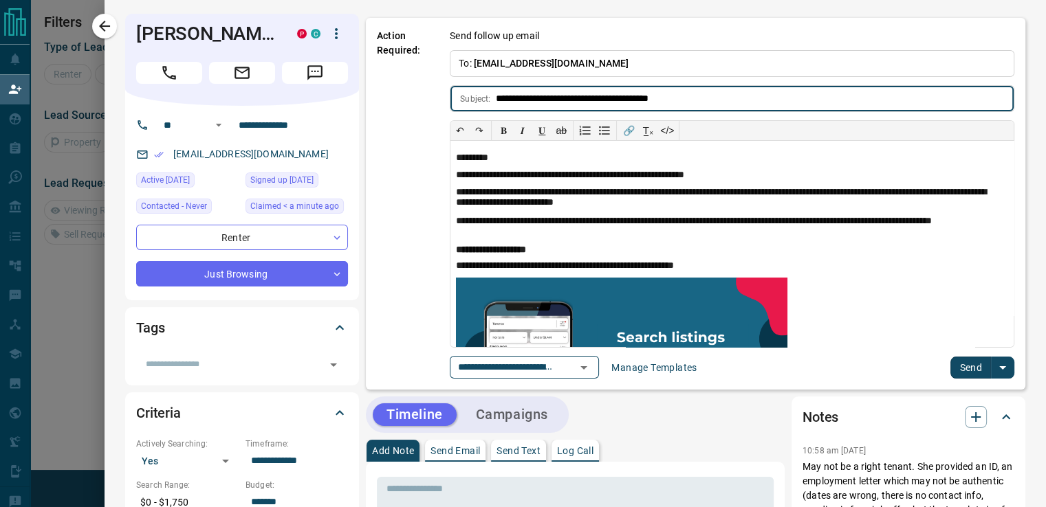
click at [969, 373] on button "Send" at bounding box center [970, 368] width 41 height 22
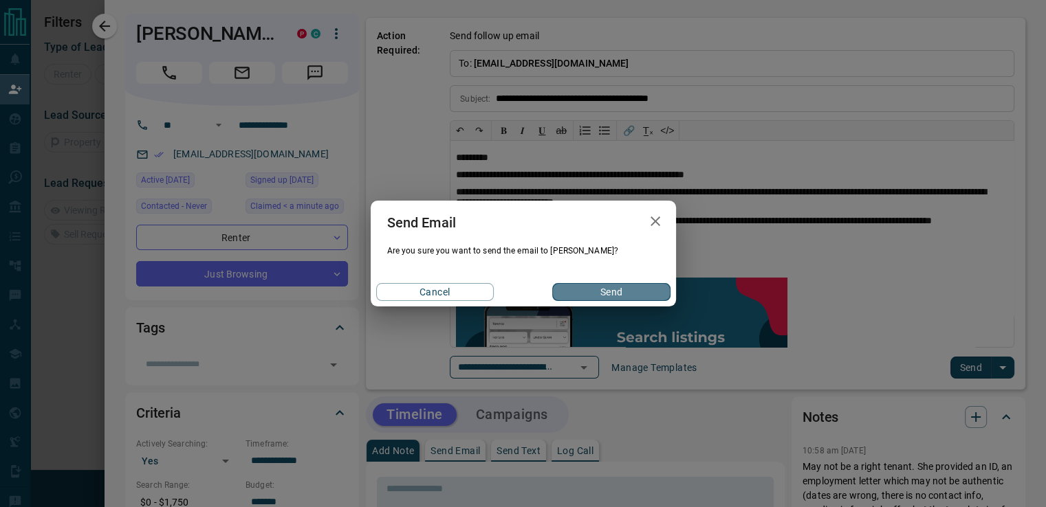
click at [649, 300] on button "Send" at bounding box center [611, 292] width 118 height 18
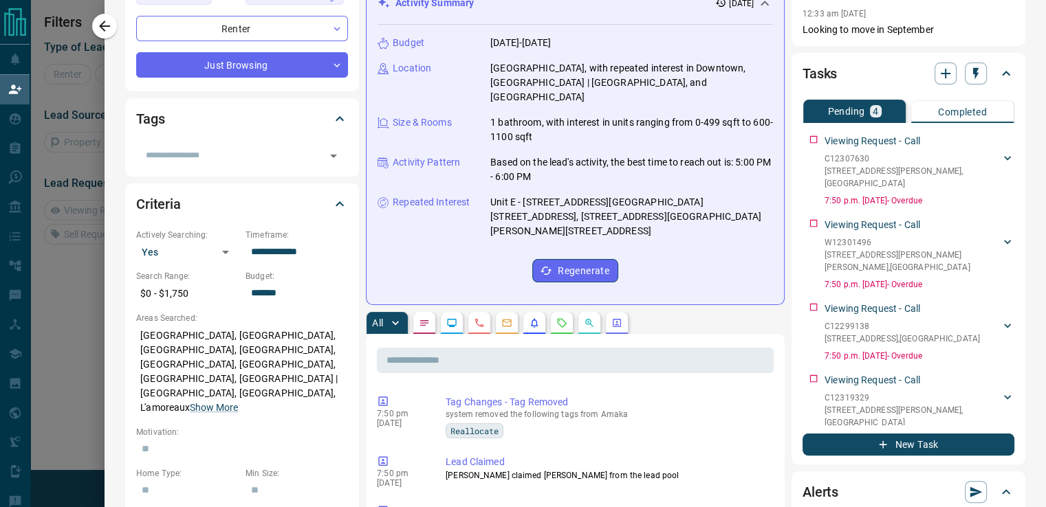
scroll to position [0, 0]
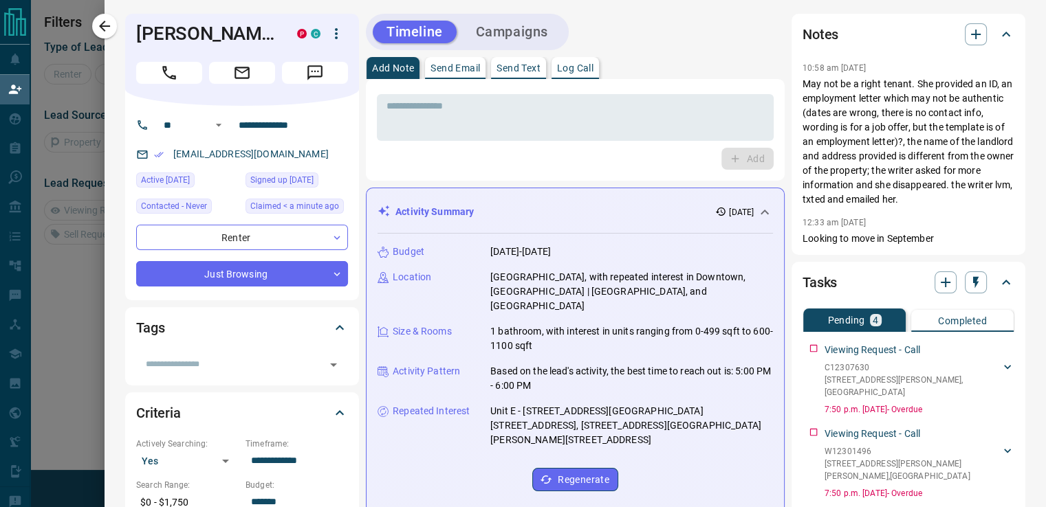
click at [293, 100] on div "[PERSON_NAME] P C" at bounding box center [242, 60] width 234 height 92
click at [110, 28] on icon "button" at bounding box center [104, 26] width 16 height 16
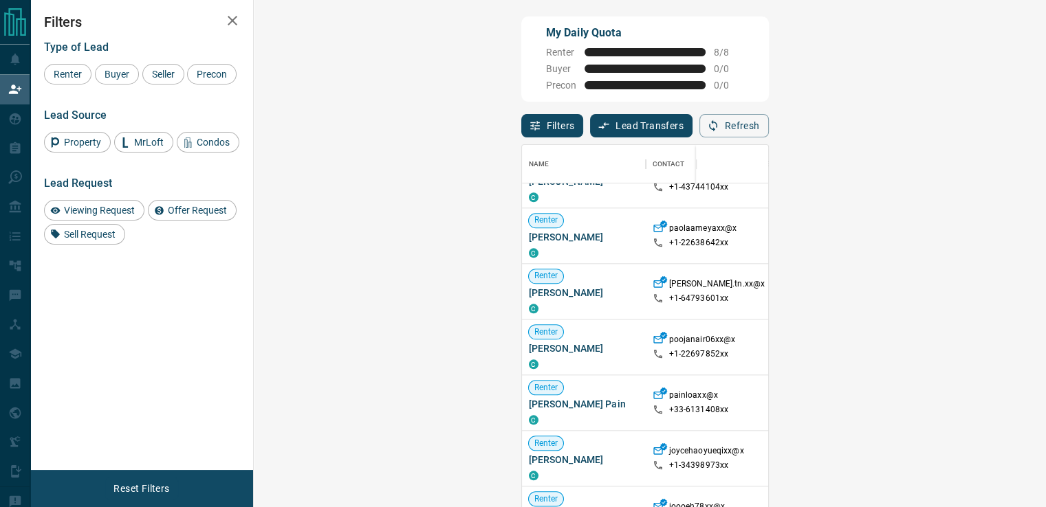
scroll to position [2268, 0]
